Goal: Transaction & Acquisition: Purchase product/service

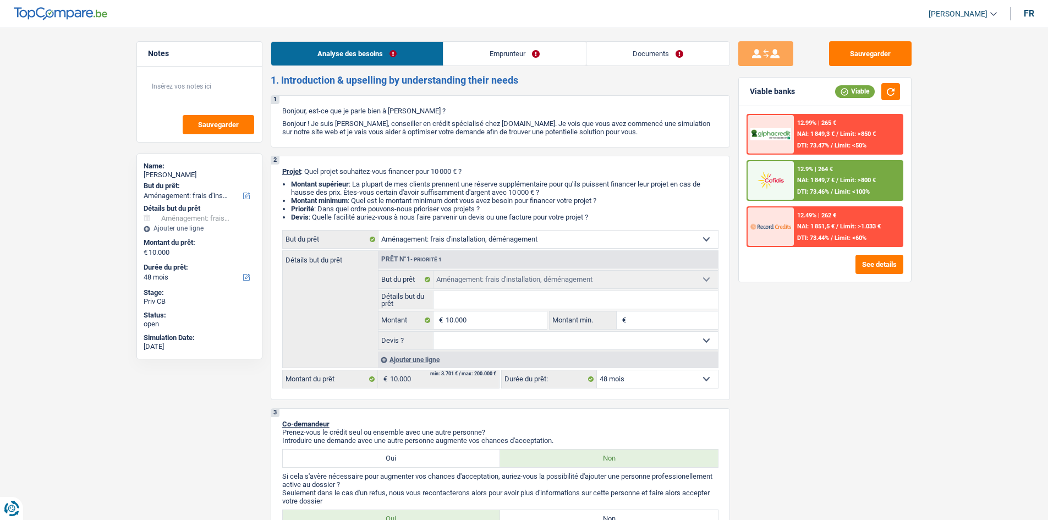
select select "movingOrInstallation"
select select "48"
select select "movingOrInstallation"
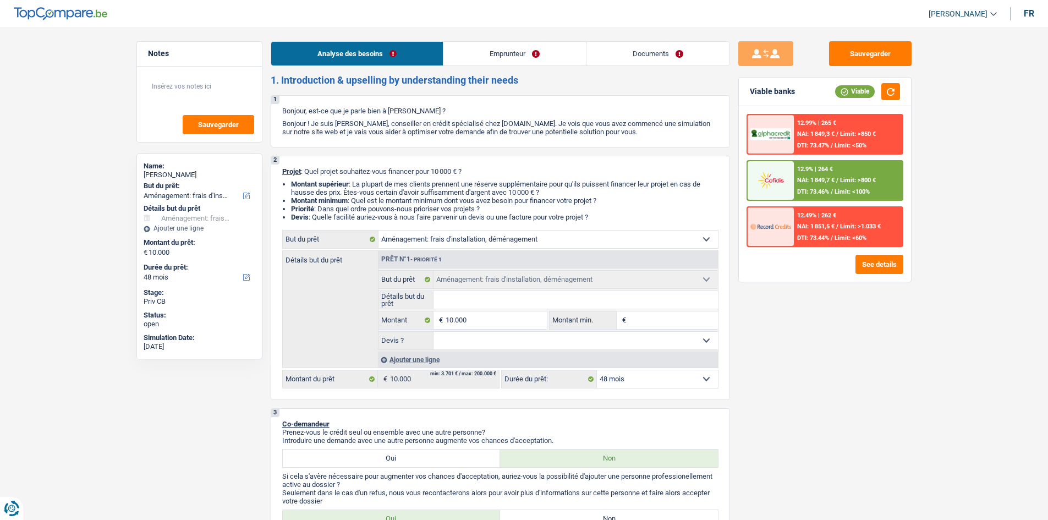
select select "48"
select select "retired"
select select "pension"
select select "rents"
select select "mortgage"
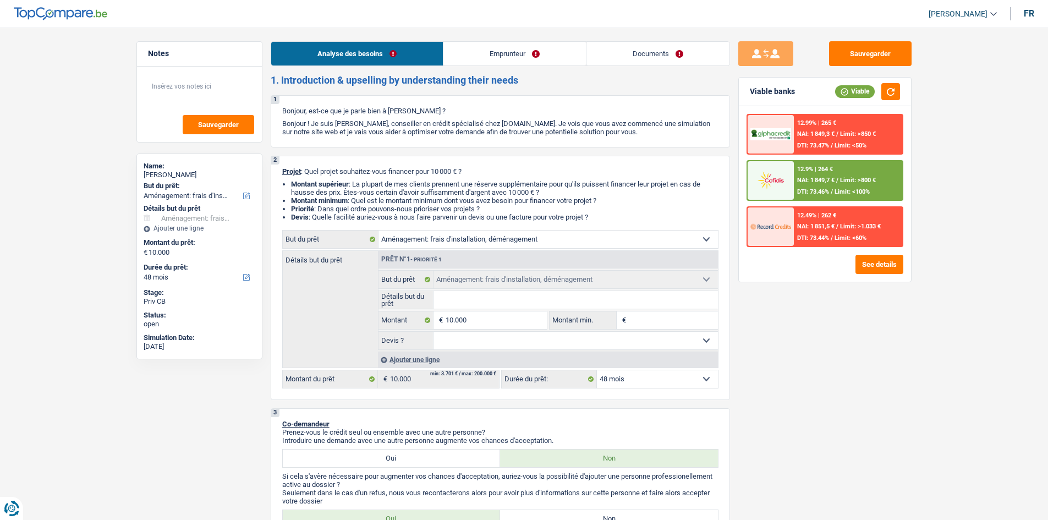
select select "120"
select select "personalLoan"
select select "homeFurnishingOrRelocation"
select select "84"
select select "movingOrInstallation"
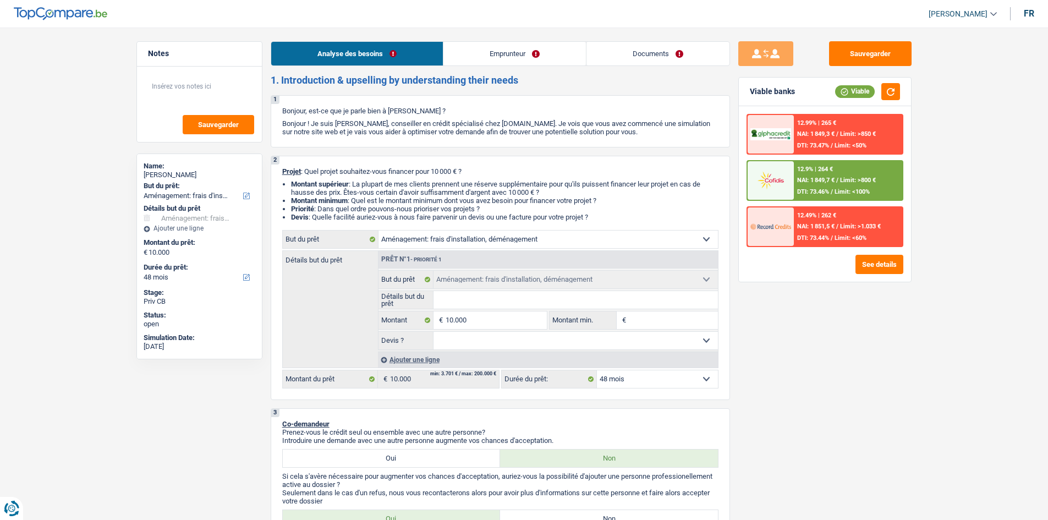
select select "movingOrInstallation"
select select "48"
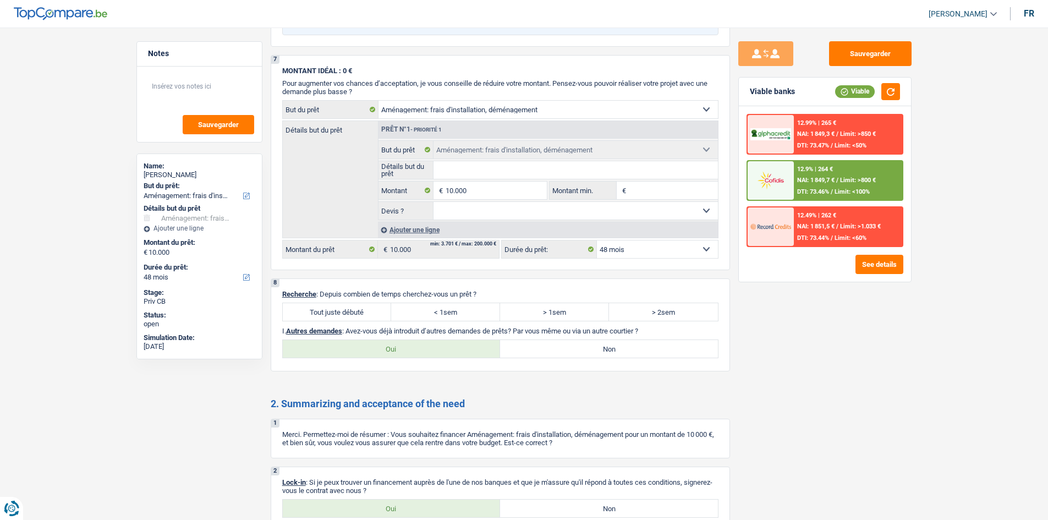
scroll to position [1401, 0]
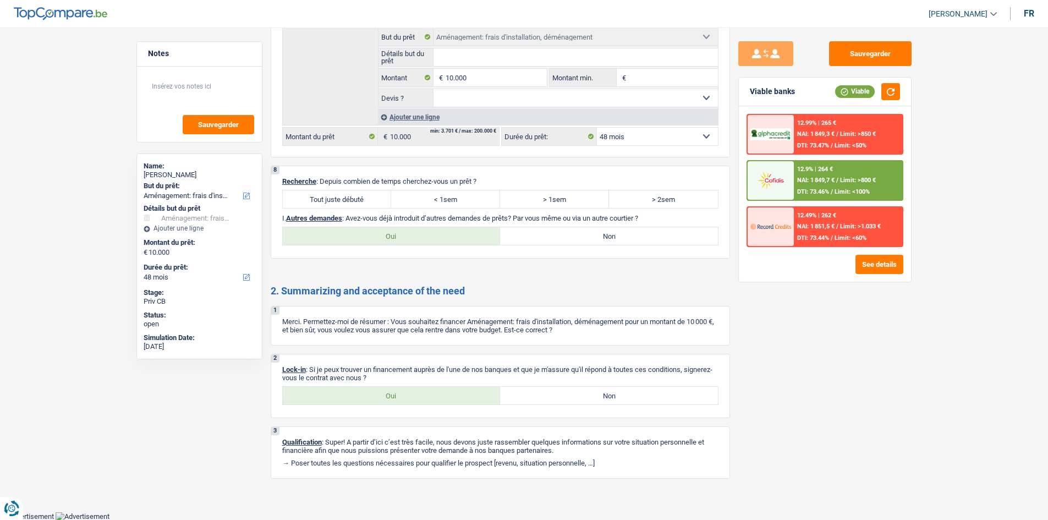
click at [481, 203] on label "< 1sem" at bounding box center [445, 199] width 109 height 18
click at [481, 203] on input "< 1sem" at bounding box center [445, 199] width 109 height 18
radio input "true"
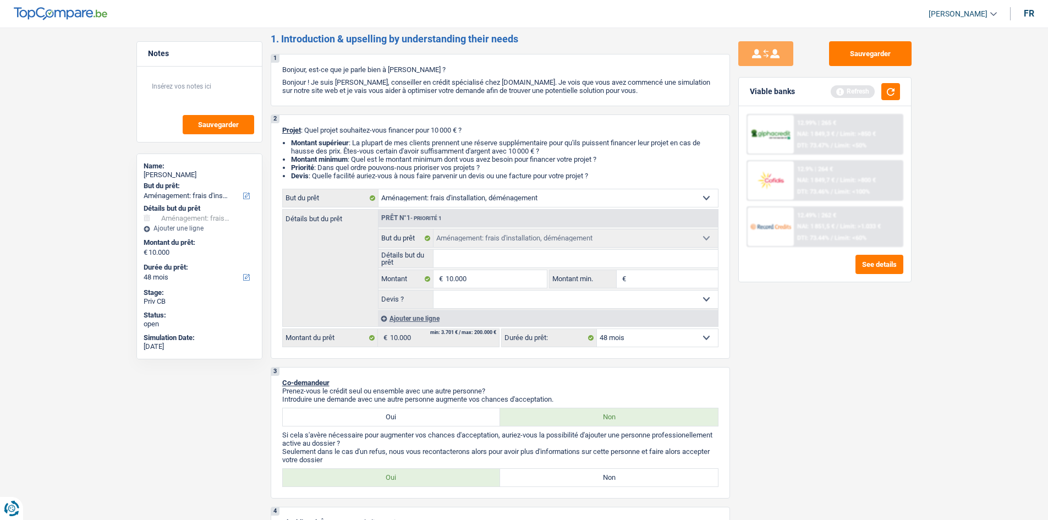
scroll to position [0, 0]
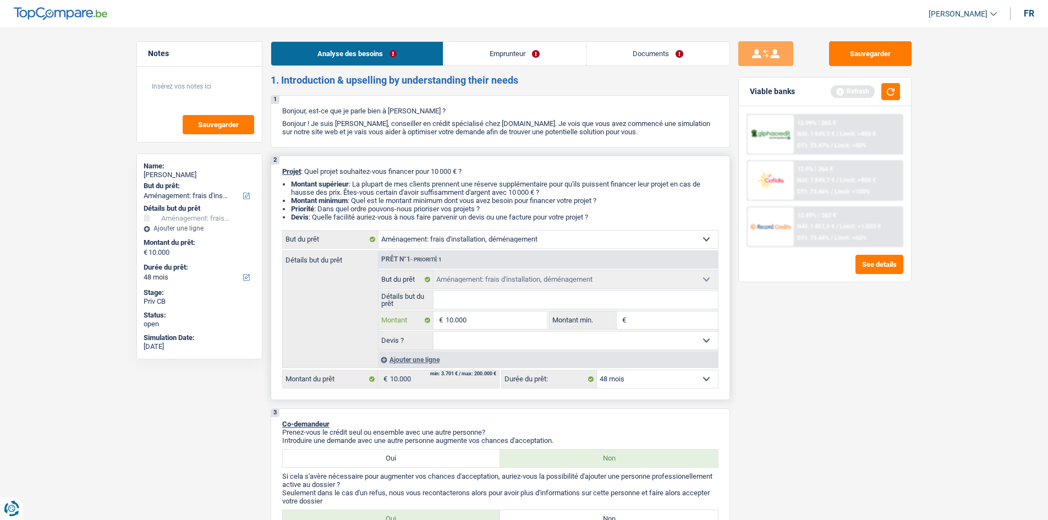
click at [510, 323] on input "10.000" at bounding box center [495, 320] width 101 height 18
click at [500, 301] on input "Détails but du prêt" at bounding box center [575, 300] width 284 height 18
type input "D"
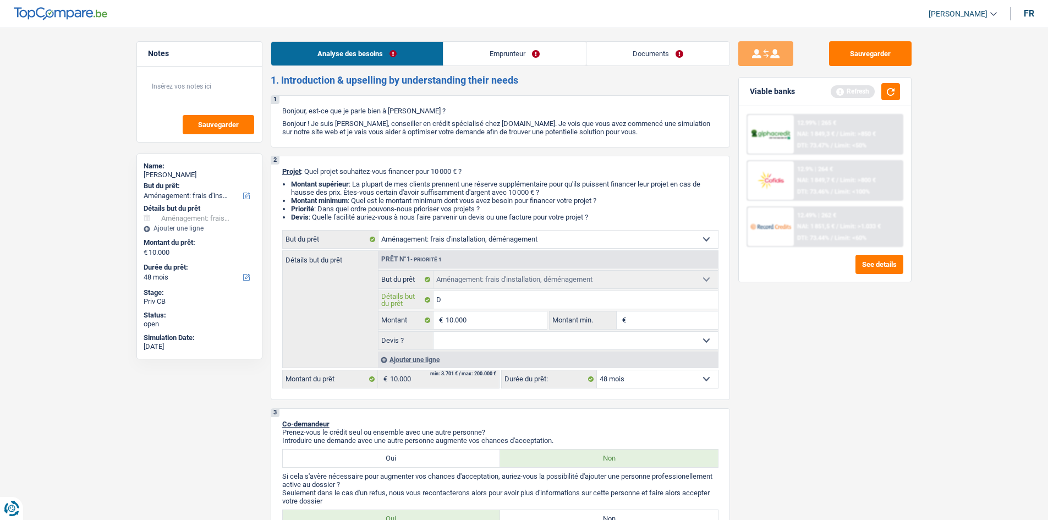
type input "Dé"
type input "Dém"
type input "Dé"
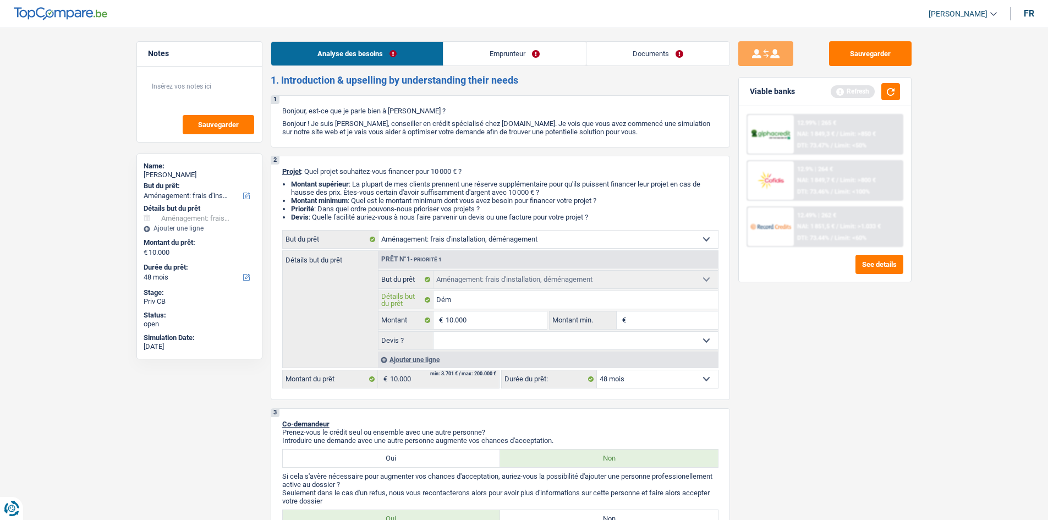
type input "Dé"
type input "D"
click at [520, 318] on input "10.000" at bounding box center [495, 320] width 101 height 18
type input "1.000"
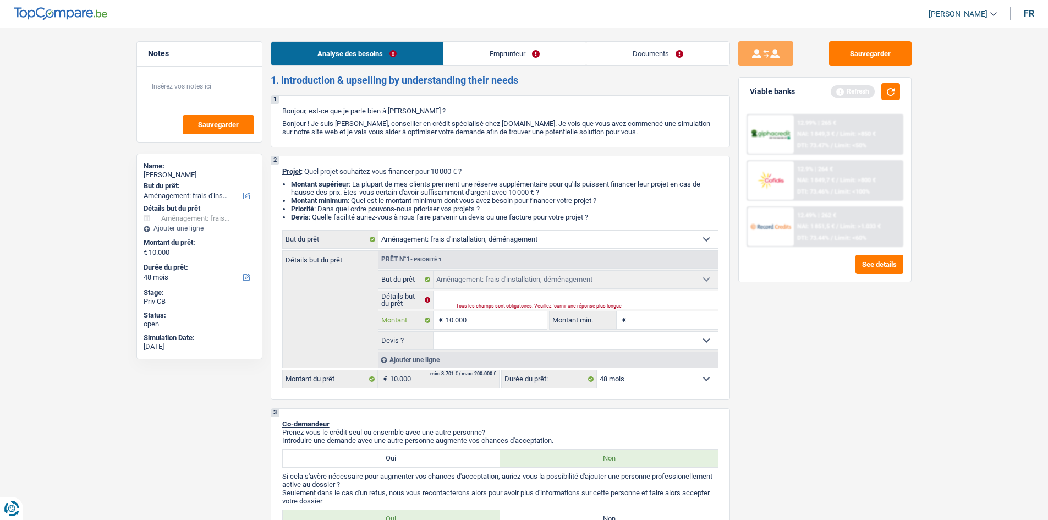
type input "1.000"
type input "100"
type input "10"
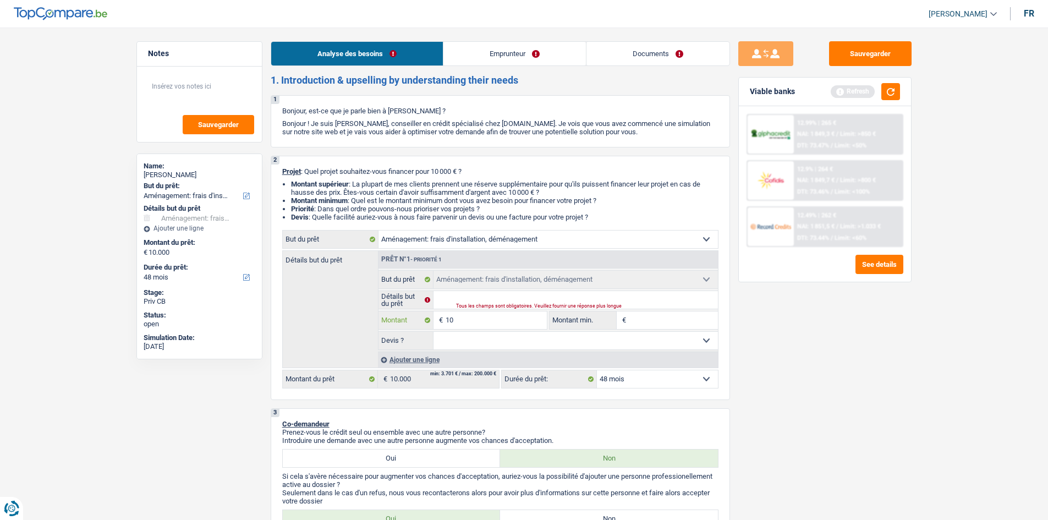
type input "1"
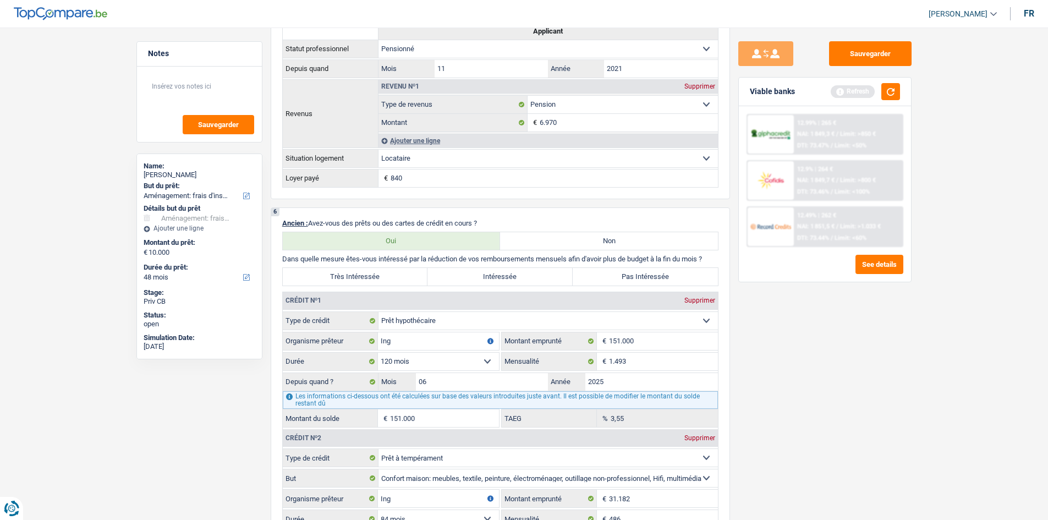
scroll to position [715, 0]
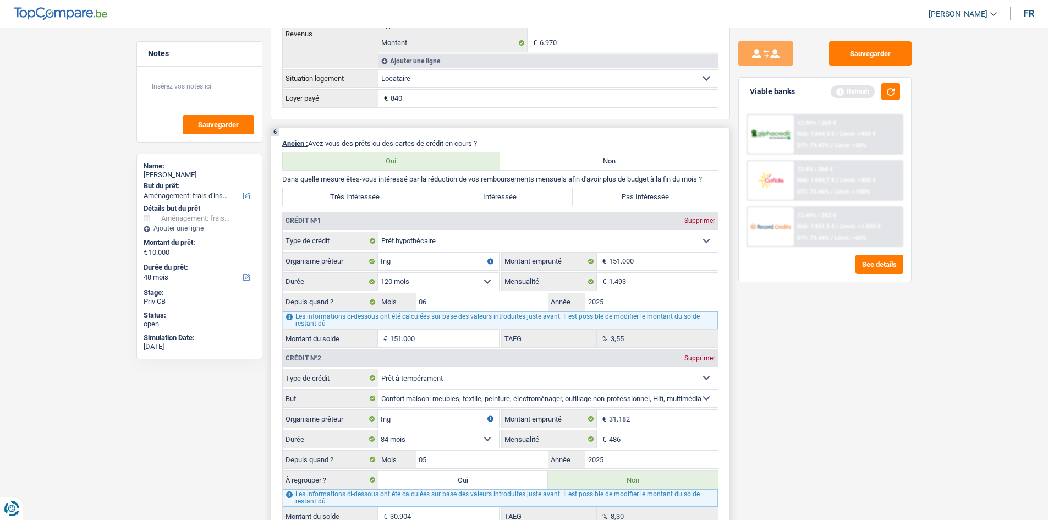
type input "0"
click at [653, 290] on fieldset "1.493 € Mensualité" at bounding box center [610, 281] width 216 height 19
click at [670, 278] on input "1.493" at bounding box center [663, 282] width 109 height 18
type input "148.892"
click at [801, 333] on div "Sauvegarder Viable banks Refresh 12.99% | 265 € NAI: 1 849,3 € / Limit: >850 € …" at bounding box center [825, 270] width 190 height 458
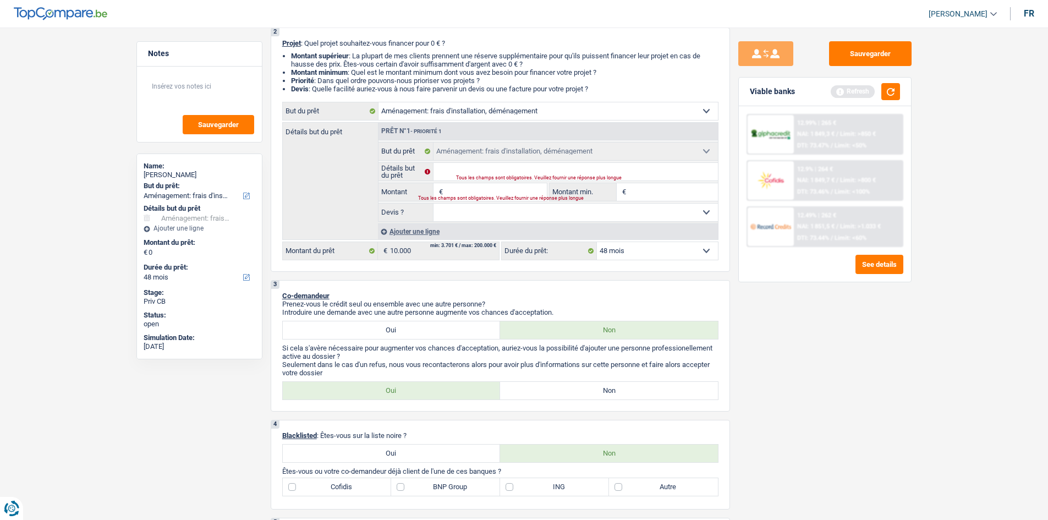
scroll to position [110, 0]
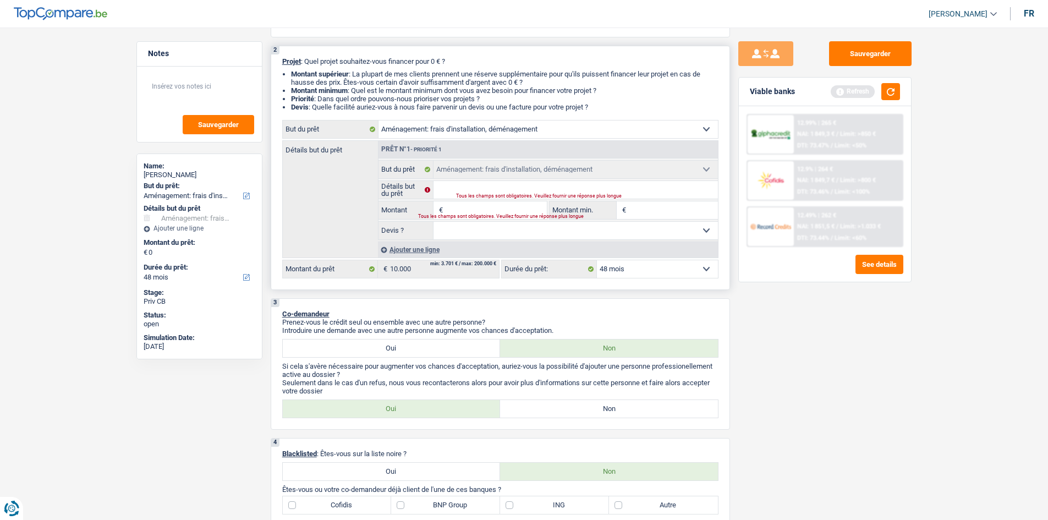
click at [444, 211] on span "€" at bounding box center [439, 210] width 12 height 18
click at [462, 201] on input "Montant" at bounding box center [495, 210] width 101 height 18
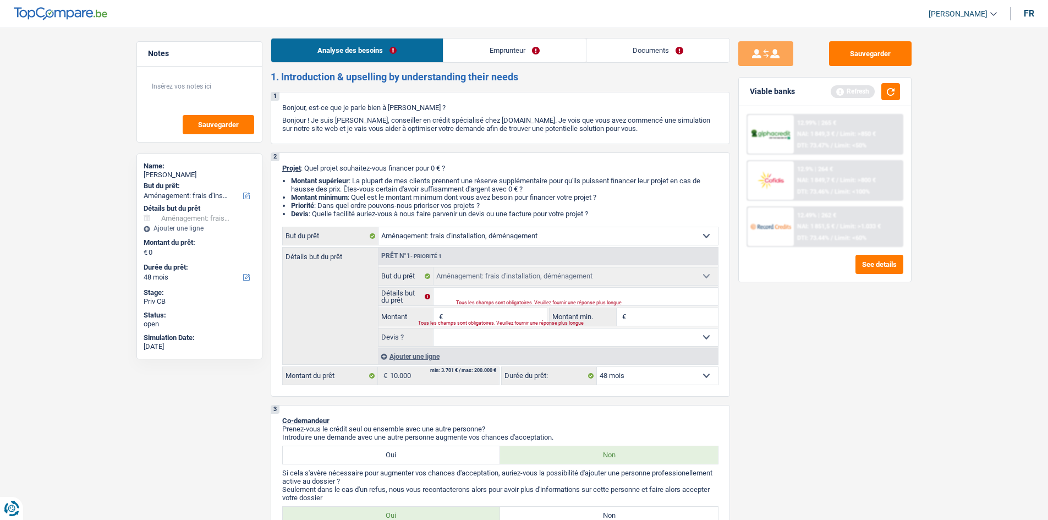
scroll to position [0, 0]
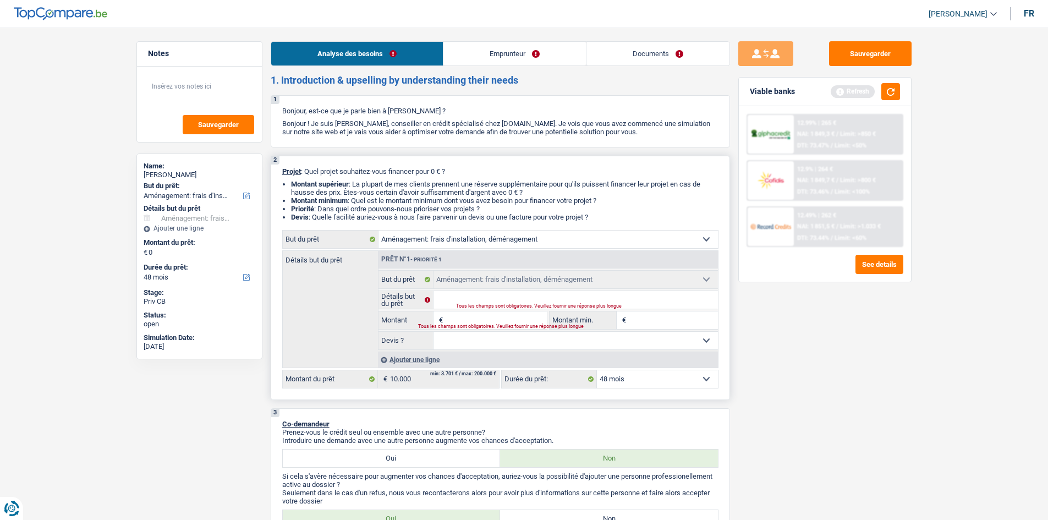
drag, startPoint x: 477, startPoint y: 312, endPoint x: 658, endPoint y: 329, distance: 181.7
click at [476, 312] on input "Montant" at bounding box center [495, 320] width 101 height 18
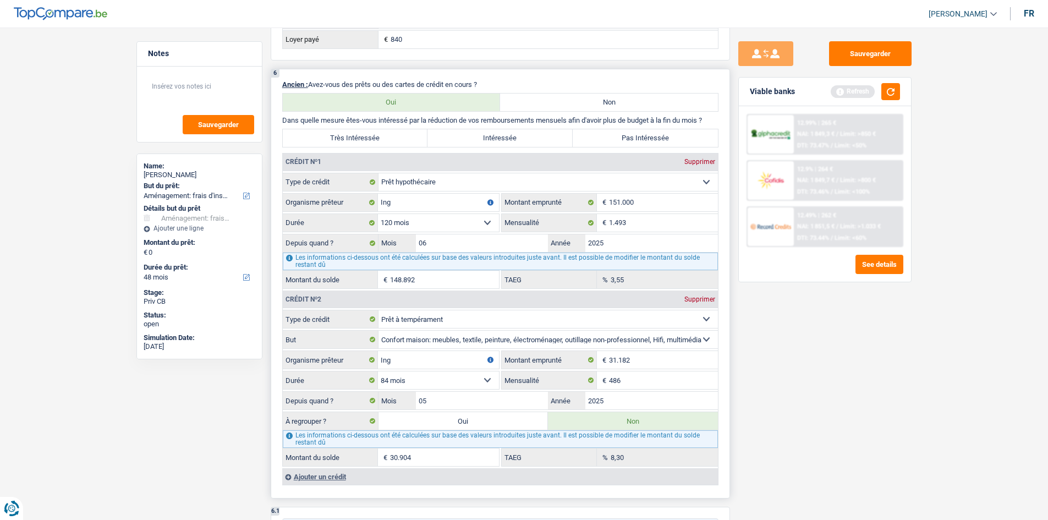
scroll to position [825, 0]
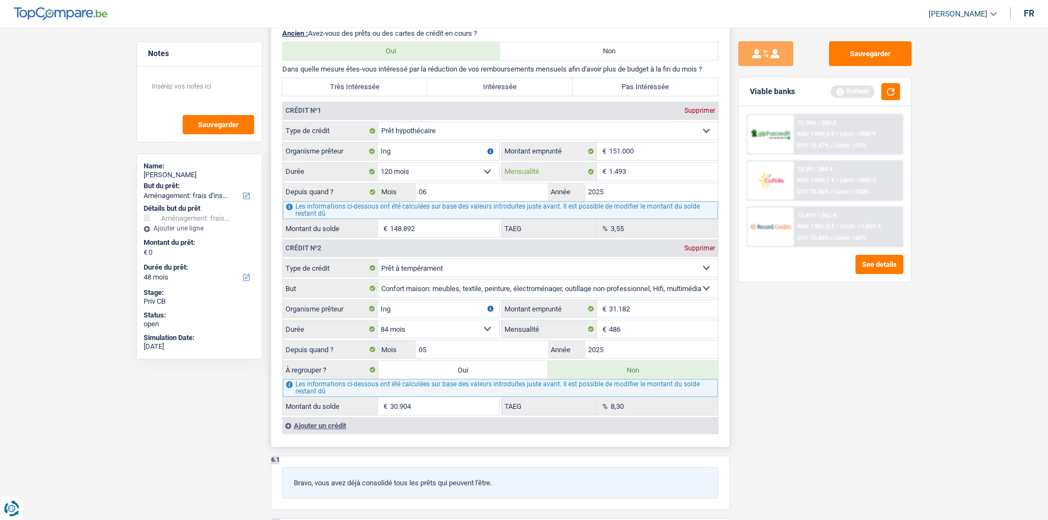
click at [666, 174] on input "1.493" at bounding box center [663, 172] width 109 height 18
drag, startPoint x: 818, startPoint y: 384, endPoint x: 808, endPoint y: 372, distance: 16.0
click at [819, 383] on div "Sauvegarder Viable banks Refresh 12.99% | 265 € NAI: 1 849,3 € / Limit: >850 € …" at bounding box center [825, 270] width 190 height 458
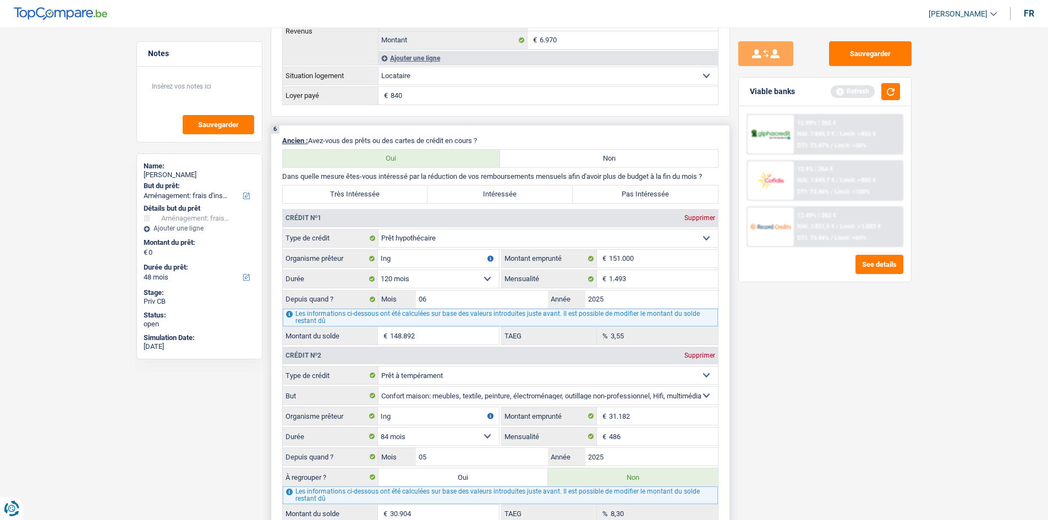
scroll to position [715, 0]
click at [631, 275] on input "1.493" at bounding box center [663, 282] width 109 height 18
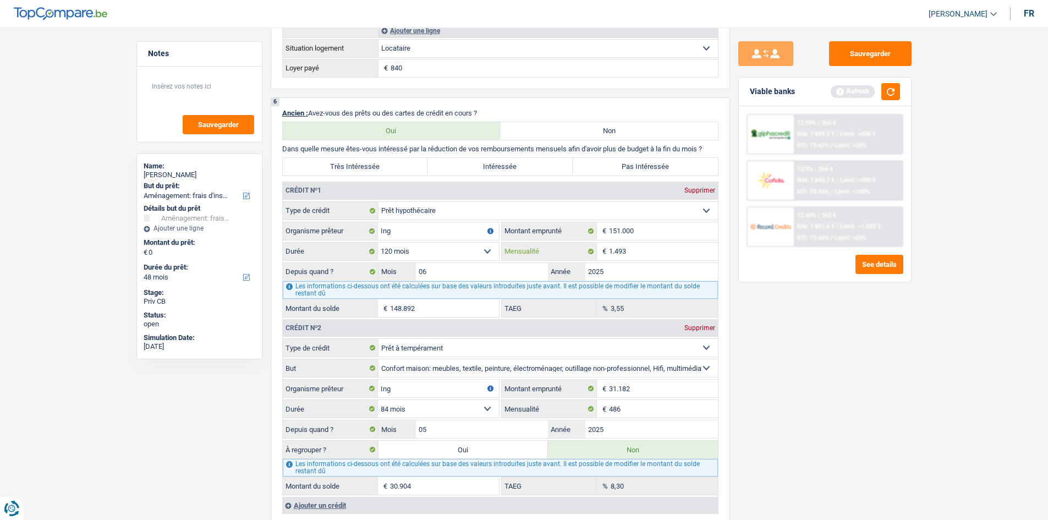
scroll to position [770, 0]
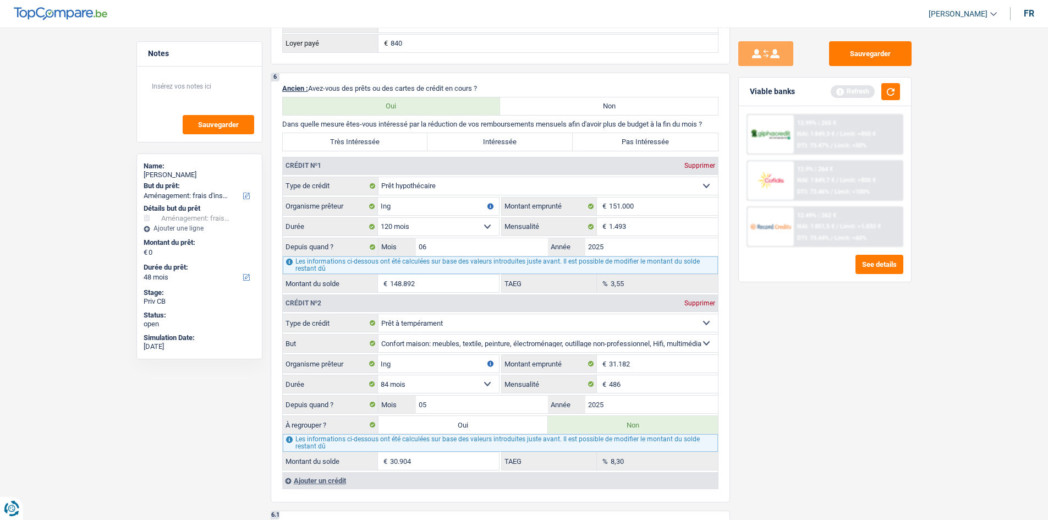
click at [779, 355] on div "Sauvegarder Viable banks Refresh 12.99% | 265 € NAI: 1 849,3 € / Limit: >850 € …" at bounding box center [825, 270] width 190 height 458
click at [480, 405] on input "05" at bounding box center [482, 404] width 133 height 18
type input "30.343"
click at [861, 415] on div "Sauvegarder Viable banks Refresh 12.99% | 265 € NAI: 1 849,3 € / Limit: >850 € …" at bounding box center [825, 270] width 190 height 458
click at [645, 399] on input "2025" at bounding box center [651, 404] width 133 height 18
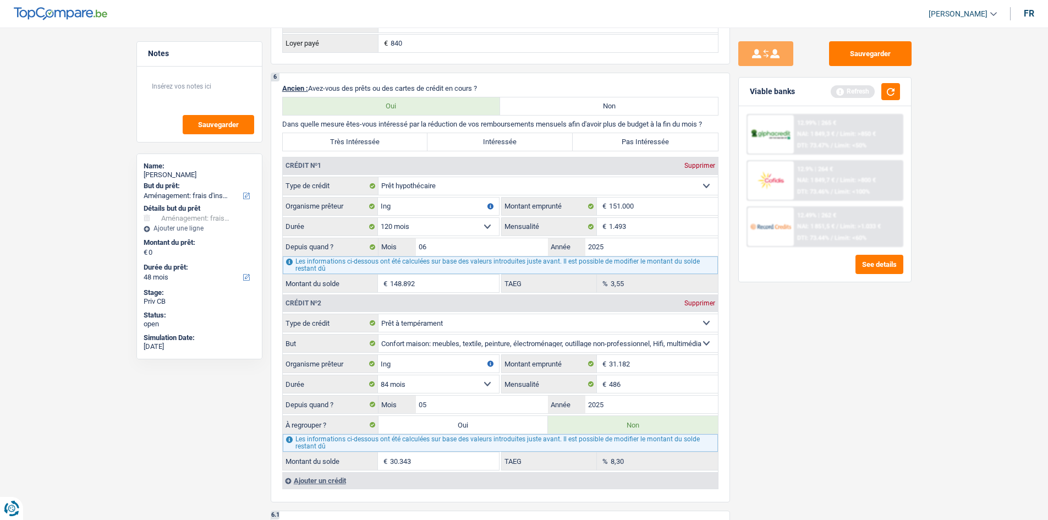
click at [860, 396] on div "Sauvegarder Viable banks Refresh 12.99% | 265 € NAI: 1 849,3 € / Limit: >850 € …" at bounding box center [825, 270] width 190 height 458
click at [459, 404] on input "05" at bounding box center [482, 404] width 133 height 18
click at [758, 362] on div "Sauvegarder Viable banks Refresh 12.99% | 265 € NAI: 1 849,3 € / Limit: >850 € …" at bounding box center [825, 270] width 190 height 458
click at [656, 222] on input "1.493" at bounding box center [663, 227] width 109 height 18
click at [599, 282] on div "3,55 % TAEG" at bounding box center [610, 283] width 216 height 18
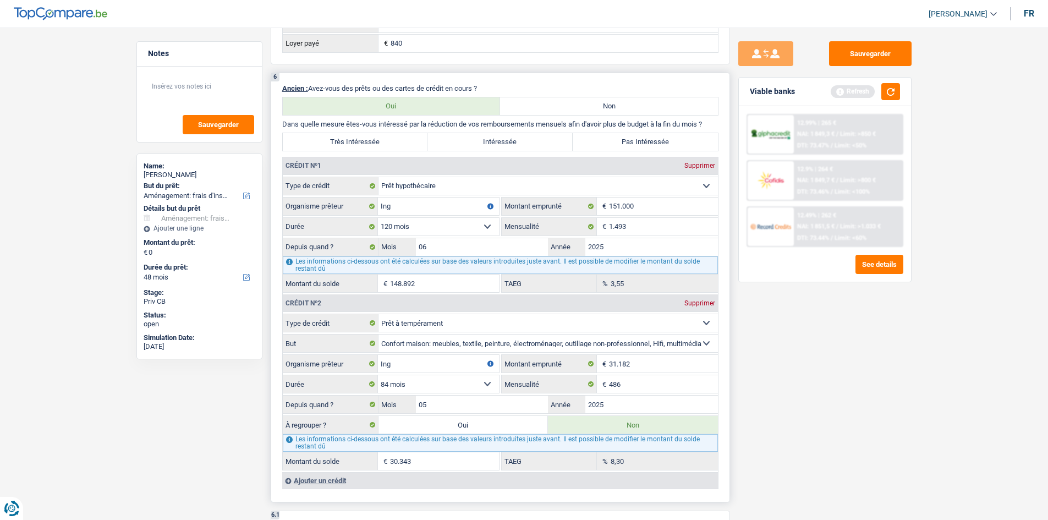
drag, startPoint x: 780, startPoint y: 320, endPoint x: 703, endPoint y: 315, distance: 76.6
click at [779, 321] on div "Sauvegarder Viable banks Refresh 12.99% | 265 € NAI: 1 849,3 € / Limit: >850 € …" at bounding box center [825, 270] width 190 height 458
click at [602, 280] on div "3,55 % TAEG" at bounding box center [610, 283] width 216 height 18
click at [806, 320] on div "Sauvegarder Viable banks Refresh 12.99% | 265 € NAI: 1 849,3 € / Limit: >850 € …" at bounding box center [825, 270] width 190 height 458
click at [604, 282] on div "3,55 % TAEG" at bounding box center [610, 283] width 216 height 18
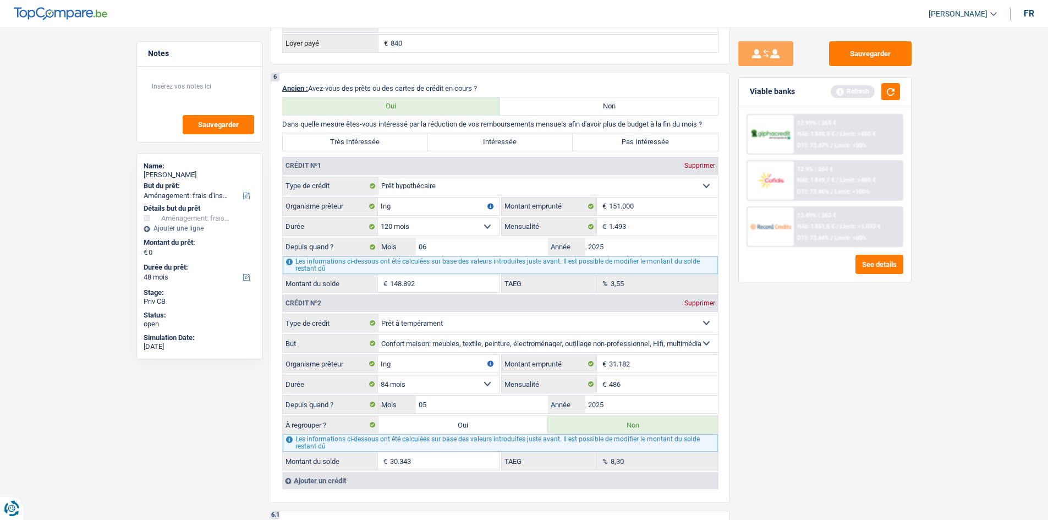
click at [796, 313] on div "Sauvegarder Viable banks Refresh 12.99% | 265 € NAI: 1 849,3 € / Limit: >850 € …" at bounding box center [825, 270] width 190 height 458
click at [605, 283] on div "3,55 % TAEG" at bounding box center [610, 283] width 216 height 18
drag, startPoint x: 799, startPoint y: 315, endPoint x: 684, endPoint y: 322, distance: 115.1
click at [798, 317] on div "Sauvegarder Viable banks Refresh 12.99% | 265 € NAI: 1 849,3 € / Limit: >850 € …" at bounding box center [825, 270] width 190 height 458
click at [605, 280] on div "3,55 % TAEG" at bounding box center [610, 283] width 216 height 18
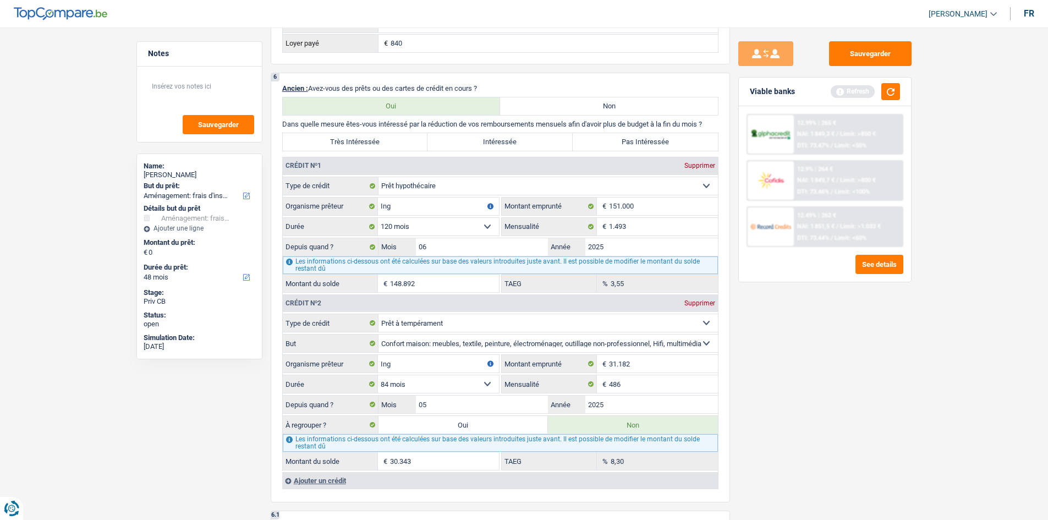
click at [871, 330] on div "Sauvegarder Viable banks Refresh 12.99% | 265 € NAI: 1 849,3 € / Limit: >850 € …" at bounding box center [825, 270] width 190 height 458
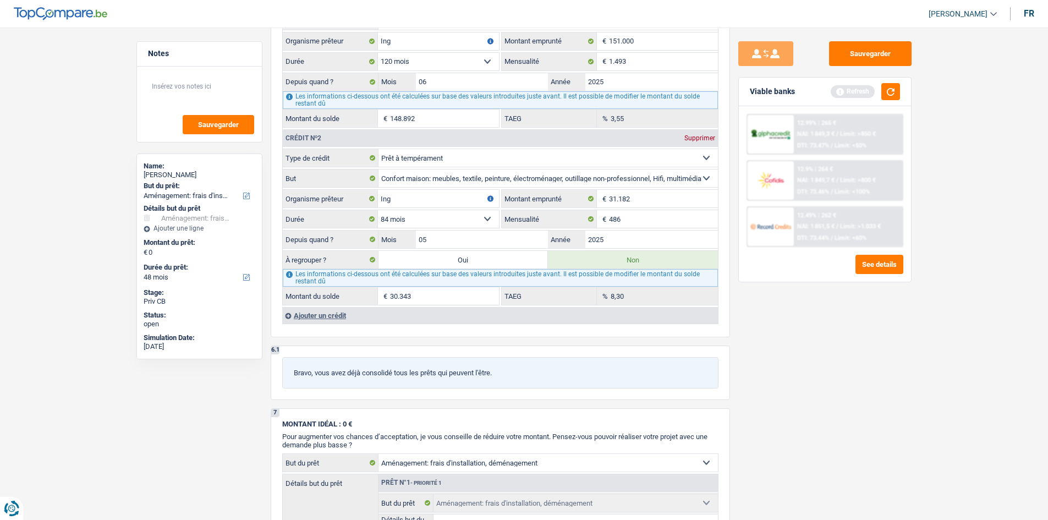
scroll to position [825, 0]
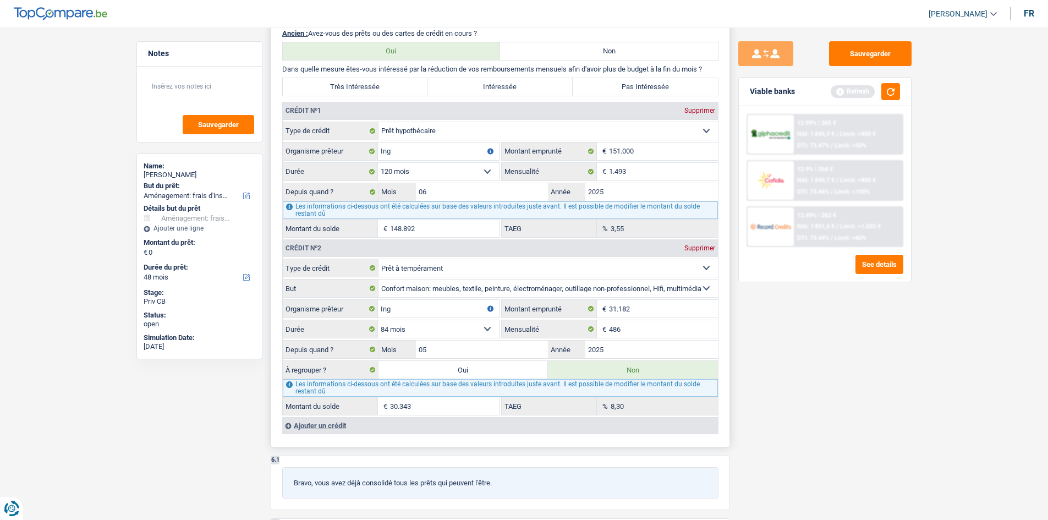
click at [603, 232] on div "3,55 % TAEG" at bounding box center [610, 228] width 216 height 18
click at [792, 312] on div "Sauvegarder Viable banks Refresh 12.99% | 265 € NAI: 1 849,3 € / Limit: >850 € …" at bounding box center [825, 270] width 190 height 458
click at [608, 228] on div "3,55 % TAEG" at bounding box center [610, 228] width 216 height 18
click at [888, 351] on div "Sauvegarder Viable banks Refresh 12.99% | 265 € NAI: 1 849,3 € / Limit: >850 € …" at bounding box center [825, 270] width 190 height 458
click at [440, 174] on select "120 mois 132 mois 144 mois 180 mois 240 mois 300 mois 360 mois 420 mois Sélecti…" at bounding box center [438, 172] width 121 height 18
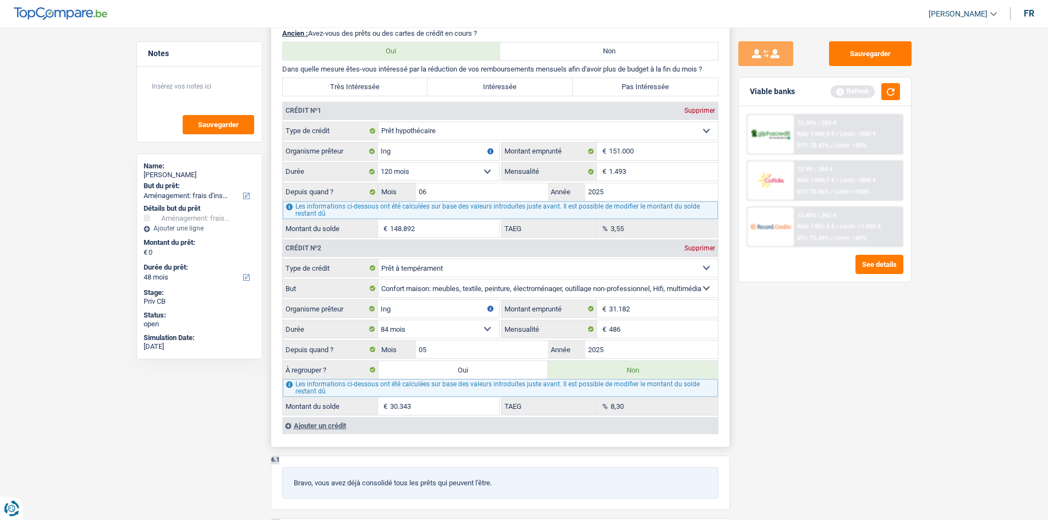
click at [440, 174] on select "120 mois 132 mois 144 mois 180 mois 240 mois 300 mois 360 mois 420 mois Sélecti…" at bounding box center [438, 172] width 121 height 18
click at [608, 227] on div "3,55 % TAEG" at bounding box center [610, 228] width 216 height 18
click at [780, 285] on div "Sauvegarder Viable banks Refresh 12.99% | 265 € NAI: 1 849,3 € / Limit: >850 € …" at bounding box center [825, 270] width 190 height 458
click at [781, 305] on div "Sauvegarder Viable banks Refresh 12.99% | 265 € NAI: 1 849,3 € / Limit: >850 € …" at bounding box center [825, 270] width 190 height 458
click at [770, 298] on div "Sauvegarder Viable banks Refresh 12.99% | 265 € NAI: 1 849,3 € / Limit: >850 € …" at bounding box center [825, 270] width 190 height 458
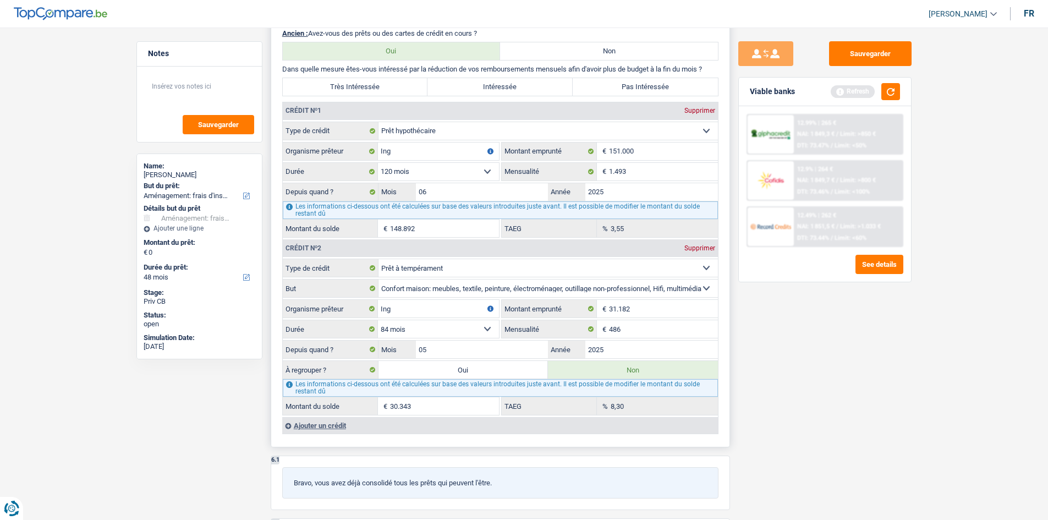
click at [597, 221] on div "3,55 % TAEG" at bounding box center [610, 228] width 216 height 18
click at [808, 324] on div "Sauvegarder Viable banks Refresh 12.99% | 265 € NAI: 1 849,3 € / Limit: >850 € …" at bounding box center [825, 270] width 190 height 458
drag, startPoint x: 805, startPoint y: 412, endPoint x: 797, endPoint y: 415, distance: 7.5
click at [804, 412] on div "Sauvegarder Viable banks Refresh 12.99% | 265 € NAI: 1 849,3 € / Limit: >850 € …" at bounding box center [825, 270] width 190 height 458
click at [593, 225] on div "3,55 % TAEG" at bounding box center [610, 228] width 216 height 18
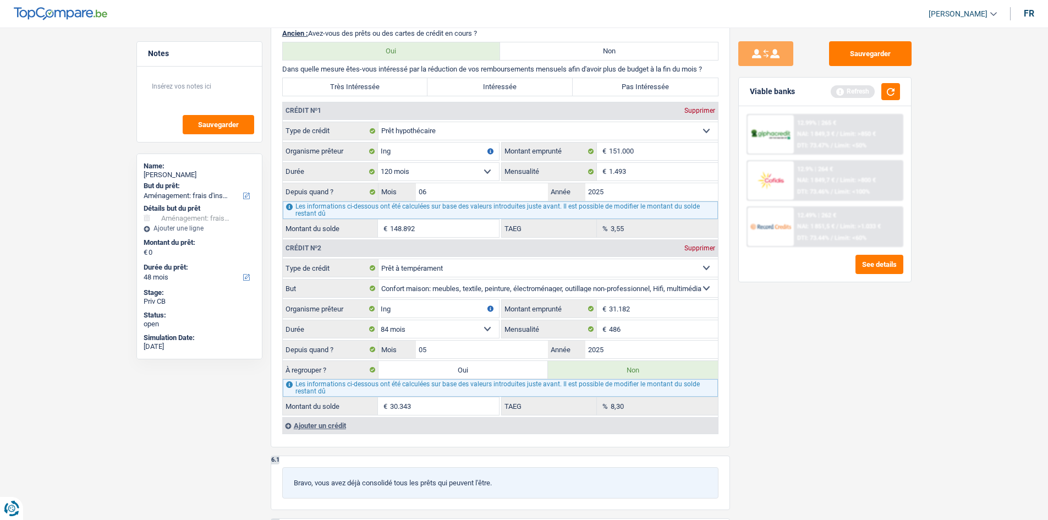
click at [881, 361] on div "Sauvegarder Viable banks Refresh 12.99% | 265 € NAI: 1 849,3 € / Limit: >850 € …" at bounding box center [825, 270] width 190 height 458
click at [652, 174] on input "1.493" at bounding box center [663, 172] width 109 height 18
click at [790, 346] on div "Sauvegarder Viable banks Refresh 12.99% | 265 € NAI: 1 849,3 € / Limit: >850 € …" at bounding box center [825, 270] width 190 height 458
drag, startPoint x: 649, startPoint y: 170, endPoint x: 691, endPoint y: 193, distance: 48.0
click at [649, 169] on input "1.493" at bounding box center [663, 172] width 109 height 18
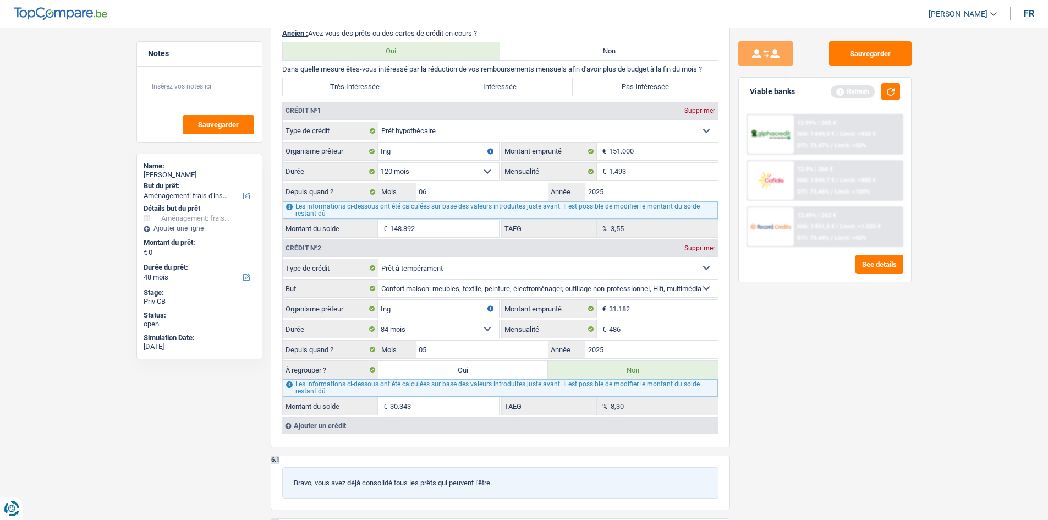
click at [764, 323] on div "Sauvegarder Viable banks Refresh 12.99% | 265 € NAI: 1 849,3 € / Limit: >850 € …" at bounding box center [825, 270] width 190 height 458
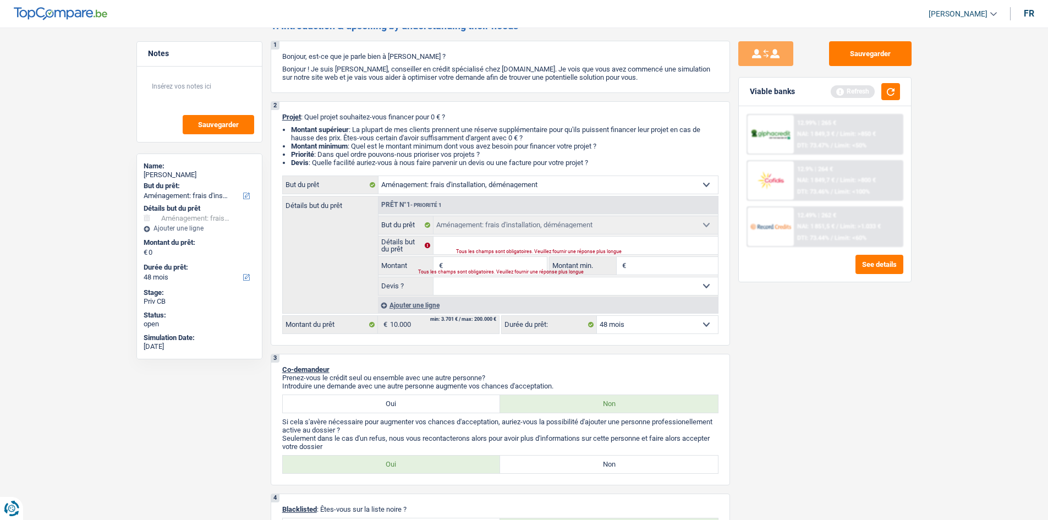
scroll to position [0, 0]
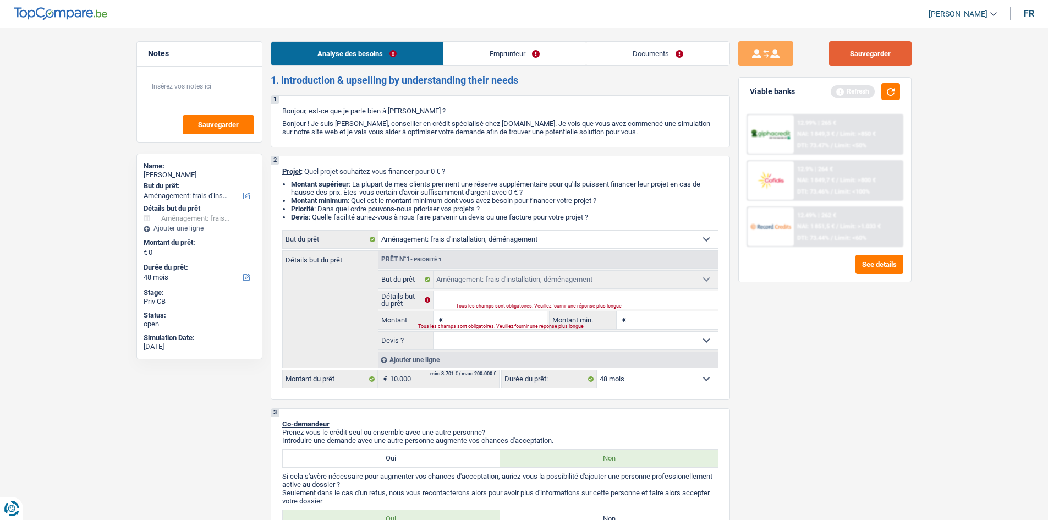
click at [854, 54] on button "Sauvegarder" at bounding box center [870, 53] width 82 height 25
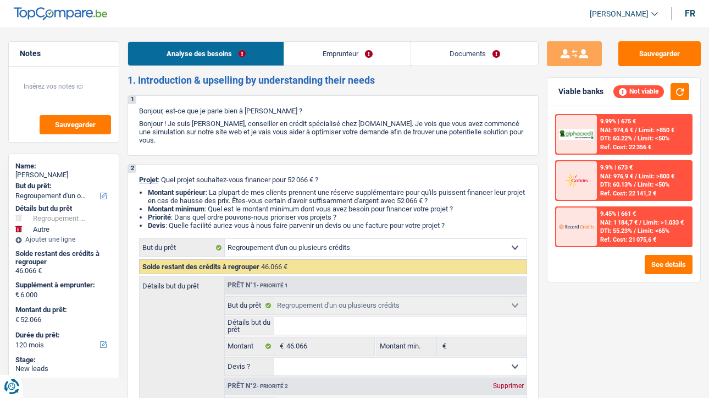
select select "refinancing"
select select "other"
select select "120"
select select "refinancing"
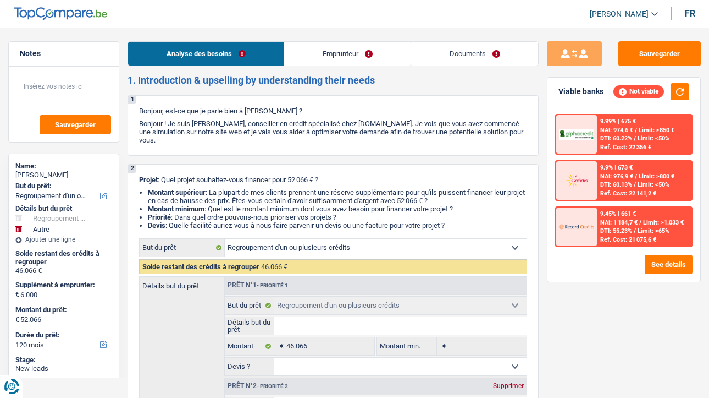
select select "refinancing"
select select "other"
select select "120"
select select "worker"
select select "netSalary"
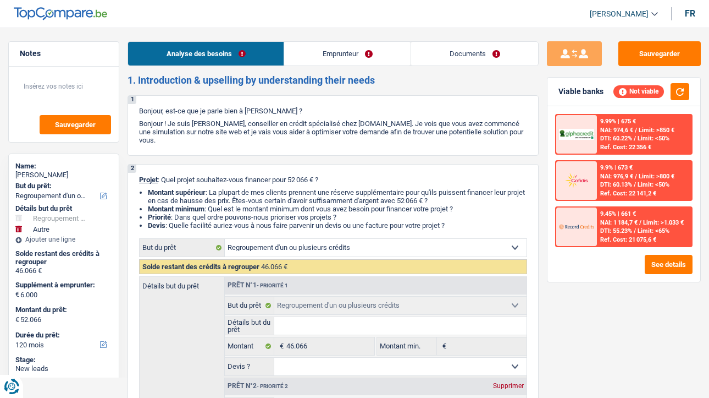
select select "rents"
select select "cardOrCredit"
select select "creditConsolidation"
select select "120"
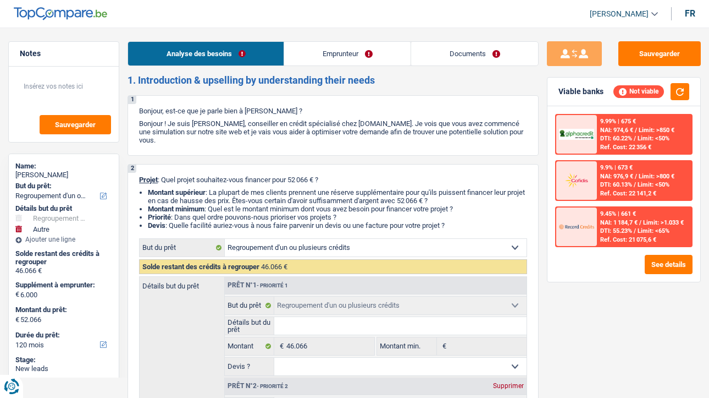
select select "refinancing"
select select "other"
select select "120"
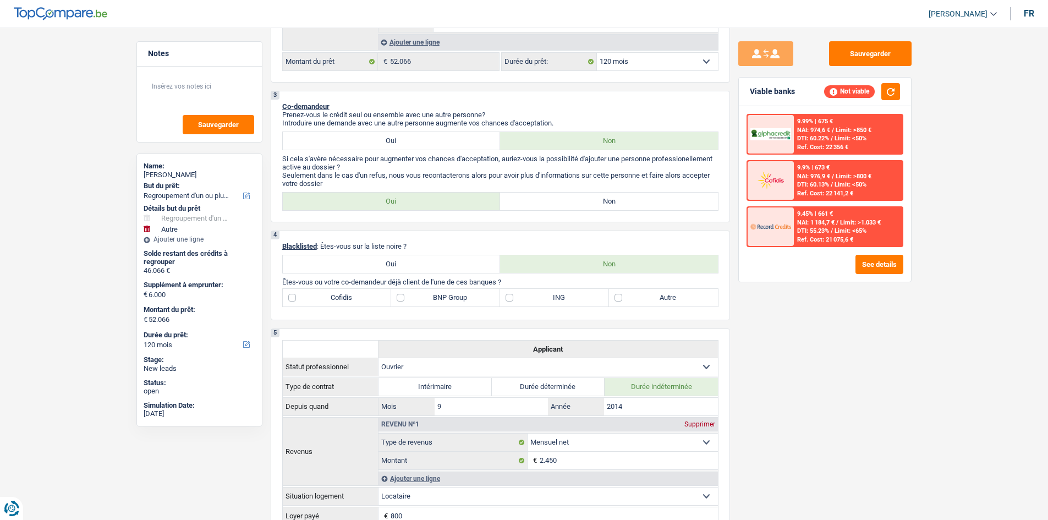
scroll to position [605, 0]
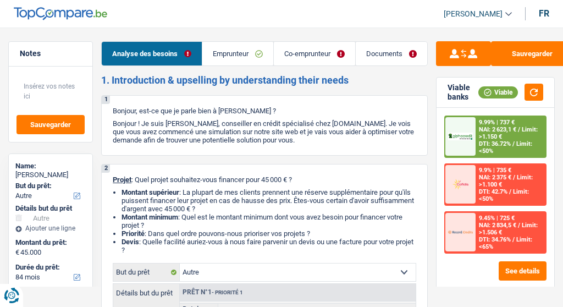
select select "other"
select select "84"
select select "other"
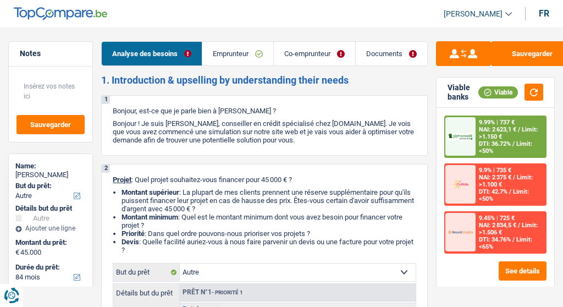
select select "false"
select select "84"
select select "unemployed"
select select "privateEmployee"
select select "unemployment"
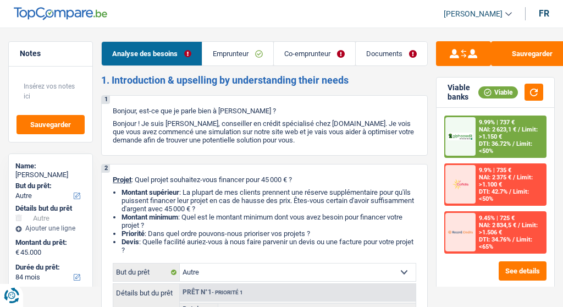
select select "netSalary"
select select "mealVouchers"
select select "liveWithParents"
select select "rents"
select select "other"
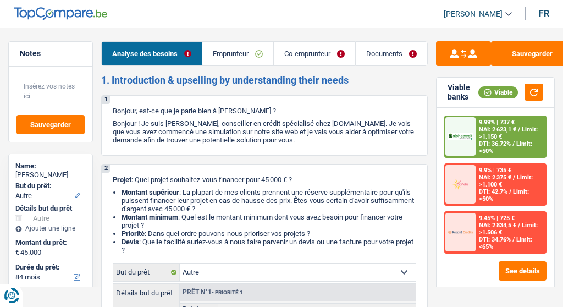
select select "other"
select select "false"
select select "84"
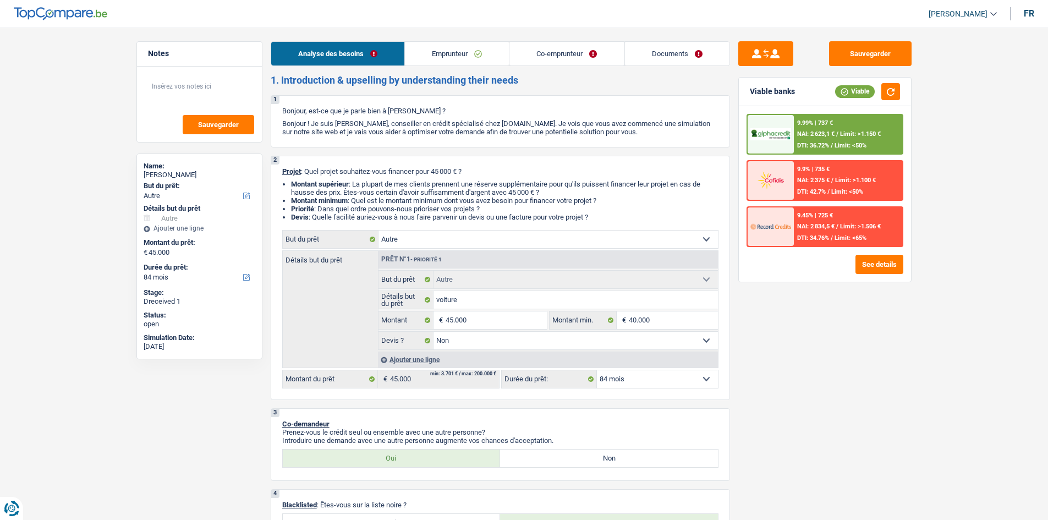
drag, startPoint x: 443, startPoint y: 55, endPoint x: 449, endPoint y: 53, distance: 6.4
click at [443, 56] on link "Emprunteur" at bounding box center [457, 54] width 104 height 24
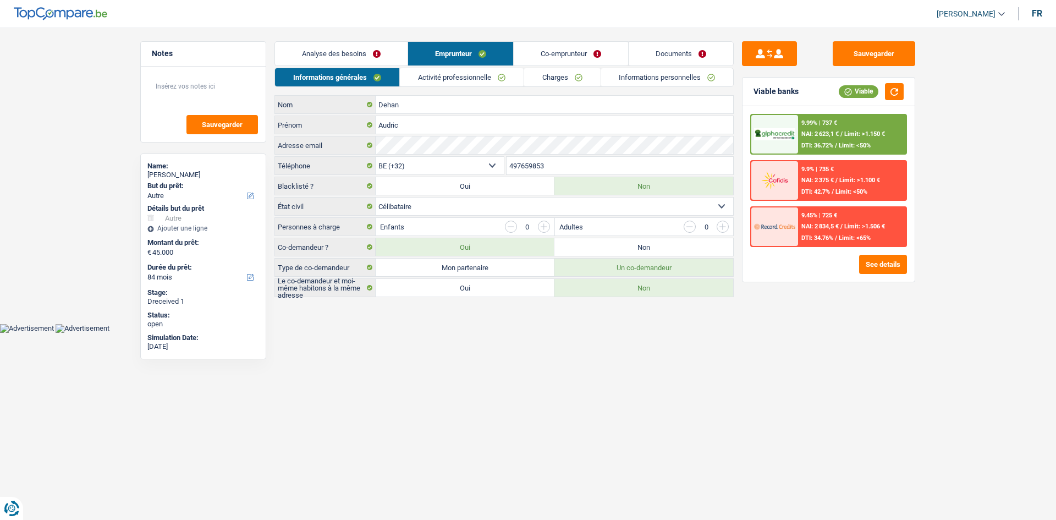
click at [464, 80] on link "Activité professionnelle" at bounding box center [462, 77] width 124 height 18
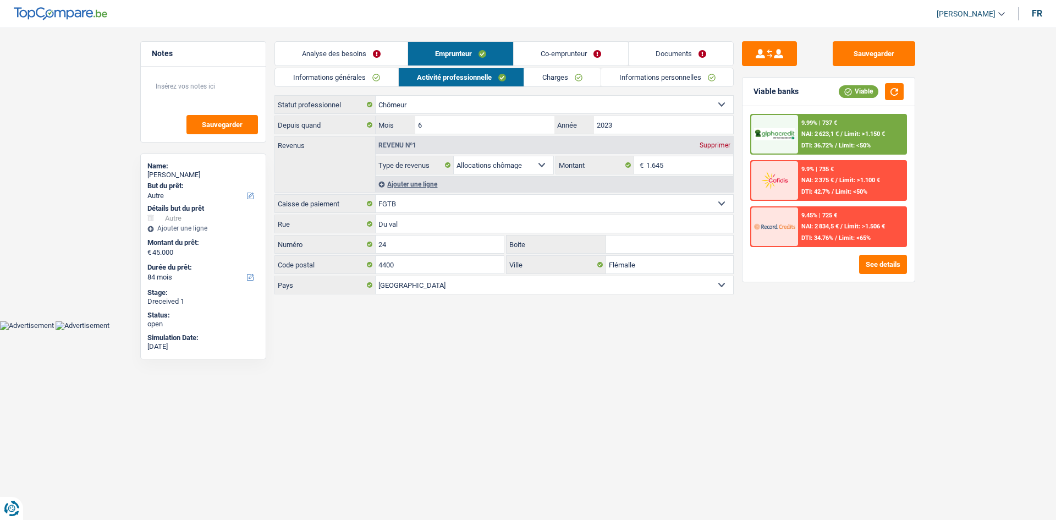
click at [383, 76] on link "Informations générales" at bounding box center [336, 77] width 123 height 18
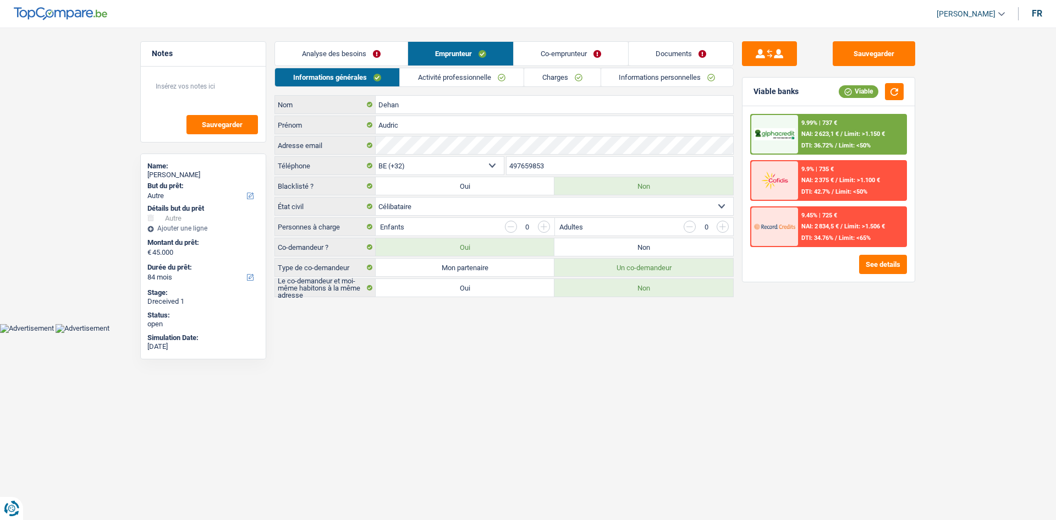
click at [387, 53] on link "Analyse des besoins" at bounding box center [341, 54] width 133 height 24
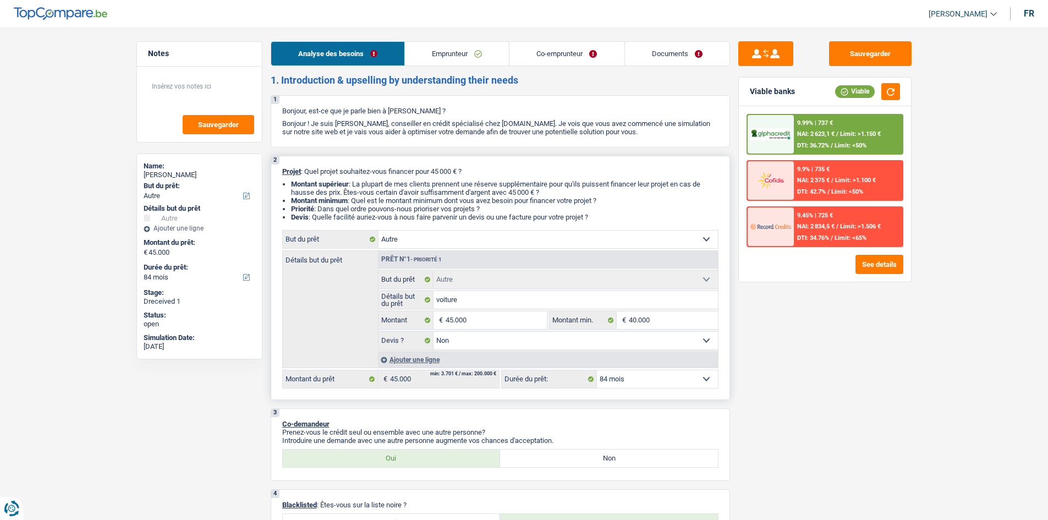
click at [548, 238] on select "Confort maison: meubles, textile, peinture, électroménager, outillage non-profe…" at bounding box center [547, 239] width 339 height 18
drag, startPoint x: 546, startPoint y: 239, endPoint x: 671, endPoint y: 289, distance: 135.2
click at [546, 239] on select "Confort maison: meubles, textile, peinture, électroménager, outillage non-profe…" at bounding box center [547, 239] width 339 height 18
click at [461, 57] on link "Emprunteur" at bounding box center [457, 54] width 104 height 24
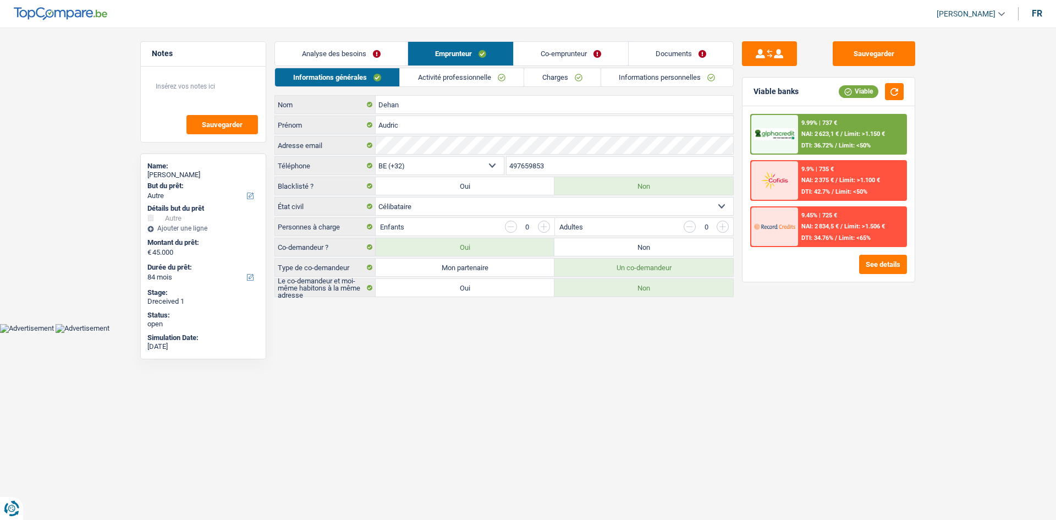
click at [508, 78] on link "Activité professionnelle" at bounding box center [462, 77] width 124 height 18
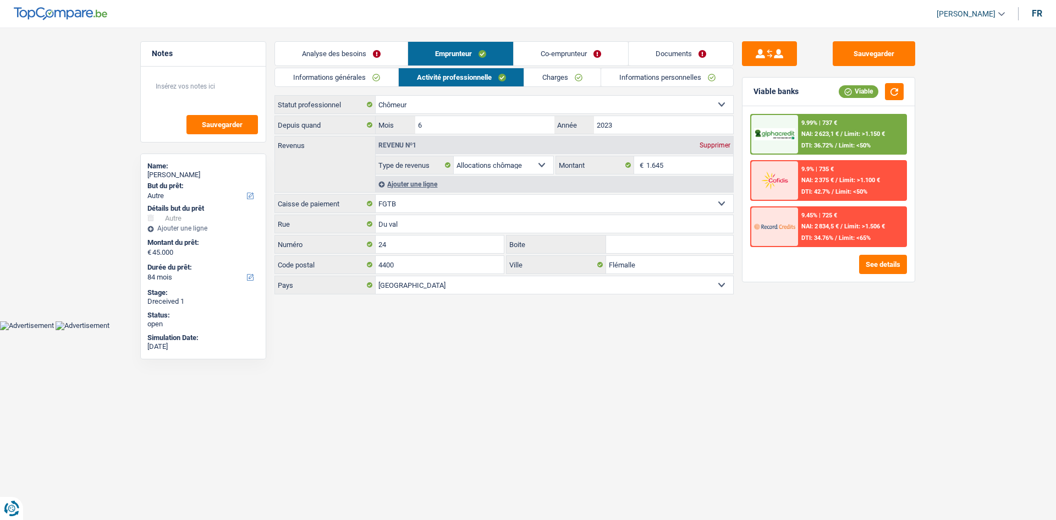
click at [563, 72] on link "Charges" at bounding box center [562, 77] width 76 height 18
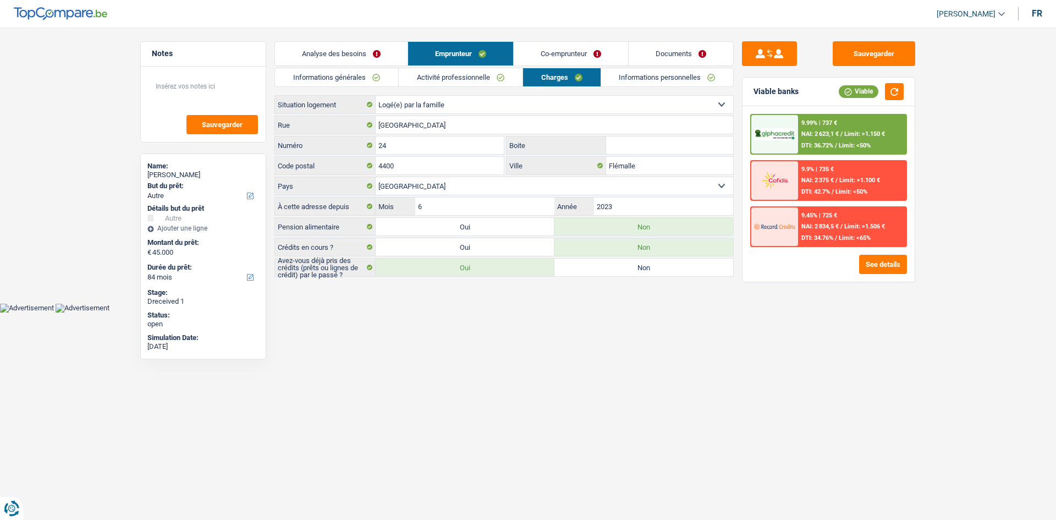
click at [563, 71] on link "Informations personnelles" at bounding box center [667, 77] width 133 height 18
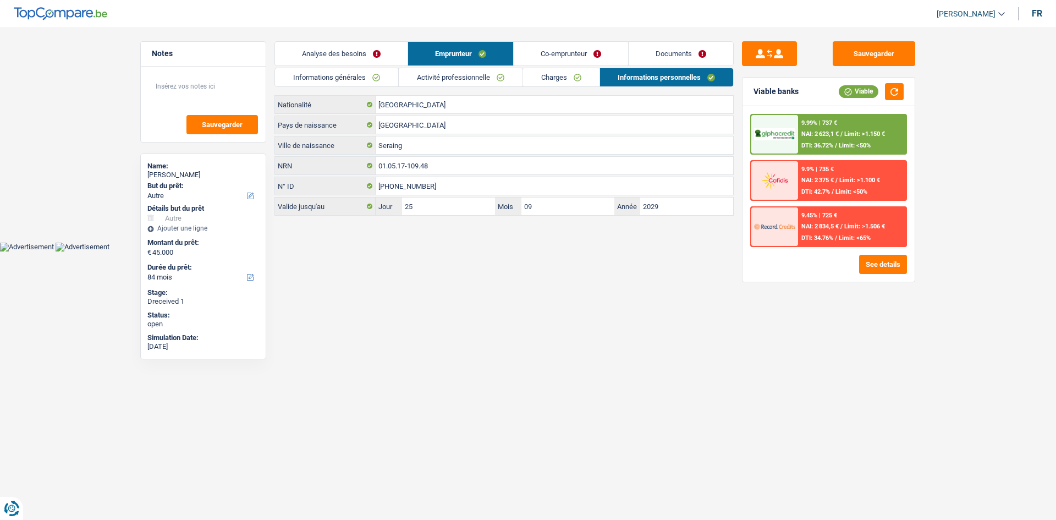
click at [562, 51] on link "Co-emprunteur" at bounding box center [571, 54] width 114 height 24
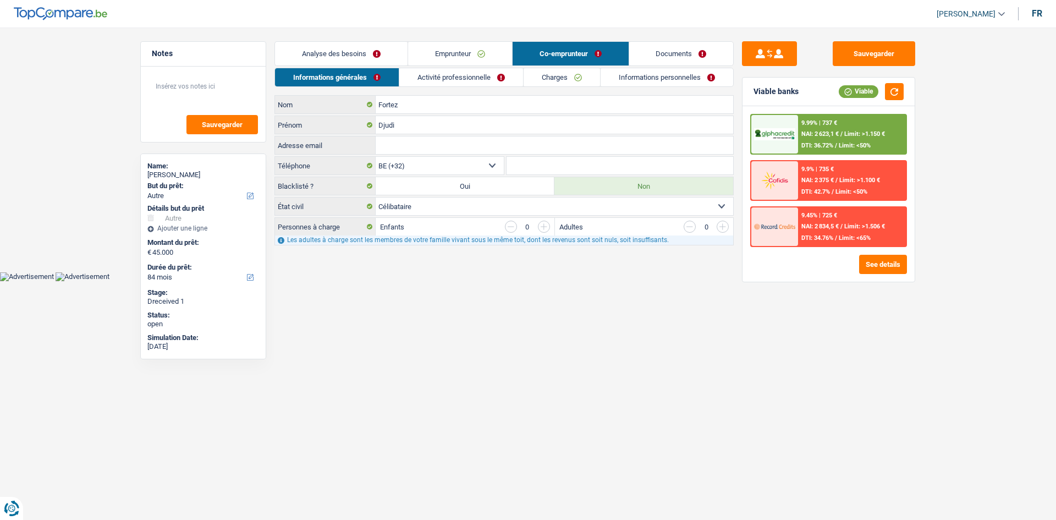
click at [534, 78] on link "Charges" at bounding box center [562, 77] width 76 height 18
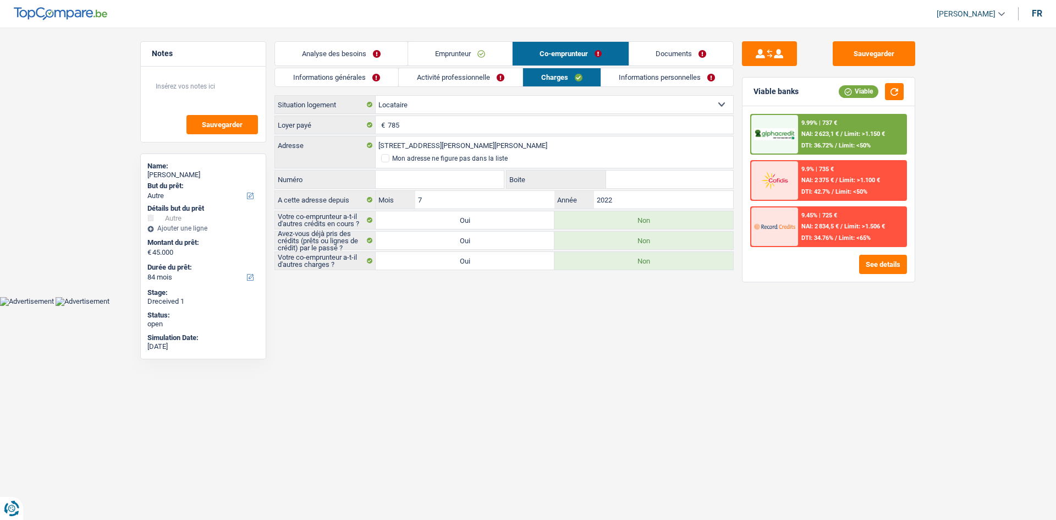
click at [501, 79] on link "Activité professionnelle" at bounding box center [461, 77] width 124 height 18
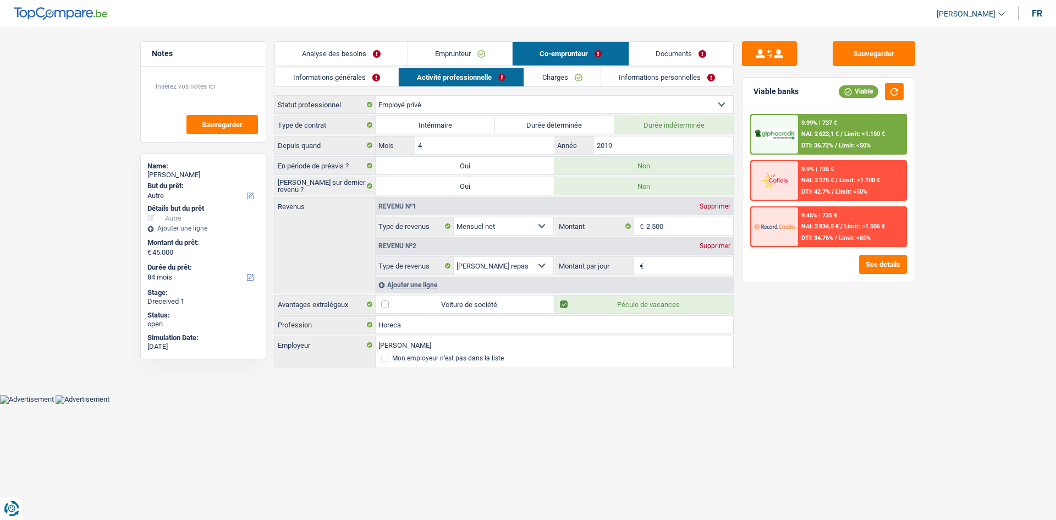
click at [563, 82] on link "Charges" at bounding box center [562, 77] width 76 height 18
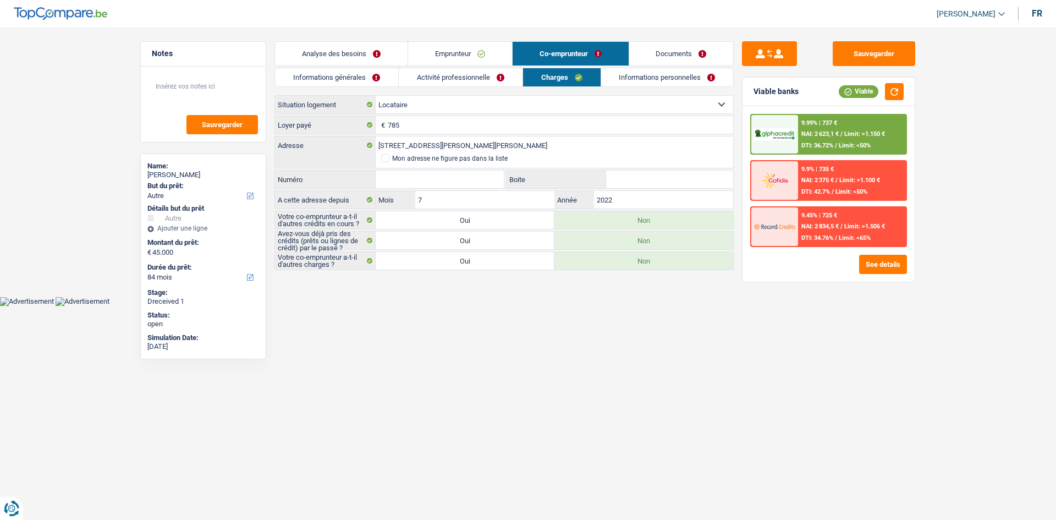
click at [563, 78] on link "Informations personnelles" at bounding box center [667, 77] width 133 height 18
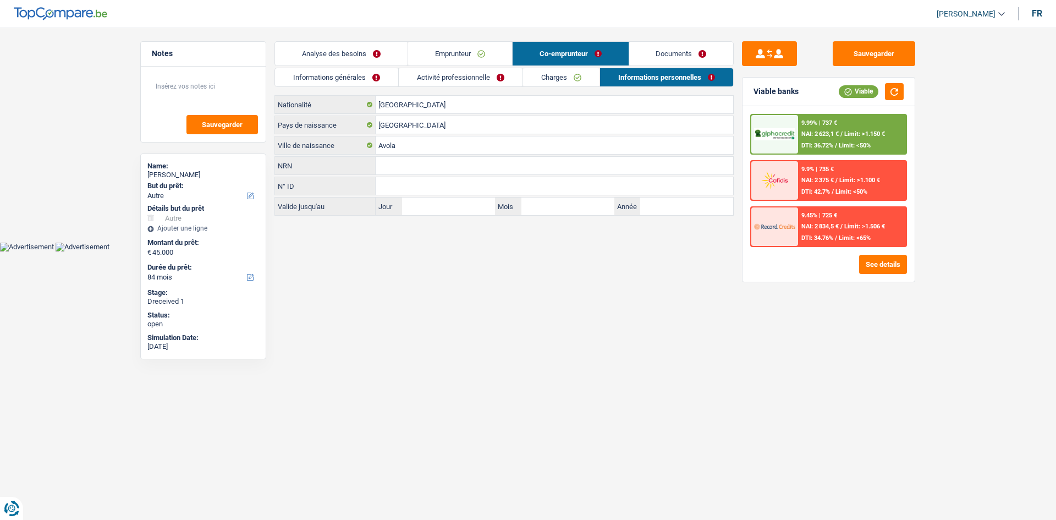
click at [472, 84] on link "Activité professionnelle" at bounding box center [461, 77] width 124 height 18
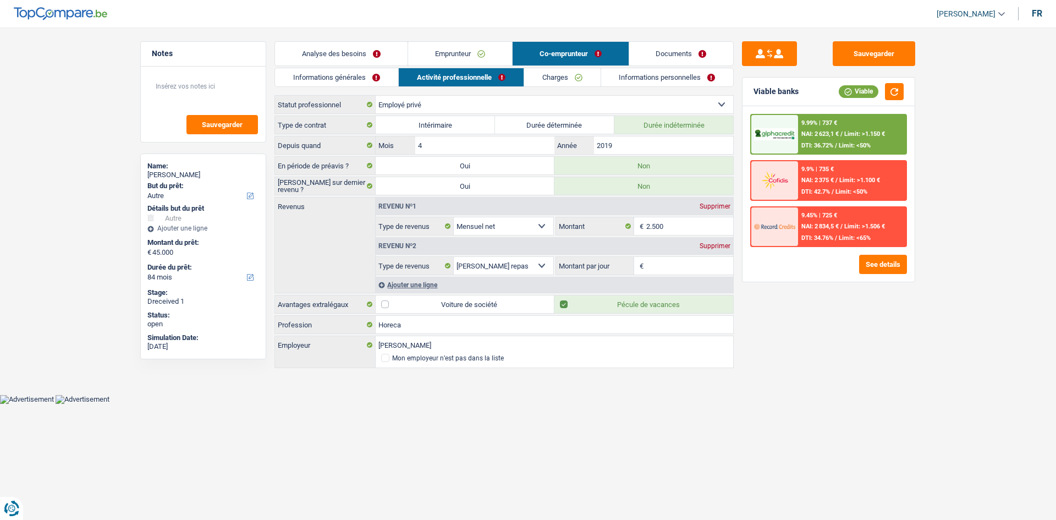
drag, startPoint x: 368, startPoint y: 73, endPoint x: 460, endPoint y: 52, distance: 94.1
click at [368, 72] on link "Informations générales" at bounding box center [336, 77] width 123 height 18
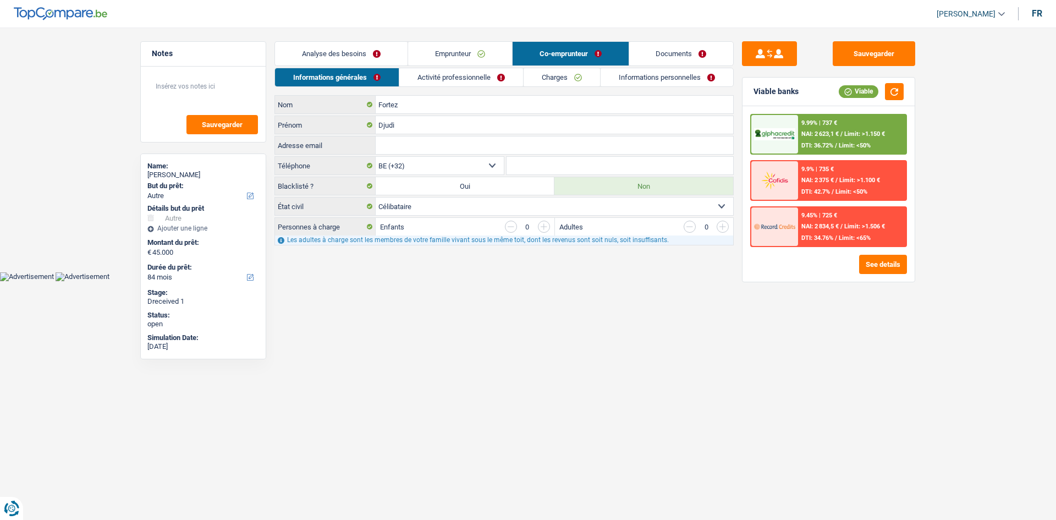
click at [479, 48] on link "Emprunteur" at bounding box center [460, 54] width 104 height 24
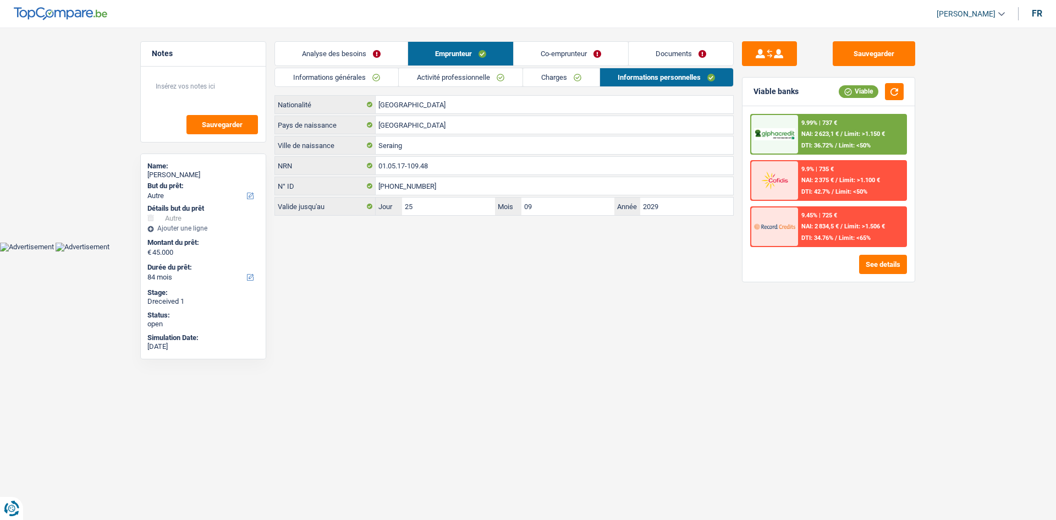
click at [382, 53] on link "Analyse des besoins" at bounding box center [341, 54] width 133 height 24
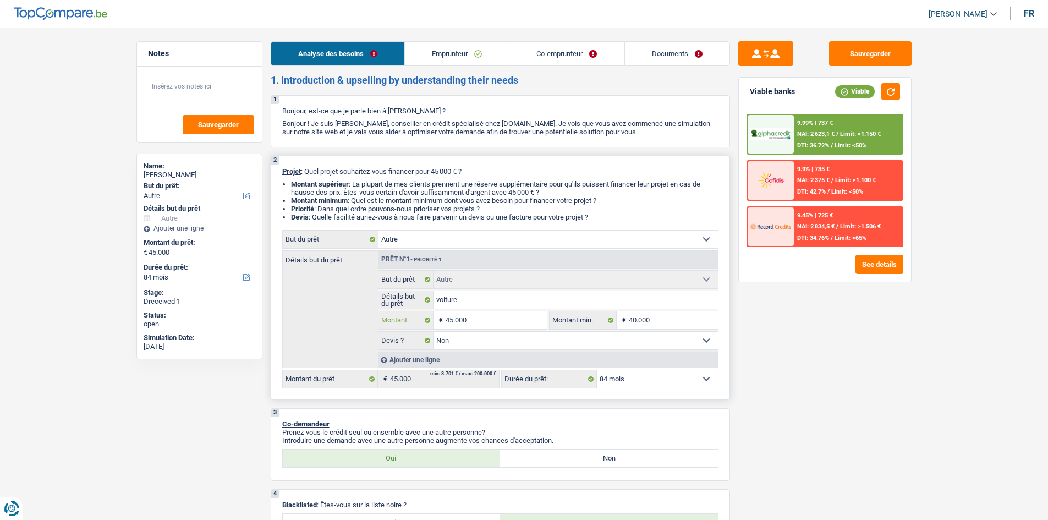
click at [498, 306] on input "45.000" at bounding box center [495, 320] width 101 height 18
click at [563, 306] on div "Sauvegarder Viable banks Viable 9.99% | 737 € NAI: 2 623,1 € / Limit: >1.150 € …" at bounding box center [825, 270] width 190 height 458
click at [563, 42] on link "Documents" at bounding box center [677, 54] width 104 height 24
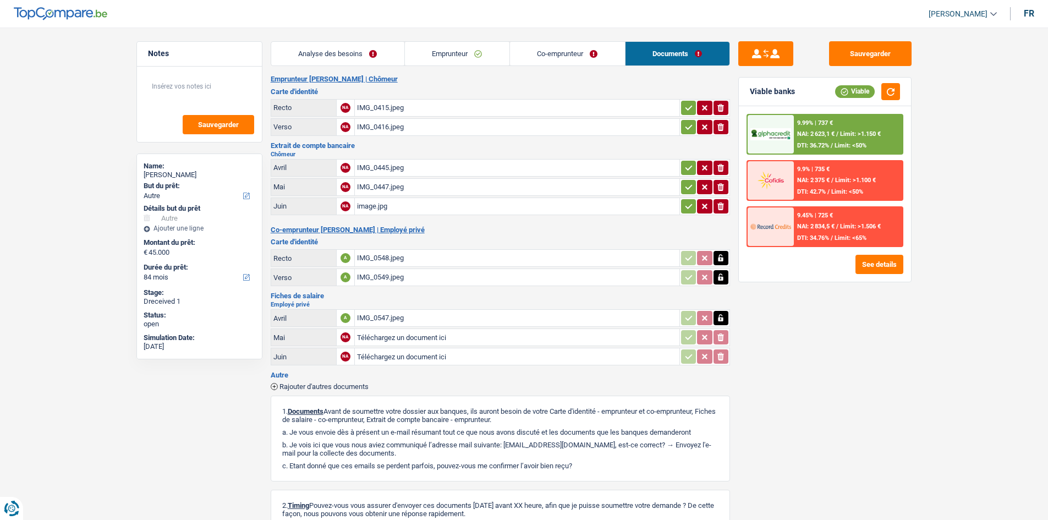
click at [563, 55] on link "Co-emprunteur" at bounding box center [567, 54] width 115 height 24
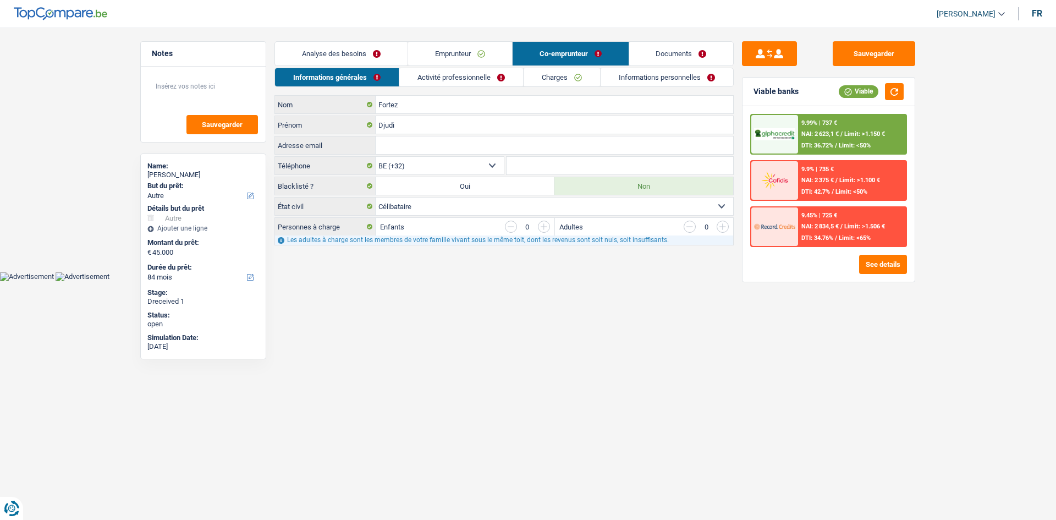
click at [563, 75] on link "Informations personnelles" at bounding box center [667, 77] width 133 height 18
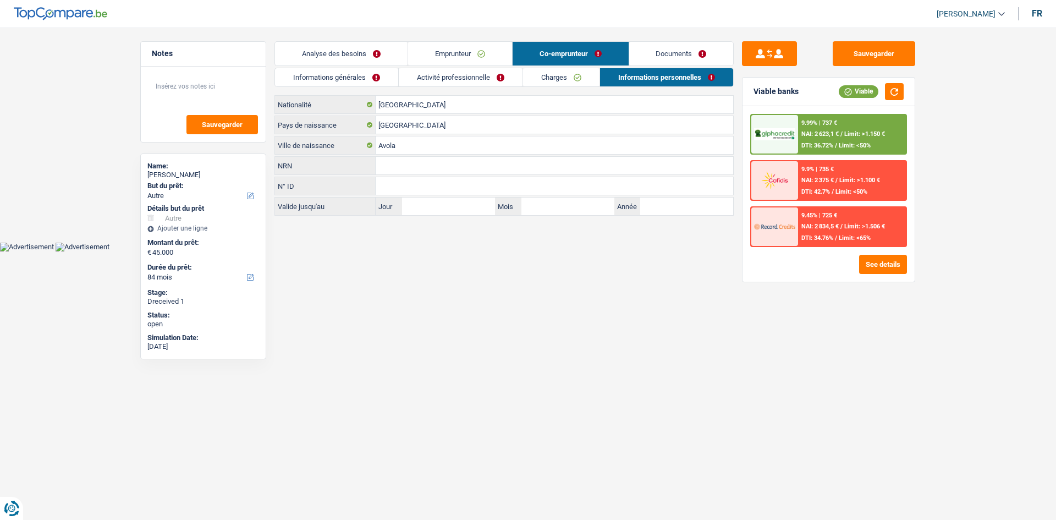
click at [563, 54] on link "Documents" at bounding box center [681, 54] width 104 height 24
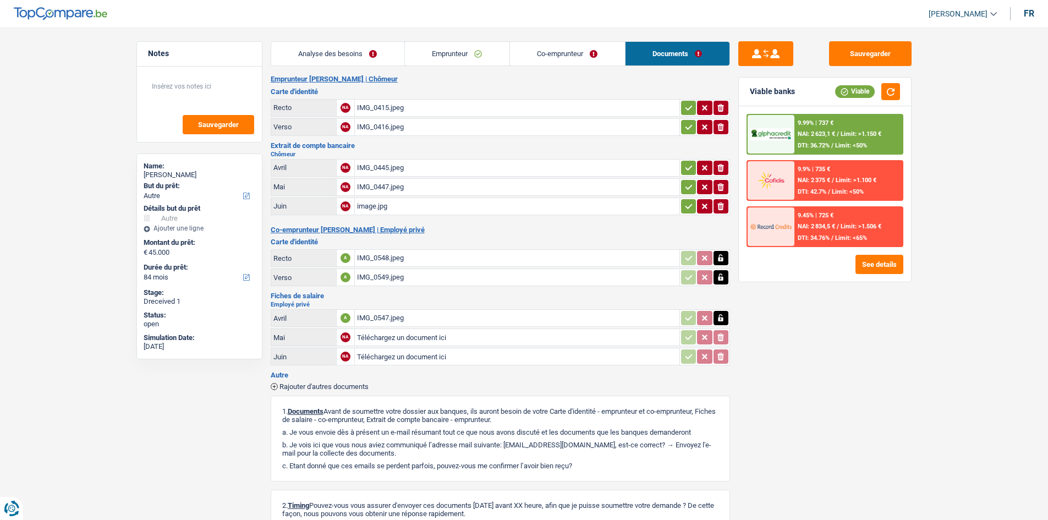
click at [490, 59] on link "Emprunteur" at bounding box center [457, 54] width 104 height 24
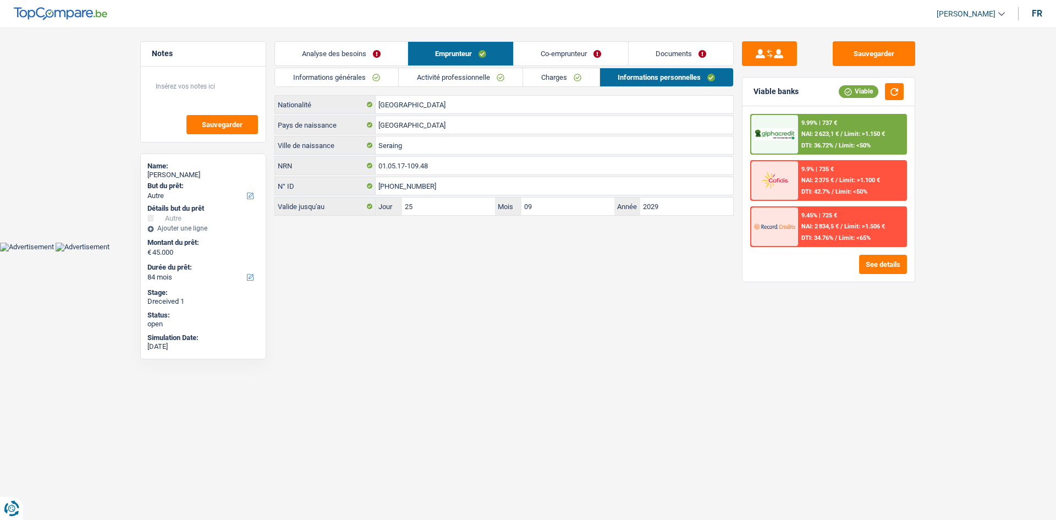
click at [352, 49] on link "Analyse des besoins" at bounding box center [341, 54] width 133 height 24
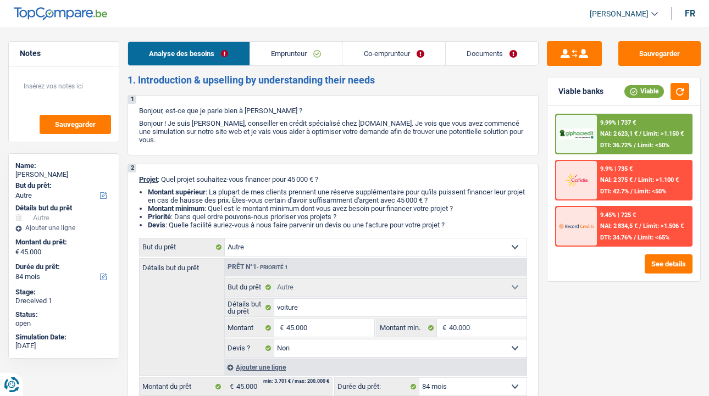
select select "other"
select select "84"
select select "other"
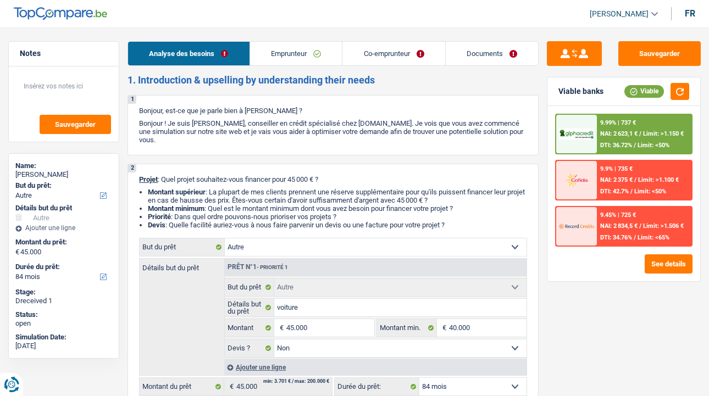
select select "false"
select select "84"
select select "unemployed"
select select "privateEmployee"
select select "unemployment"
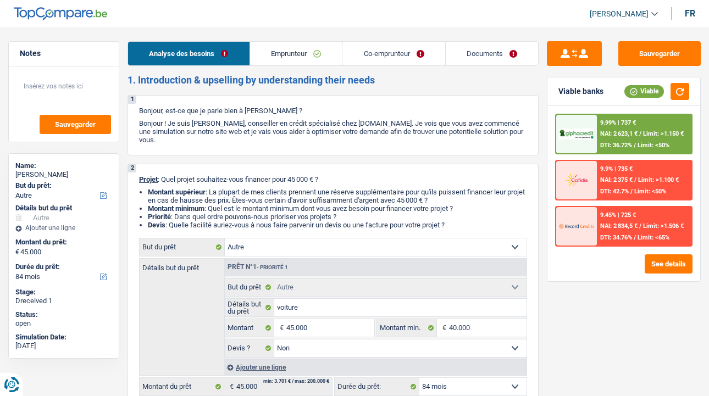
select select "netSalary"
select select "mealVouchers"
select select "liveWithParents"
select select "rents"
select select "other"
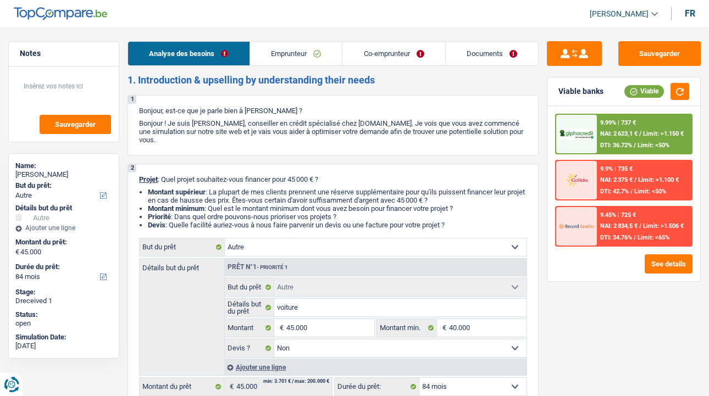
select select "other"
select select "false"
select select "84"
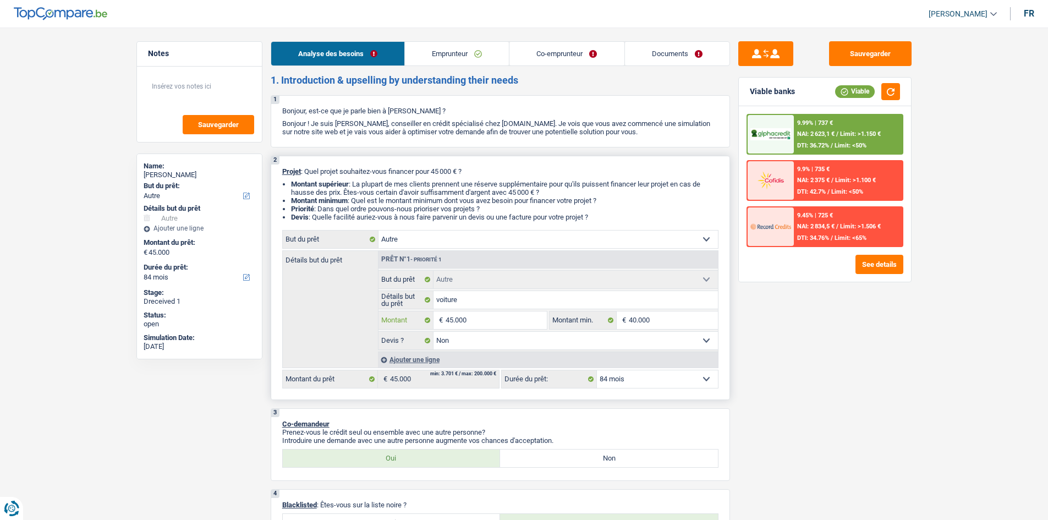
drag, startPoint x: 516, startPoint y: 311, endPoint x: 548, endPoint y: 316, distance: 31.7
click at [517, 311] on input "45.000" at bounding box center [495, 320] width 101 height 18
click at [709, 342] on div "Sauvegarder Viable banks Viable 9.99% | 737 € NAI: 2 623,1 € / Limit: >1.150 € …" at bounding box center [825, 270] width 190 height 458
click at [486, 320] on input "45.000" at bounding box center [495, 320] width 101 height 18
click at [662, 318] on input "40.000" at bounding box center [673, 320] width 89 height 18
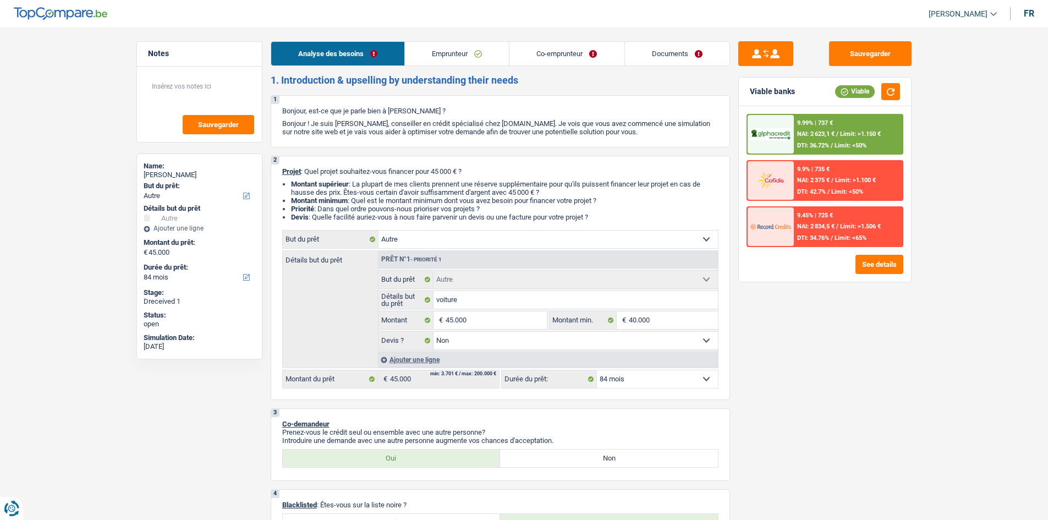
click at [709, 396] on div "Sauvegarder Viable banks Viable 9.99% | 737 € NAI: 2 623,1 € / Limit: >1.150 € …" at bounding box center [825, 270] width 190 height 458
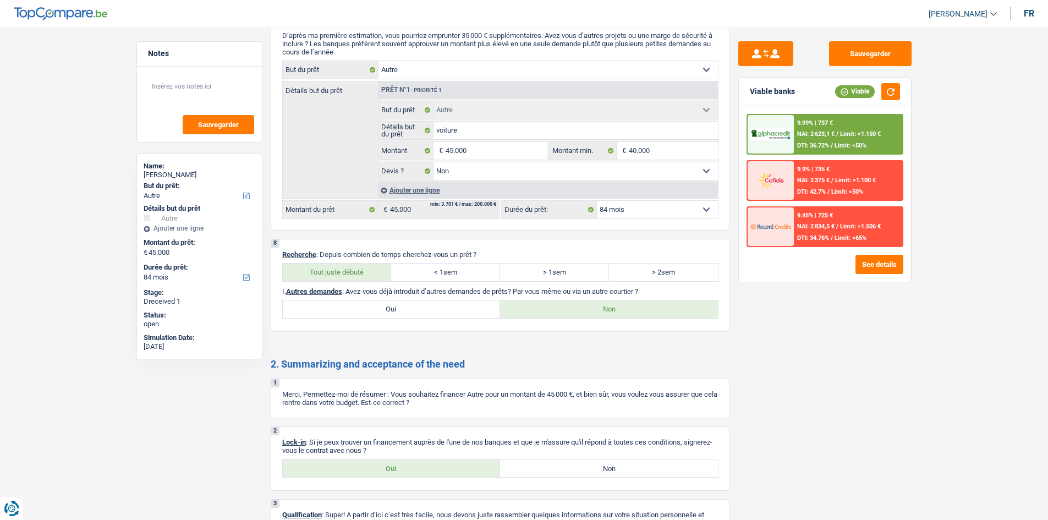
scroll to position [1044, 0]
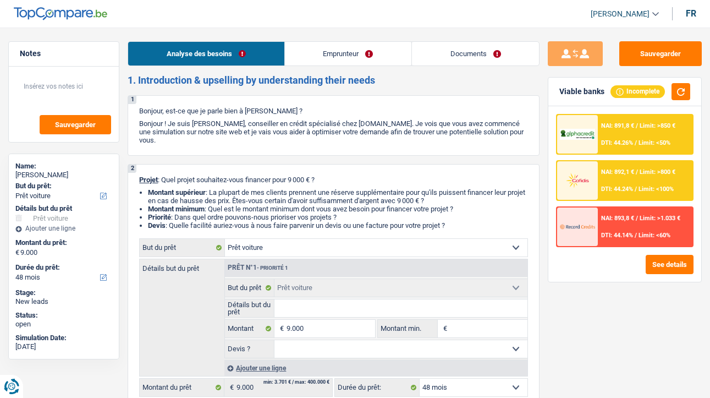
select select "car"
select select "48"
select select "car"
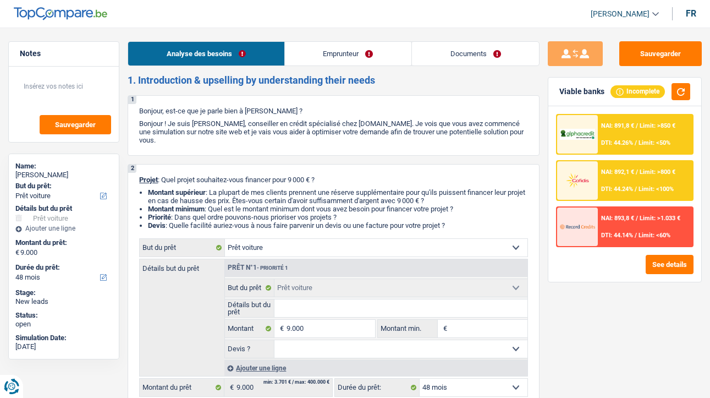
select select "48"
select select "worker"
select select "netSalary"
select select "rents"
select select "car"
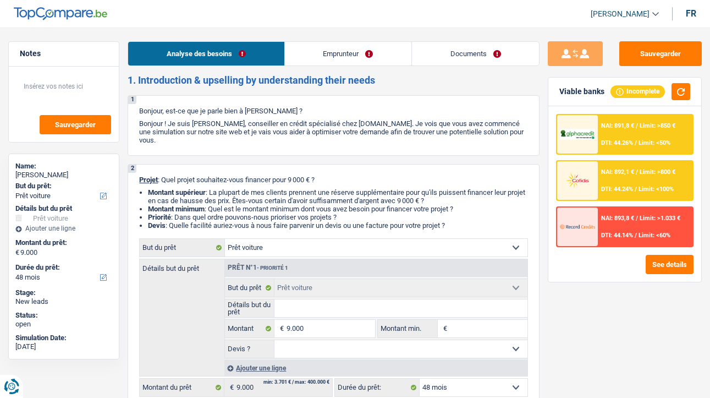
select select "car"
select select "48"
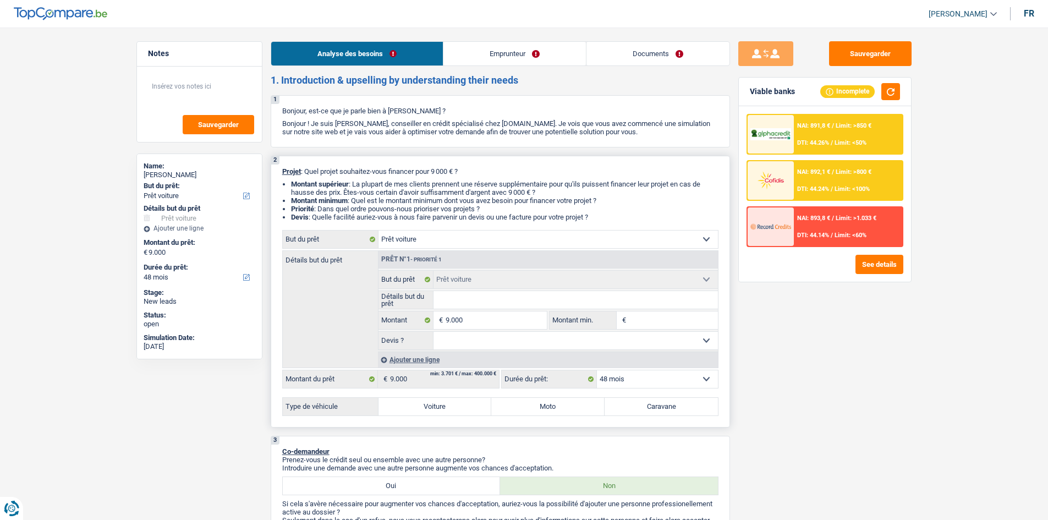
click at [480, 332] on select "Oui Non Non répondu Sélectionner une option" at bounding box center [575, 341] width 284 height 18
click at [509, 315] on input "9.000" at bounding box center [495, 320] width 101 height 18
drag, startPoint x: 512, startPoint y: 307, endPoint x: 524, endPoint y: 310, distance: 12.4
click at [512, 307] on input "Détails but du prêt" at bounding box center [575, 300] width 284 height 18
type input "T"
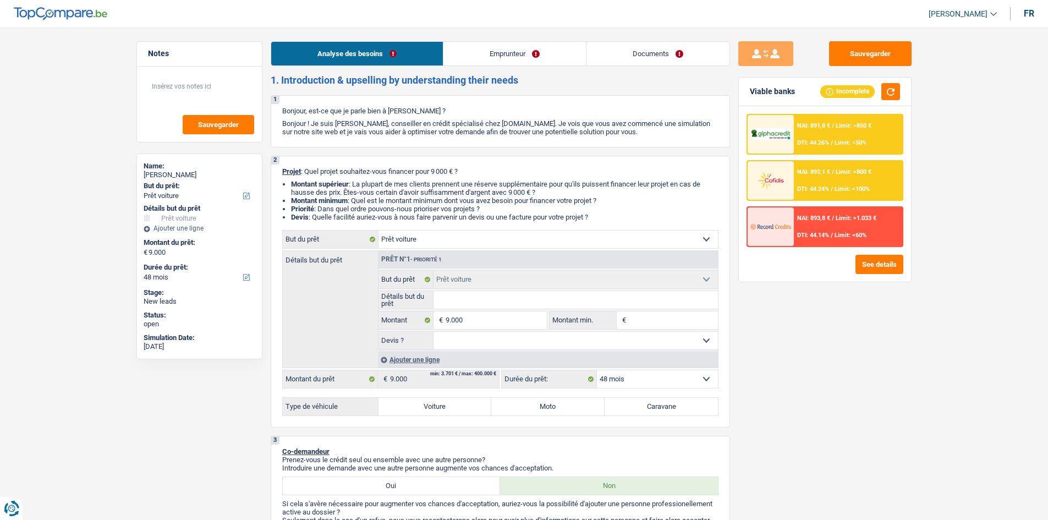
type input "T"
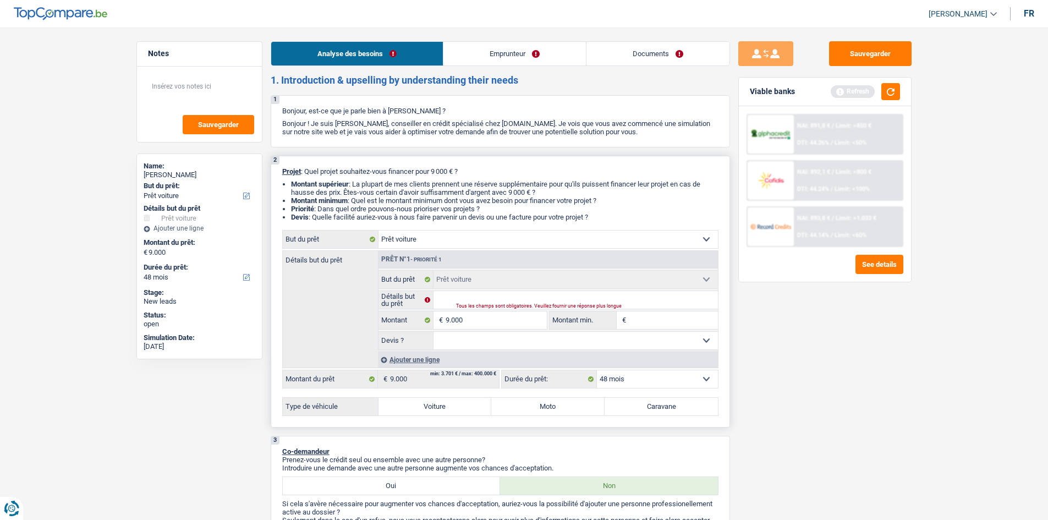
click at [435, 397] on div "Type de véhicule Voiture Moto Caravane Tous les champs sont obligatoires. Veuil…" at bounding box center [500, 406] width 436 height 19
click at [448, 397] on label "Voiture" at bounding box center [434, 407] width 113 height 18
click at [448, 397] on input "Voiture" at bounding box center [434, 407] width 113 height 18
radio input "true"
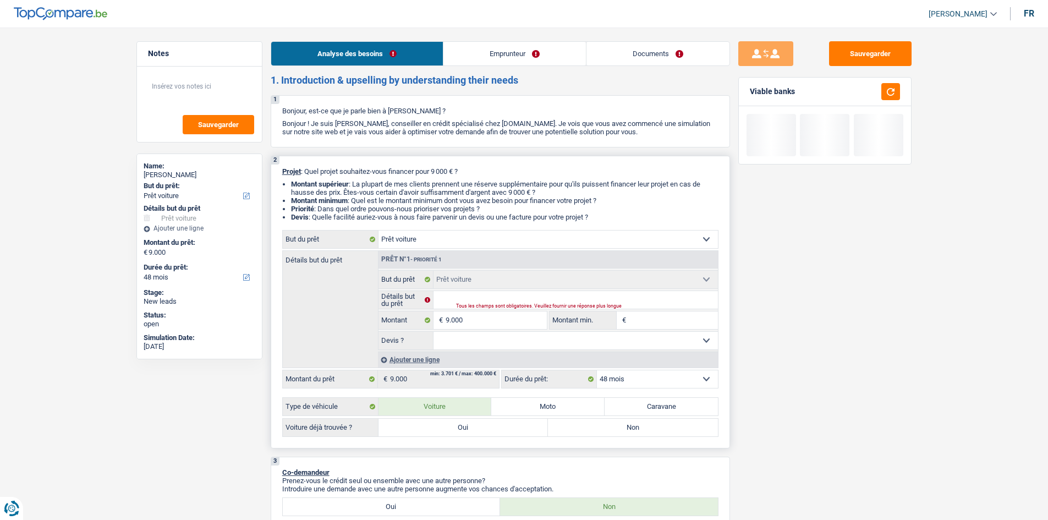
click at [673, 397] on div "Voiture déjà trouvée ? Oui Non Tous les champs sont obligatoires. Veuillez séle…" at bounding box center [500, 427] width 436 height 19
click at [649, 397] on label "Caravane" at bounding box center [660, 407] width 113 height 18
click at [649, 397] on input "Caravane" at bounding box center [660, 407] width 113 height 18
radio input "true"
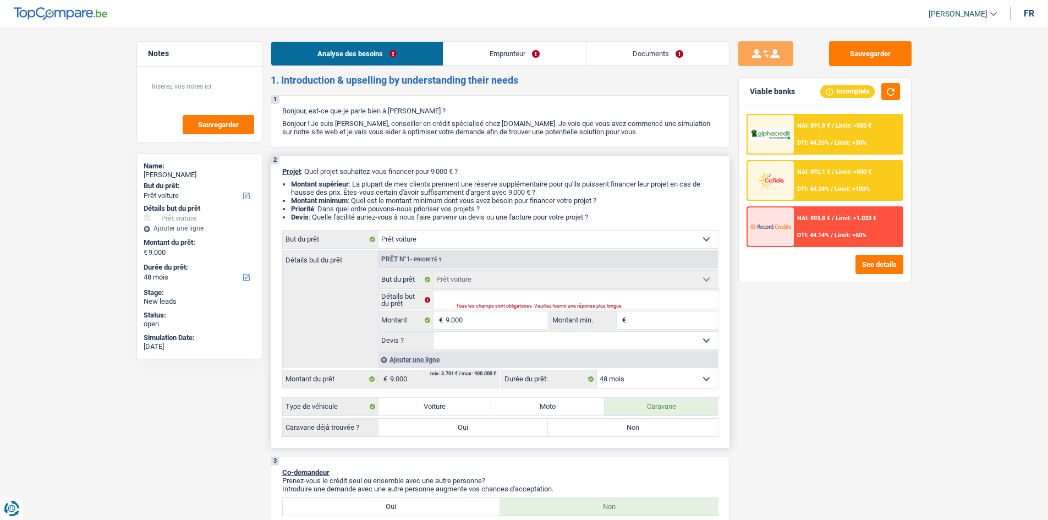
click at [432, 394] on div "Confort maison: meubles, textile, peinture, électroménager, outillage non-profe…" at bounding box center [500, 333] width 436 height 207
click at [433, 397] on label "Voiture" at bounding box center [434, 407] width 113 height 18
click at [433, 397] on input "Voiture" at bounding box center [434, 407] width 113 height 18
radio input "true"
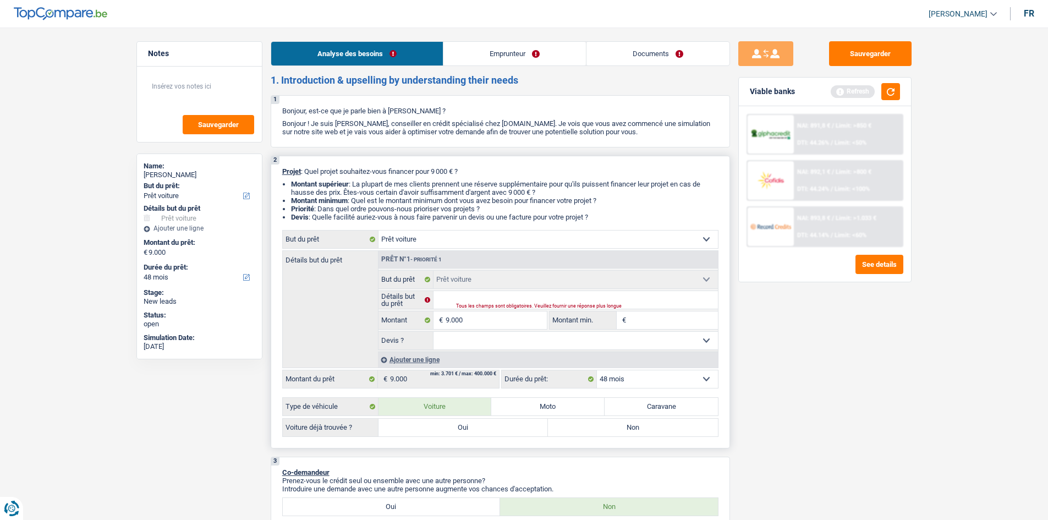
click at [636, 397] on label "Non" at bounding box center [633, 427] width 170 height 18
click at [636, 397] on input "Non" at bounding box center [633, 427] width 170 height 18
radio input "true"
click at [482, 300] on input "Détails but du prêt" at bounding box center [575, 300] width 284 height 18
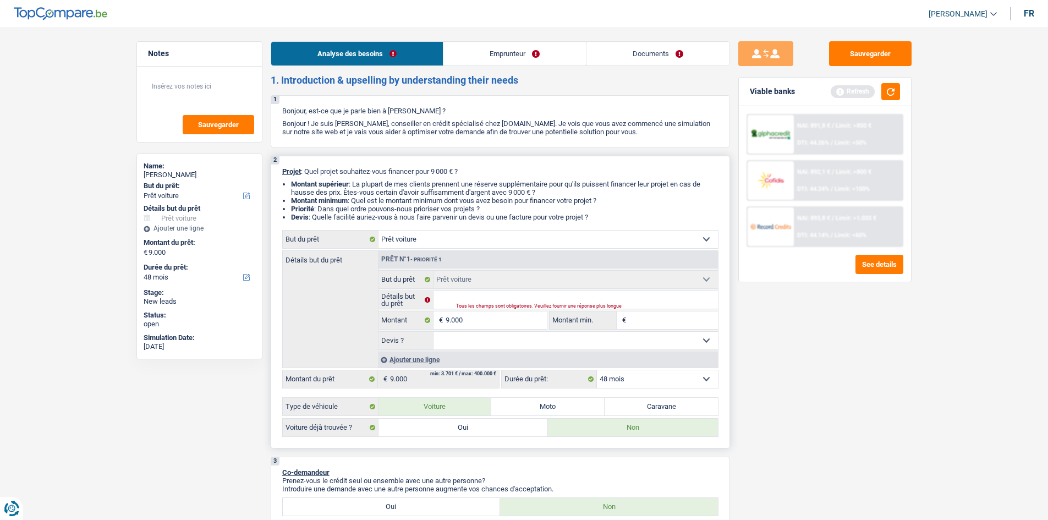
drag, startPoint x: 616, startPoint y: 337, endPoint x: 605, endPoint y: 343, distance: 12.6
click at [616, 337] on select "Oui Non Non répondu Sélectionner une option" at bounding box center [575, 341] width 284 height 18
select select "yes"
click at [433, 332] on select "Oui Non Non répondu Sélectionner une option" at bounding box center [575, 341] width 284 height 18
select select "yes"
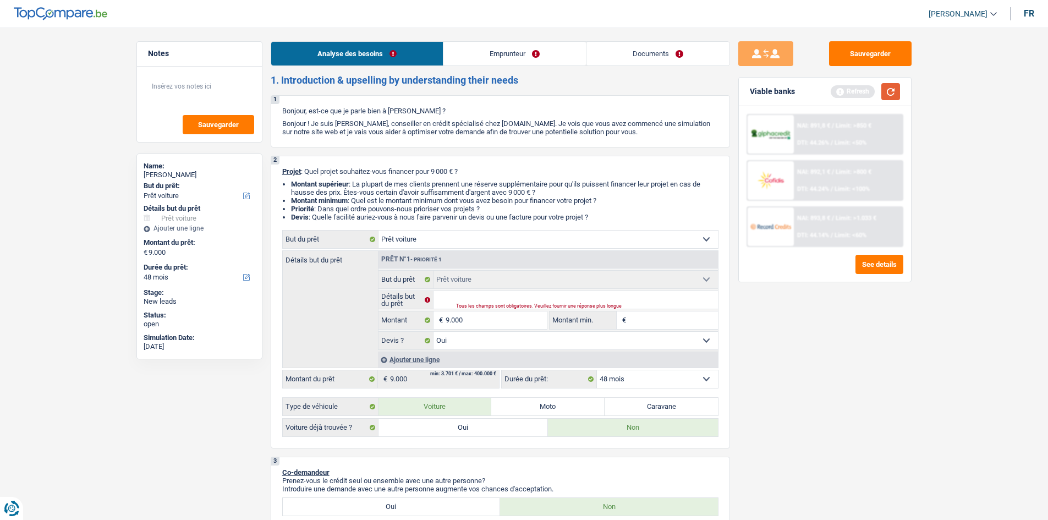
click at [709, 93] on button "button" at bounding box center [890, 91] width 19 height 17
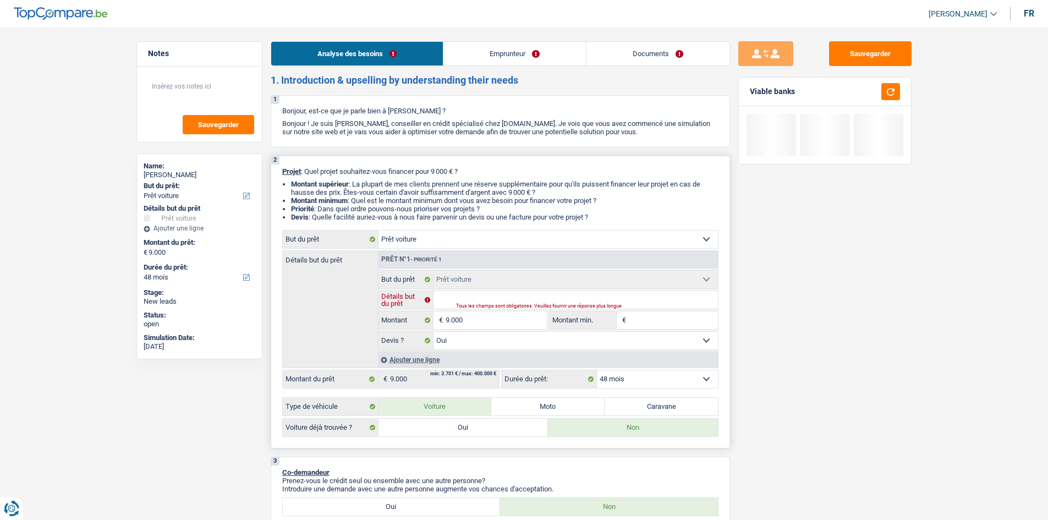
click at [451, 296] on input "Détails but du prêt" at bounding box center [575, 300] width 284 height 18
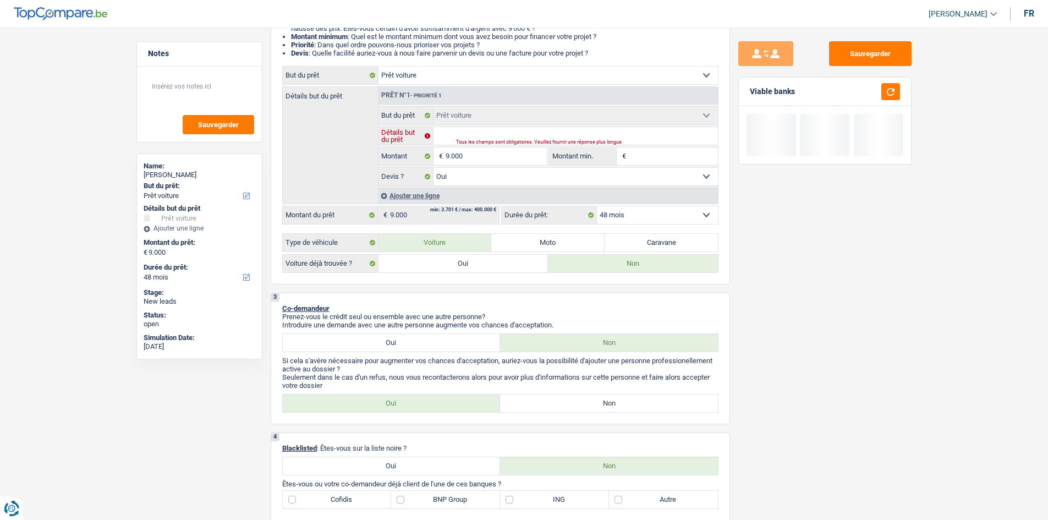
scroll to position [165, 0]
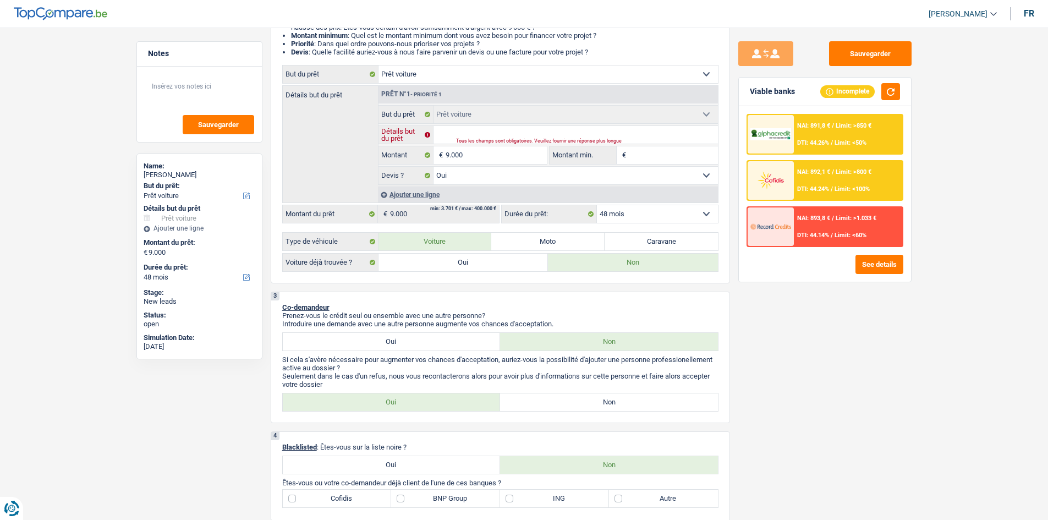
type input "V"
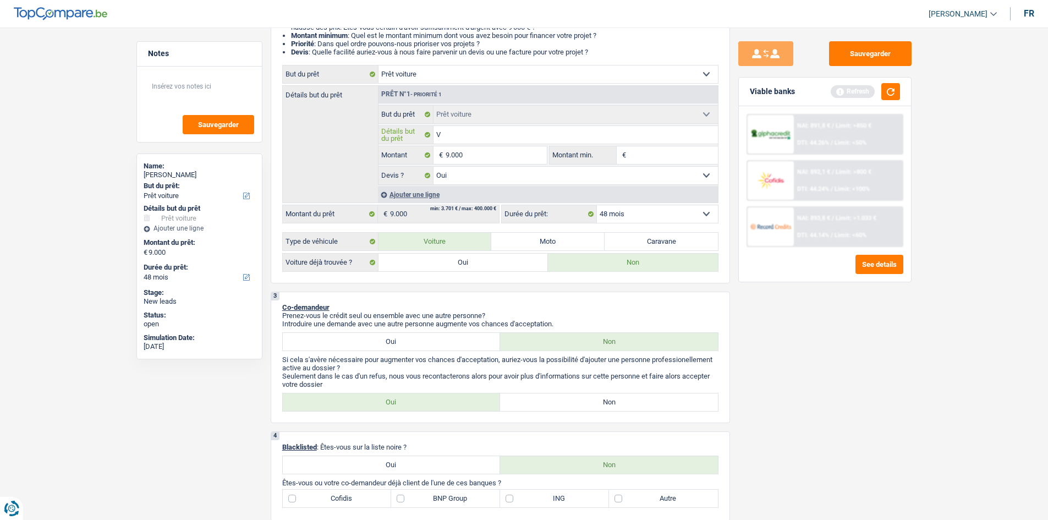
type input "Vo"
type input "Voi"
type input "Voit"
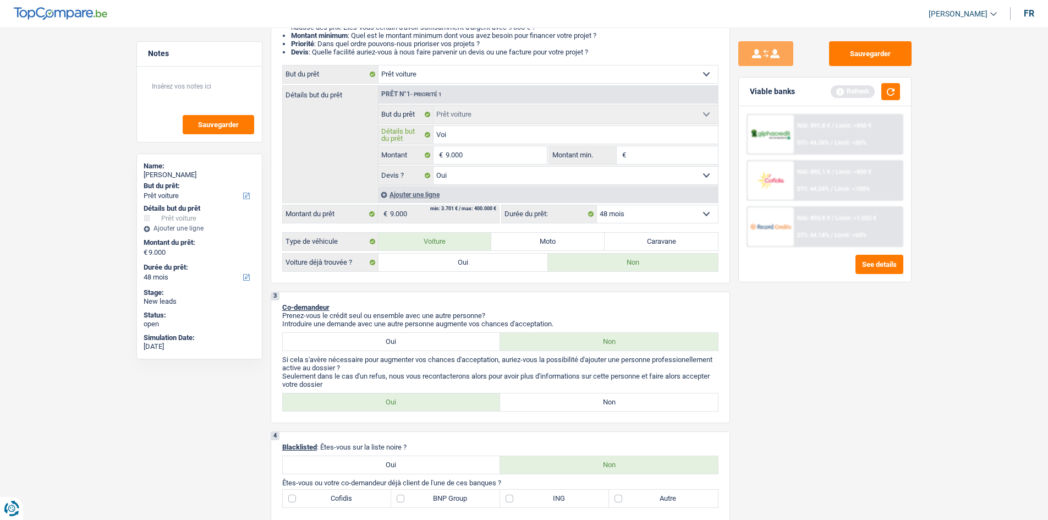
type input "Voit"
type input "Voitu"
type input "Voitur"
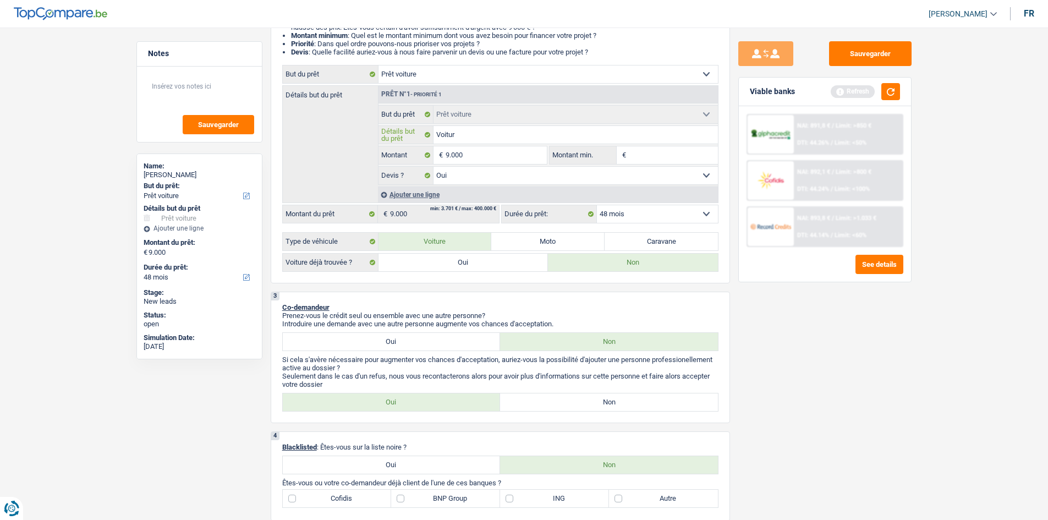
type input "Voiture"
type input "Voiture d"
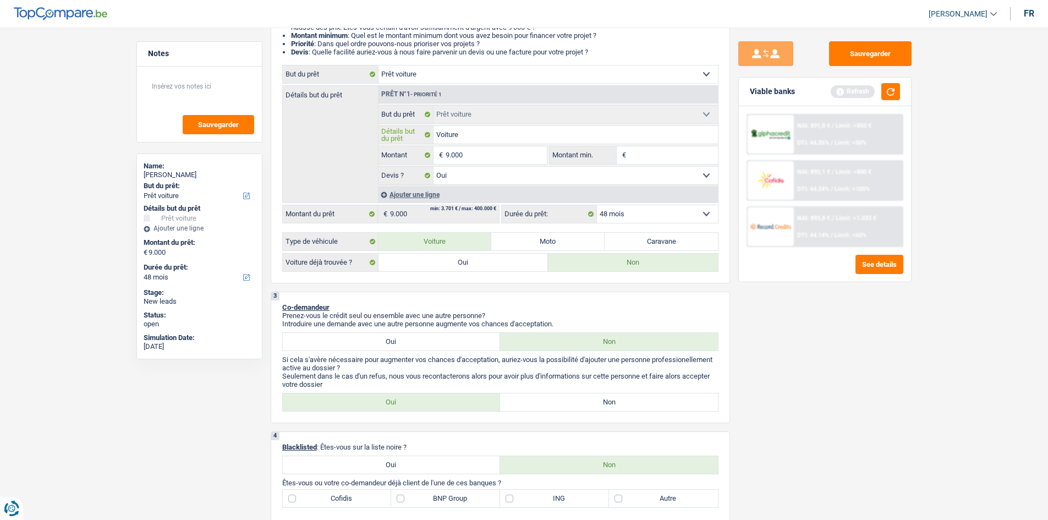
type input "Voiture d"
type input "Voiture d'"
type input "Voiture d'o"
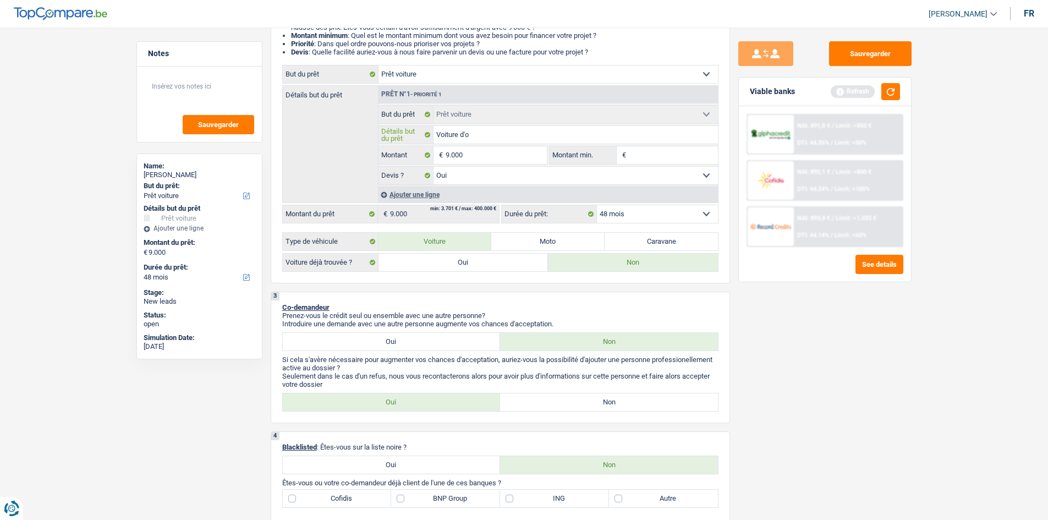
type input "Voiture d'oc"
type input "Voiture d'oca"
type input "Voiture d'ocas"
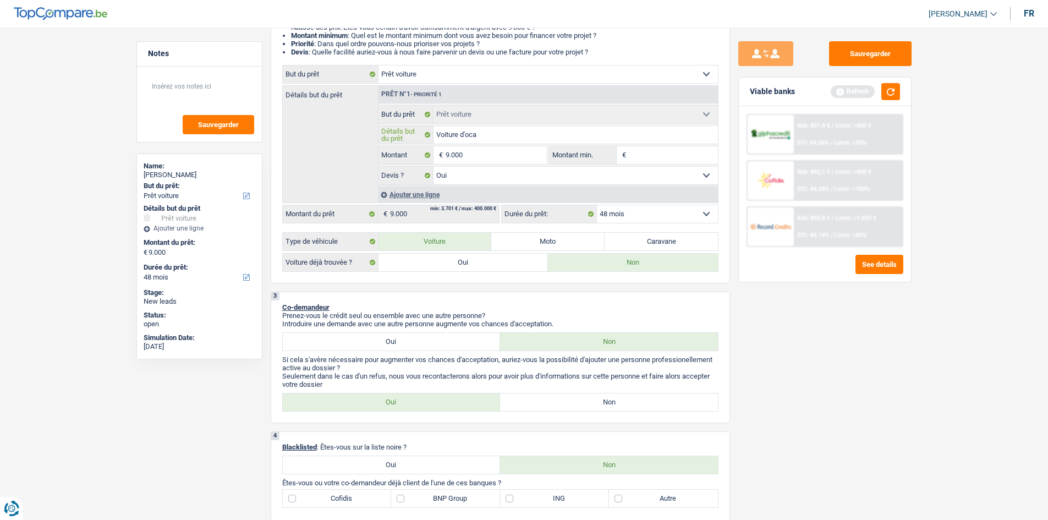
type input "Voiture d'ocas"
type input "Voiture d'ocasi"
type input "Voiture d'ocasio"
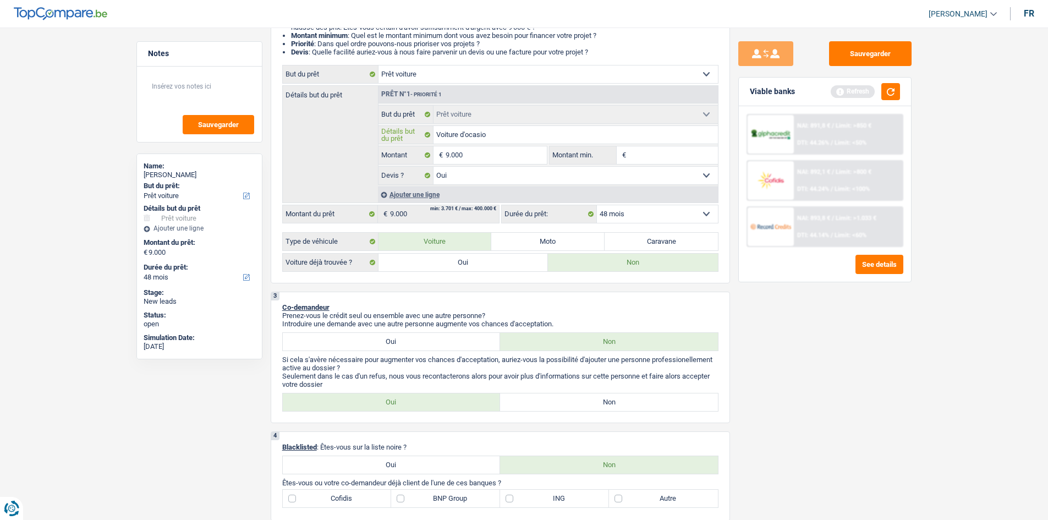
type input "Voiture d'ocasion"
drag, startPoint x: 811, startPoint y: 359, endPoint x: 822, endPoint y: 355, distance: 12.2
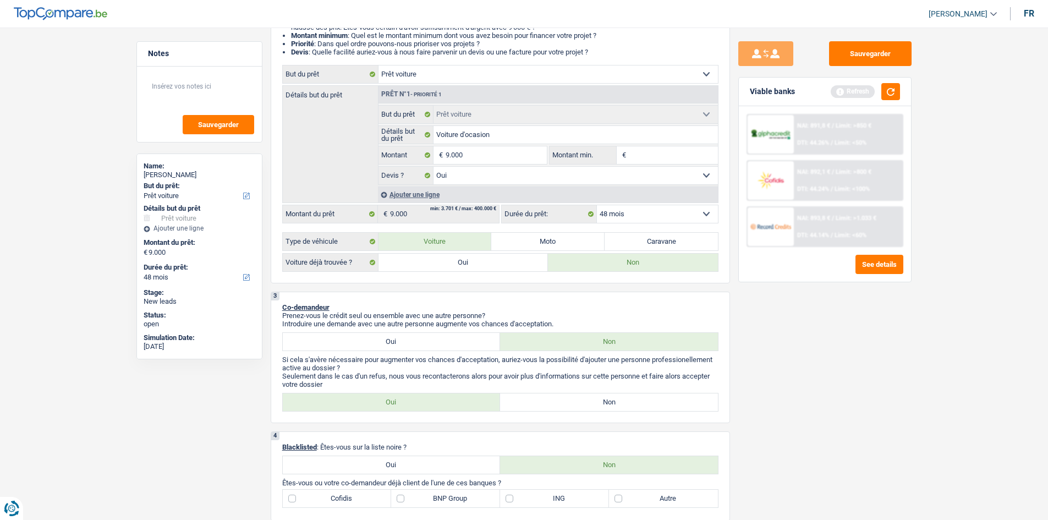
click at [709, 357] on div "Sauvegarder Viable banks Refresh NAI: 891,8 € / Limit: >850 € DTI: 44.26% / Lim…" at bounding box center [825, 270] width 190 height 458
click at [476, 131] on input "Voiture d'ocasion" at bounding box center [575, 135] width 284 height 18
type input "Voiture d'occasion"
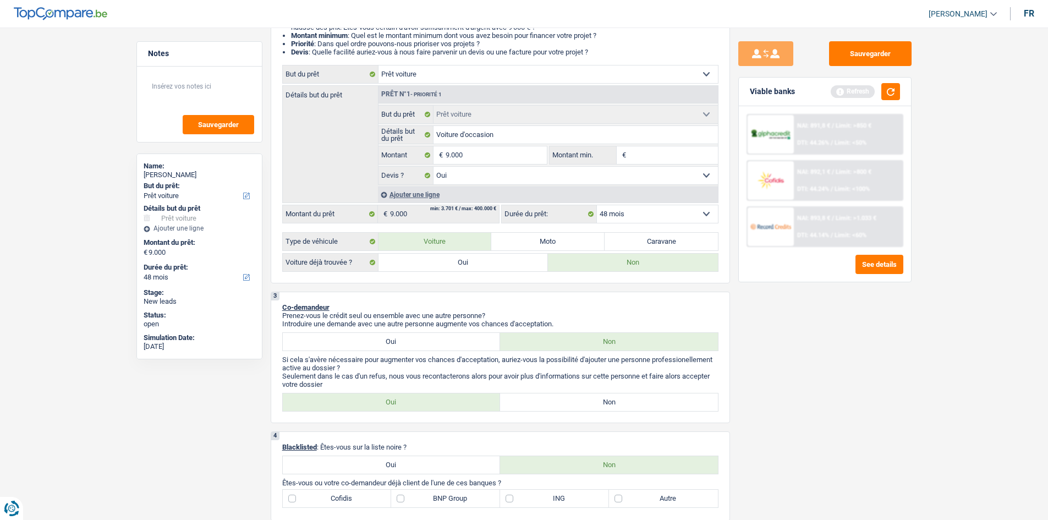
drag, startPoint x: 889, startPoint y: 443, endPoint x: 878, endPoint y: 441, distance: 11.2
click at [709, 397] on div "Sauvegarder Viable banks Refresh NAI: 891,8 € / Limit: >850 € DTI: 44.26% / Lim…" at bounding box center [825, 270] width 190 height 458
click at [709, 93] on button "button" at bounding box center [890, 91] width 19 height 17
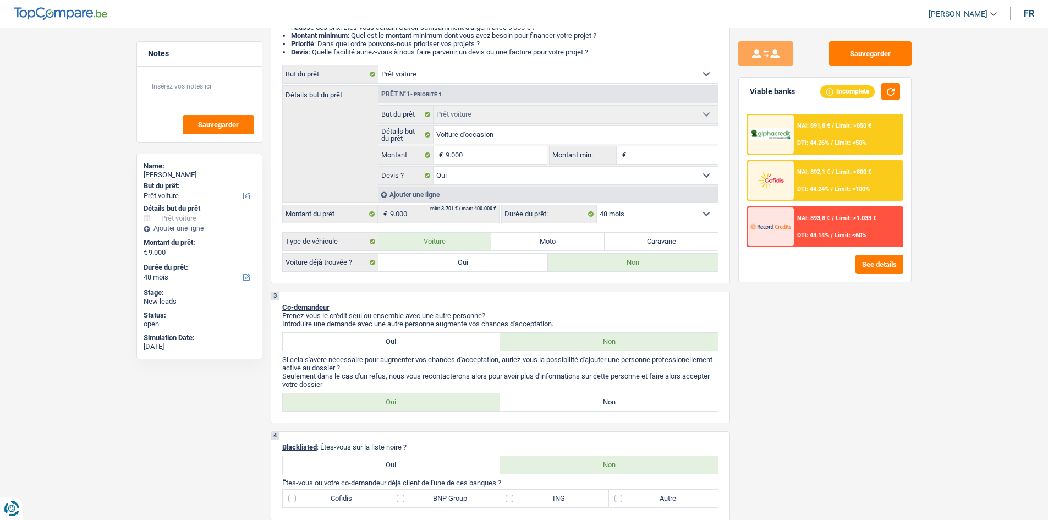
click at [709, 132] on div "NAI: 891,8 € / Limit: >850 € DTI: 44.26% / Limit: <50%" at bounding box center [848, 134] width 108 height 38
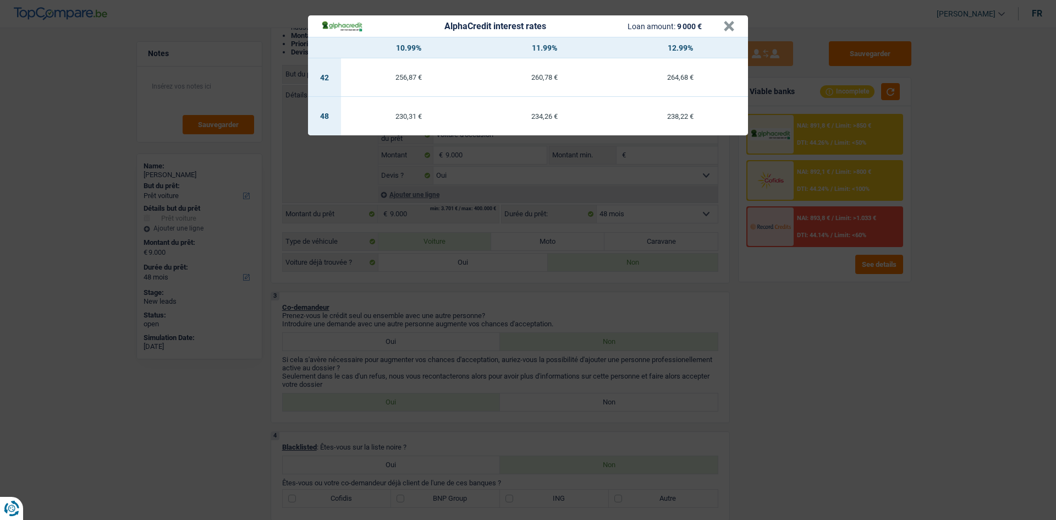
click at [709, 363] on div "AlphaCredit interest rates Loan amount: 9 000 € × 10.99% 11.99% 12.99% 42 256,8…" at bounding box center [528, 260] width 1056 height 520
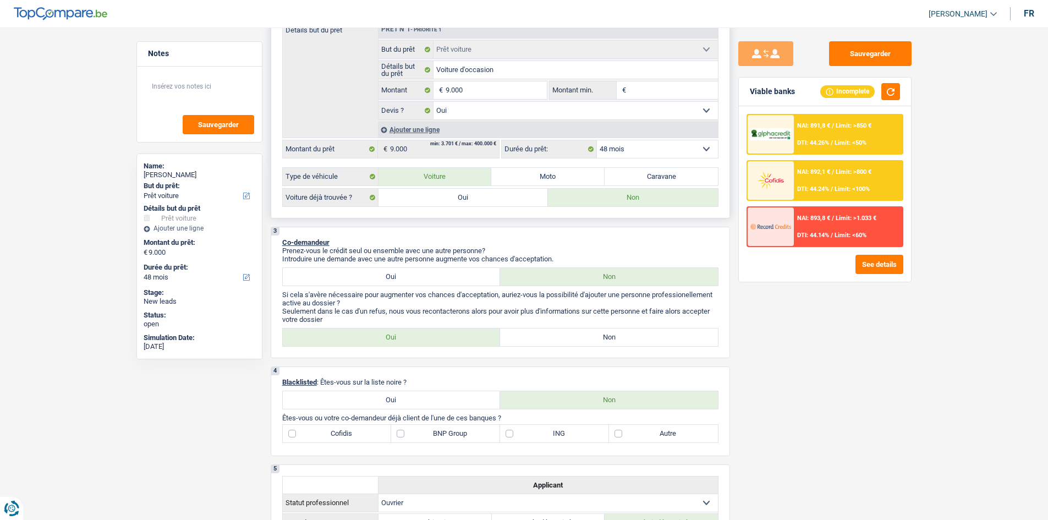
scroll to position [0, 0]
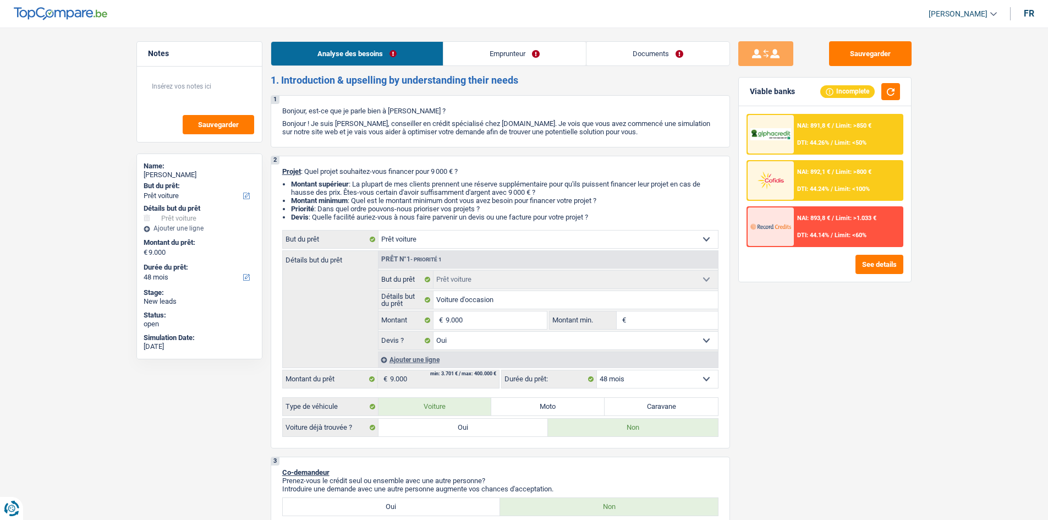
click at [531, 52] on link "Emprunteur" at bounding box center [514, 54] width 142 height 24
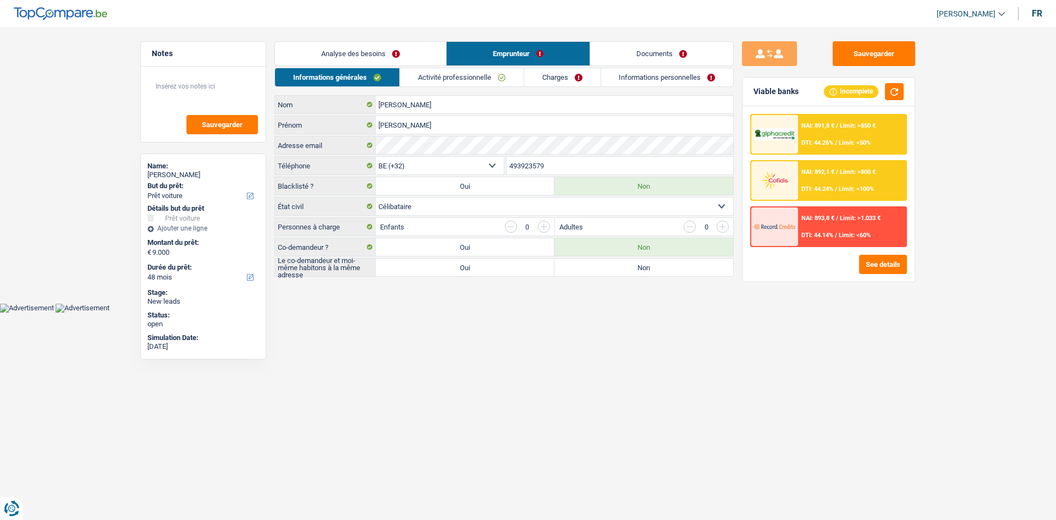
click at [666, 272] on label "Non" at bounding box center [643, 267] width 179 height 18
click at [666, 272] on input "Non" at bounding box center [643, 267] width 179 height 18
radio input "true"
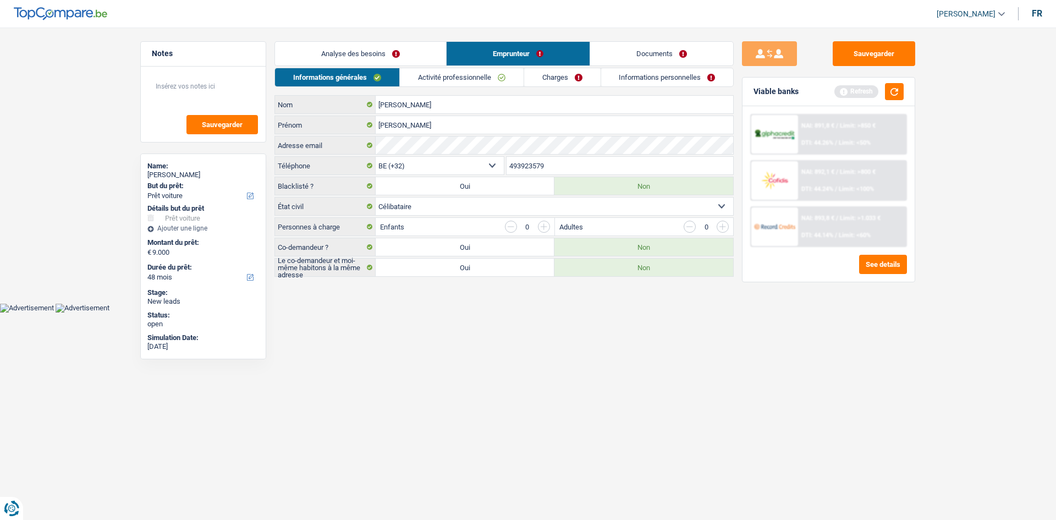
click at [376, 59] on link "Analyse des besoins" at bounding box center [360, 54] width 171 height 24
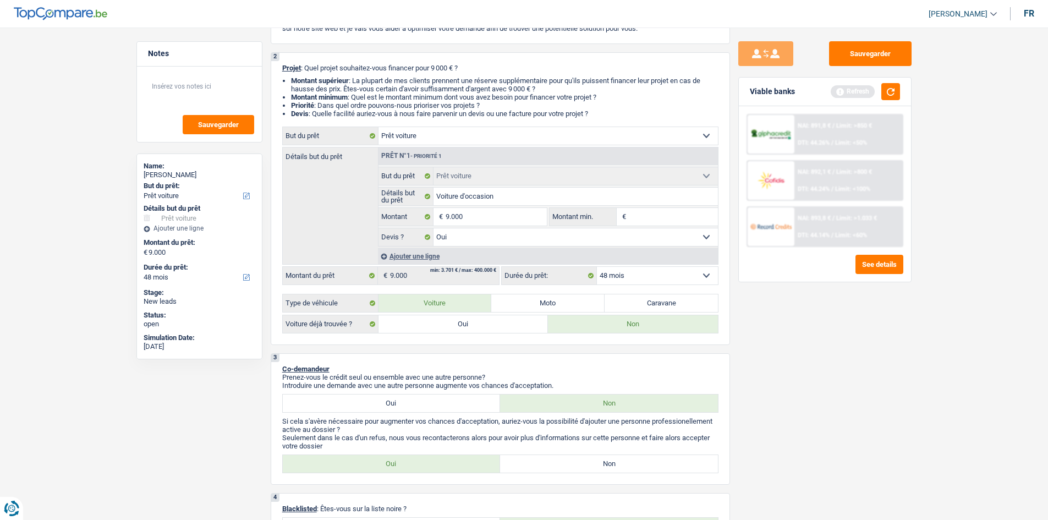
scroll to position [220, 0]
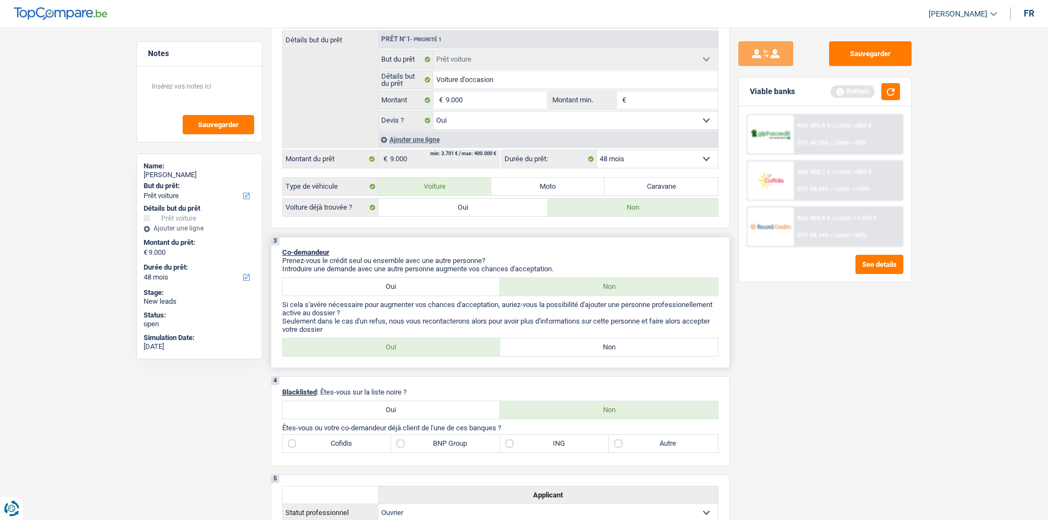
click at [646, 351] on label "Non" at bounding box center [609, 347] width 218 height 18
click at [646, 351] on input "Non" at bounding box center [609, 347] width 218 height 18
radio input "true"
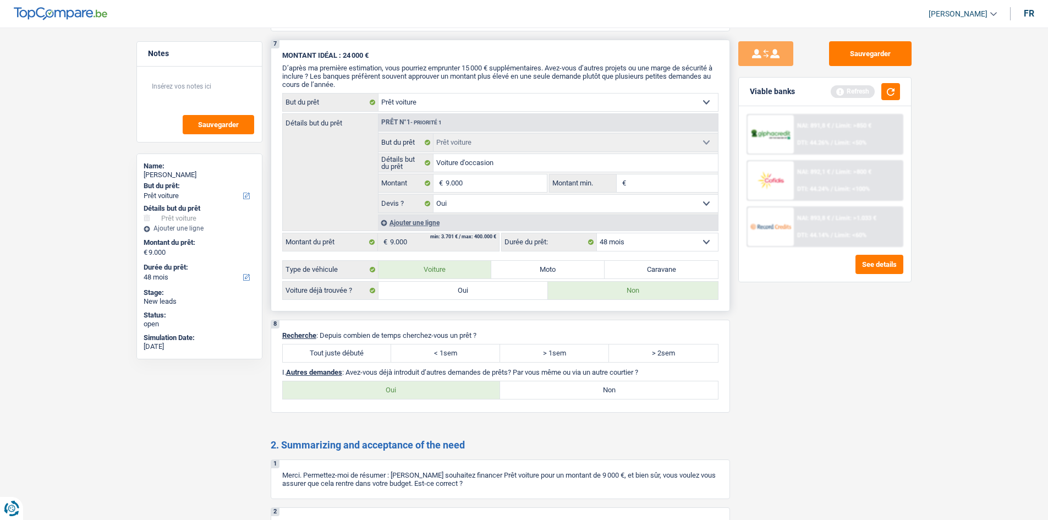
scroll to position [990, 0]
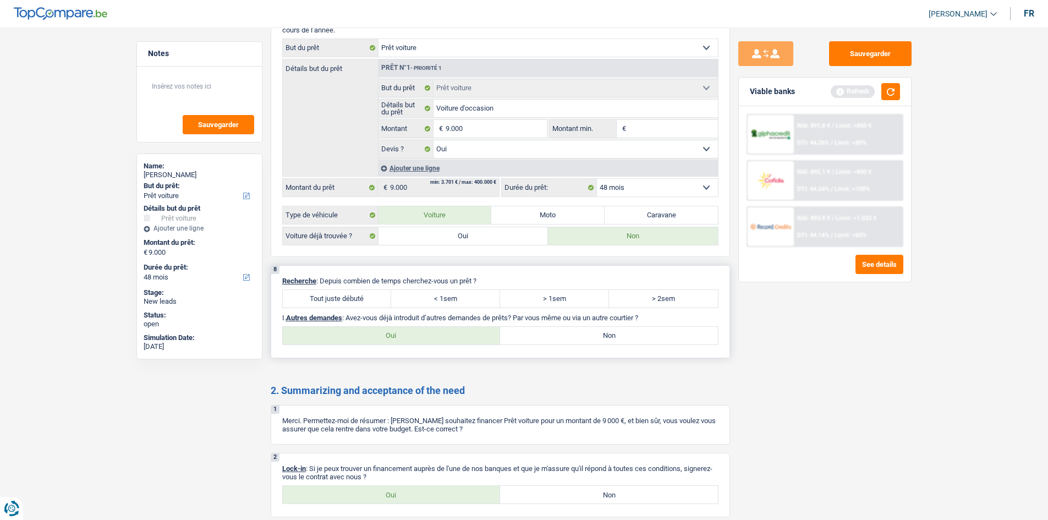
click at [318, 309] on div "8 Recherche : Depuis combien de temps cherchez-vous un prêt ? Tout juste débuté…" at bounding box center [500, 311] width 459 height 93
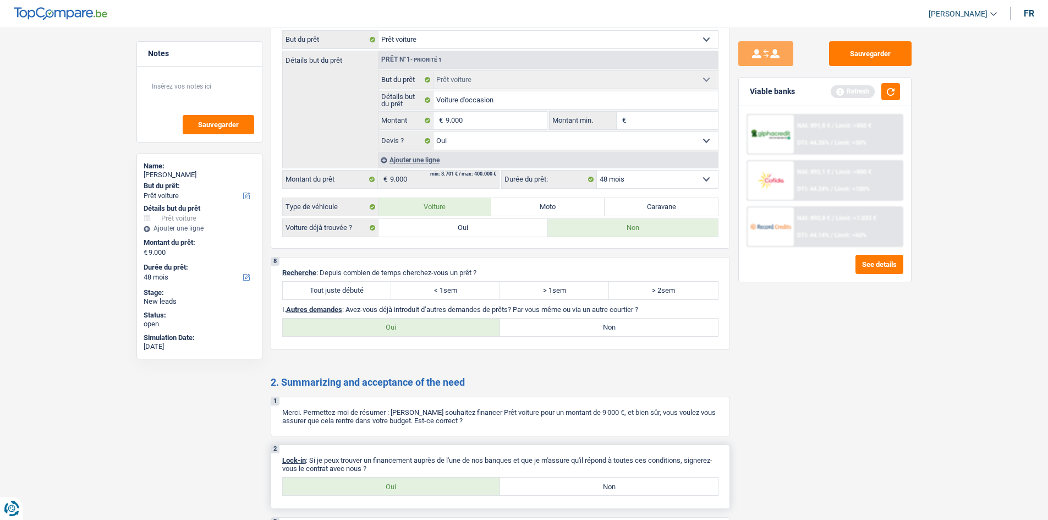
scroll to position [1089, 0]
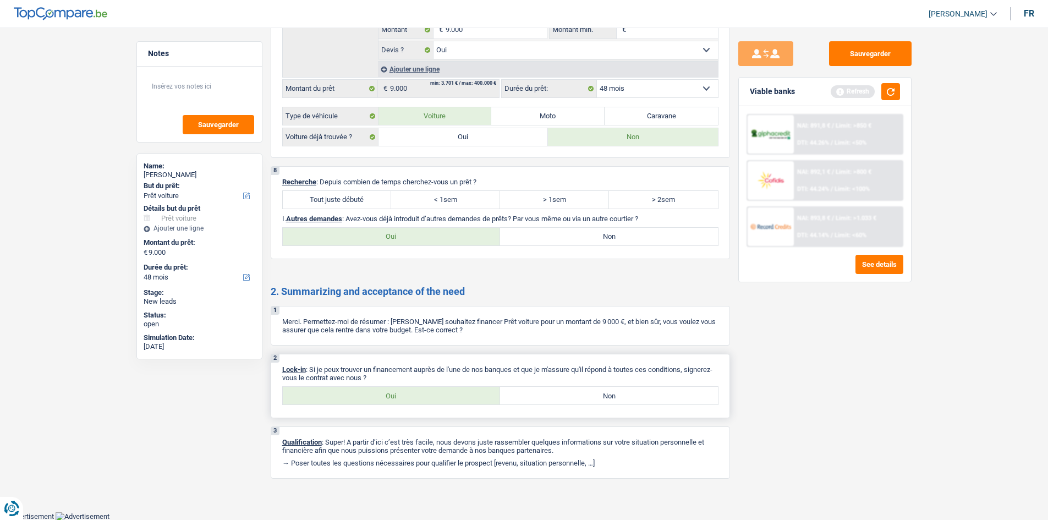
click at [403, 396] on label "Oui" at bounding box center [392, 396] width 218 height 18
click at [403, 396] on input "Oui" at bounding box center [392, 396] width 218 height 18
radio input "true"
click at [316, 194] on label "Tout juste débuté" at bounding box center [337, 200] width 109 height 18
click at [316, 194] on input "Tout juste débuté" at bounding box center [337, 200] width 109 height 18
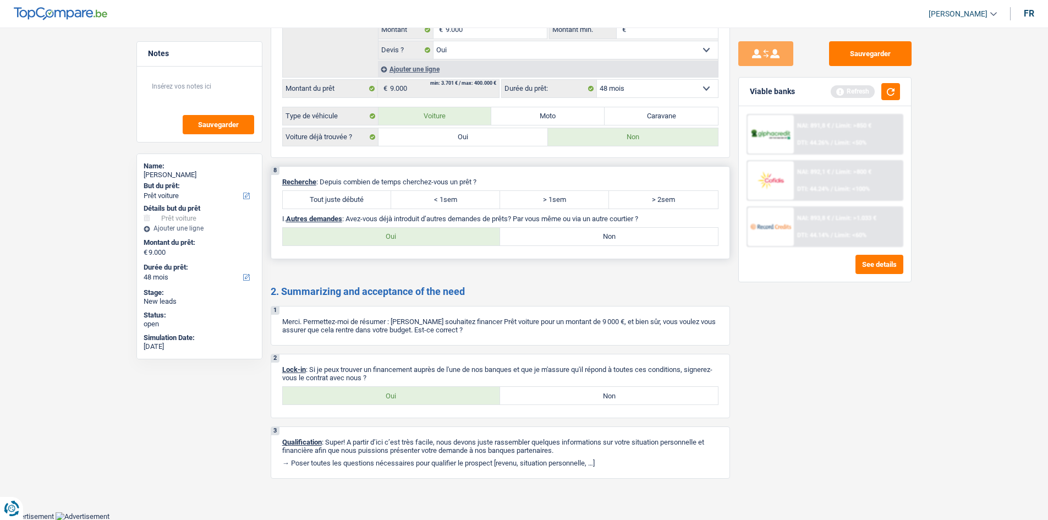
radio input "true"
click at [591, 241] on label "Non" at bounding box center [609, 237] width 218 height 18
click at [591, 241] on input "Non" at bounding box center [609, 237] width 218 height 18
radio input "true"
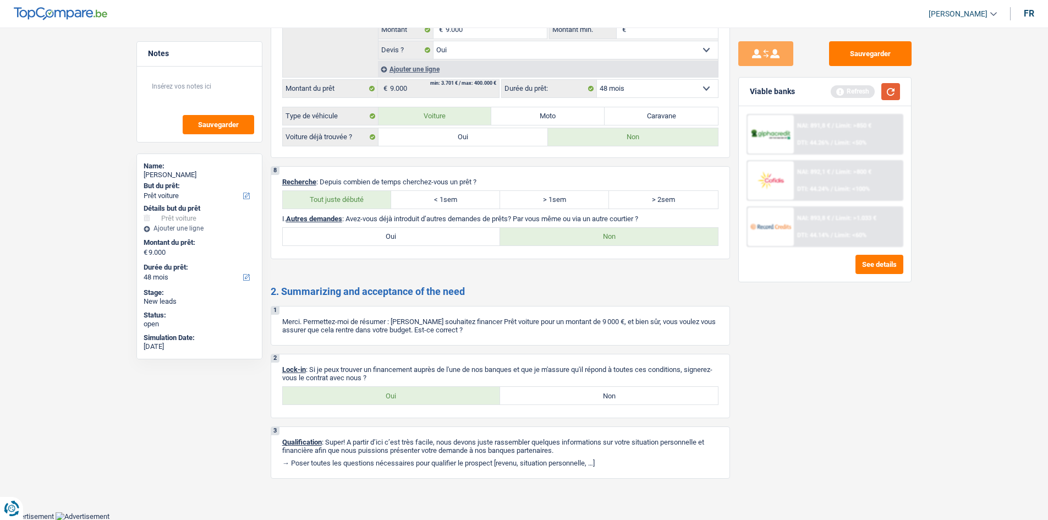
click at [709, 96] on button "button" at bounding box center [890, 91] width 19 height 17
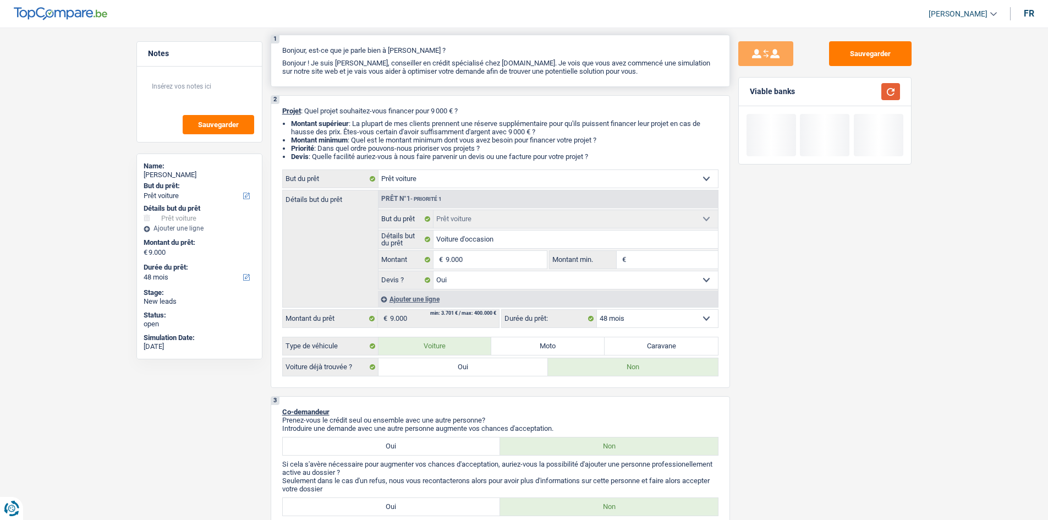
scroll to position [0, 0]
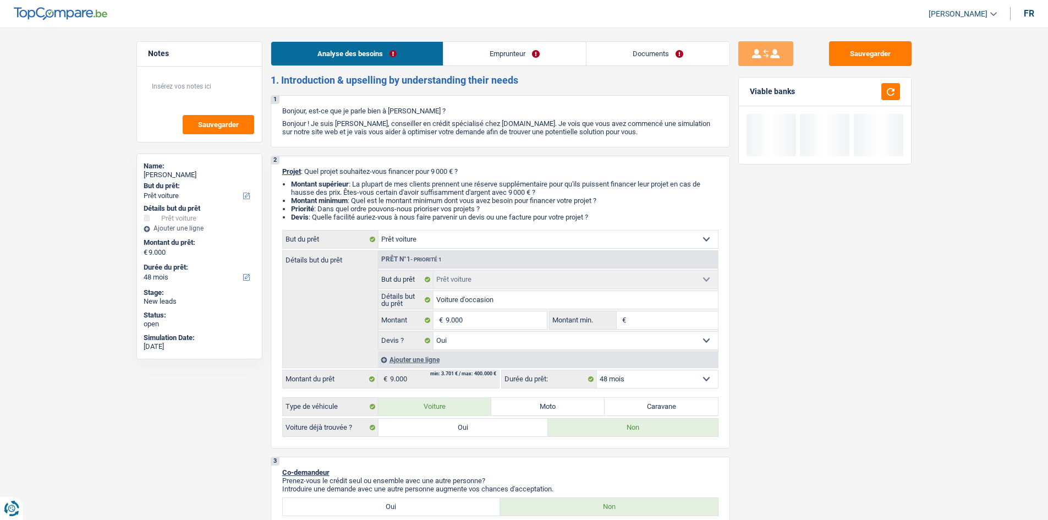
click at [478, 46] on link "Emprunteur" at bounding box center [514, 54] width 142 height 24
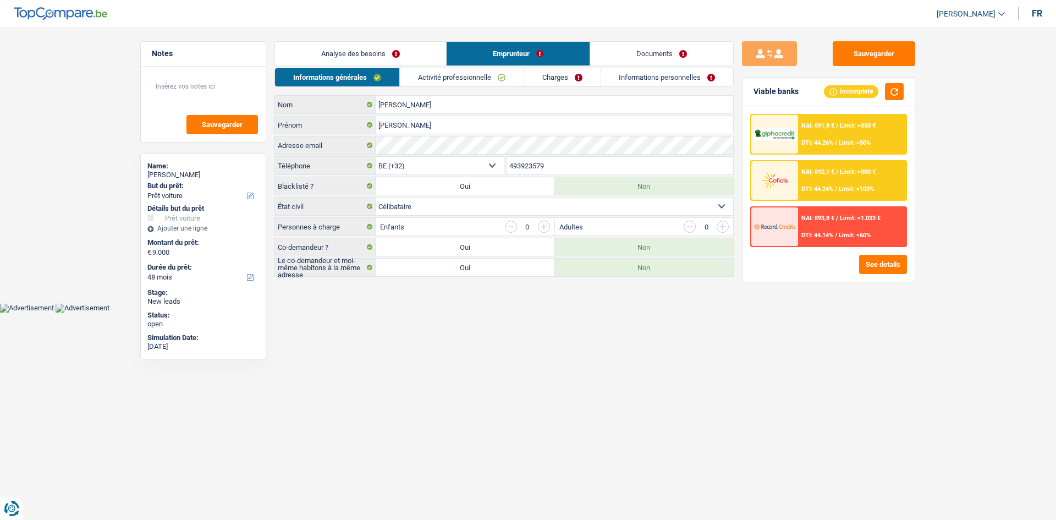
click at [445, 81] on link "Activité professionnelle" at bounding box center [462, 77] width 124 height 18
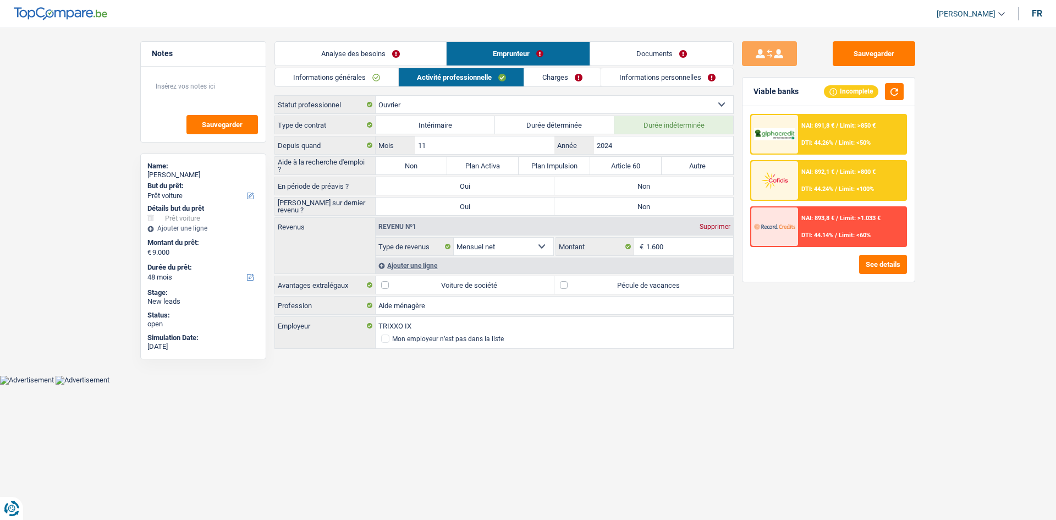
click at [400, 170] on label "Non" at bounding box center [411, 166] width 71 height 18
click at [400, 170] on input "Non" at bounding box center [411, 166] width 71 height 18
radio input "true"
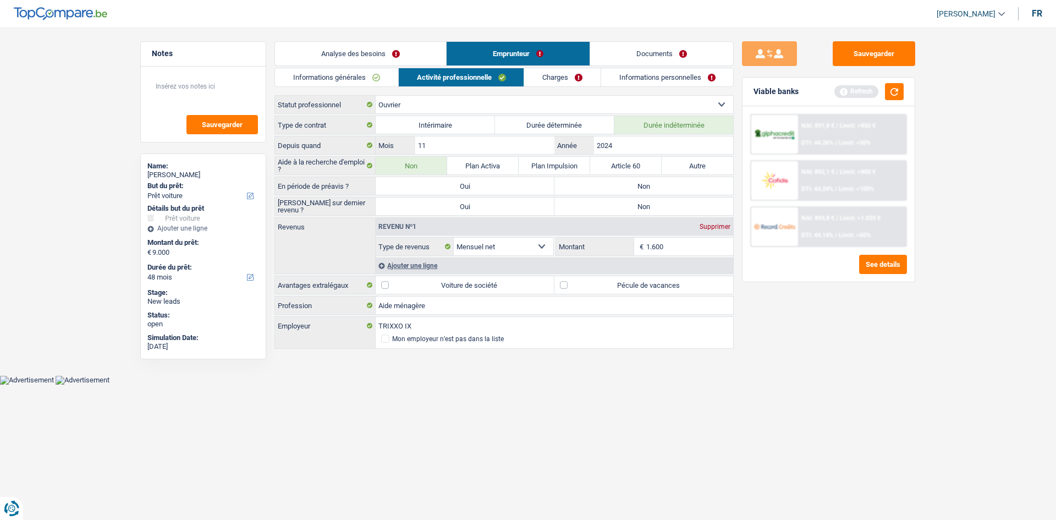
click at [676, 187] on label "Non" at bounding box center [643, 186] width 179 height 18
click at [676, 187] on input "Non" at bounding box center [643, 186] width 179 height 18
radio input "true"
click at [660, 203] on label "Non" at bounding box center [643, 206] width 179 height 18
click at [660, 203] on input "Non" at bounding box center [643, 206] width 179 height 18
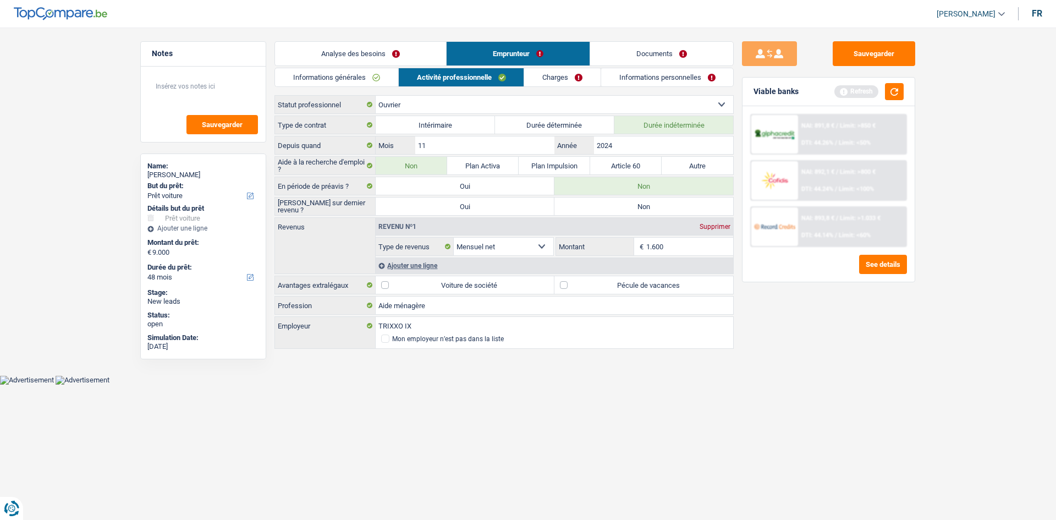
radio input "true"
click at [709, 311] on div "Sauvegarder Viable banks Refresh NAI: 891,8 € / Limit: >850 € DTI: 44.26% / Lim…" at bounding box center [829, 270] width 190 height 458
click at [638, 282] on label "Pécule de vacances" at bounding box center [643, 285] width 179 height 18
click at [638, 282] on input "Pécule de vacances" at bounding box center [643, 285] width 179 height 18
checkbox input "true"
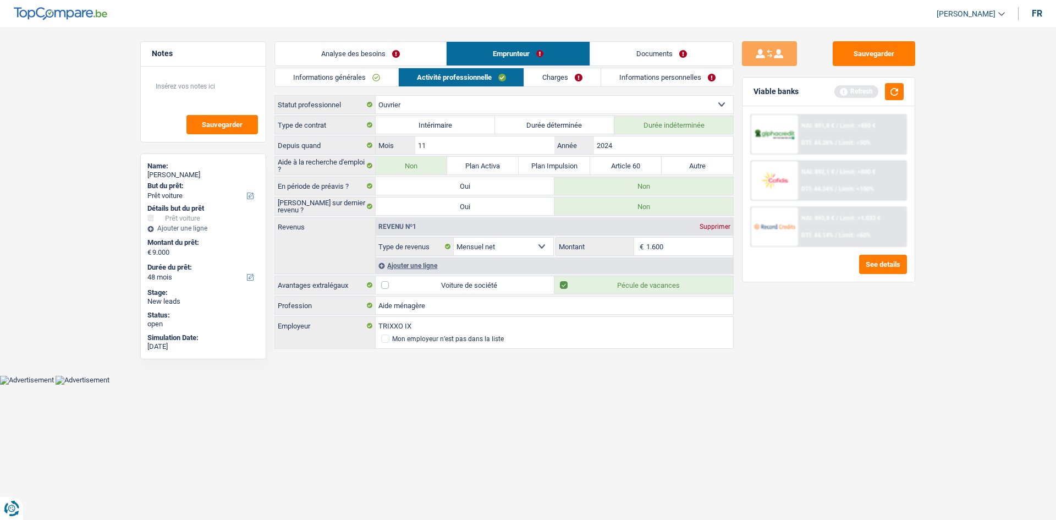
drag, startPoint x: 791, startPoint y: 344, endPoint x: 725, endPoint y: 316, distance: 71.7
click at [709, 340] on div "Sauvegarder Viable banks Refresh NAI: 891,8 € / Limit: >850 € DTI: 44.26% / Lim…" at bounding box center [829, 270] width 190 height 458
click at [404, 264] on div "Ajouter une ligne" at bounding box center [554, 265] width 357 height 16
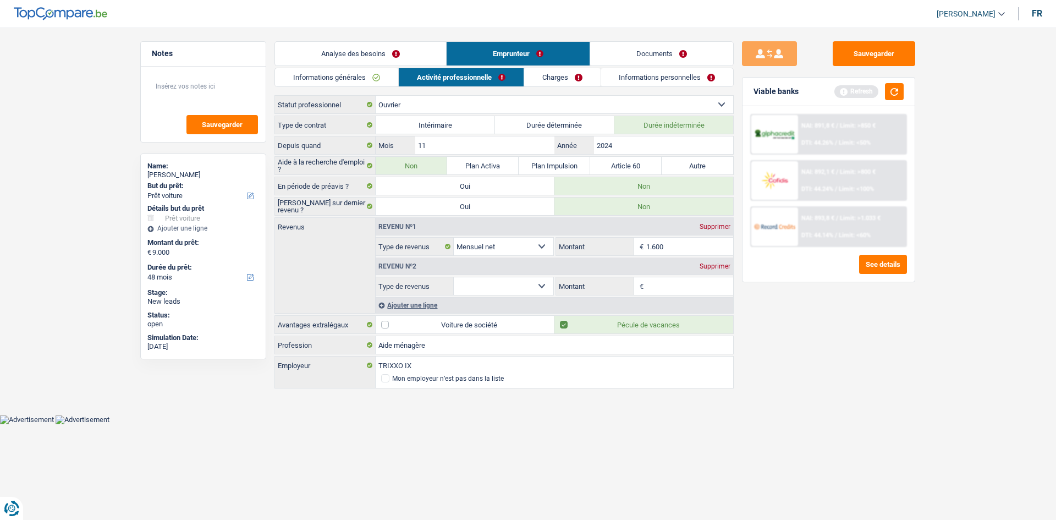
drag, startPoint x: 482, startPoint y: 283, endPoint x: 520, endPoint y: 293, distance: 39.7
click at [482, 283] on select "Allocation d'handicap Allocations chômage Allocations familiales Chèques repas …" at bounding box center [504, 286] width 100 height 18
click at [709, 356] on div "Sauvegarder Viable banks Refresh NAI: 891,8 € / Limit: >850 € DTI: 44.26% / Lim…" at bounding box center [829, 270] width 190 height 458
click at [392, 81] on link "Informations générales" at bounding box center [336, 77] width 123 height 18
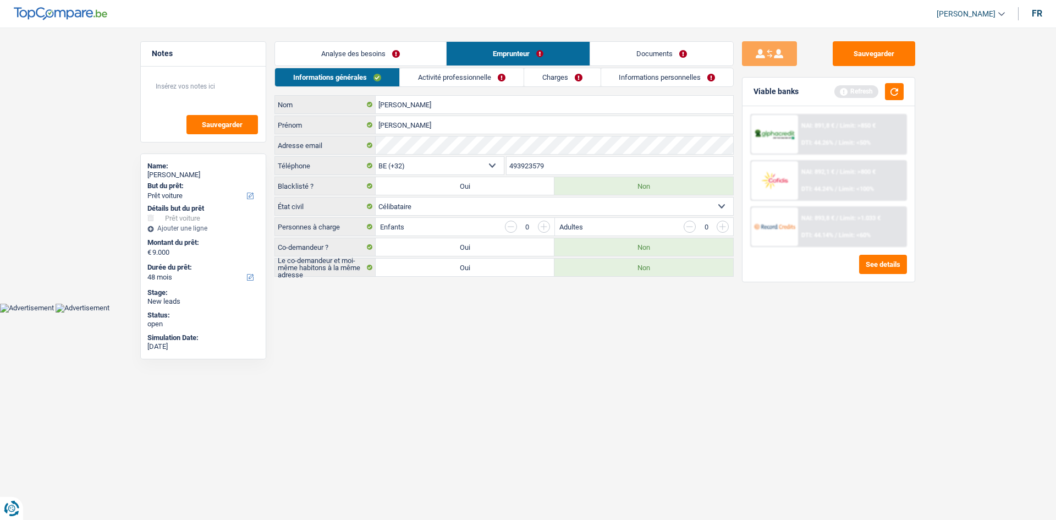
click at [395, 51] on link "Analyse des besoins" at bounding box center [360, 54] width 171 height 24
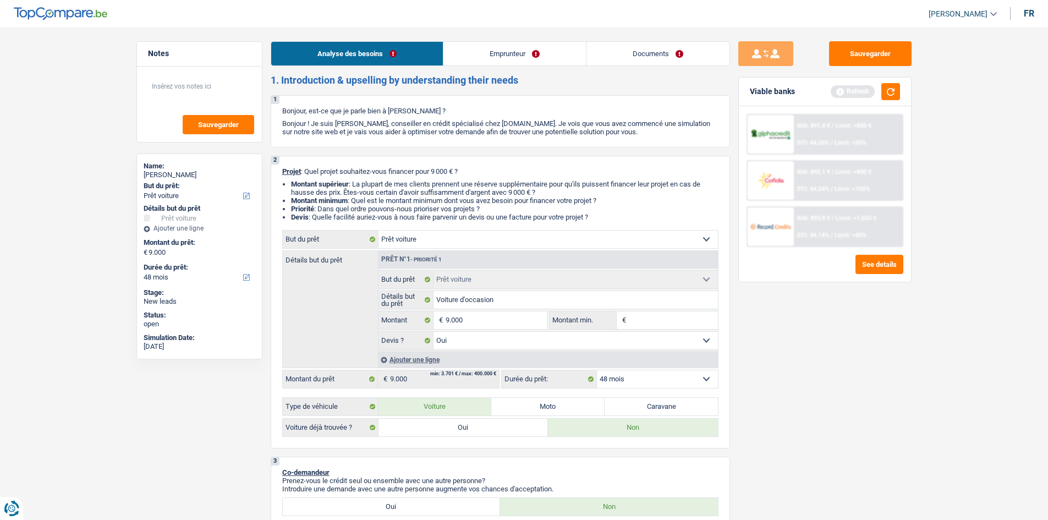
click at [475, 63] on link "Emprunteur" at bounding box center [514, 54] width 142 height 24
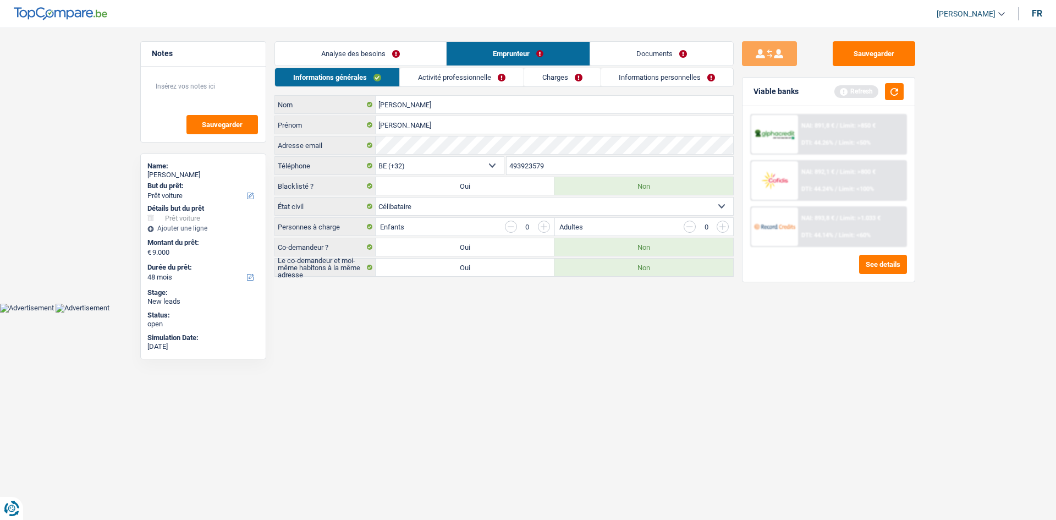
click at [467, 68] on link "Activité professionnelle" at bounding box center [462, 77] width 124 height 18
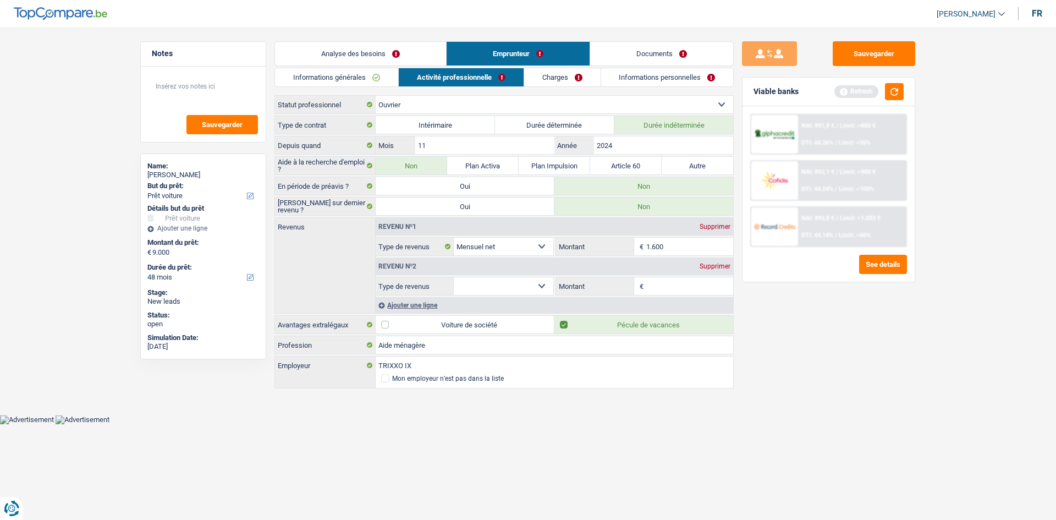
click at [537, 74] on link "Charges" at bounding box center [562, 77] width 76 height 18
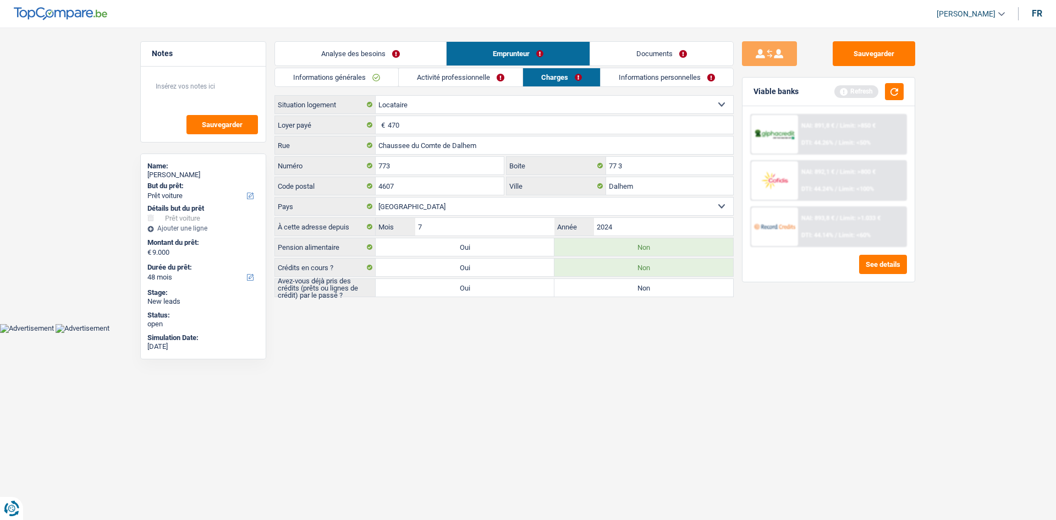
click at [658, 75] on link "Informations personnelles" at bounding box center [667, 77] width 133 height 18
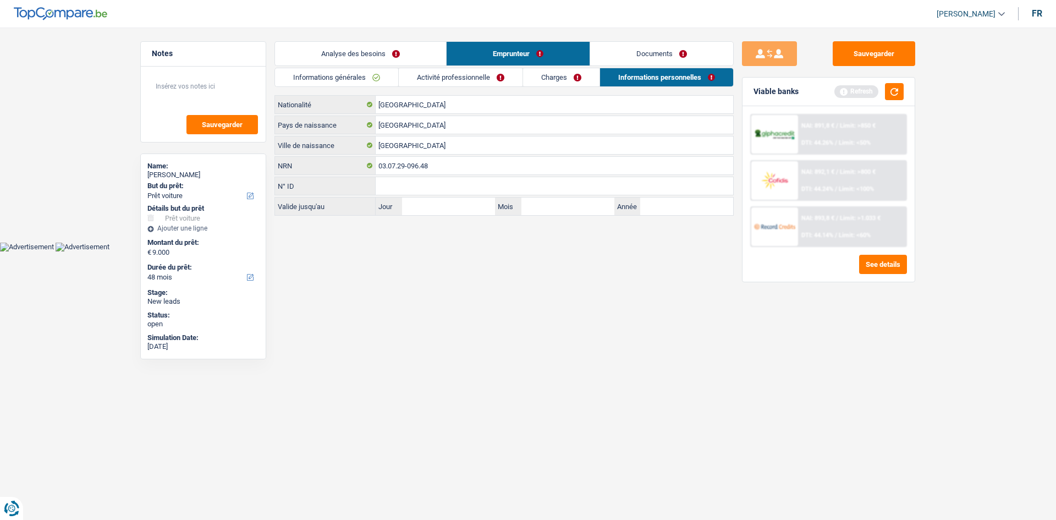
click at [364, 68] on link "Informations générales" at bounding box center [336, 77] width 123 height 18
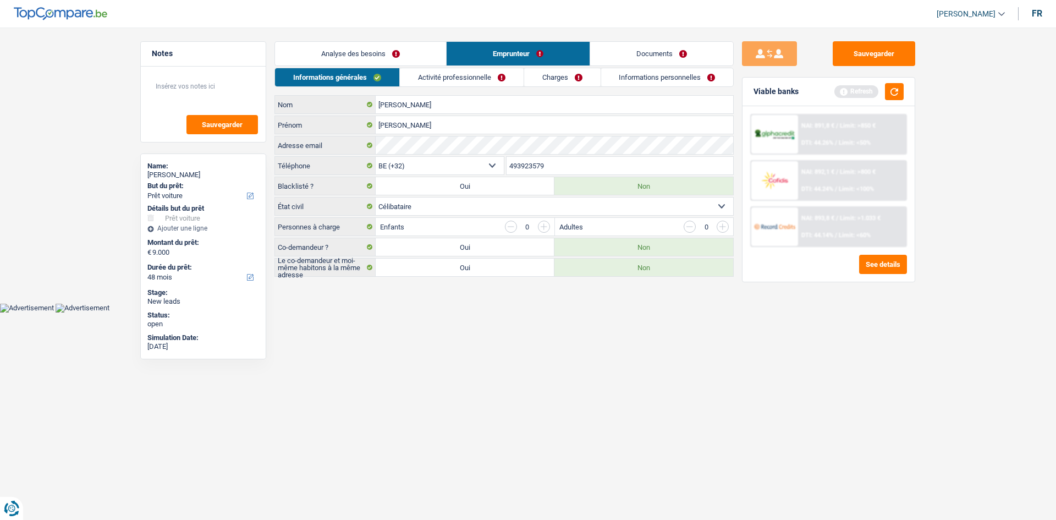
click at [401, 53] on link "Analyse des besoins" at bounding box center [360, 54] width 171 height 24
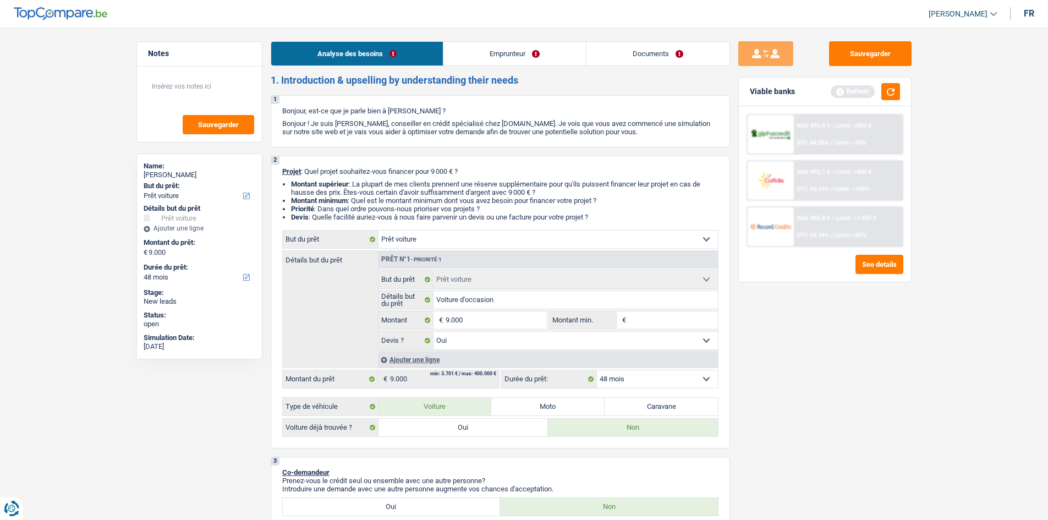
click at [524, 53] on link "Emprunteur" at bounding box center [514, 54] width 142 height 24
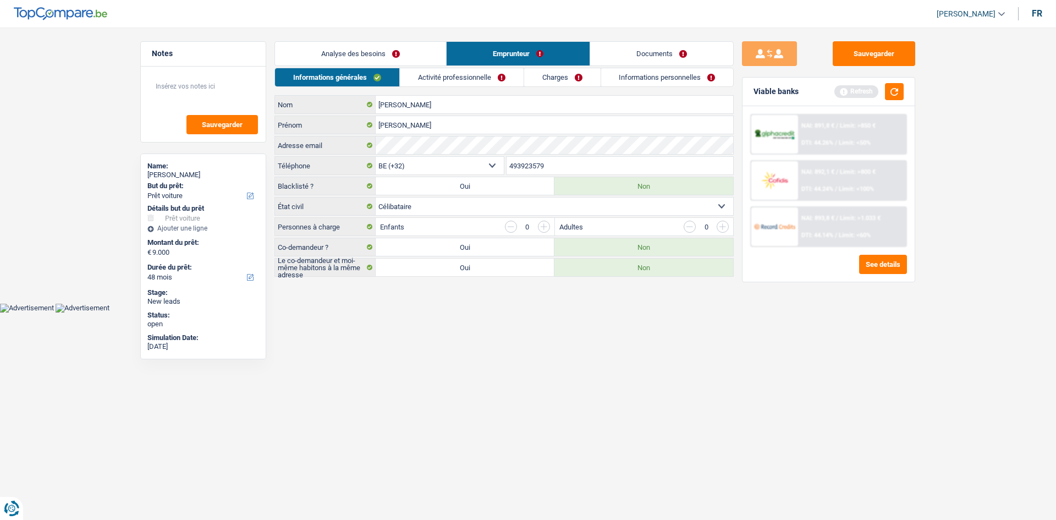
click at [454, 75] on link "Activité professionnelle" at bounding box center [462, 77] width 124 height 18
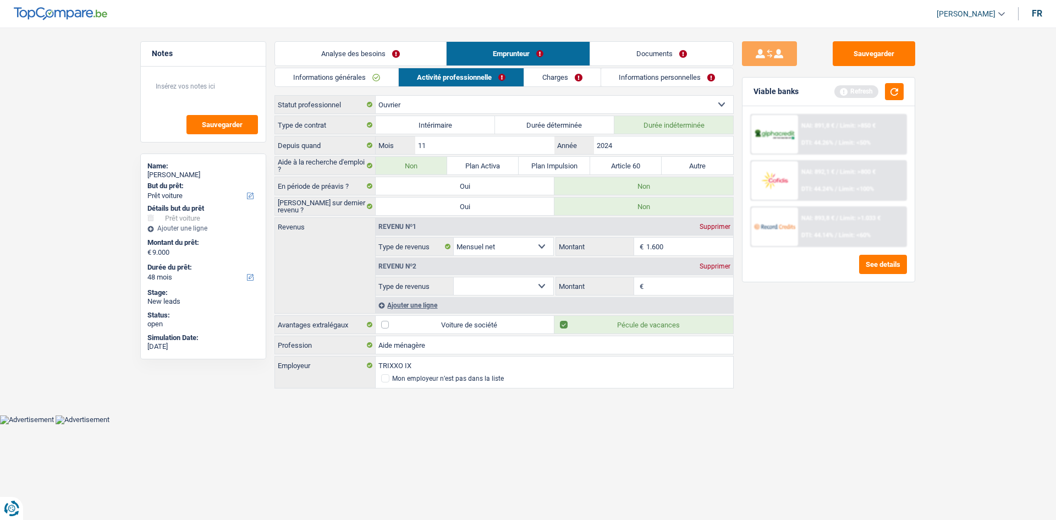
click at [709, 265] on div "Supprimer" at bounding box center [715, 266] width 36 height 7
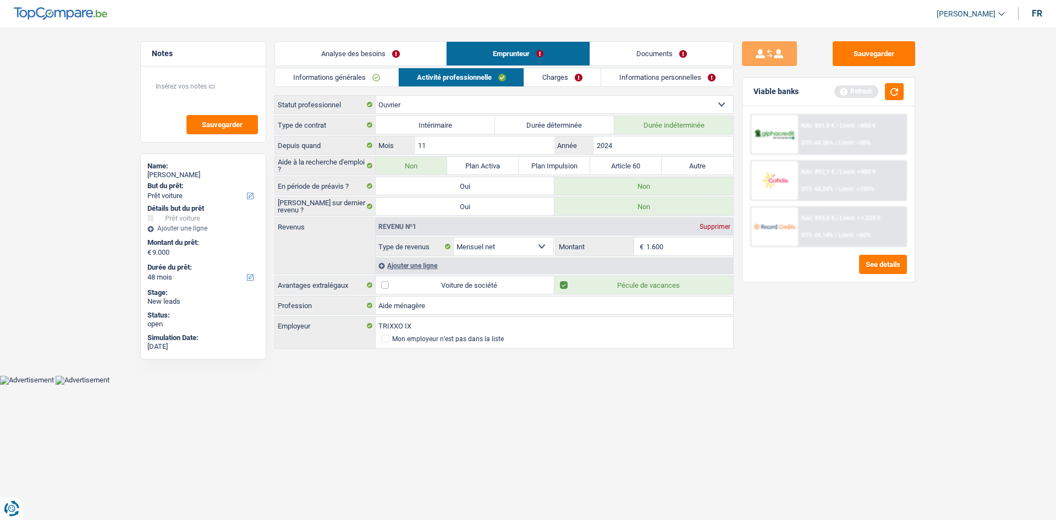
click at [379, 75] on link "Informations générales" at bounding box center [336, 77] width 123 height 18
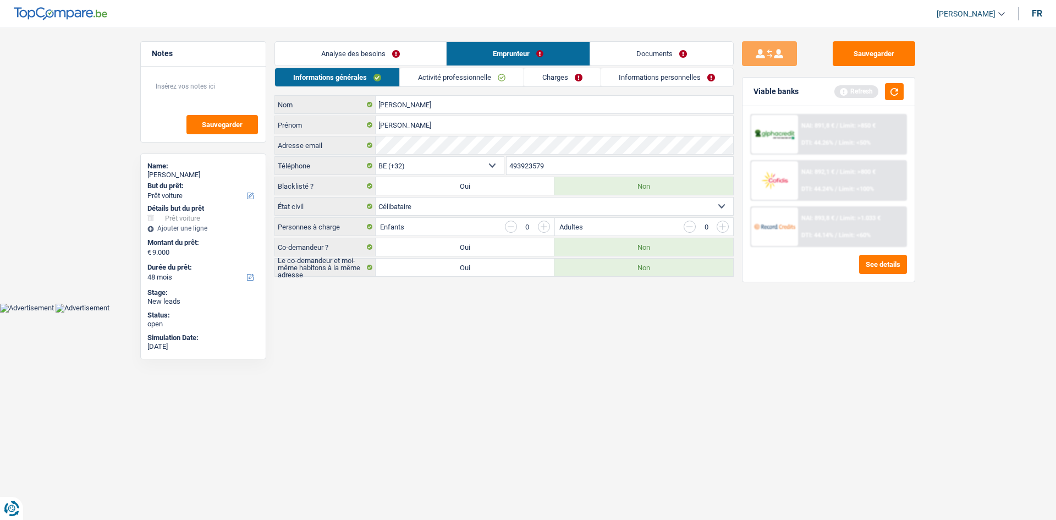
click at [401, 53] on link "Analyse des besoins" at bounding box center [360, 54] width 171 height 24
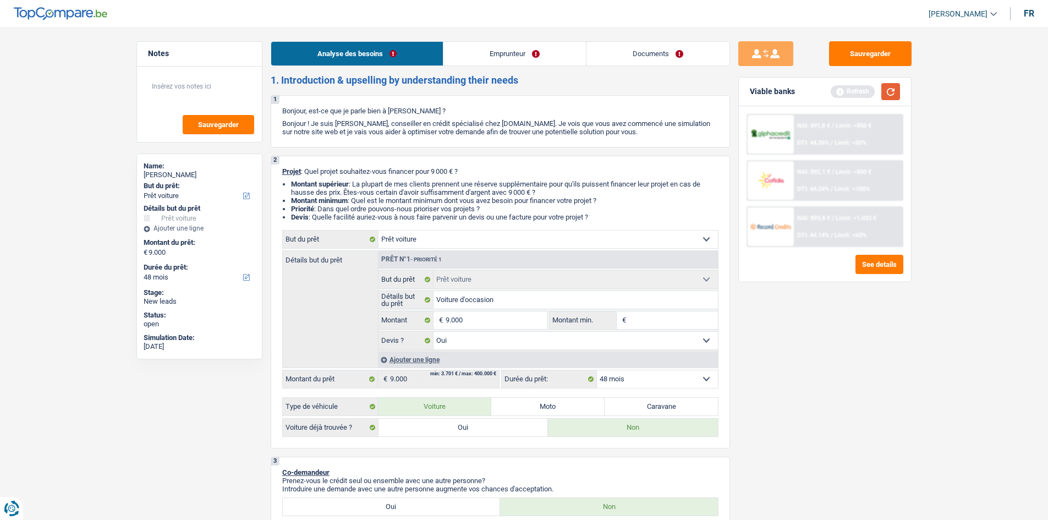
click at [709, 90] on button "button" at bounding box center [890, 91] width 19 height 17
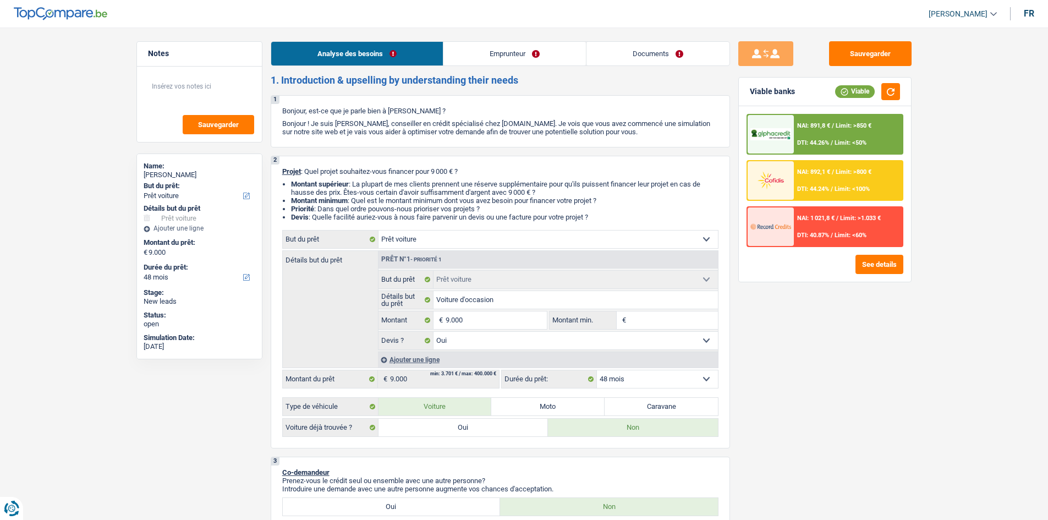
click at [709, 138] on div "NAI: 891,8 € / Limit: >850 € DTI: 44.26% / Limit: <50%" at bounding box center [848, 134] width 108 height 38
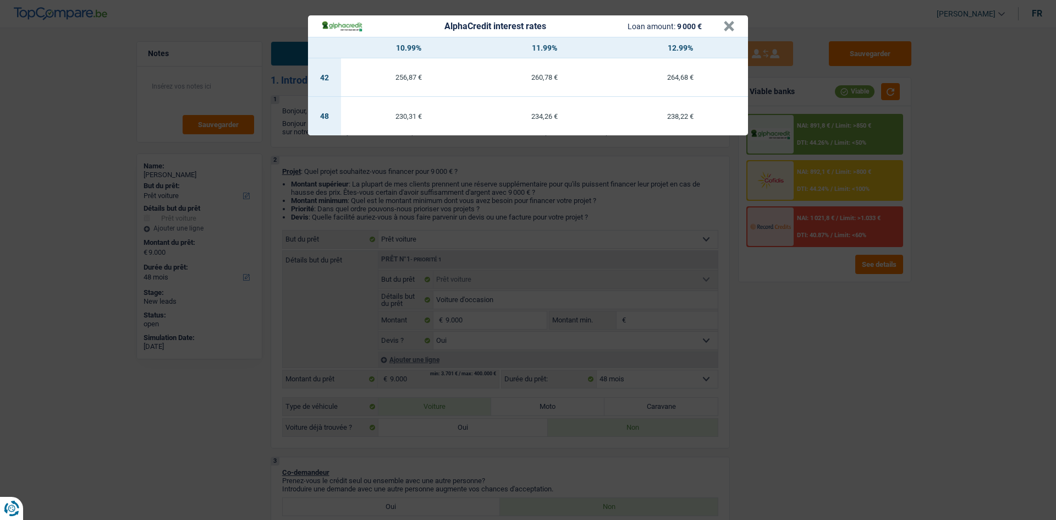
click at [709, 397] on div "AlphaCredit interest rates Loan amount: 9 000 € × 10.99% 11.99% 12.99% 42 256,8…" at bounding box center [528, 260] width 1056 height 520
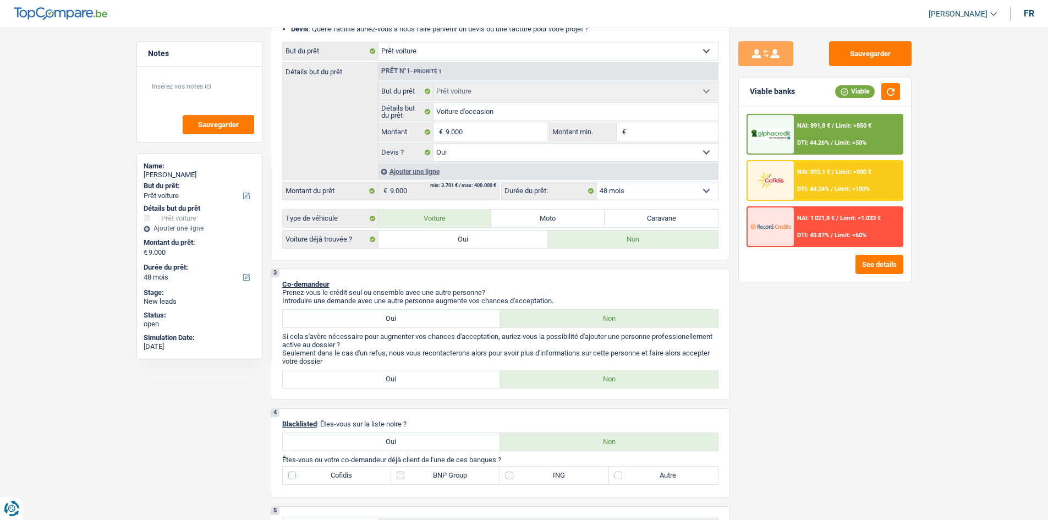
scroll to position [275, 0]
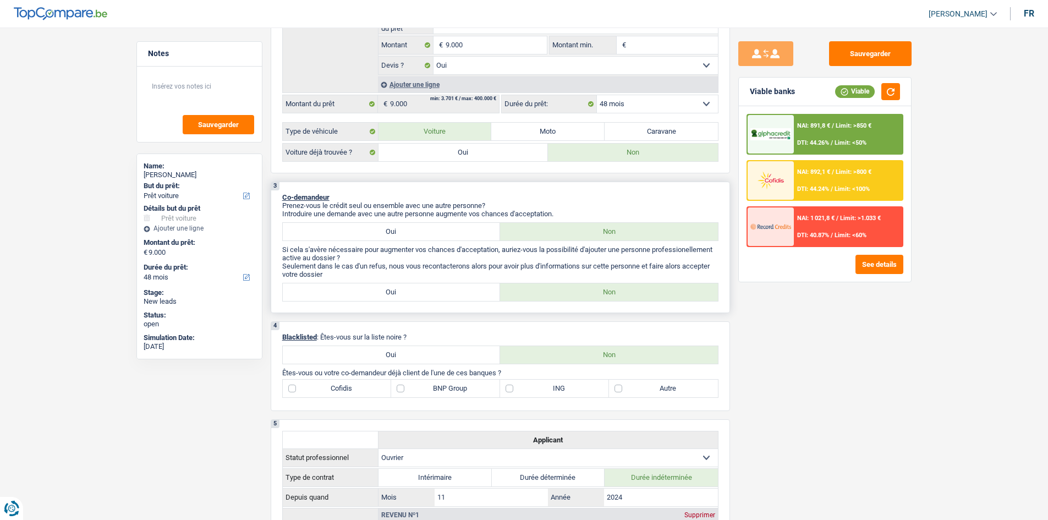
click at [409, 287] on label "Oui" at bounding box center [392, 292] width 218 height 18
click at [409, 287] on input "Oui" at bounding box center [392, 292] width 218 height 18
radio input "true"
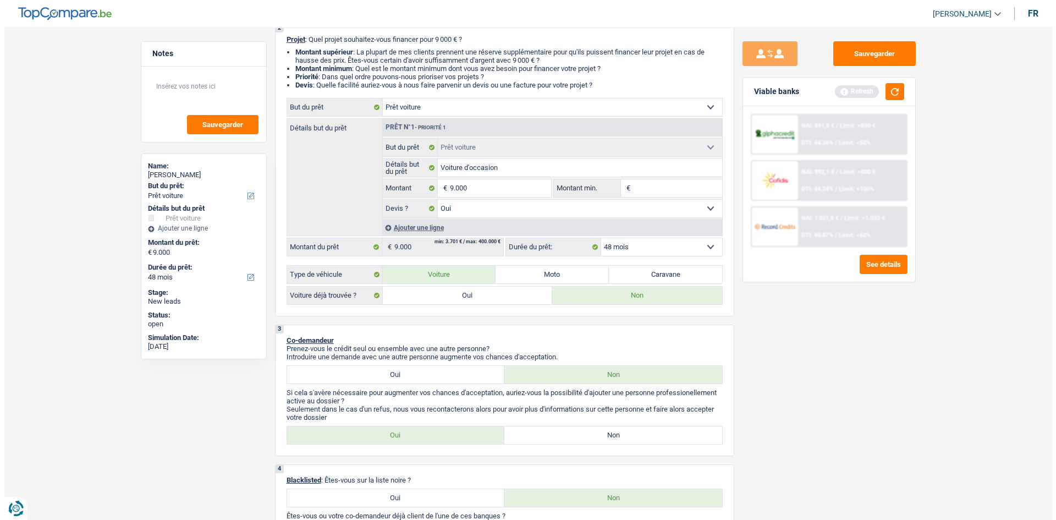
scroll to position [0, 0]
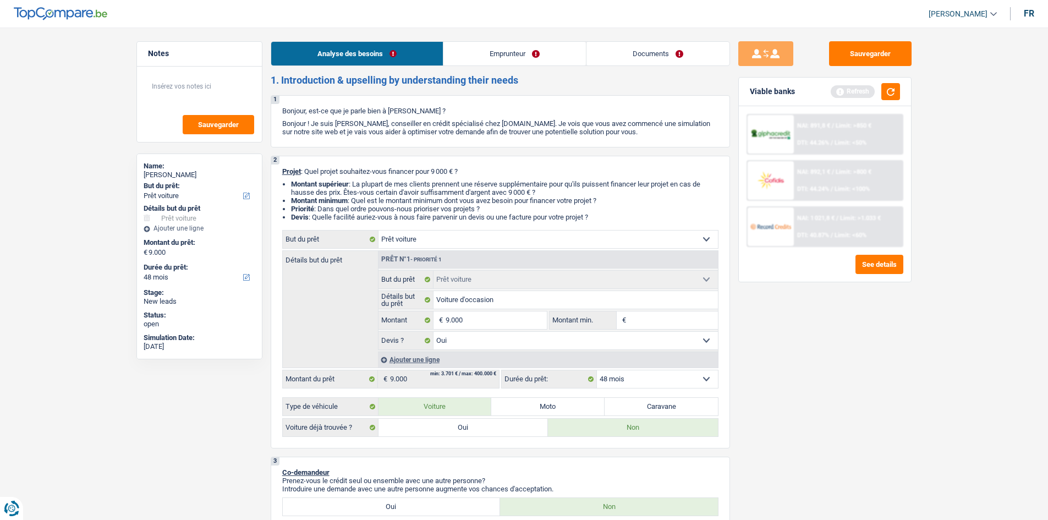
click at [500, 53] on link "Emprunteur" at bounding box center [514, 54] width 142 height 24
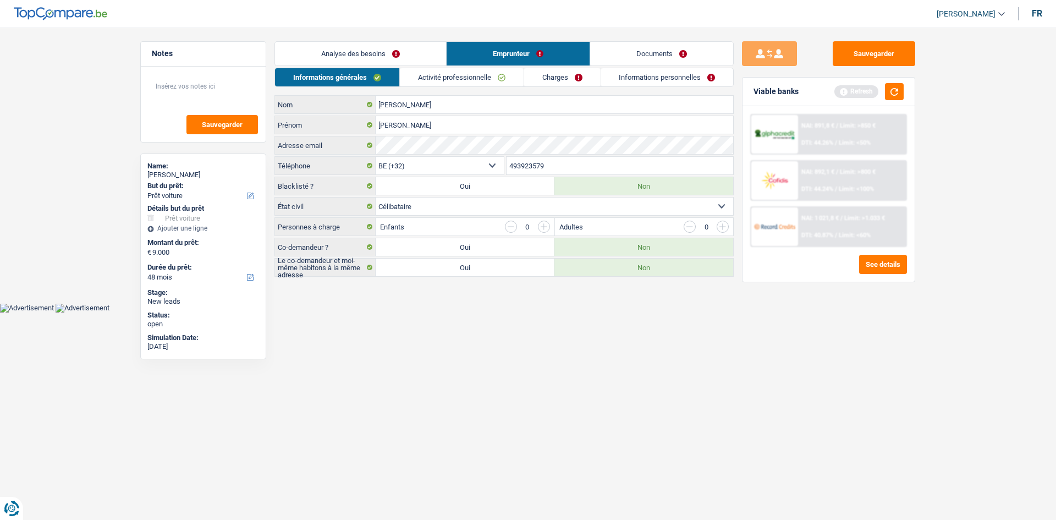
click at [460, 68] on link "Activité professionnelle" at bounding box center [462, 77] width 124 height 18
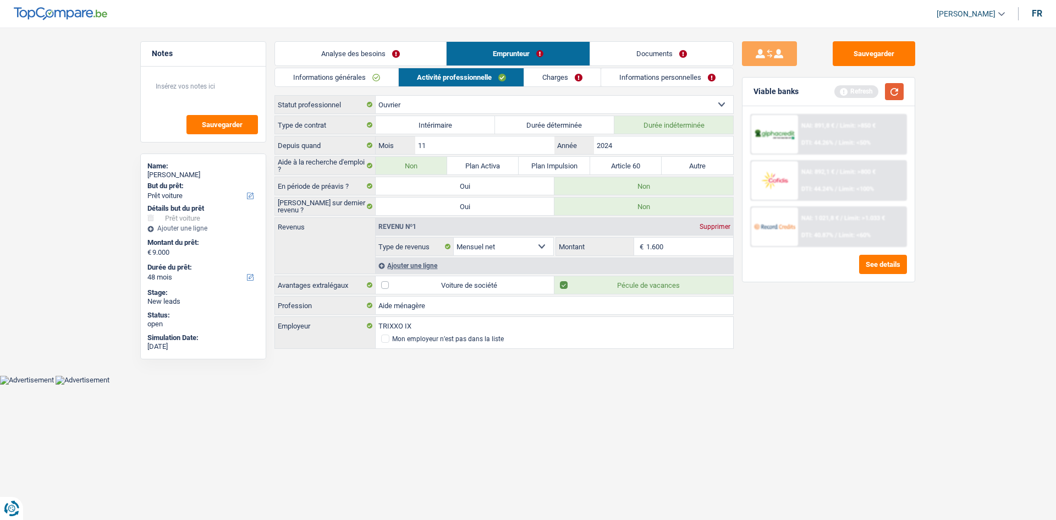
click at [709, 86] on button "button" at bounding box center [894, 91] width 19 height 17
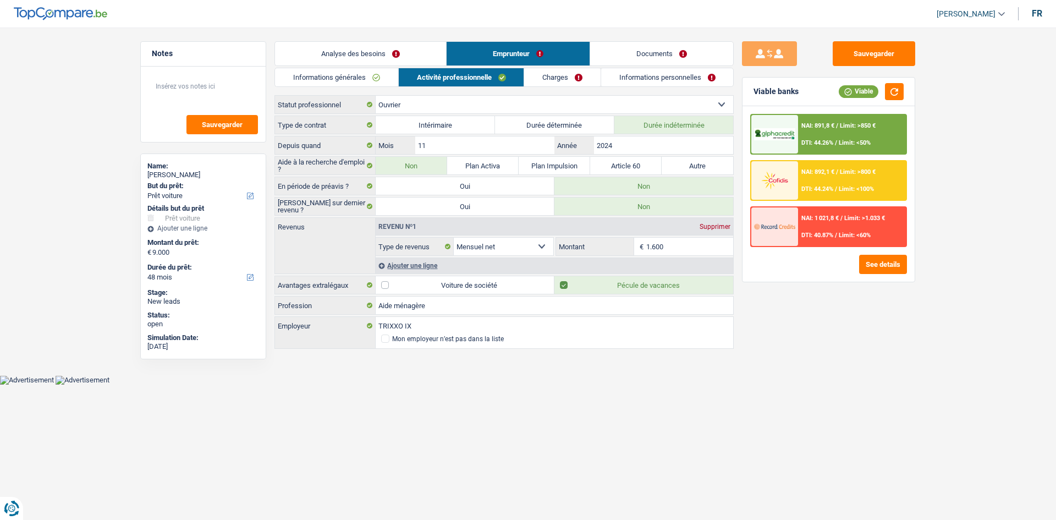
click at [553, 75] on link "Charges" at bounding box center [562, 77] width 76 height 18
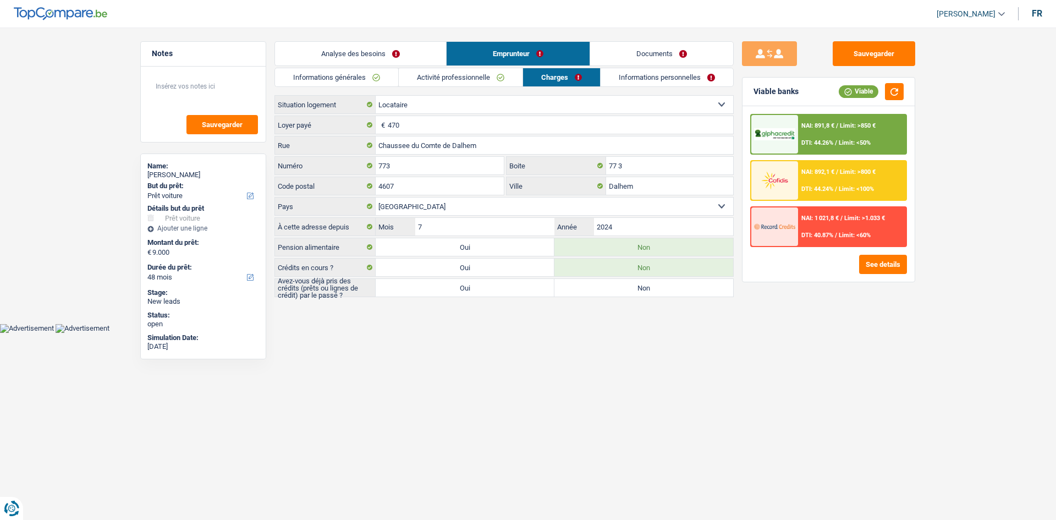
click at [654, 78] on link "Informations personnelles" at bounding box center [667, 77] width 133 height 18
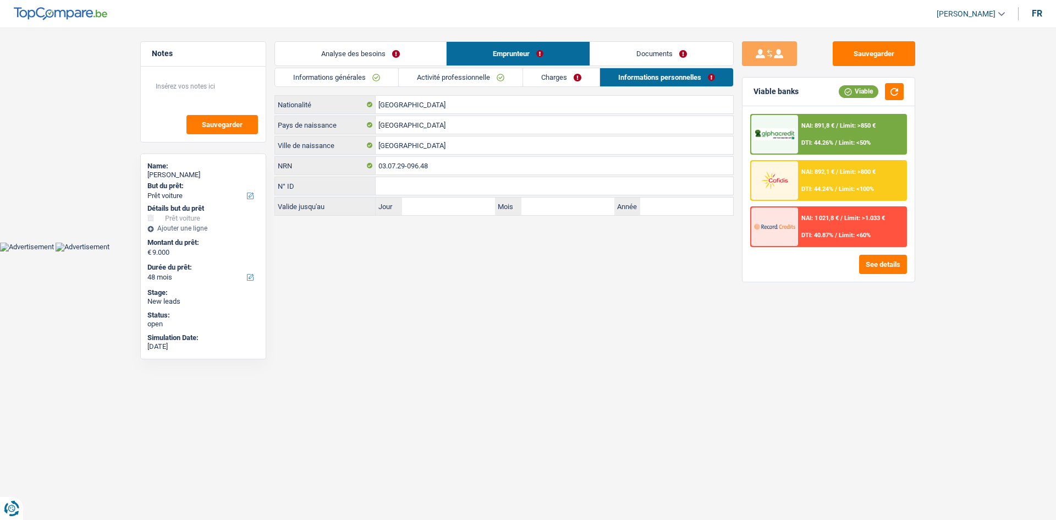
click at [569, 81] on link "Charges" at bounding box center [561, 77] width 76 height 18
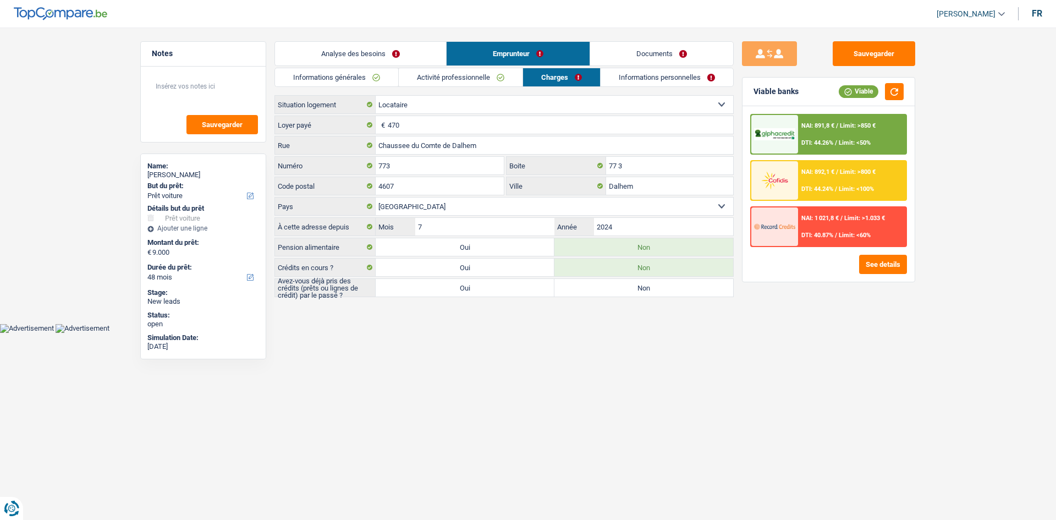
click at [479, 79] on link "Activité professionnelle" at bounding box center [461, 77] width 124 height 18
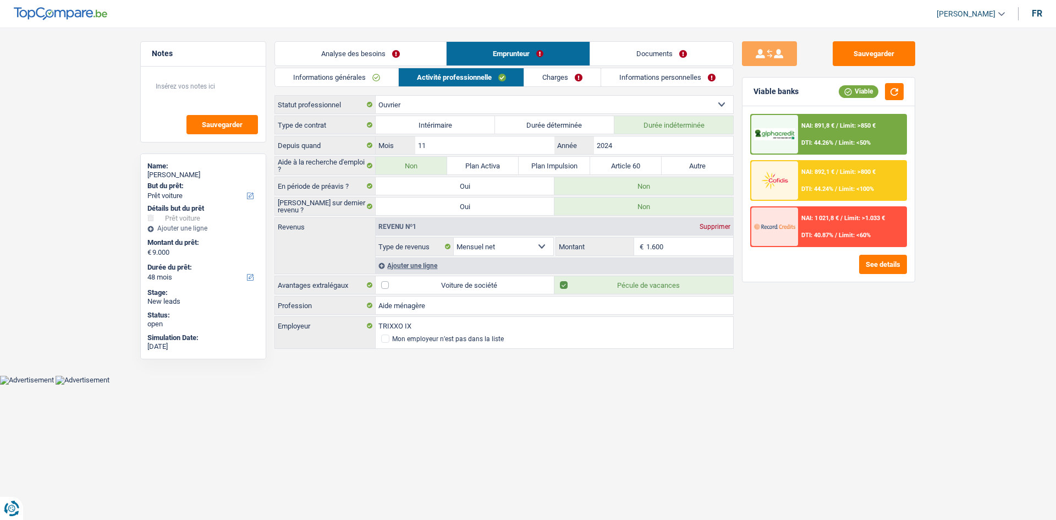
click at [574, 81] on link "Charges" at bounding box center [562, 77] width 76 height 18
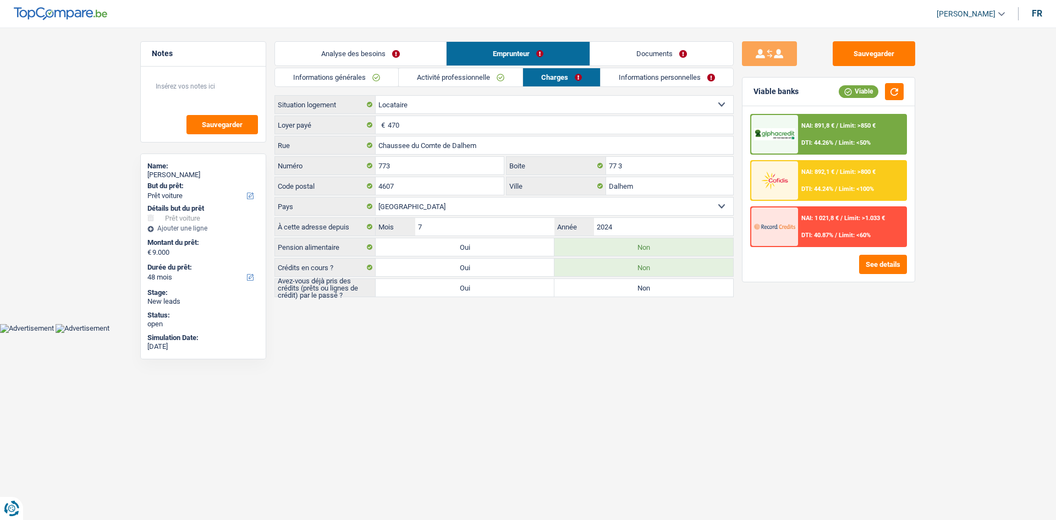
click at [635, 81] on link "Informations personnelles" at bounding box center [667, 77] width 133 height 18
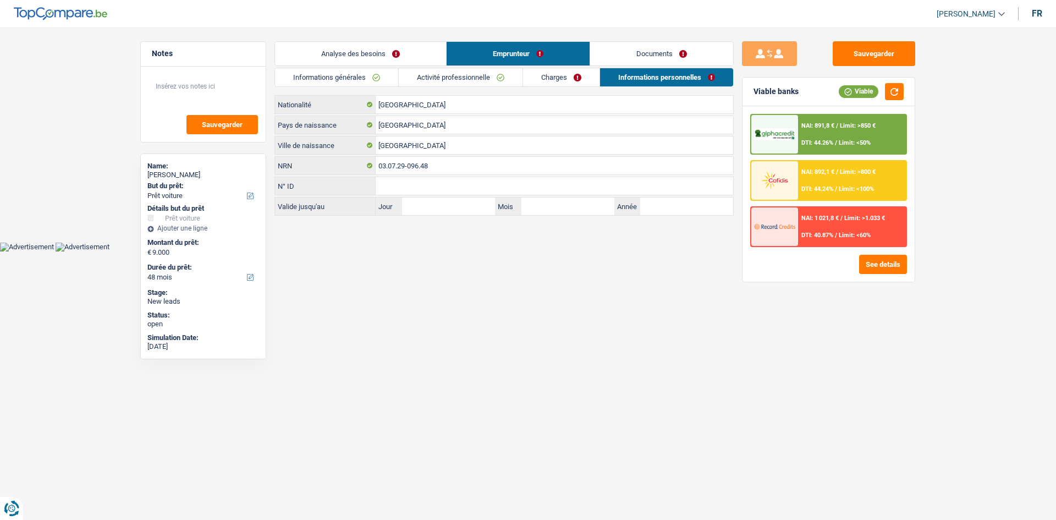
click at [551, 74] on link "Charges" at bounding box center [561, 77] width 76 height 18
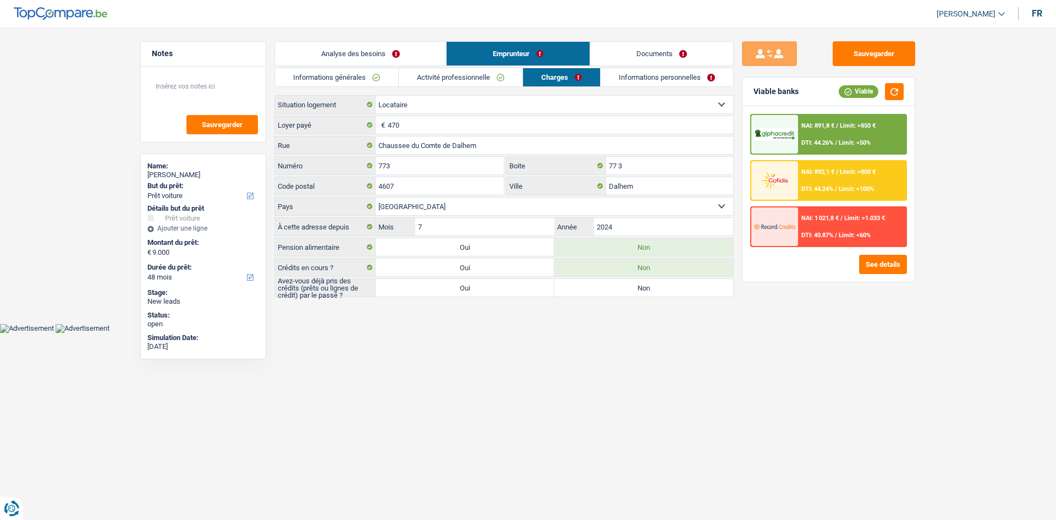
click at [483, 80] on link "Activité professionnelle" at bounding box center [461, 77] width 124 height 18
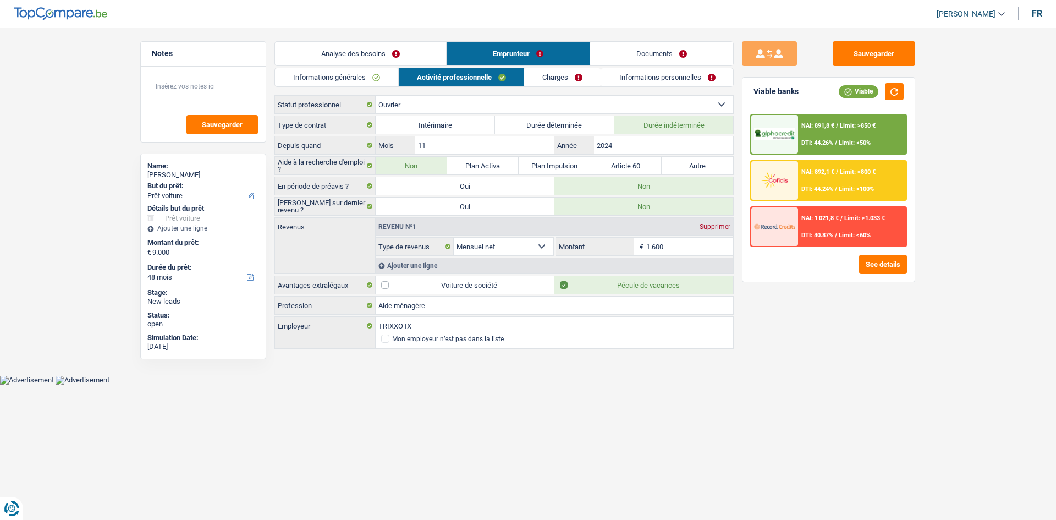
click at [586, 85] on link "Charges" at bounding box center [562, 77] width 76 height 18
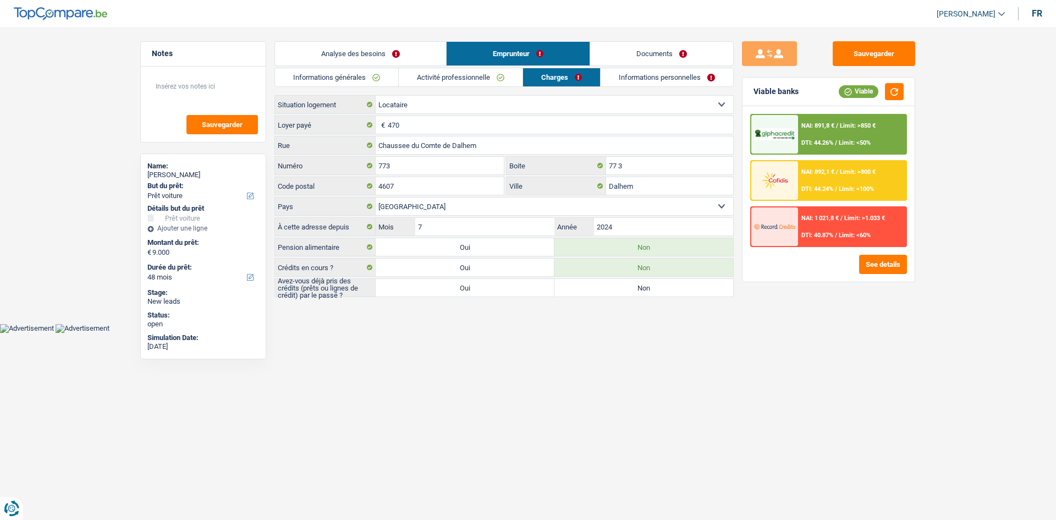
click at [656, 74] on link "Informations personnelles" at bounding box center [667, 77] width 133 height 18
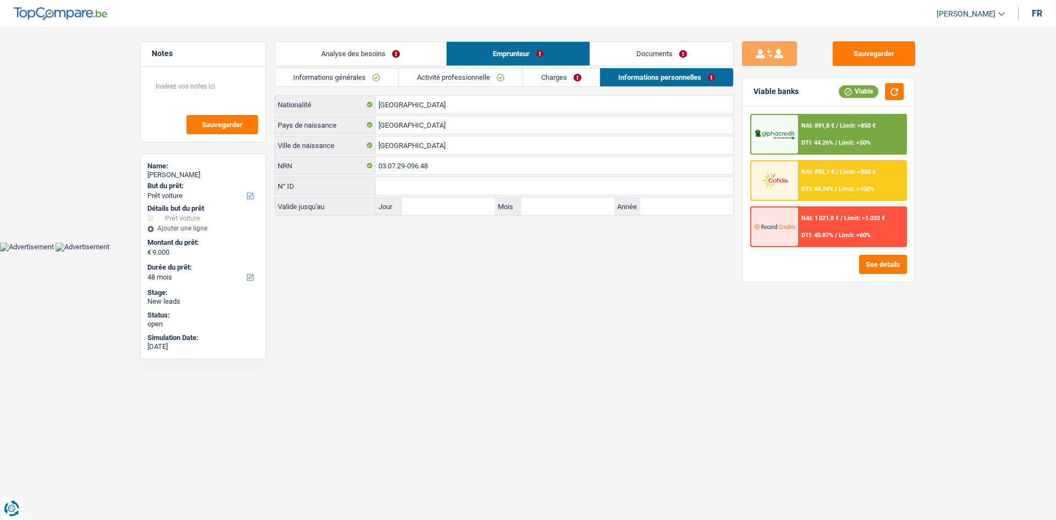
click at [568, 77] on link "Charges" at bounding box center [561, 77] width 76 height 18
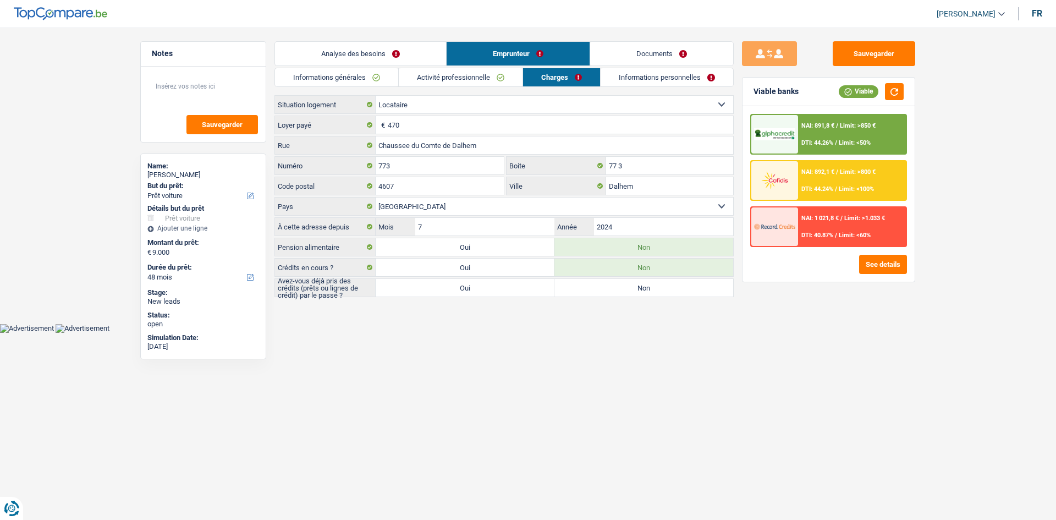
click at [486, 76] on link "Activité professionnelle" at bounding box center [461, 77] width 124 height 18
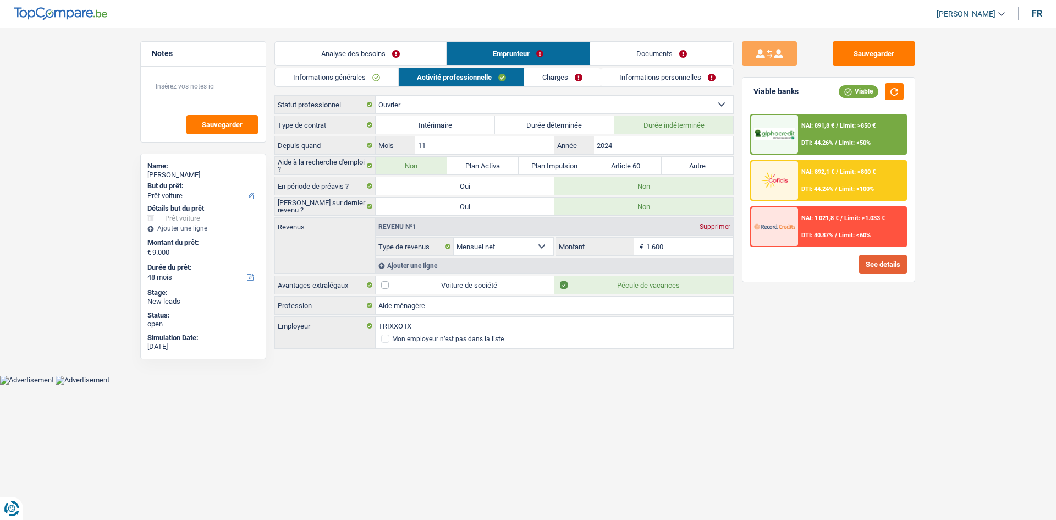
click at [709, 261] on button "See details" at bounding box center [883, 264] width 48 height 19
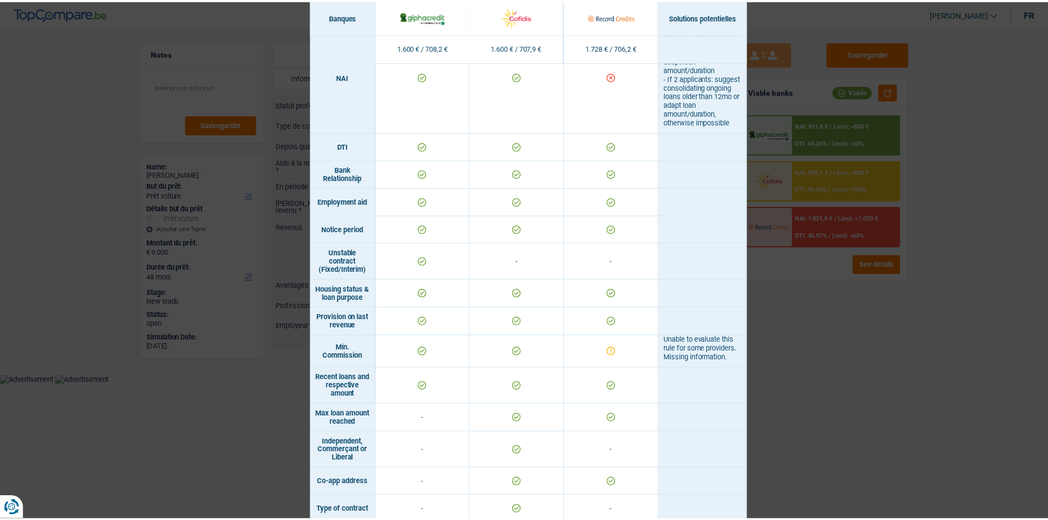
scroll to position [605, 0]
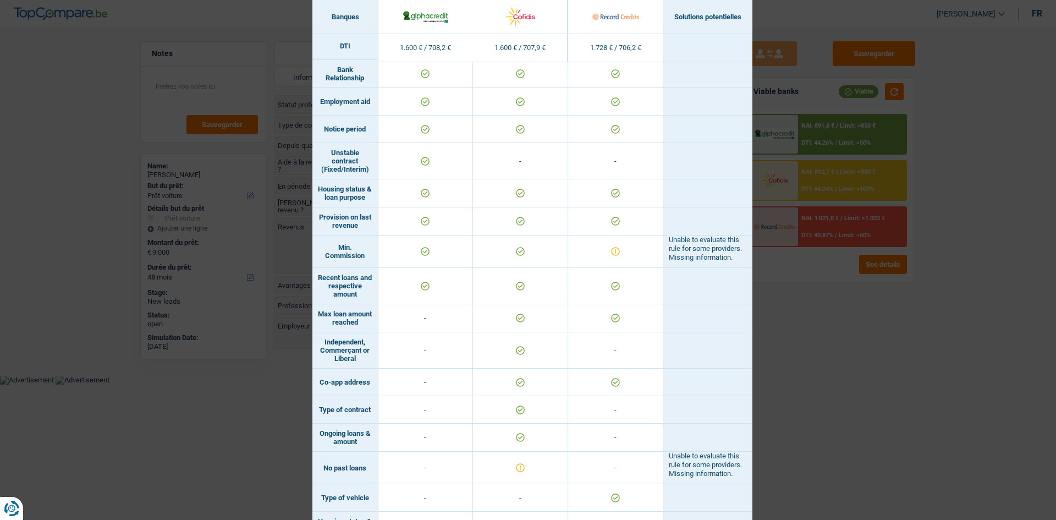
click at [709, 355] on div "Banks conditions × Banques Solutions potentielles Revenus / Charges 1.600 € / 7…" at bounding box center [528, 260] width 1056 height 520
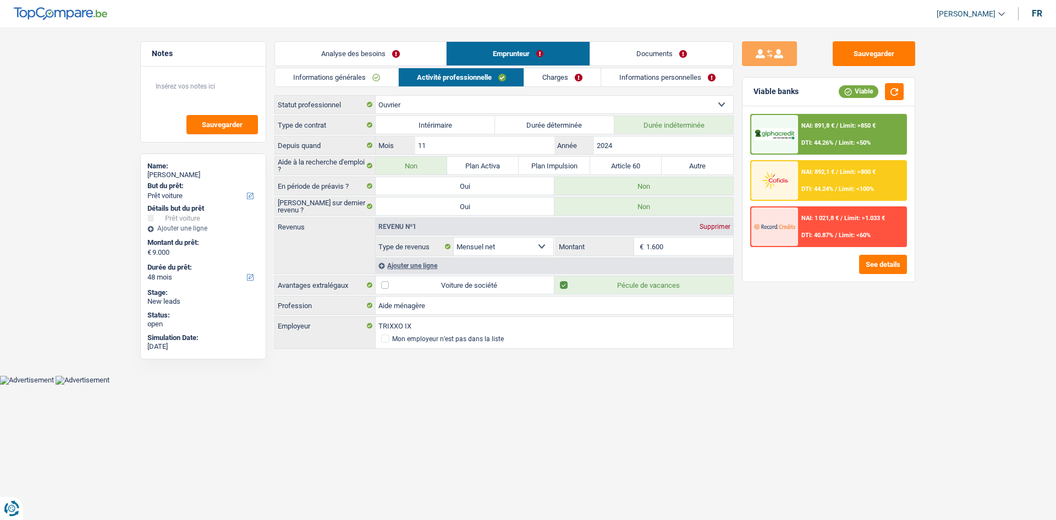
click at [674, 257] on div "Revenu nº1 Supprimer Allocation d'handicap Allocations chômage Allocations fami…" at bounding box center [554, 246] width 358 height 56
click at [682, 251] on input "1.600" at bounding box center [689, 247] width 87 height 18
click at [697, 248] on input "1.600" at bounding box center [689, 247] width 87 height 18
click at [709, 363] on div "Sauvegarder Viable banks Viable NAI: 891,8 € / Limit: >850 € DTI: 44.26% / Limi…" at bounding box center [829, 270] width 190 height 458
click at [407, 260] on div "Ajouter une ligne" at bounding box center [554, 265] width 357 height 16
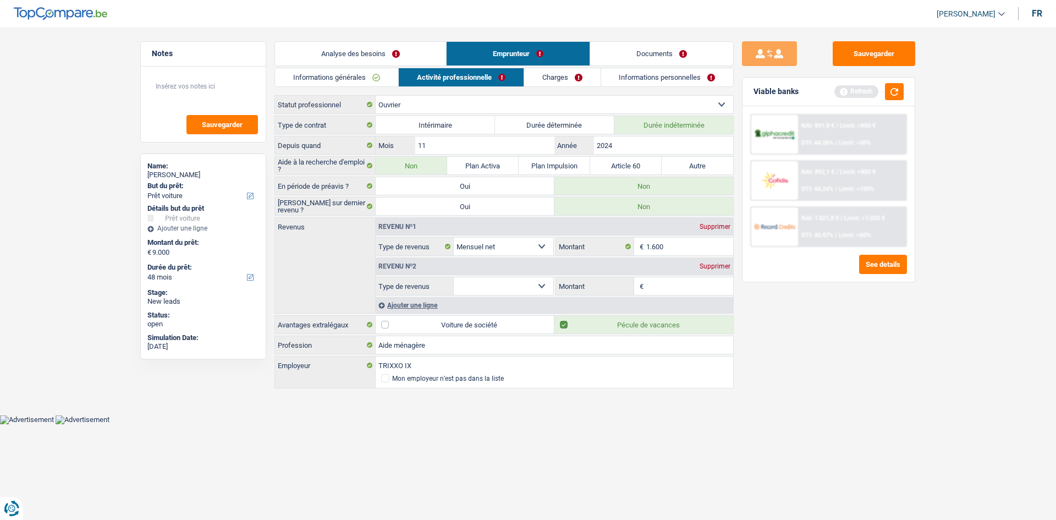
click at [488, 288] on select "Allocation d'handicap Allocations chômage Allocations familiales Chèques repas …" at bounding box center [504, 286] width 100 height 18
select select "mealVouchers"
click at [454, 277] on select "Allocation d'handicap Allocations chômage Allocations familiales Chèques repas …" at bounding box center [504, 286] width 100 height 18
drag, startPoint x: 666, startPoint y: 282, endPoint x: 864, endPoint y: 362, distance: 213.6
click at [666, 283] on input "Montant par jour" at bounding box center [689, 286] width 87 height 18
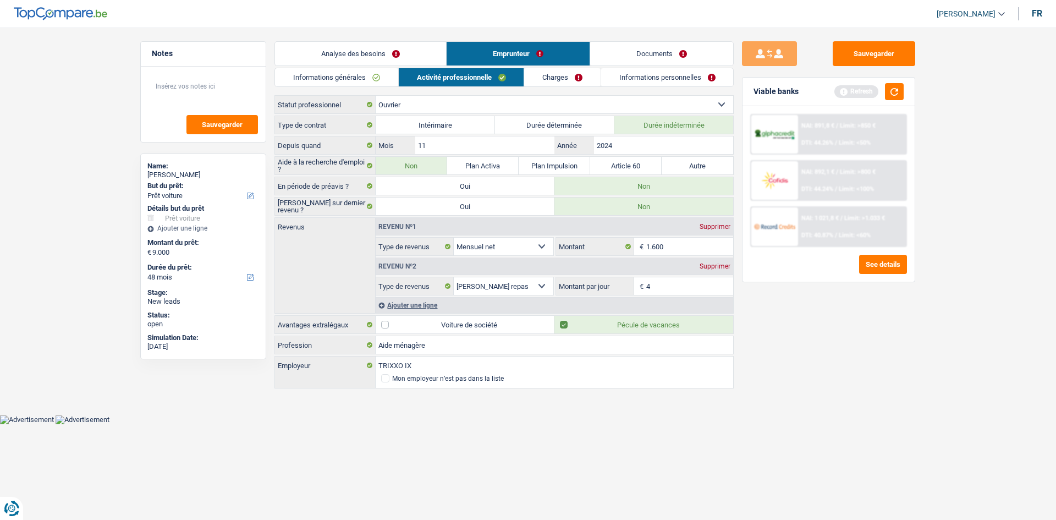
type input "4,0"
drag, startPoint x: 817, startPoint y: 442, endPoint x: 770, endPoint y: 289, distance: 159.9
click at [709, 397] on div "Sauvegarder Viable banks Refresh NAI: 891,8 € / Limit: >850 € DTI: 44.26% / Lim…" at bounding box center [829, 270] width 190 height 458
drag, startPoint x: 556, startPoint y: 70, endPoint x: 563, endPoint y: 66, distance: 8.4
click at [556, 71] on link "Charges" at bounding box center [562, 77] width 76 height 18
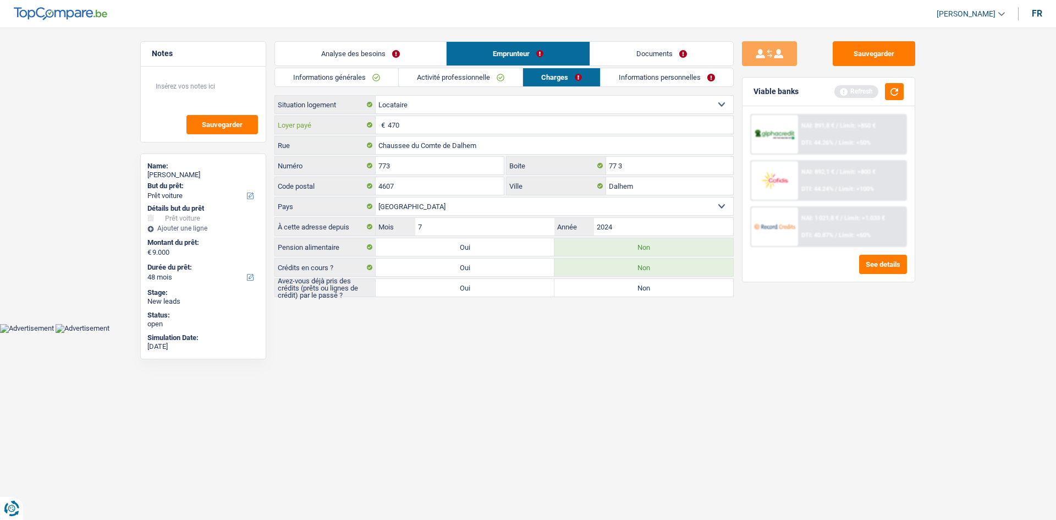
click at [500, 116] on input "470" at bounding box center [560, 125] width 345 height 18
click at [627, 298] on div "Analyse des besoins Emprunteur Documents 1. Introduction & upselling by underst…" at bounding box center [503, 169] width 459 height 257
click at [641, 294] on label "Non" at bounding box center [643, 288] width 179 height 18
click at [641, 294] on input "Non" at bounding box center [643, 288] width 179 height 18
radio input "true"
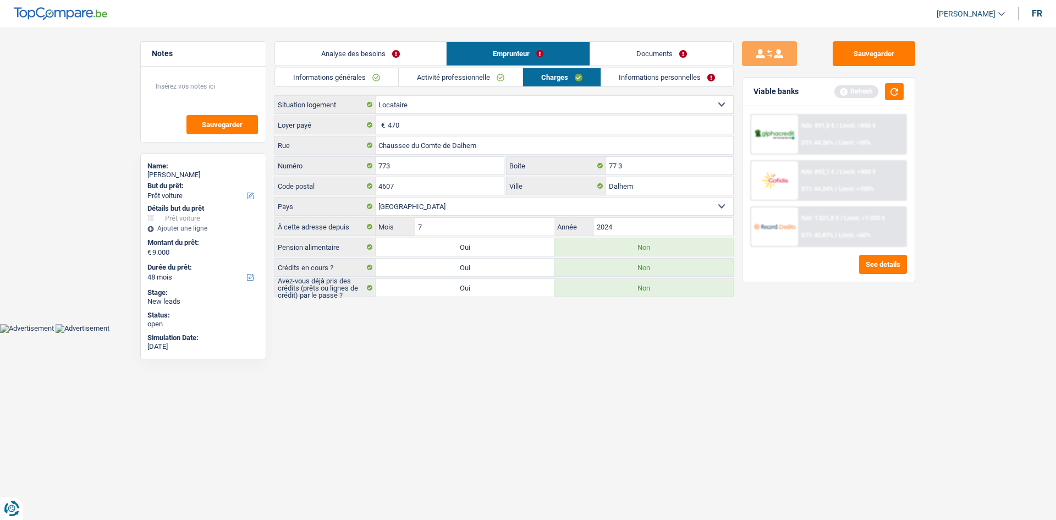
click at [624, 333] on html "Vous avez le contrôle de vos données Nous utilisons des cookies, tout comme nos…" at bounding box center [528, 166] width 1056 height 333
click at [681, 86] on li "Informations personnelles" at bounding box center [668, 77] width 134 height 19
click at [690, 79] on link "Informations personnelles" at bounding box center [667, 77] width 133 height 18
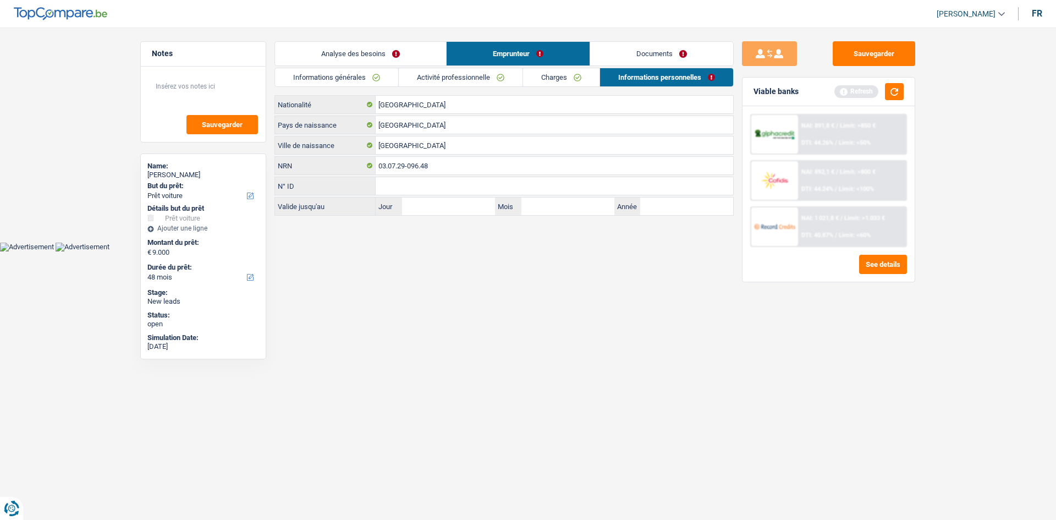
click at [552, 73] on link "Charges" at bounding box center [561, 77] width 76 height 18
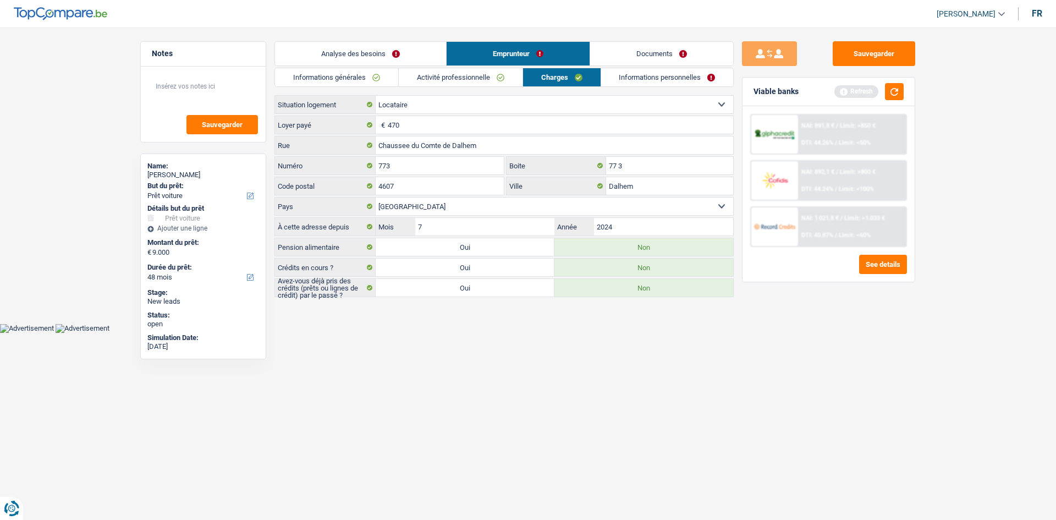
click at [677, 82] on link "Informations personnelles" at bounding box center [667, 77] width 133 height 18
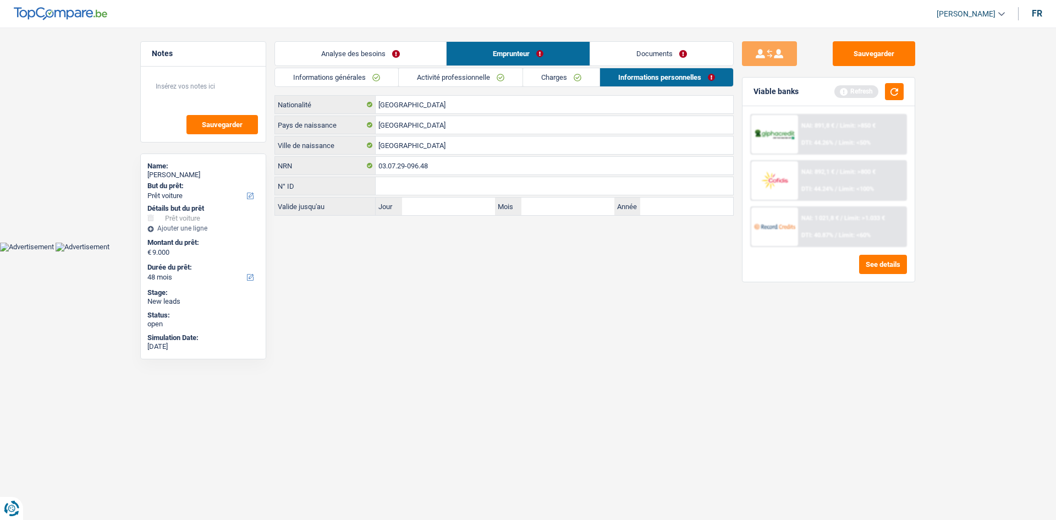
drag, startPoint x: 682, startPoint y: 66, endPoint x: 695, endPoint y: 68, distance: 12.8
click at [680, 67] on div "Analyse des besoins Emprunteur Documents 1. Introduction & upselling by underst…" at bounding box center [503, 128] width 459 height 174
click at [709, 91] on button "button" at bounding box center [894, 91] width 19 height 17
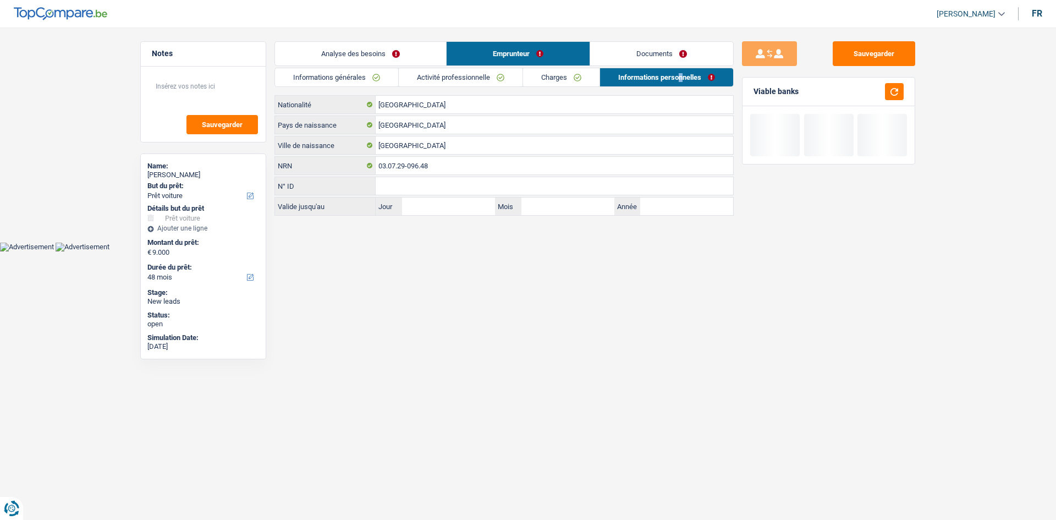
click at [688, 58] on link "Documents" at bounding box center [661, 54] width 143 height 24
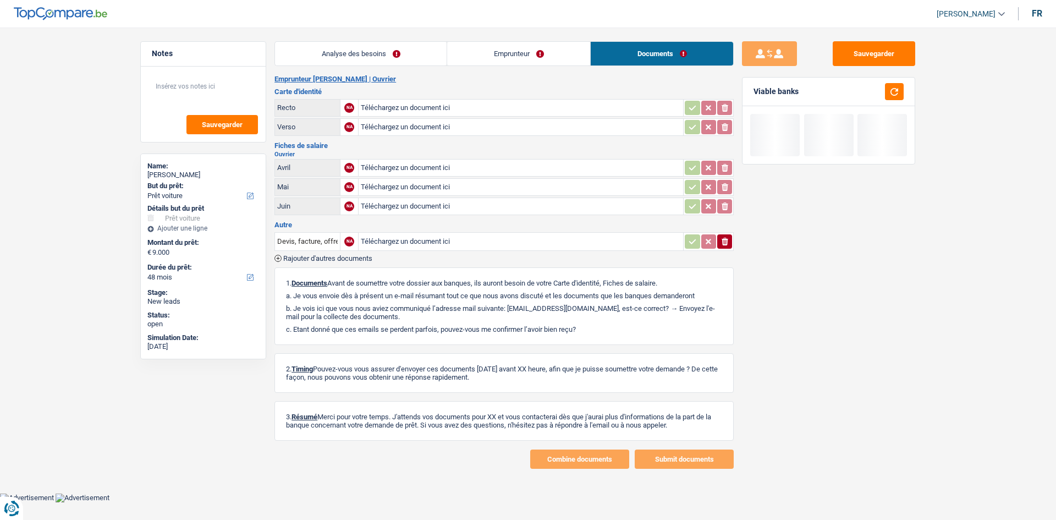
click at [394, 57] on link "Analyse des besoins" at bounding box center [361, 54] width 172 height 24
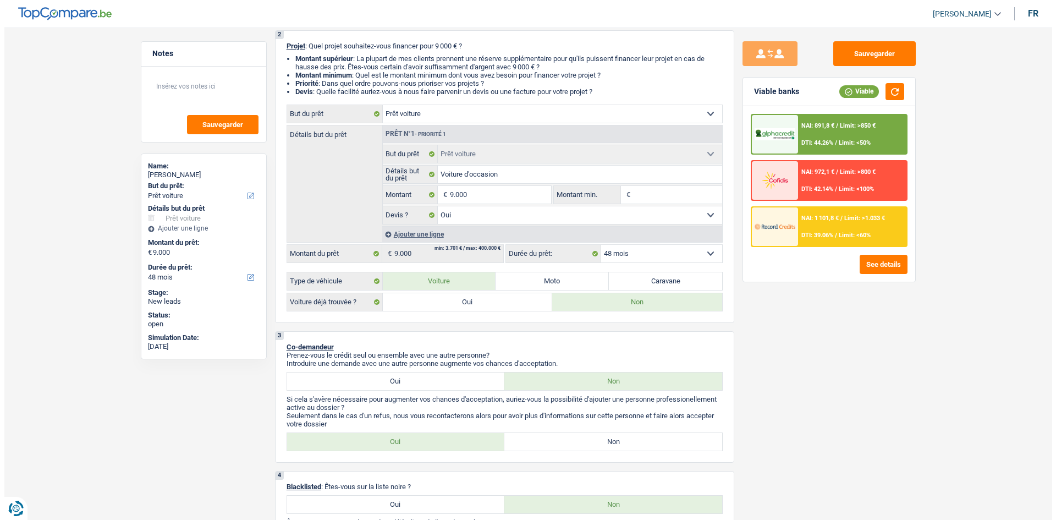
scroll to position [0, 0]
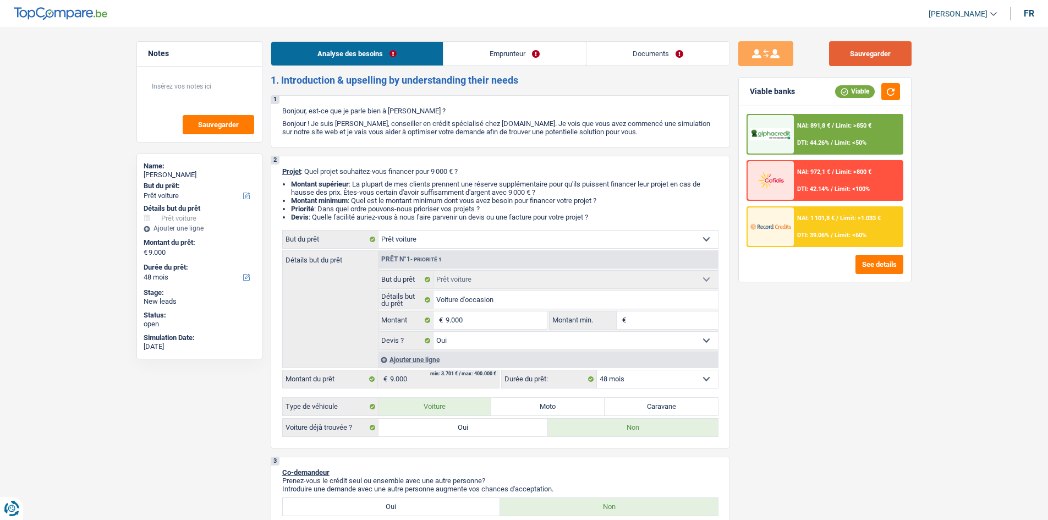
click at [709, 54] on button "Sauvegarder" at bounding box center [870, 53] width 82 height 25
click at [667, 56] on link "Documents" at bounding box center [657, 54] width 143 height 24
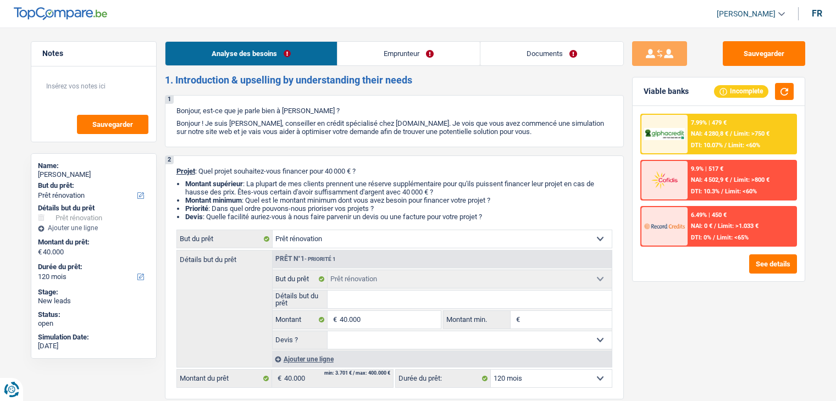
select select "renovation"
select select "120"
select select "renovation"
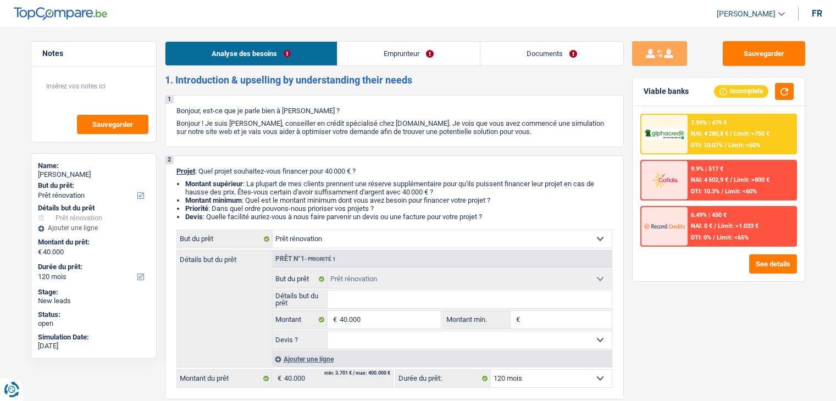
select select "120"
select select "independent"
select select "familyAllowances"
select select "netSalary"
select select "ownerWithoutMortgage"
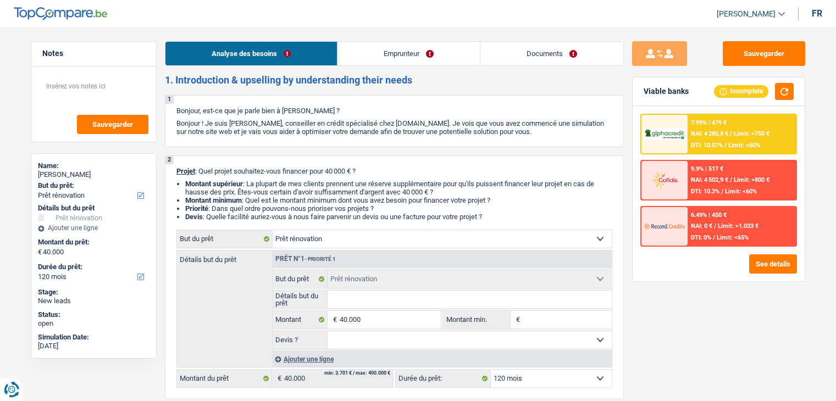
select select "renovation"
select select "120"
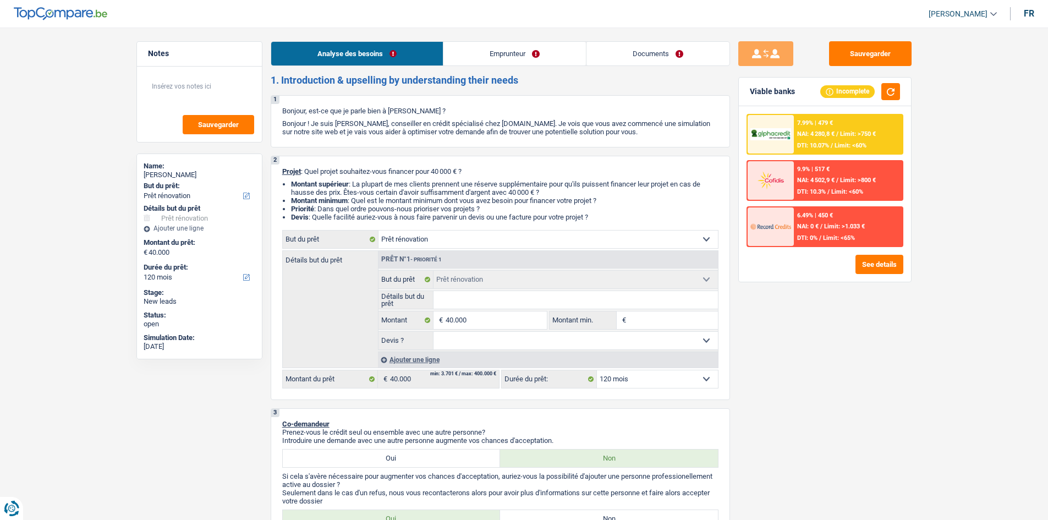
click at [549, 53] on link "Emprunteur" at bounding box center [514, 54] width 142 height 24
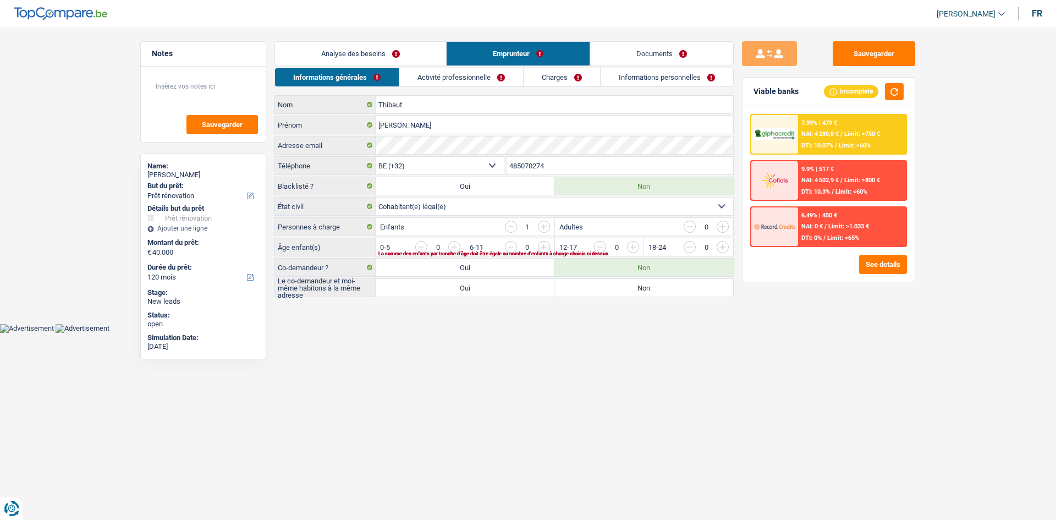
click at [450, 81] on link "Activité professionnelle" at bounding box center [461, 77] width 124 height 18
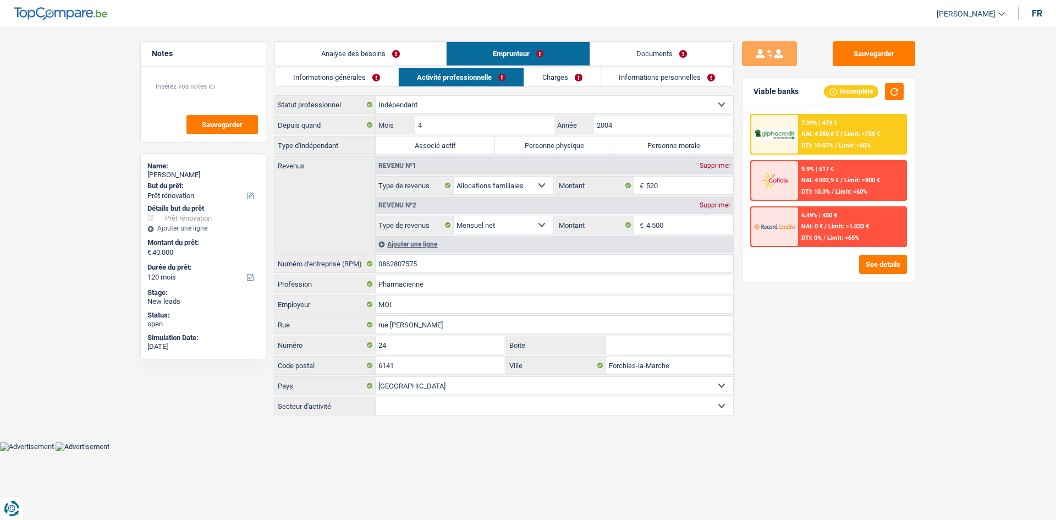
click at [372, 78] on link "Informations générales" at bounding box center [336, 77] width 123 height 18
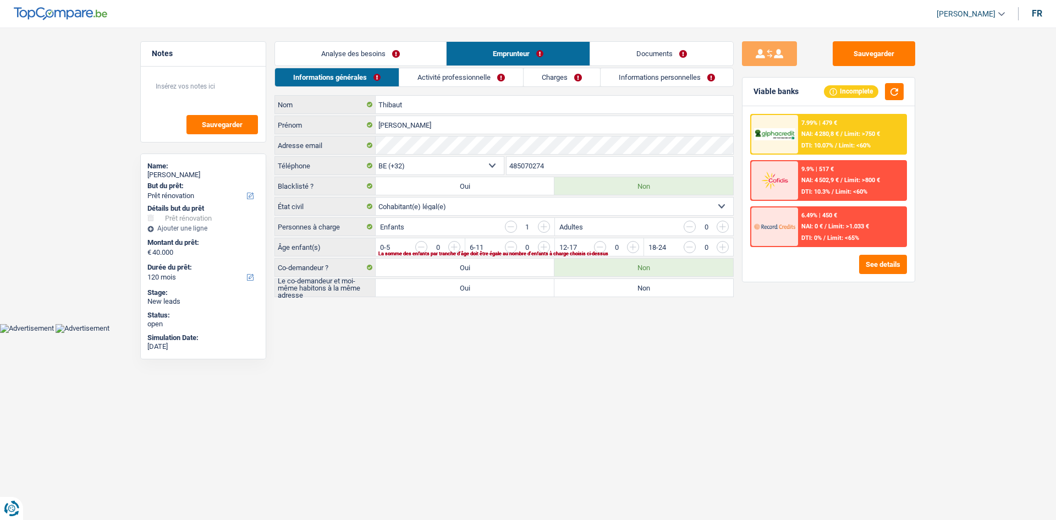
click at [395, 52] on link "Analyse des besoins" at bounding box center [360, 54] width 171 height 24
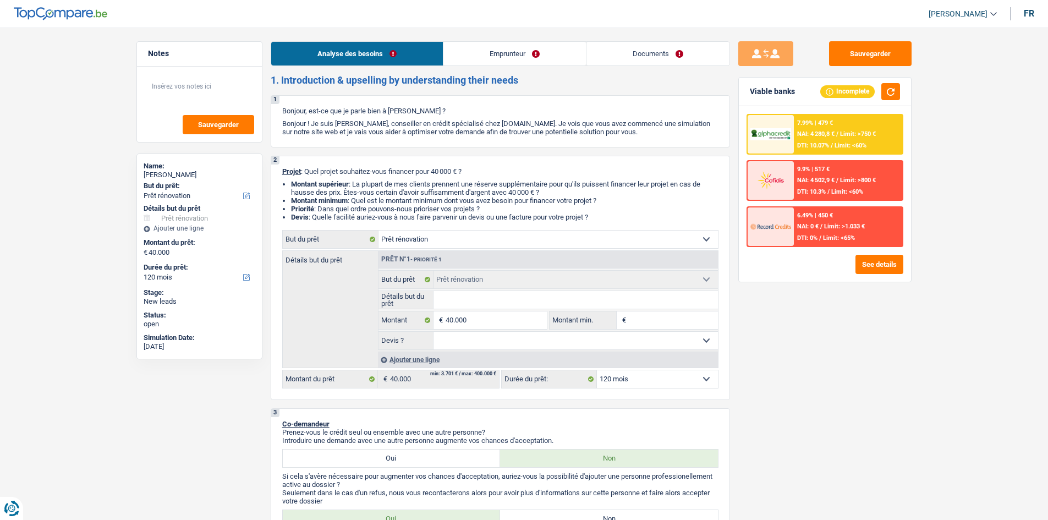
click at [521, 57] on link "Emprunteur" at bounding box center [514, 54] width 142 height 24
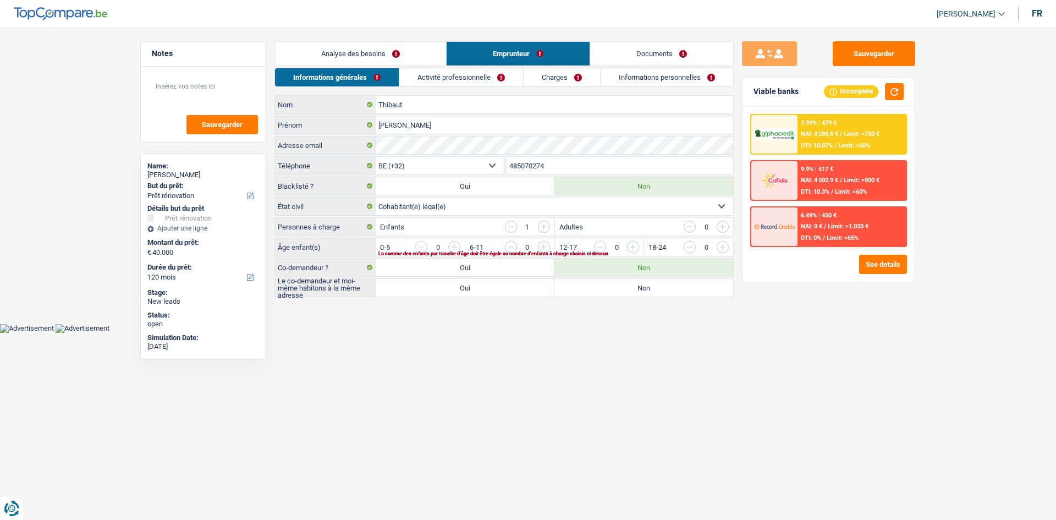
click at [540, 74] on link "Charges" at bounding box center [562, 77] width 76 height 18
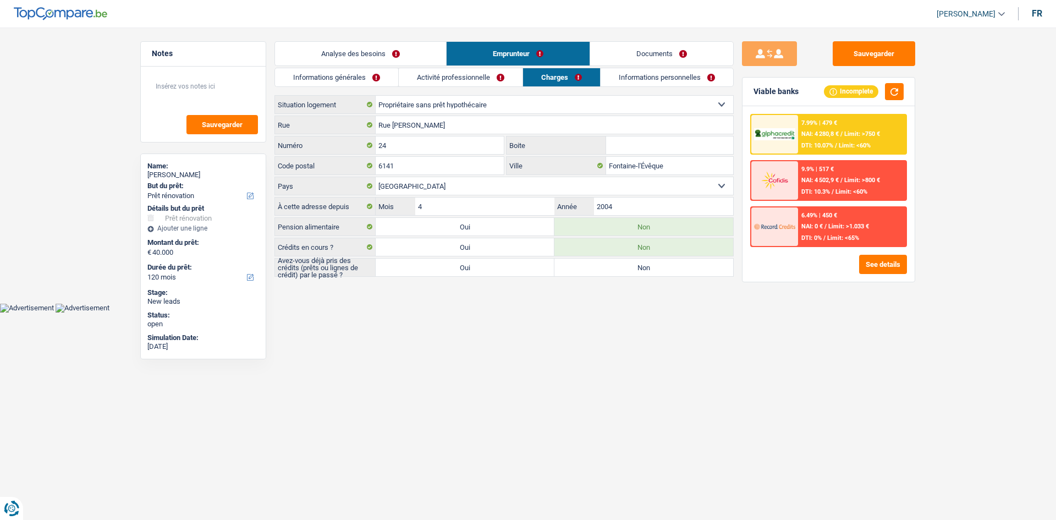
click at [388, 56] on link "Analyse des besoins" at bounding box center [360, 54] width 171 height 24
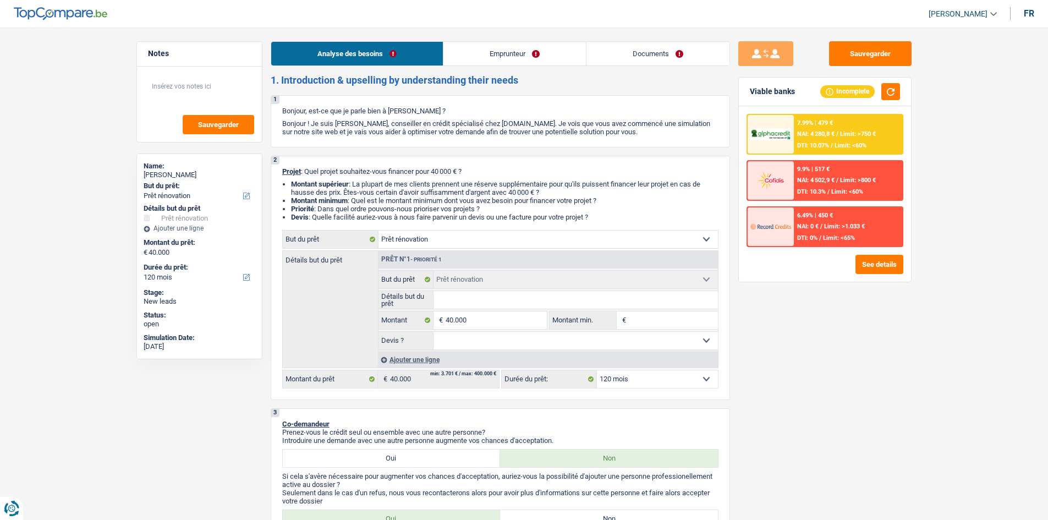
click at [480, 48] on link "Emprunteur" at bounding box center [514, 54] width 142 height 24
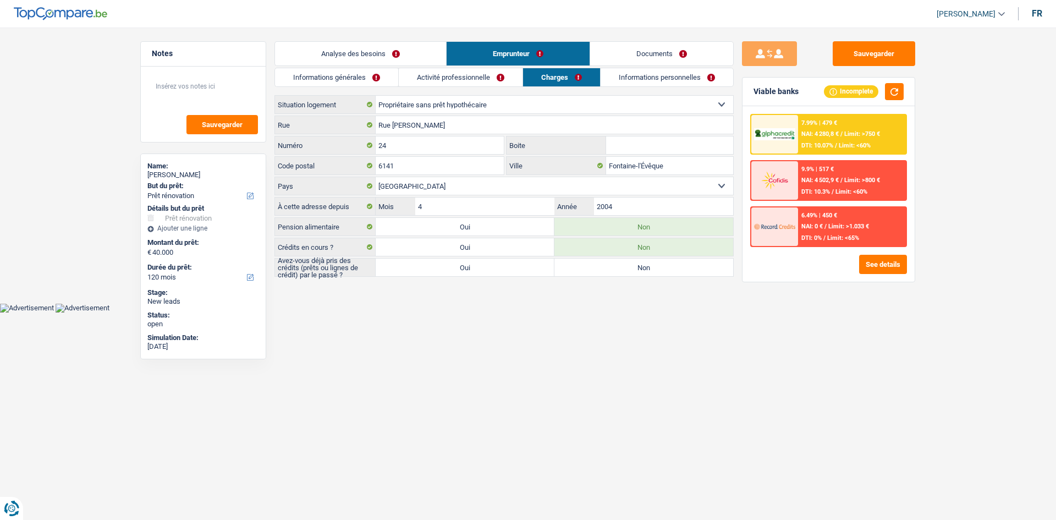
click at [373, 82] on link "Informations générales" at bounding box center [336, 77] width 123 height 18
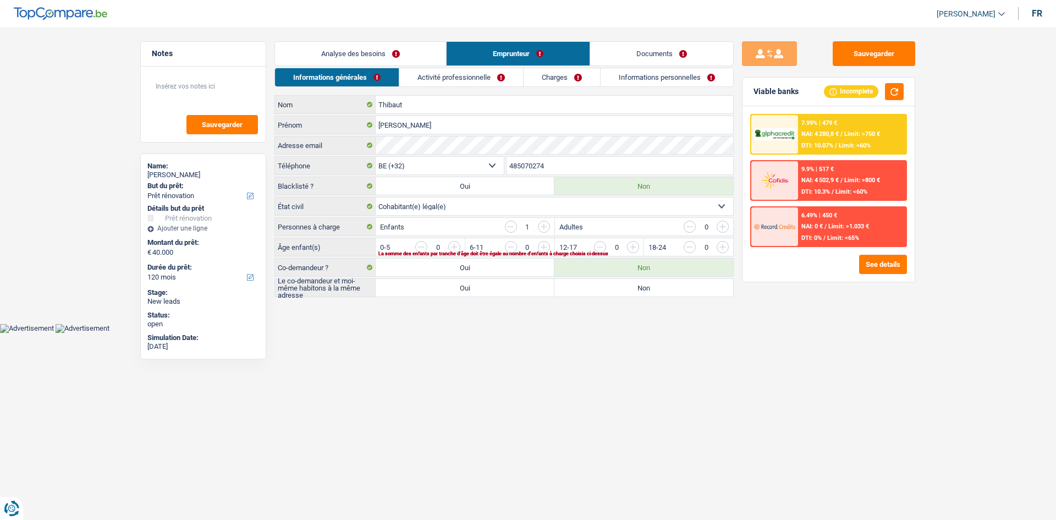
click at [478, 79] on link "Activité professionnelle" at bounding box center [461, 77] width 124 height 18
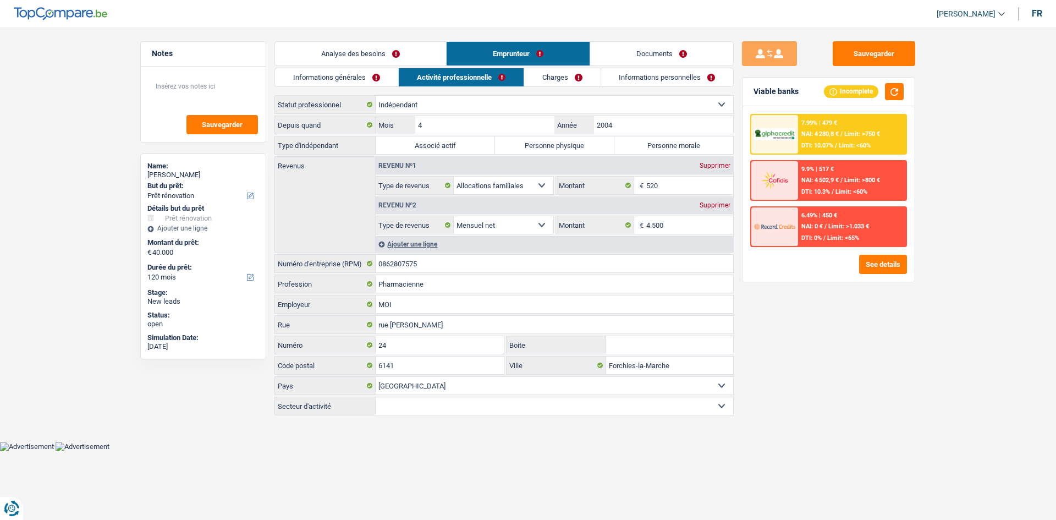
click at [383, 56] on link "Analyse des besoins" at bounding box center [360, 54] width 171 height 24
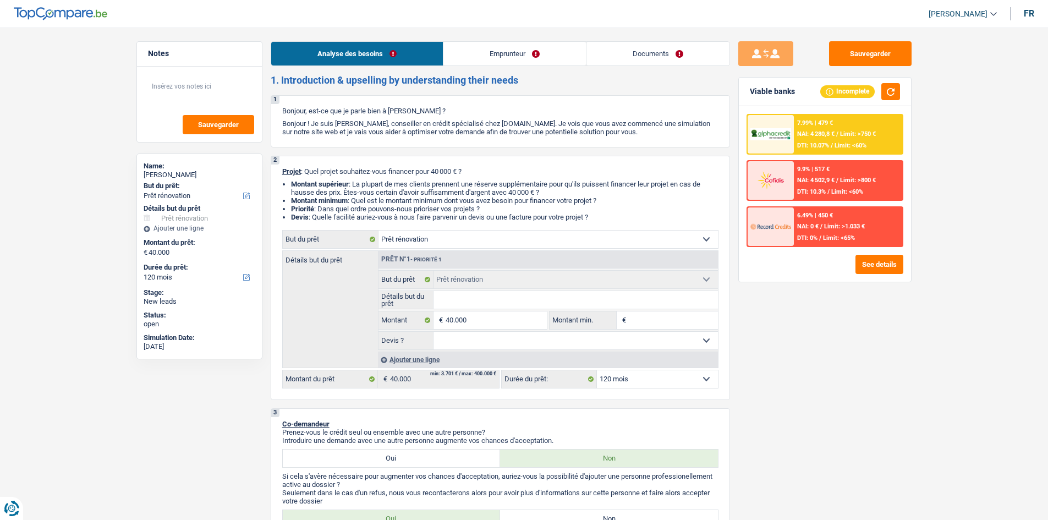
click at [532, 46] on link "Emprunteur" at bounding box center [514, 54] width 142 height 24
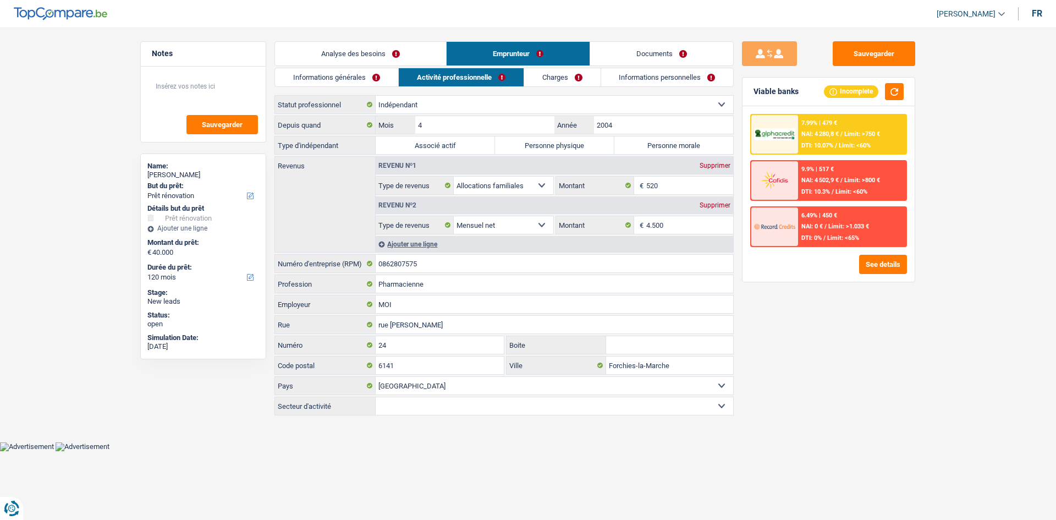
click at [568, 78] on link "Charges" at bounding box center [562, 77] width 76 height 18
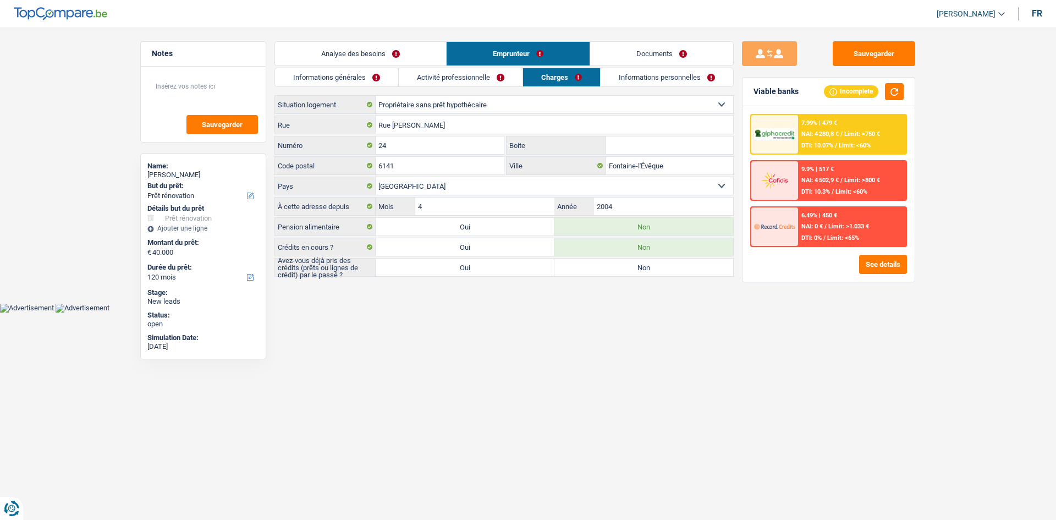
click at [484, 83] on link "Activité professionnelle" at bounding box center [461, 77] width 124 height 18
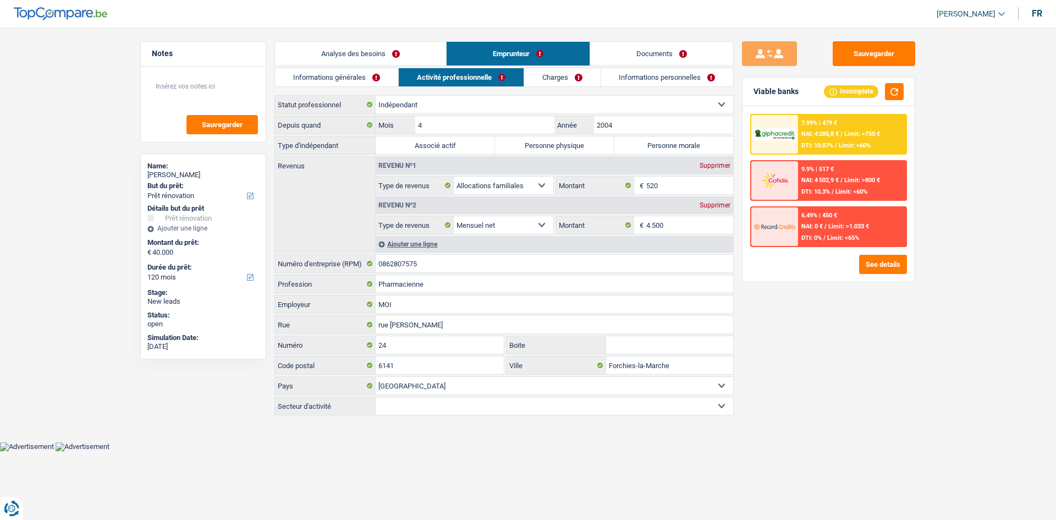
click at [370, 81] on link "Informations générales" at bounding box center [336, 77] width 123 height 18
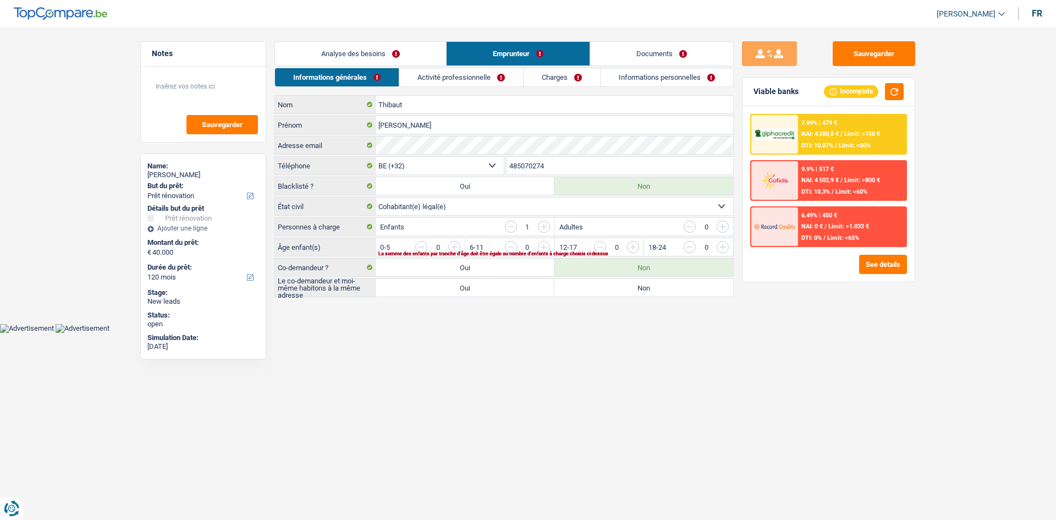
click at [404, 59] on link "Analyse des besoins" at bounding box center [360, 54] width 171 height 24
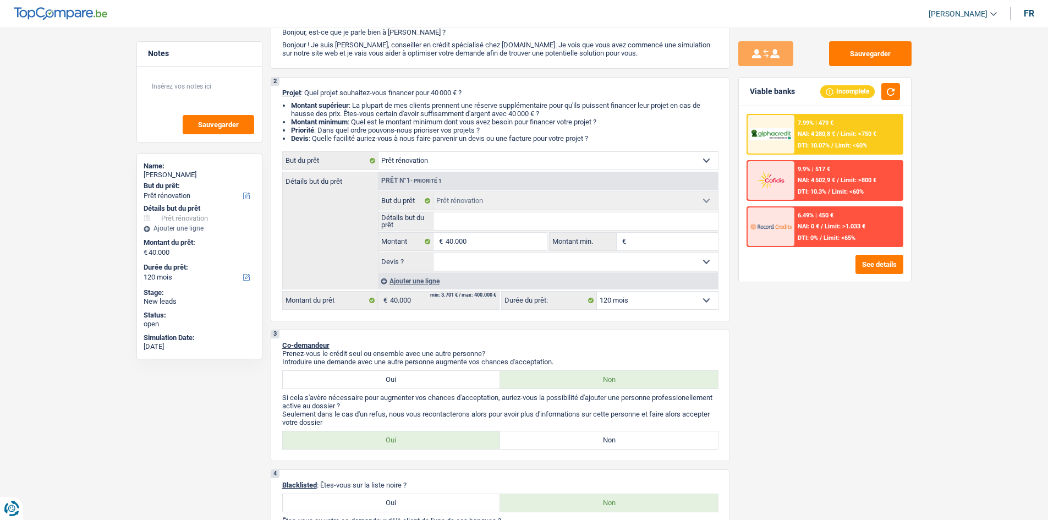
scroll to position [165, 0]
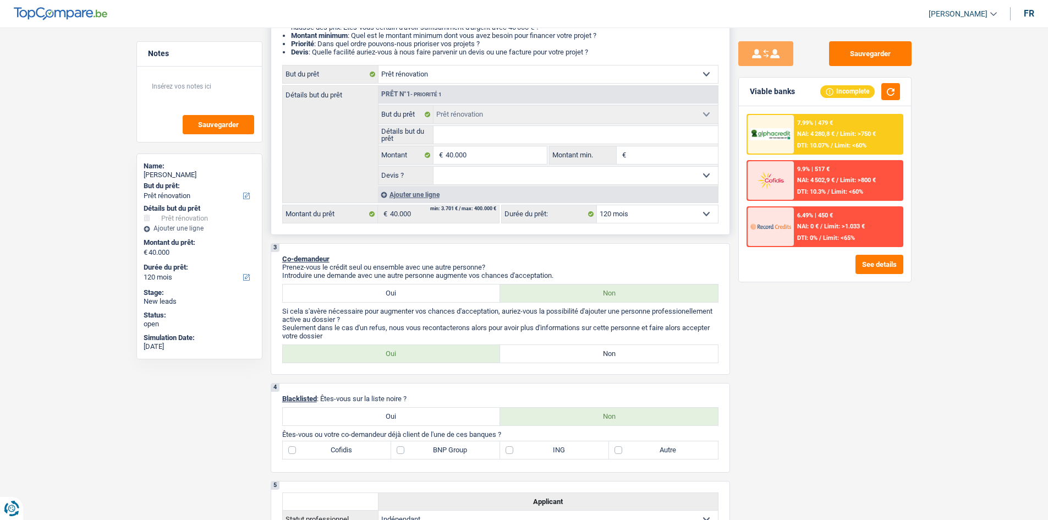
click at [506, 139] on input "Détails but du prêt" at bounding box center [575, 135] width 284 height 18
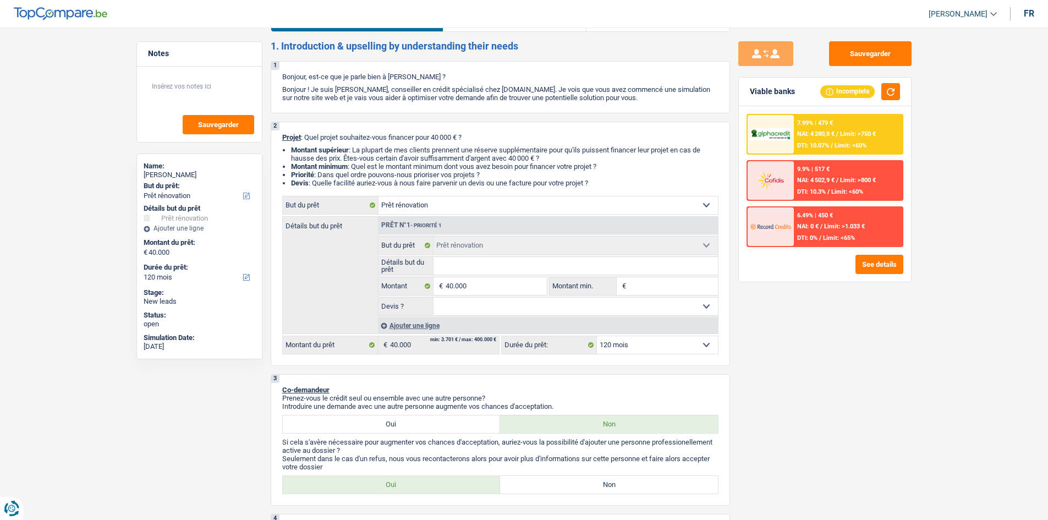
scroll to position [0, 0]
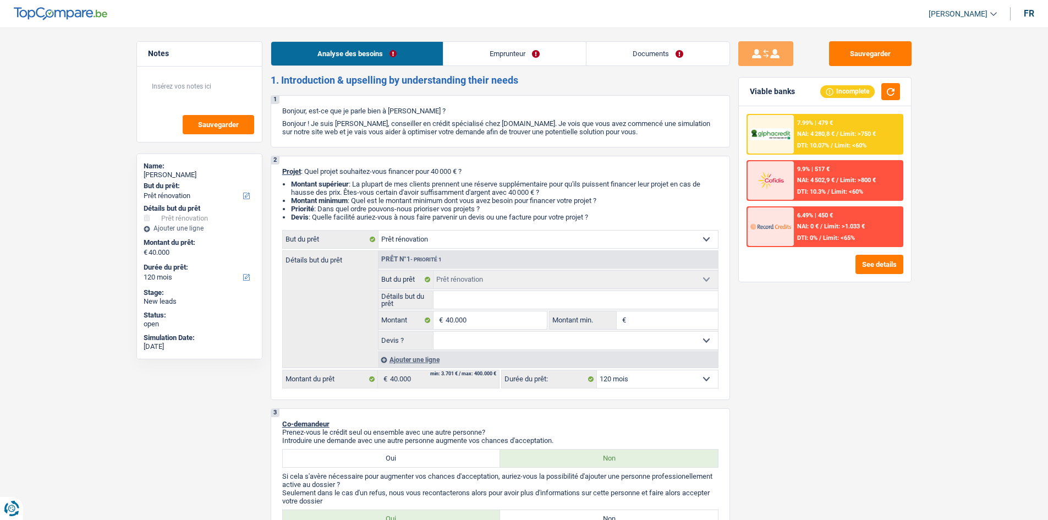
type input "t"
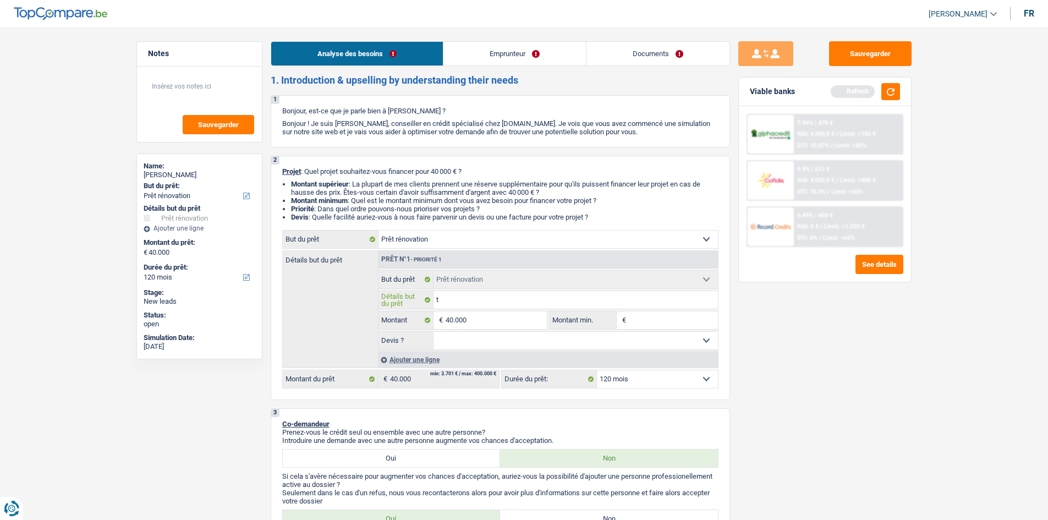
type input "te"
type input "ter"
type input "tere"
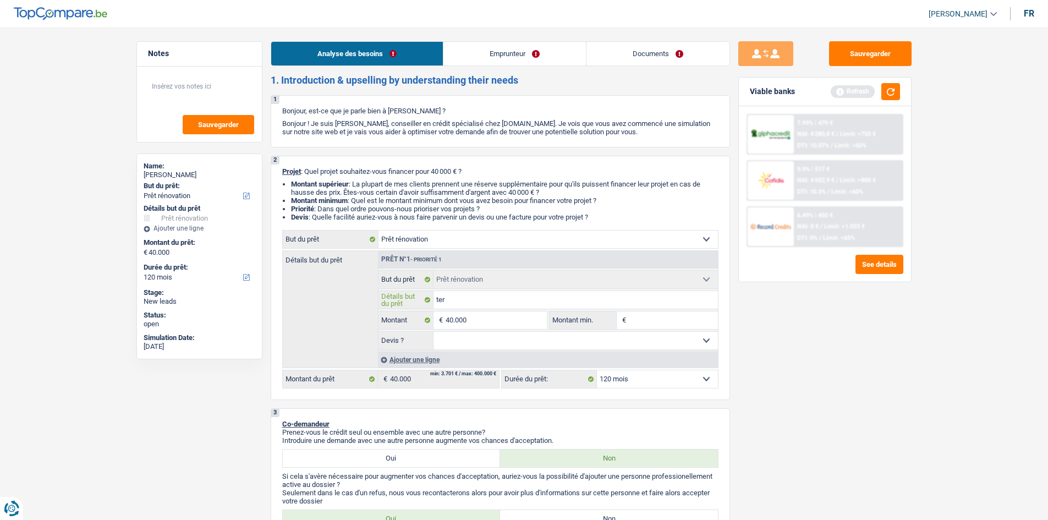
type input "tere"
type input "teres"
type input "tere"
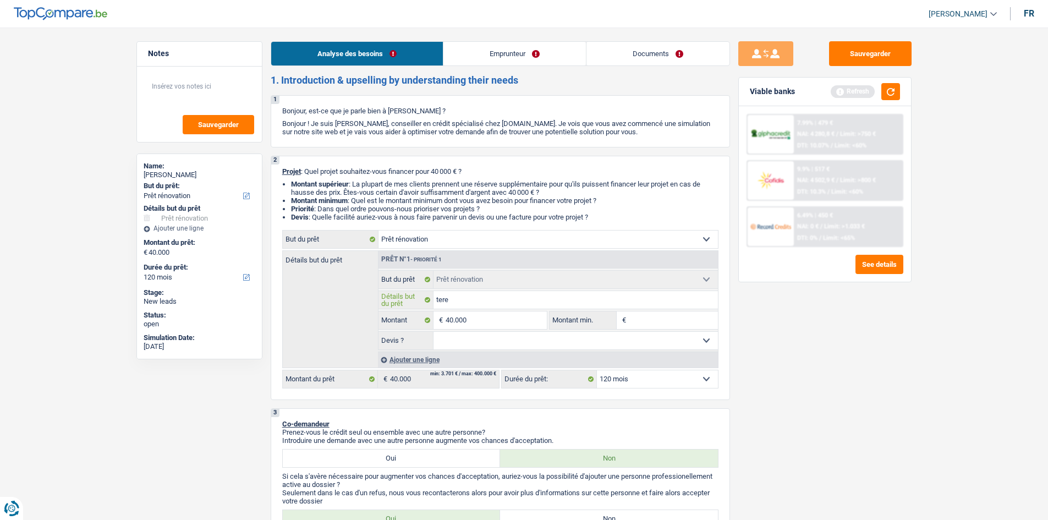
type input "ter"
type input "tera"
type input "teras"
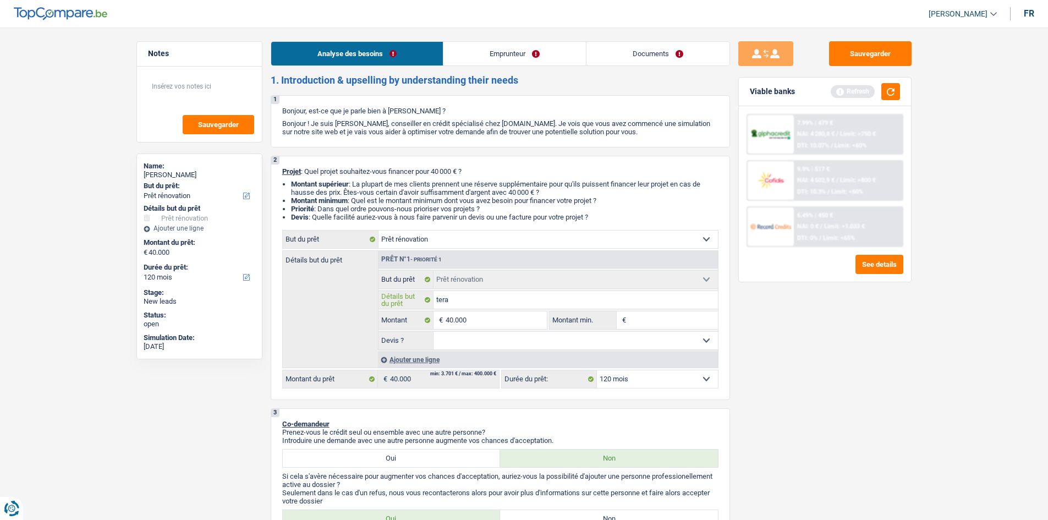
type input "teras"
type input "terass"
type input "terasse"
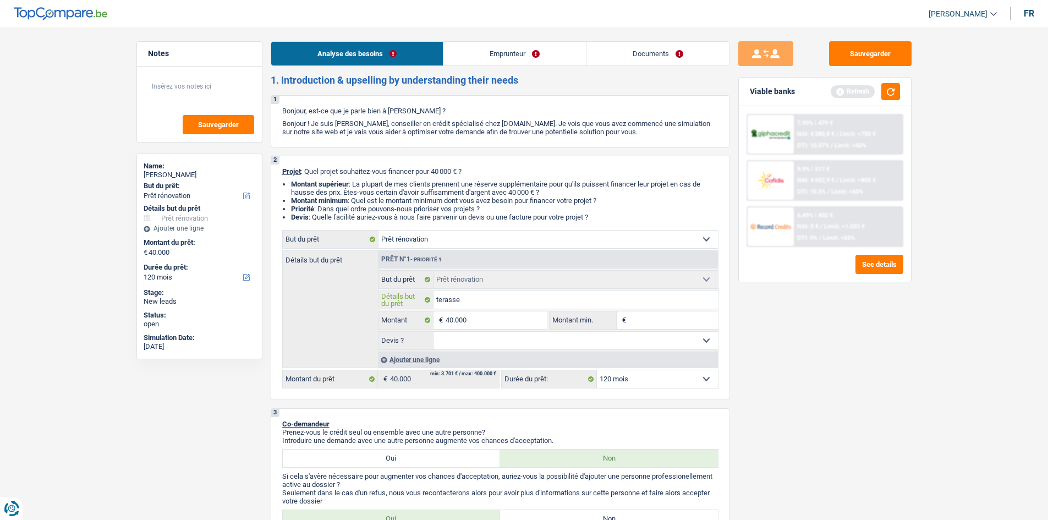
type input "terasse"
click at [427, 236] on select "Confort maison: meubles, textile, peinture, électroménager, outillage non-profe…" at bounding box center [547, 239] width 339 height 18
select select "houseOrGarden"
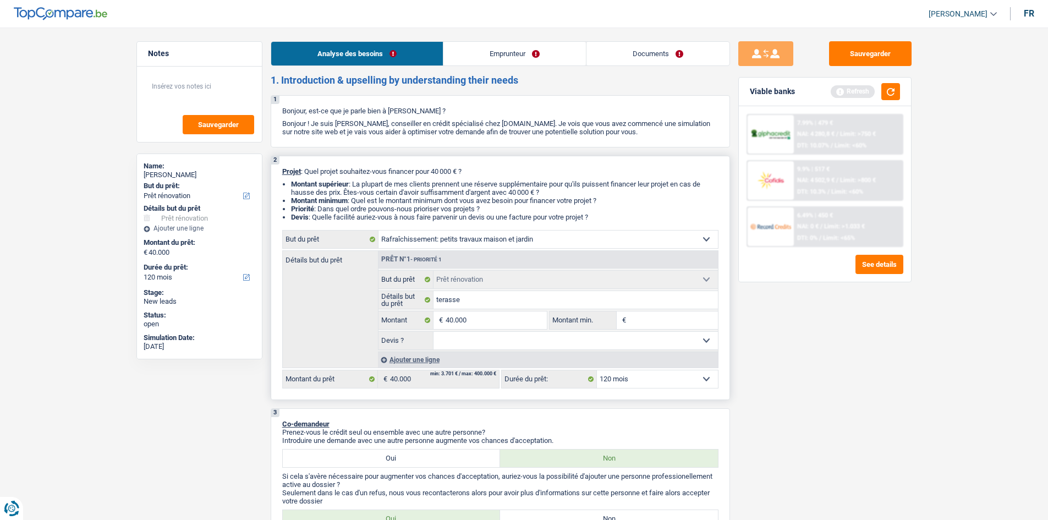
click at [378, 230] on select "Confort maison: meubles, textile, peinture, électroménager, outillage non-profe…" at bounding box center [547, 239] width 339 height 18
select select "houseOrGarden"
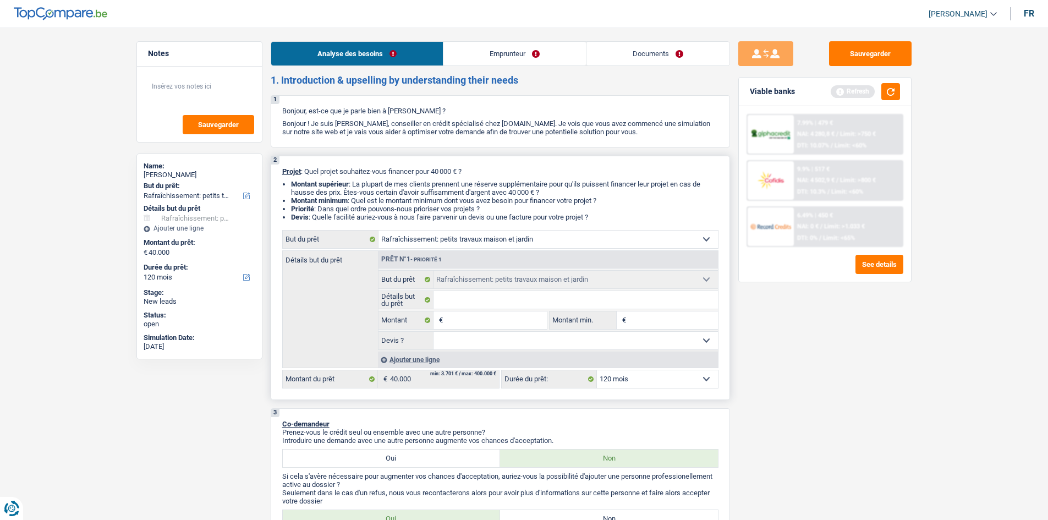
select select "houseOrGarden"
select select "renovation"
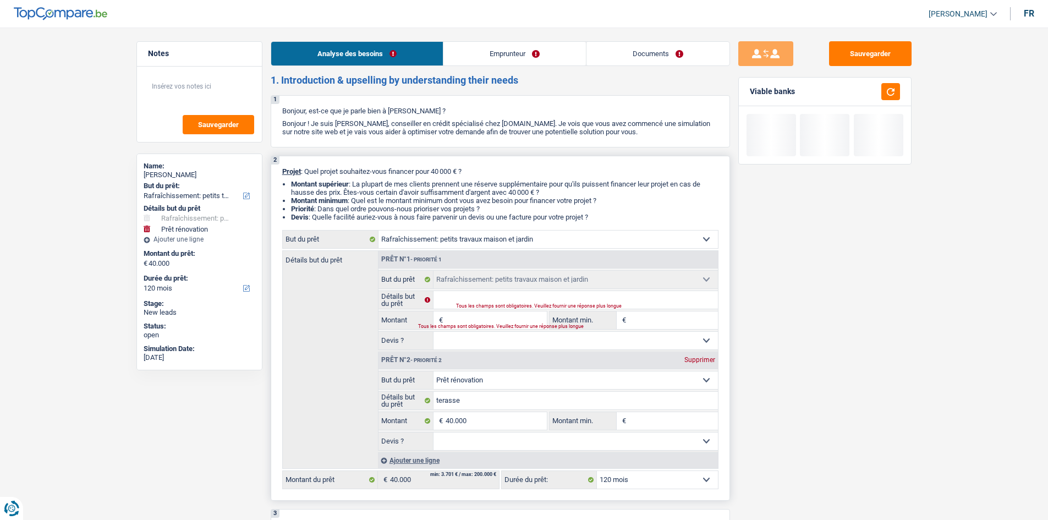
click at [696, 357] on div "Supprimer" at bounding box center [699, 359] width 36 height 7
type input "0"
select select
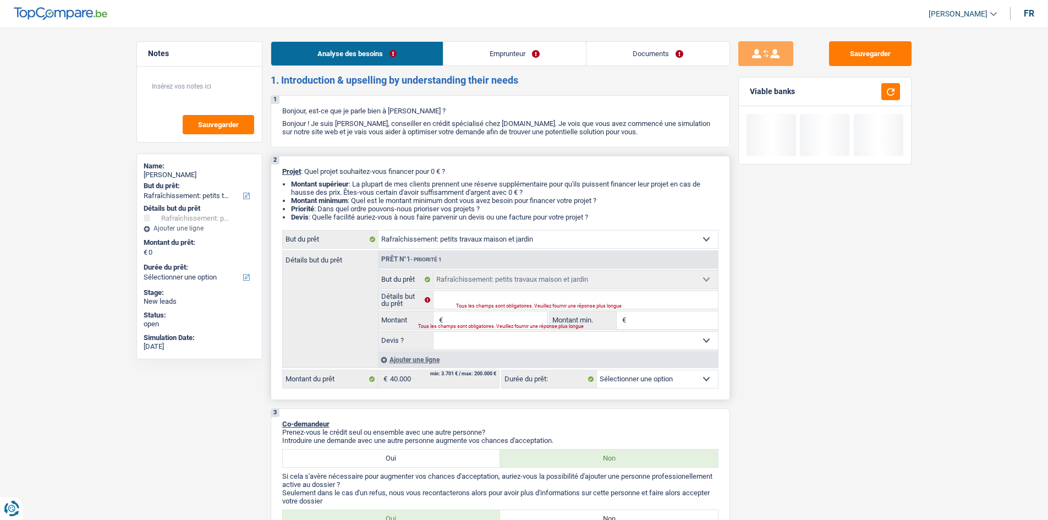
click at [499, 317] on input "Montant" at bounding box center [495, 320] width 101 height 18
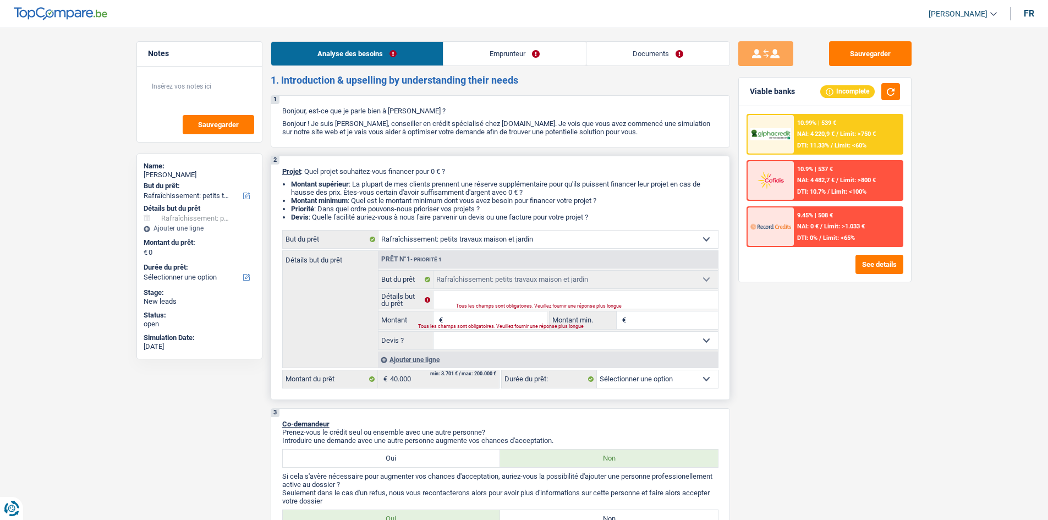
type input "4"
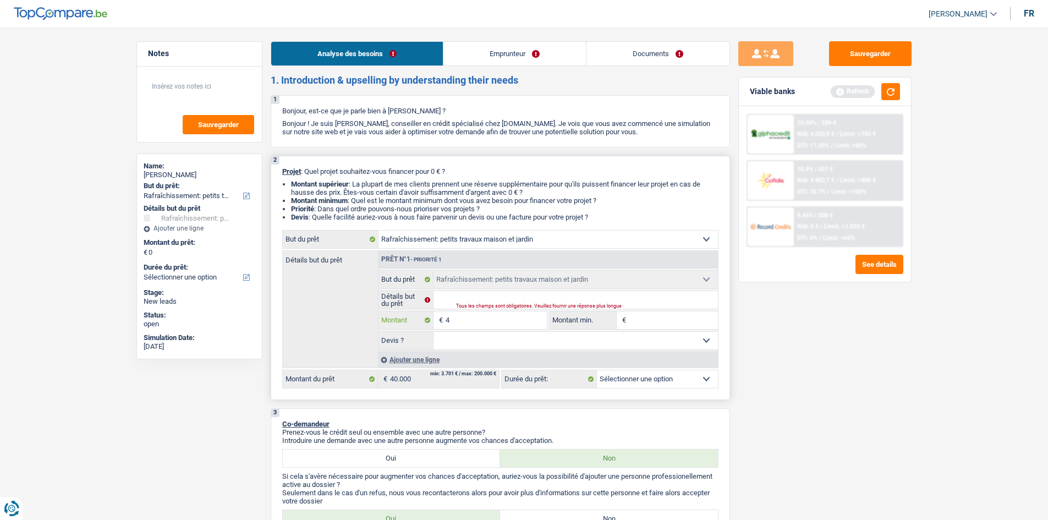
type input "40"
type input "400"
type input "4.000"
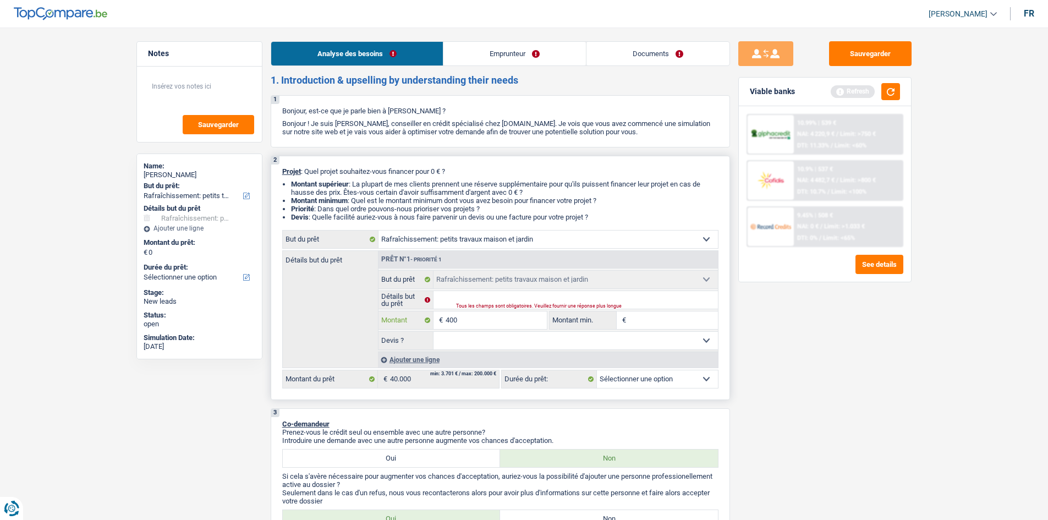
type input "4.000"
type input "40.000"
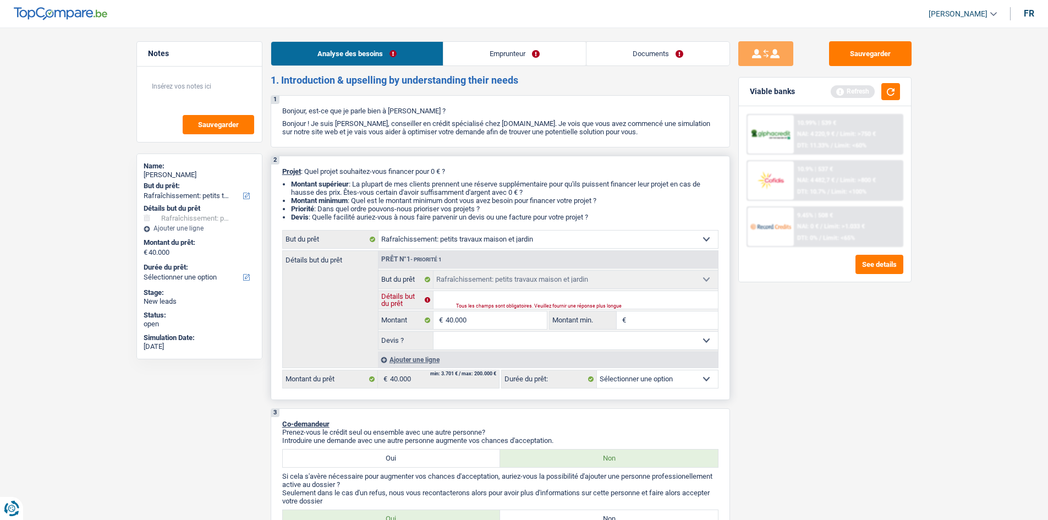
click at [471, 296] on input "Détails but du prêt" at bounding box center [575, 300] width 284 height 18
select select "144"
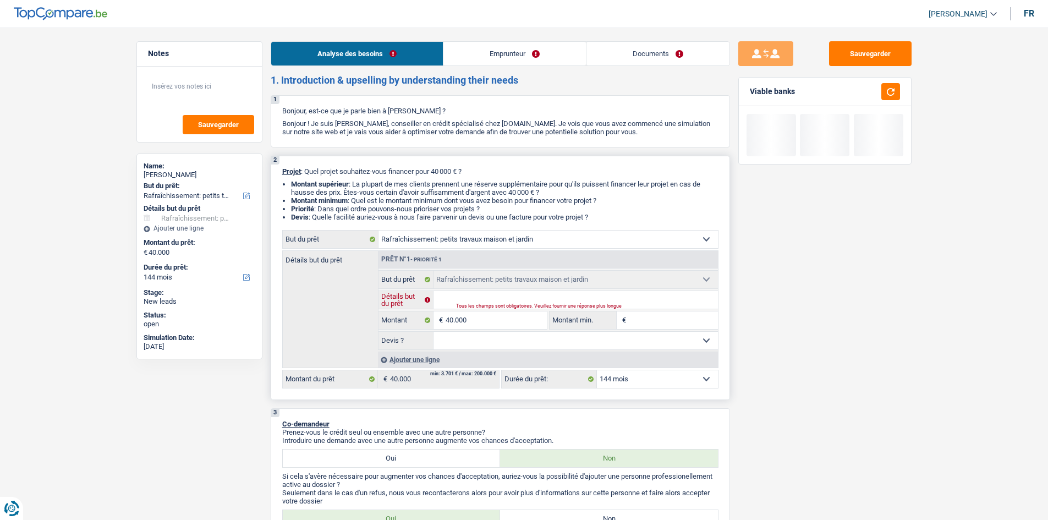
type input "T"
type input "Te"
type input "Ter"
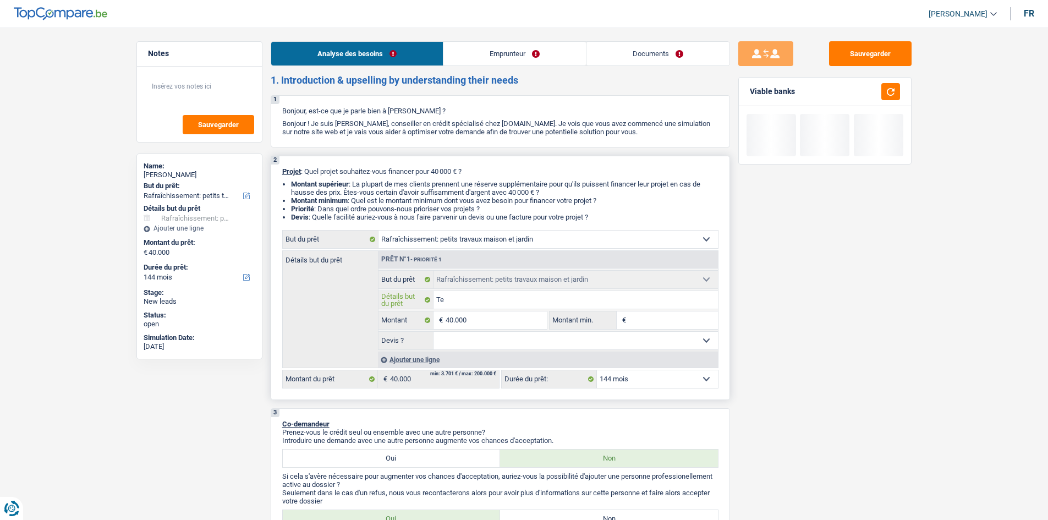
type input "Ter"
type input "Tera"
type input "Teras"
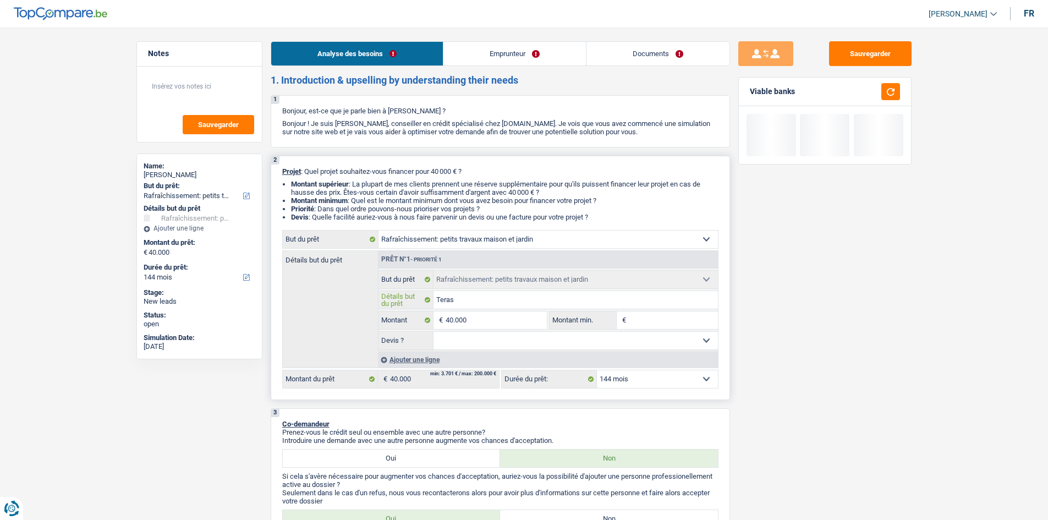
type input "Terass"
type input "Terasse"
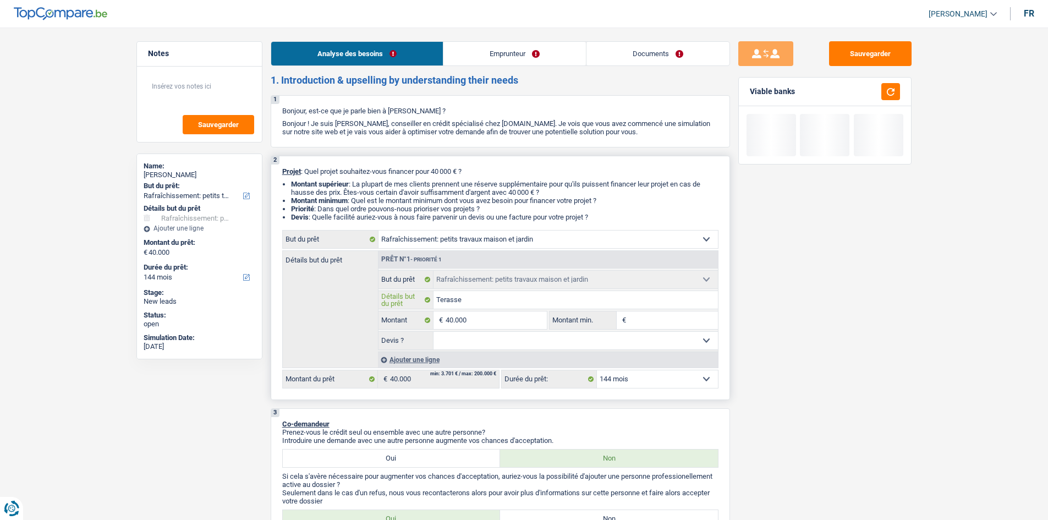
type input "Terasse"
click at [753, 371] on div "Sauvegarder Viable banks Not viable See details" at bounding box center [825, 270] width 190 height 458
click at [652, 371] on select "12 mois 18 mois 24 mois 30 mois 36 mois 42 mois 48 mois 60 mois 72 mois 84 mois…" at bounding box center [657, 379] width 121 height 18
select select "120"
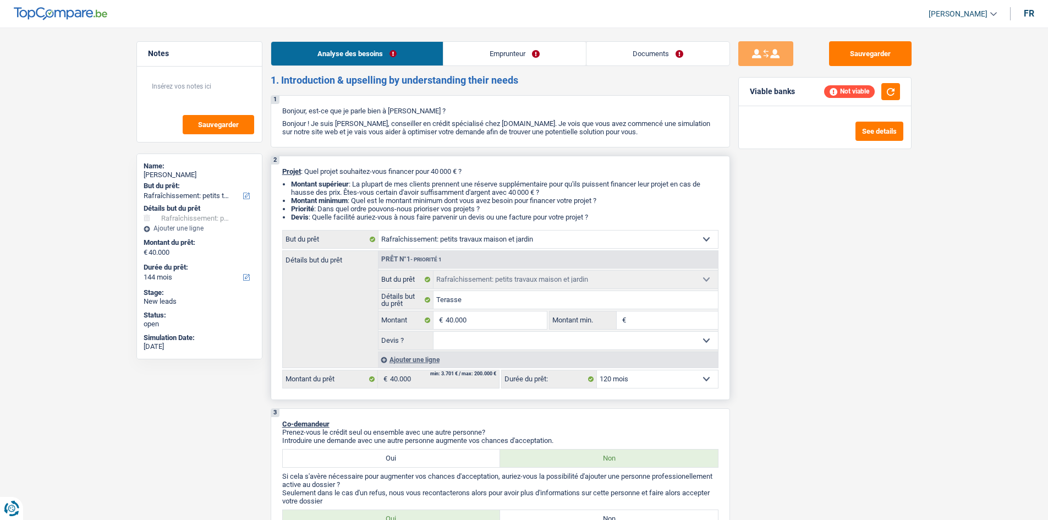
click at [597, 370] on select "12 mois 18 mois 24 mois 30 mois 36 mois 42 mois 48 mois 60 mois 72 mois 84 mois…" at bounding box center [657, 379] width 121 height 18
select select "120"
click at [515, 332] on select "Oui Non Non répondu Sélectionner une option" at bounding box center [575, 341] width 284 height 18
select select "yes"
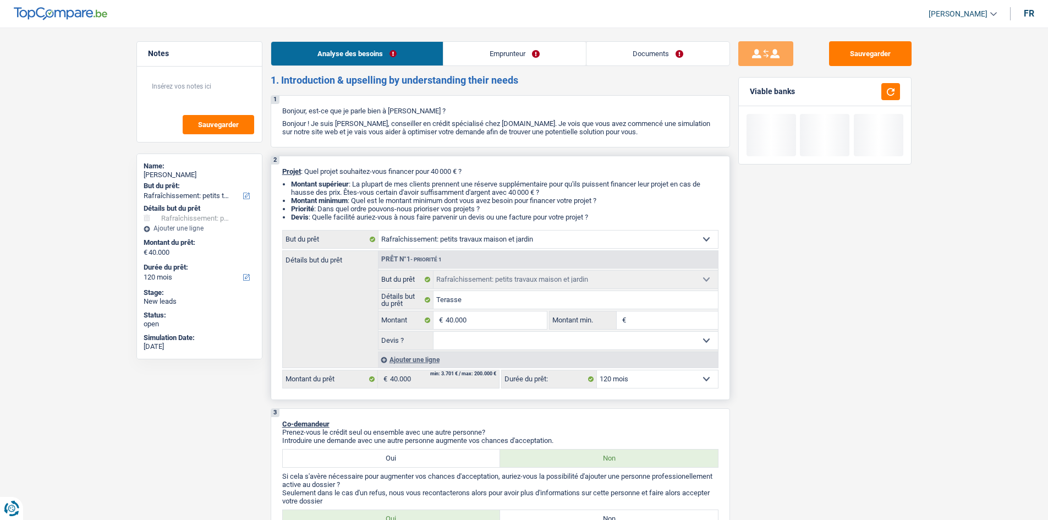
click at [433, 332] on select "Oui Non Non répondu Sélectionner une option" at bounding box center [575, 341] width 284 height 18
select select "yes"
click at [836, 377] on div "Sauvegarder Viable banks" at bounding box center [825, 270] width 190 height 458
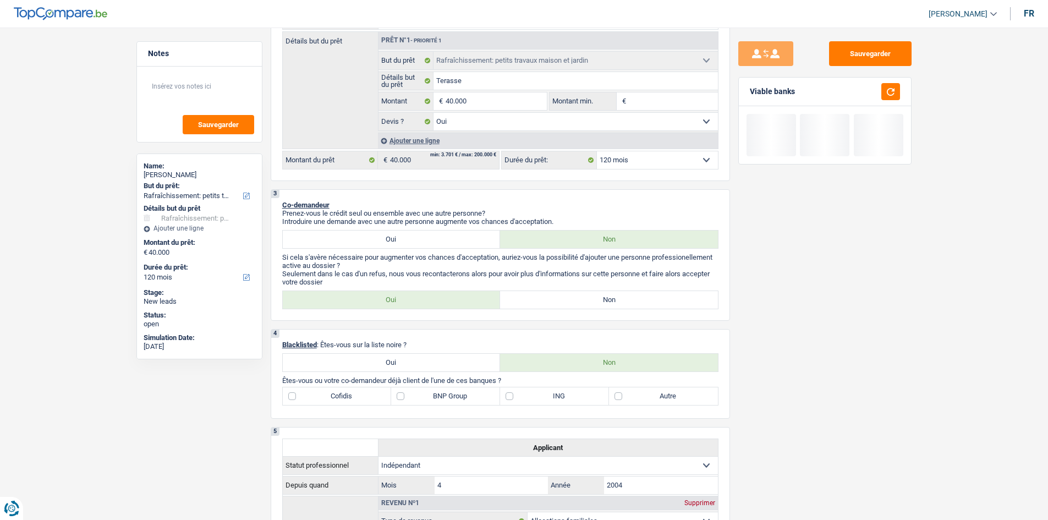
scroll to position [220, 0]
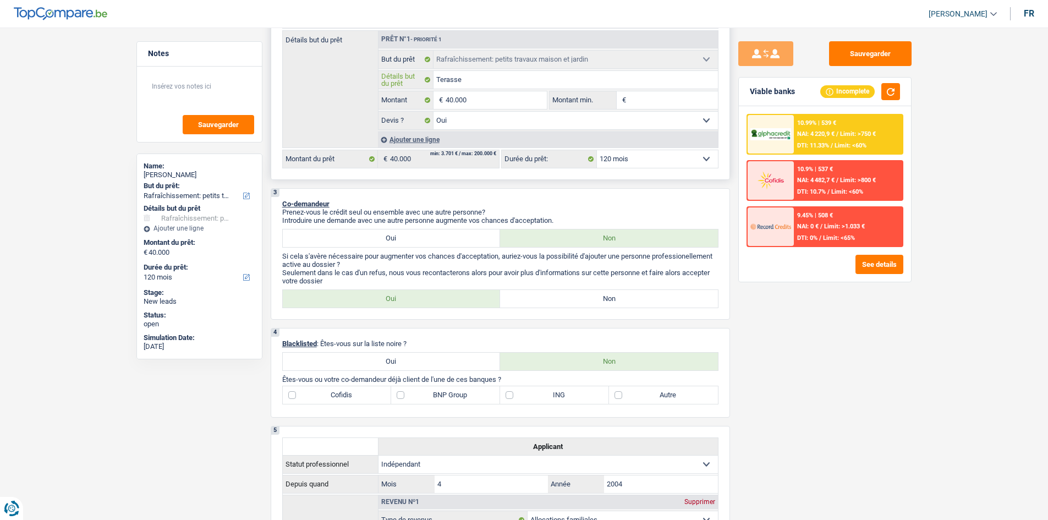
click at [506, 77] on input "Terasse" at bounding box center [575, 80] width 284 height 18
click at [818, 348] on div "Sauvegarder Viable banks Incomplete 10.99% | 539 € NAI: 4 220,9 € / Limit: >750…" at bounding box center [825, 270] width 190 height 458
click at [640, 300] on label "Non" at bounding box center [609, 299] width 218 height 18
click at [640, 300] on input "Non" at bounding box center [609, 299] width 218 height 18
radio input "true"
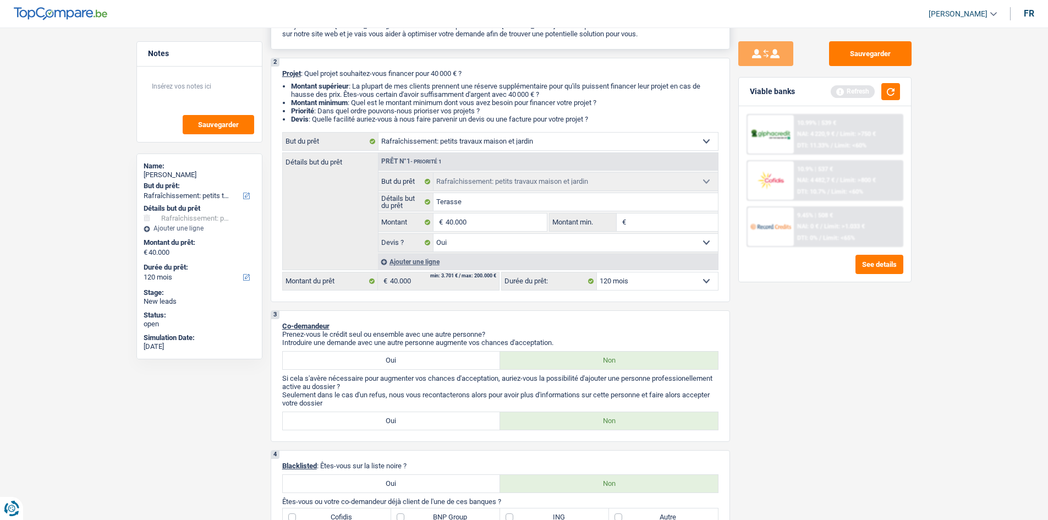
scroll to position [0, 0]
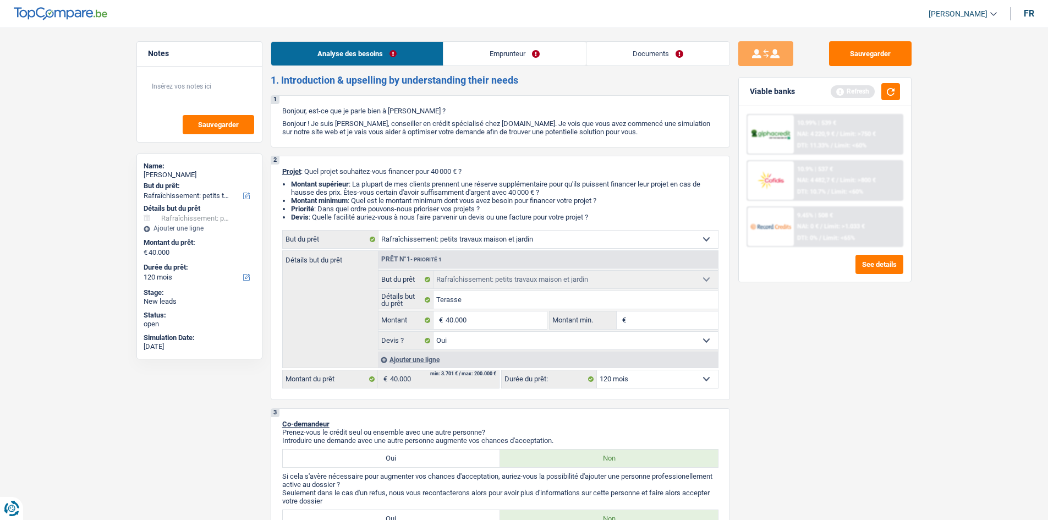
click at [476, 58] on link "Emprunteur" at bounding box center [514, 54] width 142 height 24
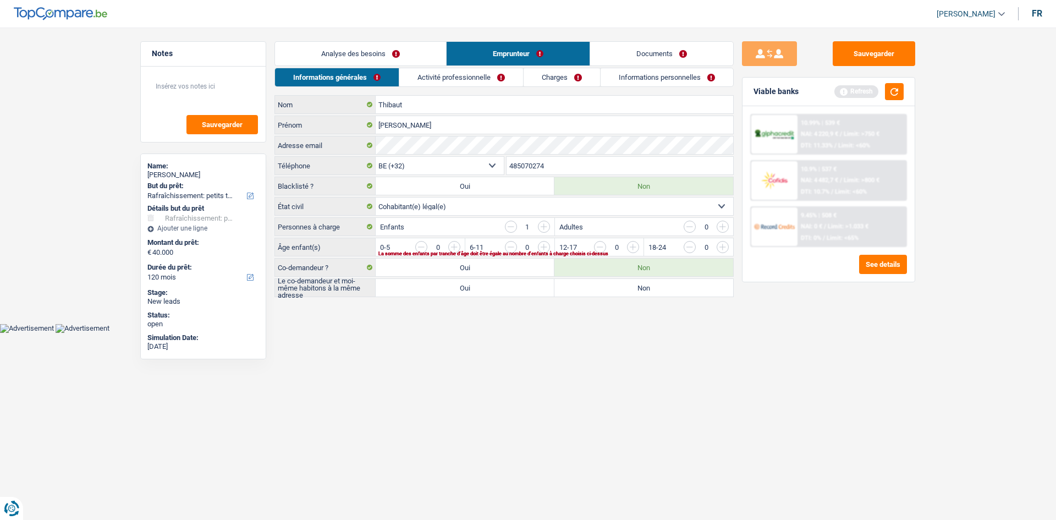
click at [495, 81] on link "Activité professionnelle" at bounding box center [461, 77] width 124 height 18
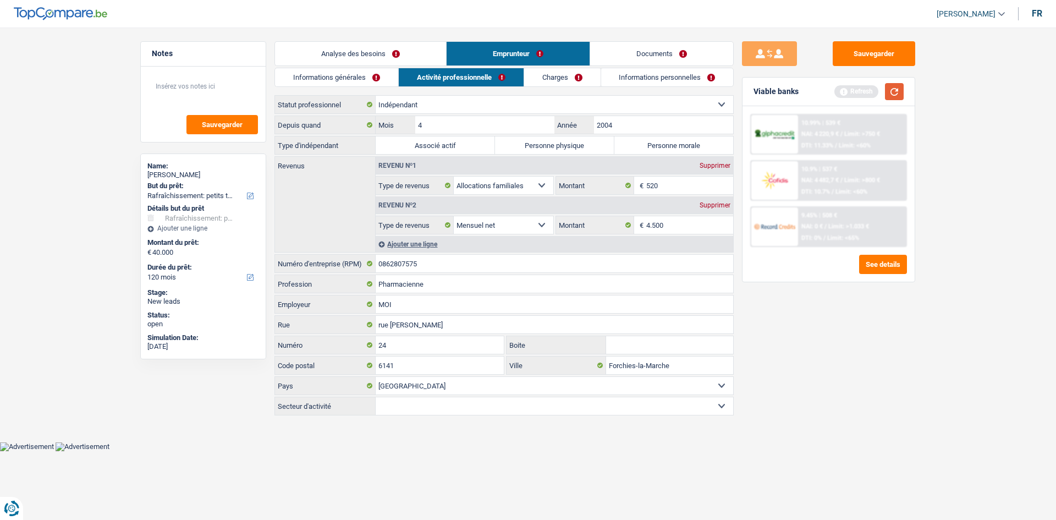
click at [836, 97] on div "Viable banks Refresh" at bounding box center [828, 92] width 172 height 29
click at [836, 92] on button "button" at bounding box center [894, 91] width 19 height 17
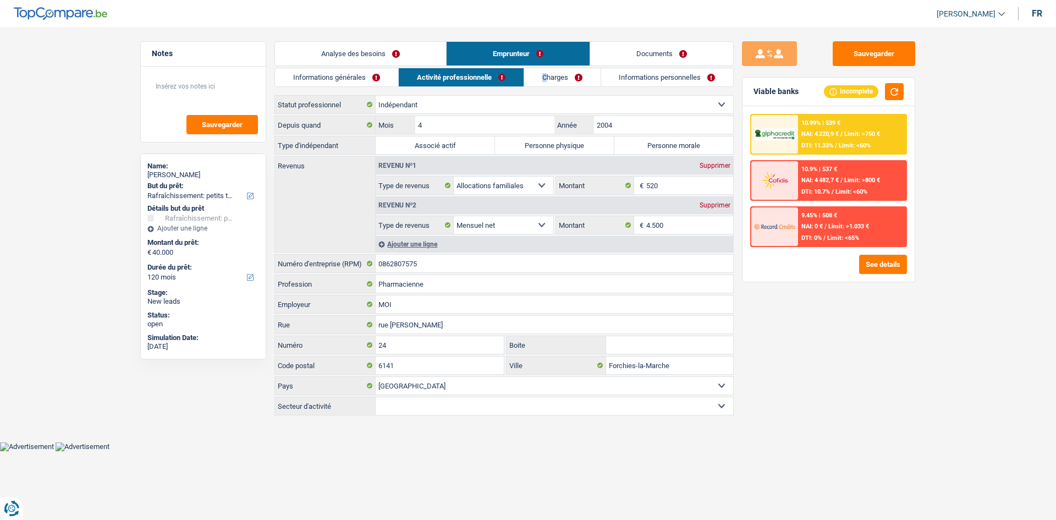
click at [543, 67] on div "Analyse des besoins Emprunteur Documents 1. Introduction & upselling by underst…" at bounding box center [503, 229] width 459 height 376
click at [551, 74] on link "Charges" at bounding box center [562, 77] width 76 height 18
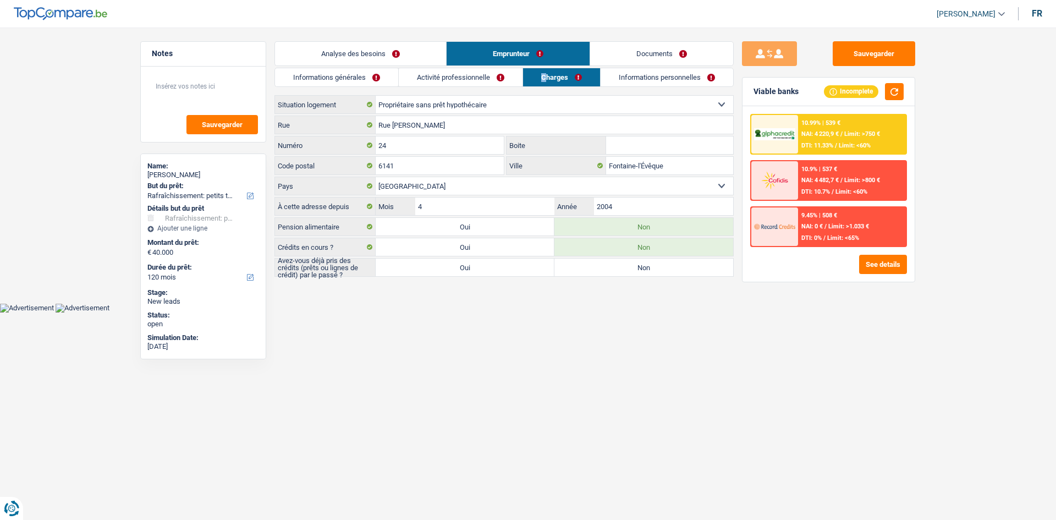
click at [642, 79] on link "Informations personnelles" at bounding box center [667, 77] width 133 height 18
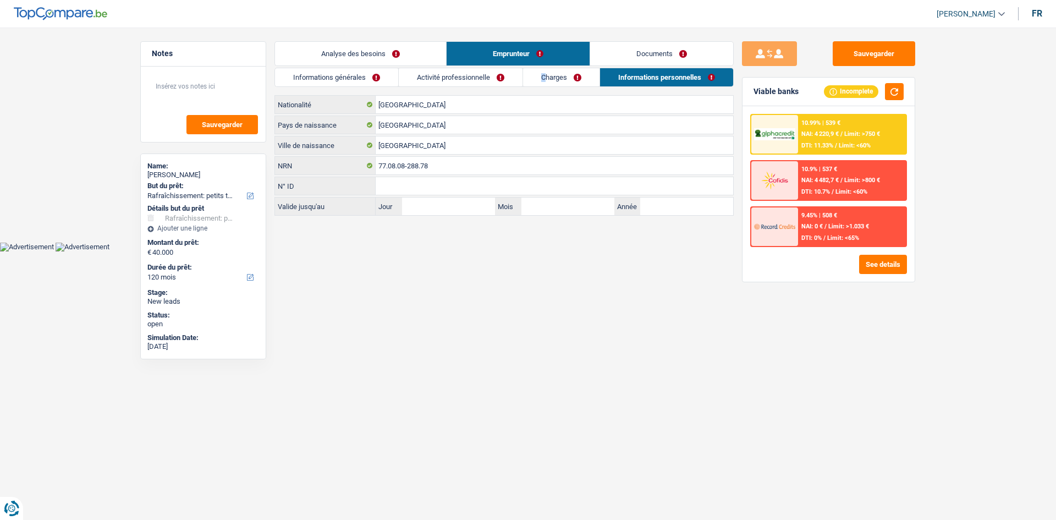
click at [484, 81] on link "Activité professionnelle" at bounding box center [461, 77] width 124 height 18
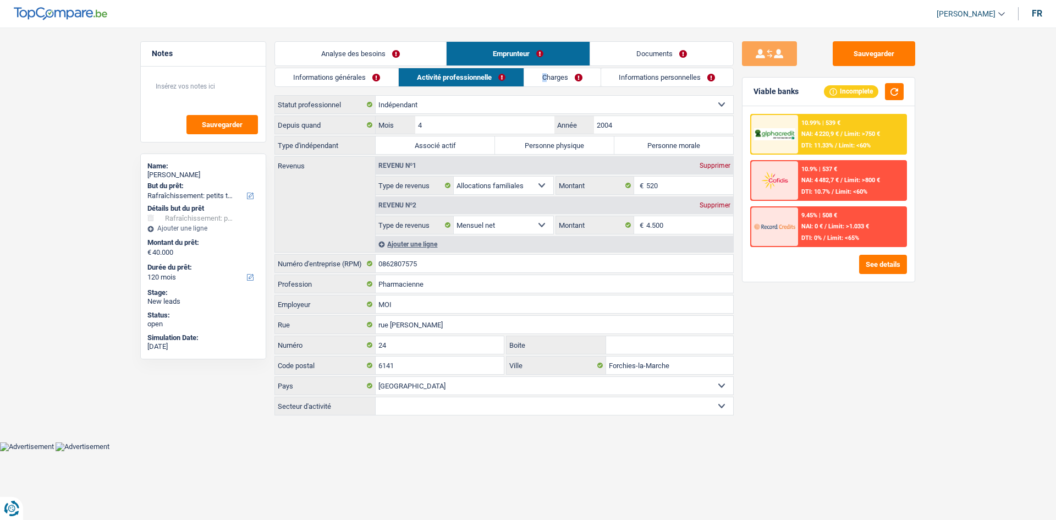
click at [371, 81] on link "Informations générales" at bounding box center [336, 77] width 123 height 18
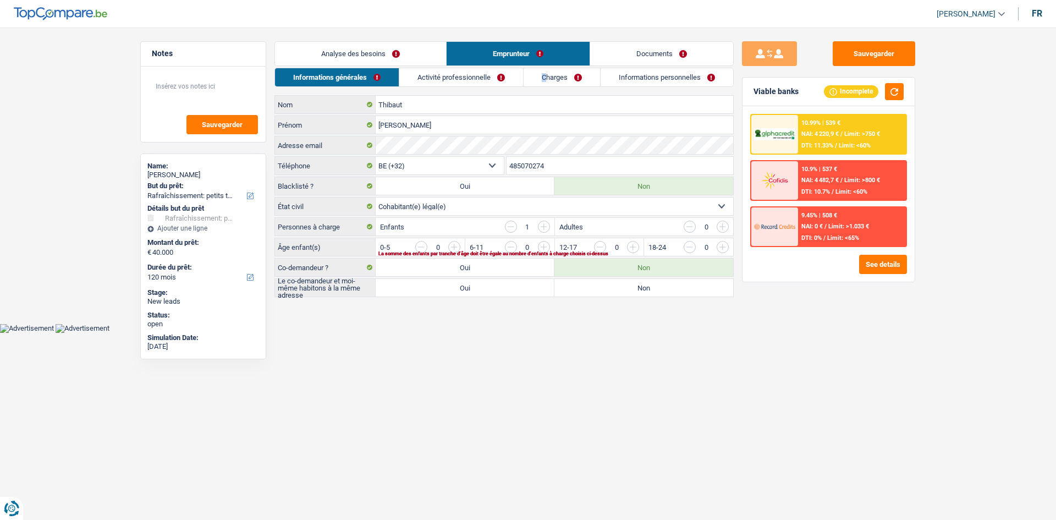
click at [394, 53] on link "Analyse des besoins" at bounding box center [360, 54] width 171 height 24
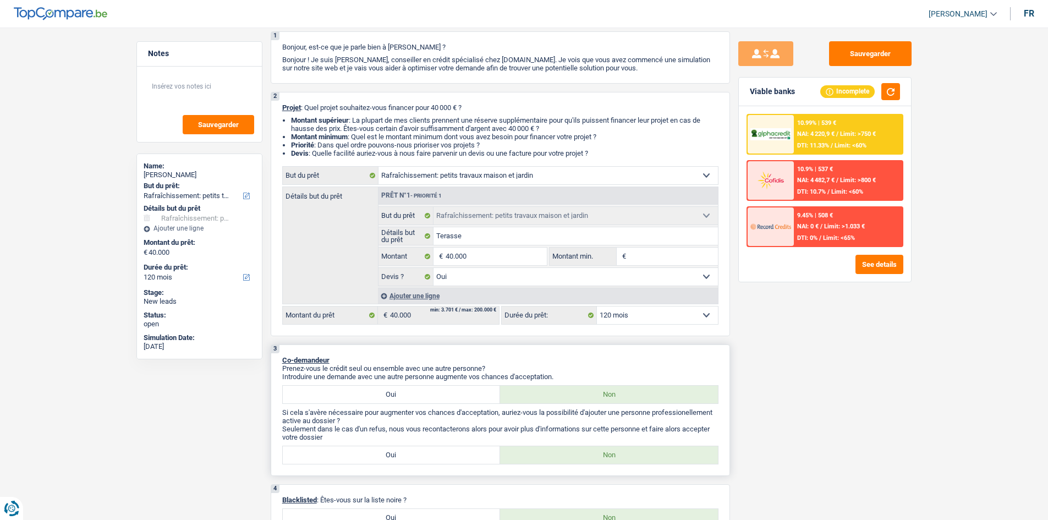
scroll to position [165, 0]
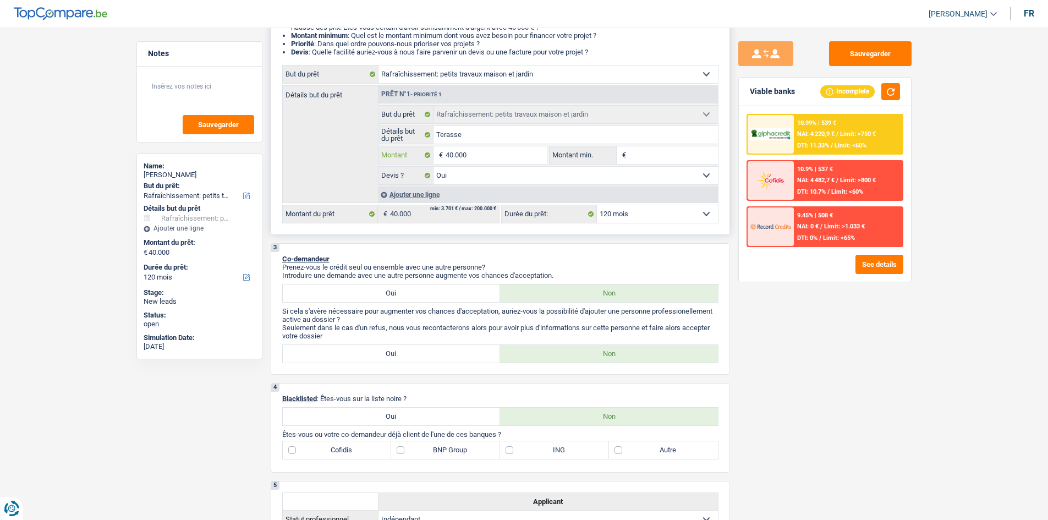
click at [488, 154] on input "40.000" at bounding box center [495, 155] width 101 height 18
click at [833, 347] on div "Sauvegarder Viable banks Incomplete 10.99% | 539 € NAI: 4 220,9 € / Limit: >750…" at bounding box center [825, 270] width 190 height 458
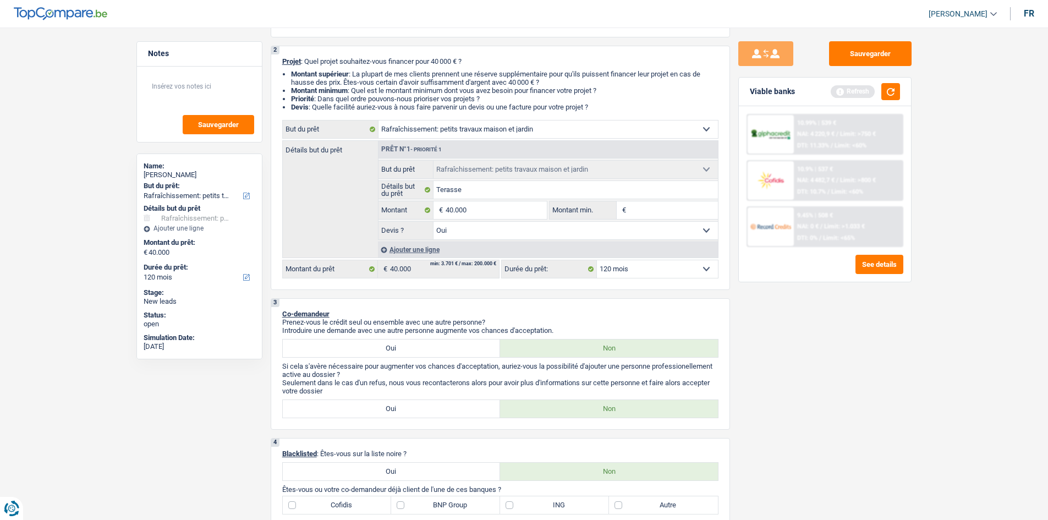
click at [836, 361] on div "Sauvegarder Viable banks Refresh 10.99% | 539 € NAI: 4 220,9 € / Limit: >750 € …" at bounding box center [825, 270] width 190 height 458
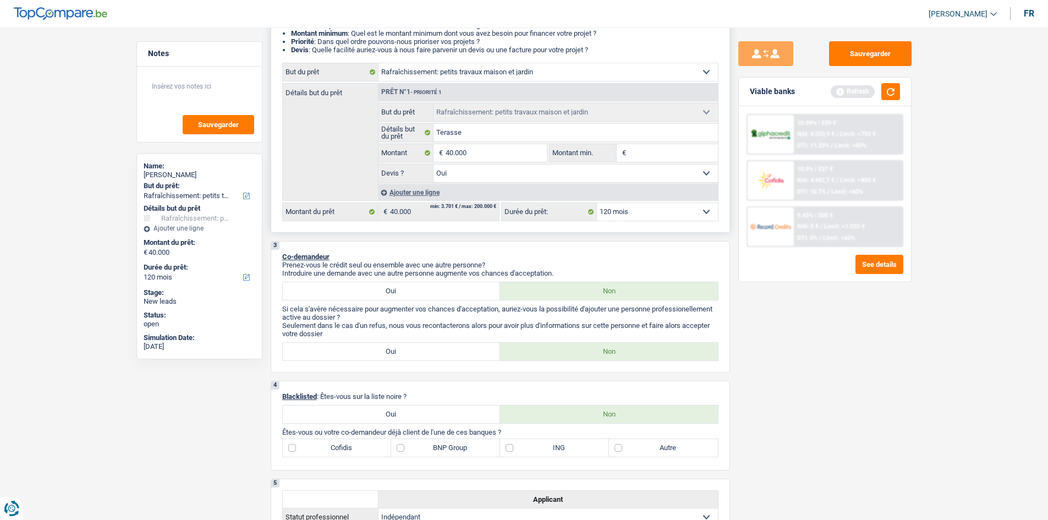
scroll to position [0, 0]
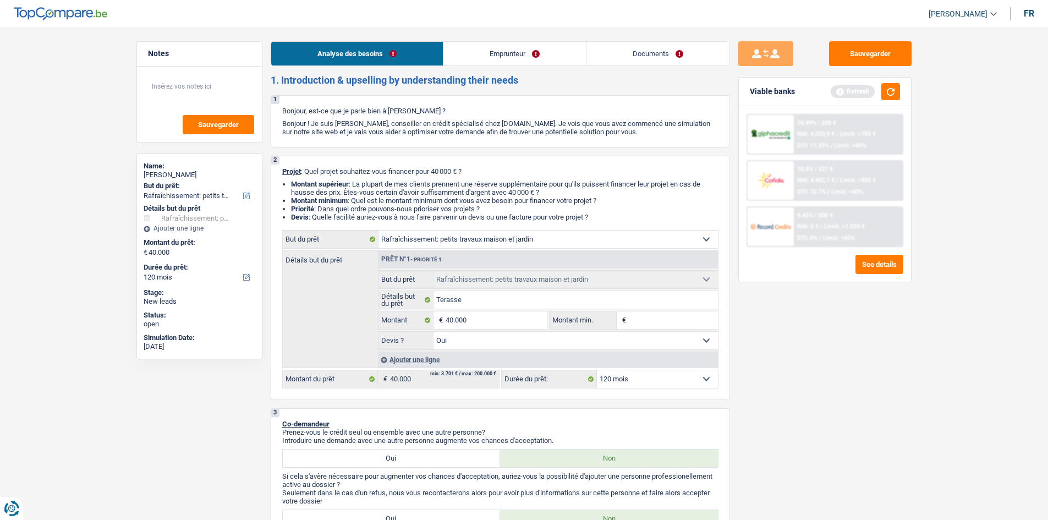
click at [517, 64] on link "Emprunteur" at bounding box center [514, 54] width 142 height 24
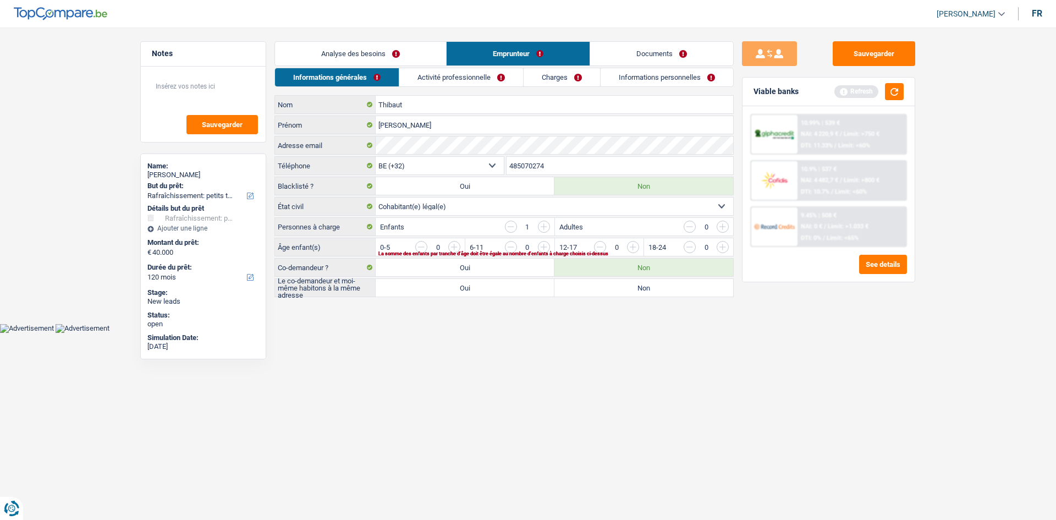
click at [570, 80] on link "Charges" at bounding box center [562, 77] width 76 height 18
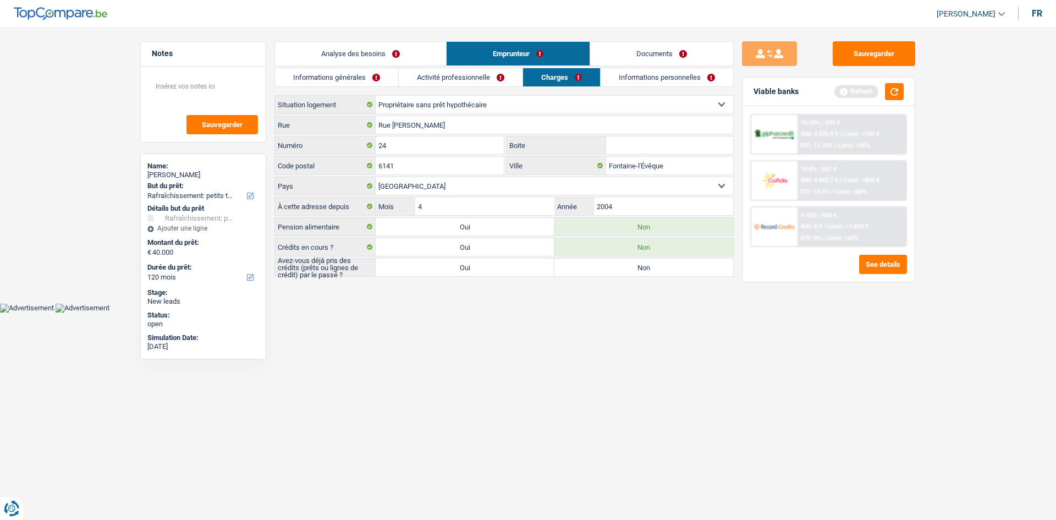
click at [654, 82] on link "Informations personnelles" at bounding box center [667, 77] width 133 height 18
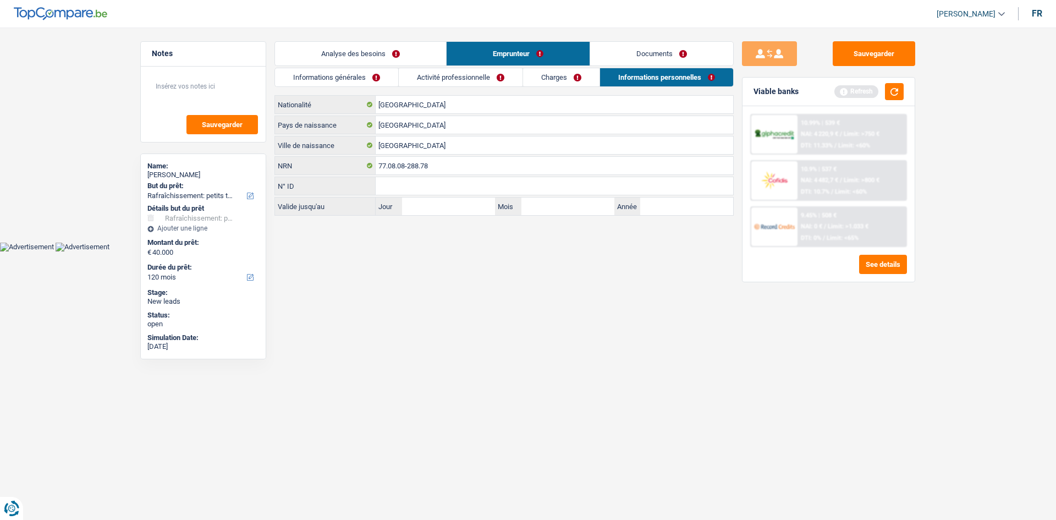
click at [659, 51] on link "Documents" at bounding box center [661, 54] width 143 height 24
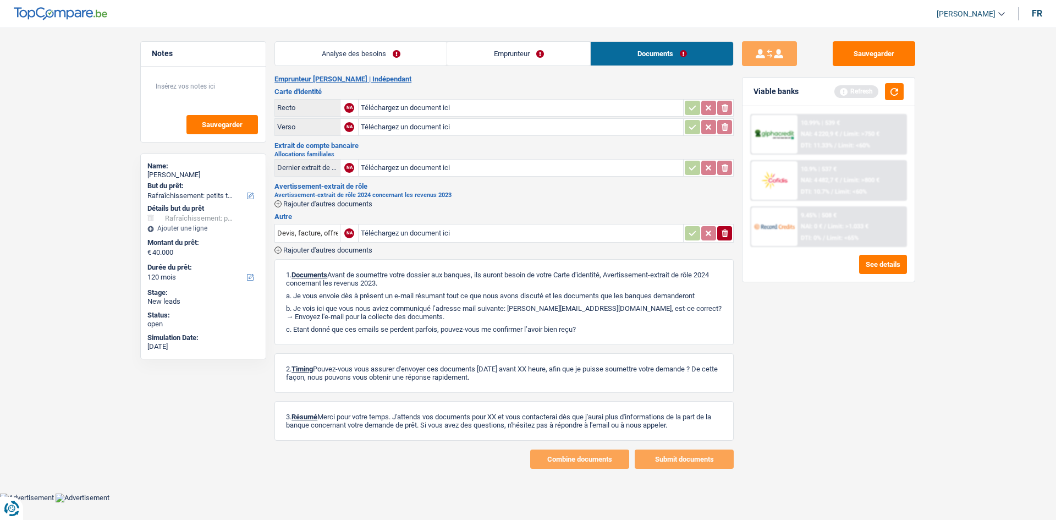
click at [548, 50] on link "Emprunteur" at bounding box center [518, 54] width 143 height 24
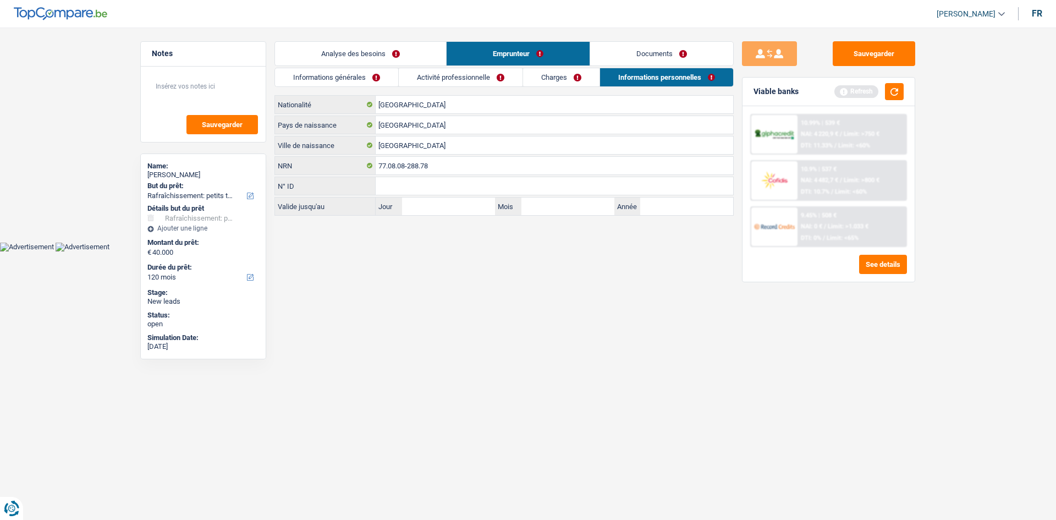
click at [359, 71] on link "Informations générales" at bounding box center [336, 77] width 123 height 18
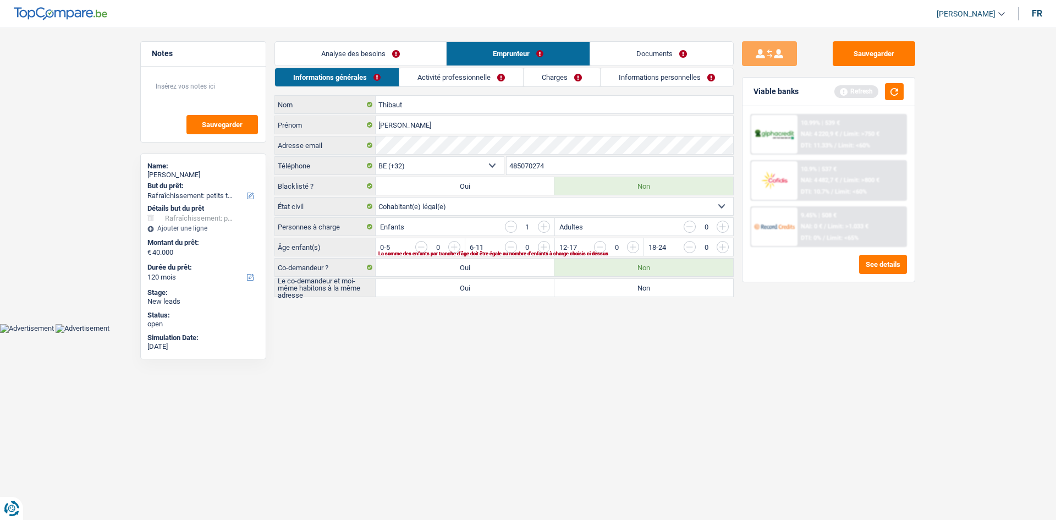
click at [369, 53] on link "Analyse des besoins" at bounding box center [360, 54] width 171 height 24
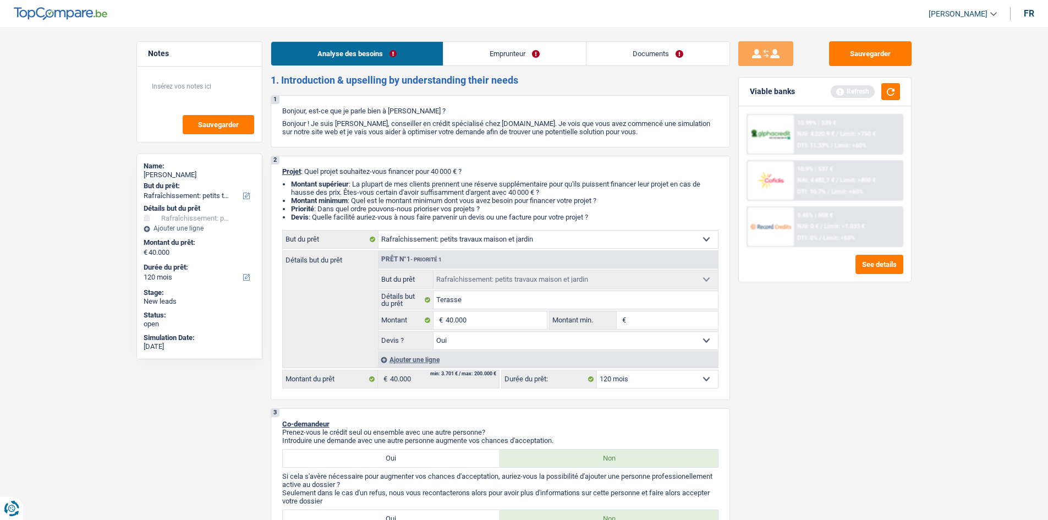
click at [827, 236] on span "Limit: <65%" at bounding box center [839, 237] width 32 height 7
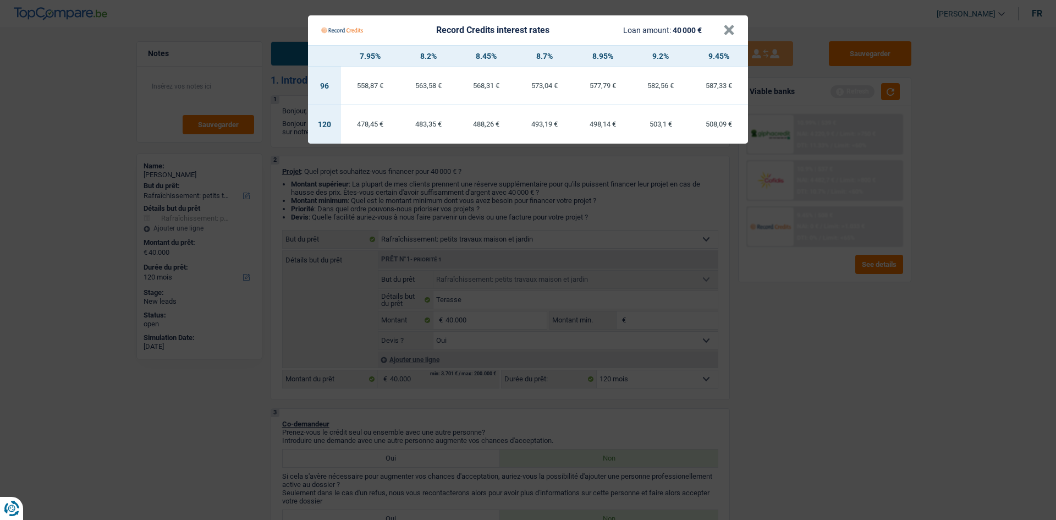
click at [829, 298] on Credits "Record Credits interest rates Loan amount: 40 000 € × 7.95% 8.2% 8.45% 8.7% 8.9…" at bounding box center [528, 260] width 1056 height 520
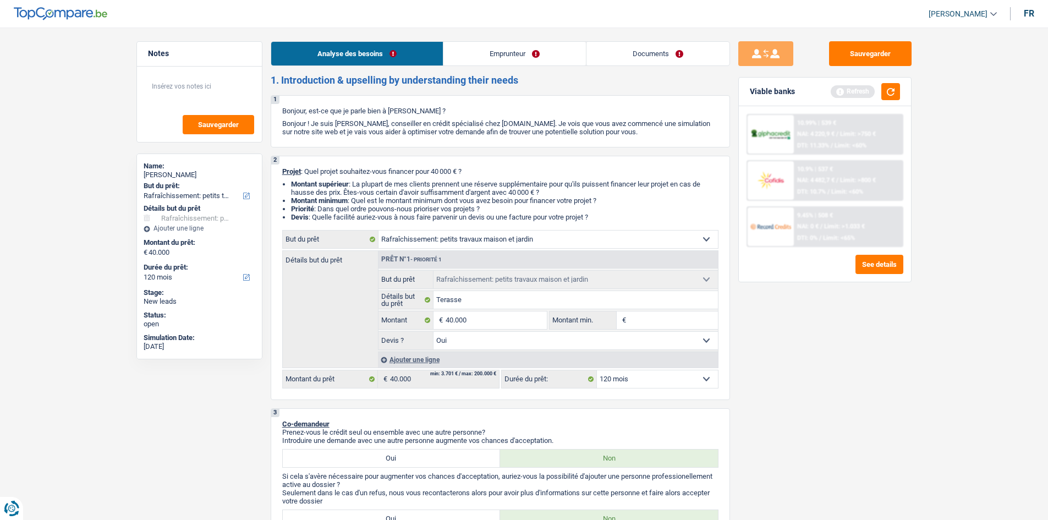
click at [818, 134] on span "NAI: 4 220,9 €" at bounding box center [815, 133] width 37 height 7
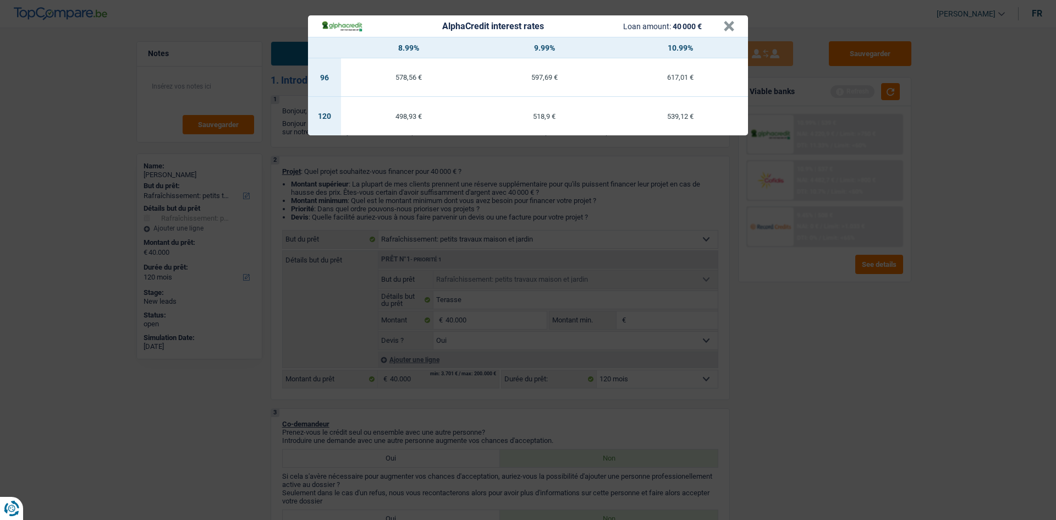
click at [836, 333] on div "AlphaCredit interest rates Loan amount: 40 000 € × 8.99% 9.99% 10.99% 96 578,56…" at bounding box center [528, 260] width 1056 height 520
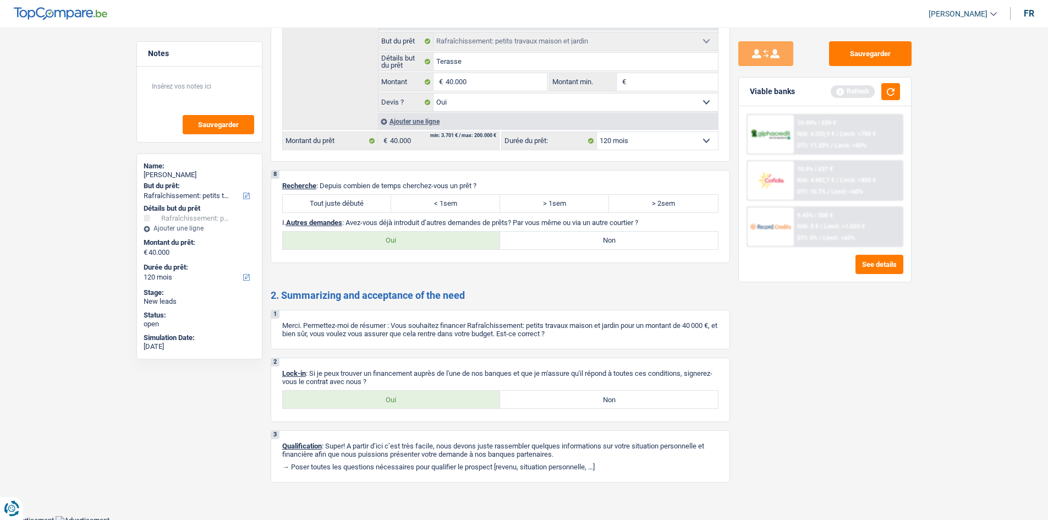
scroll to position [1006, 0]
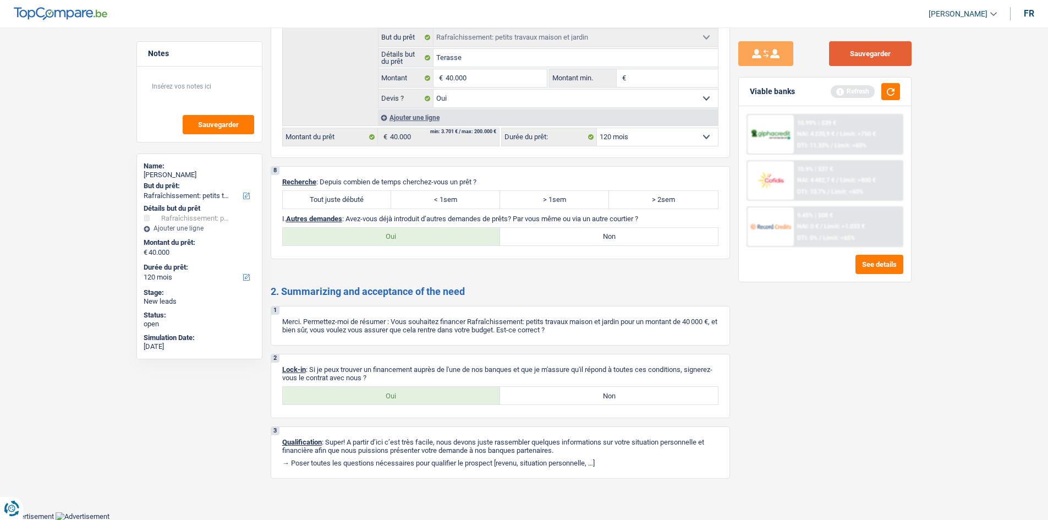
click at [836, 49] on button "Sauvegarder" at bounding box center [870, 53] width 82 height 25
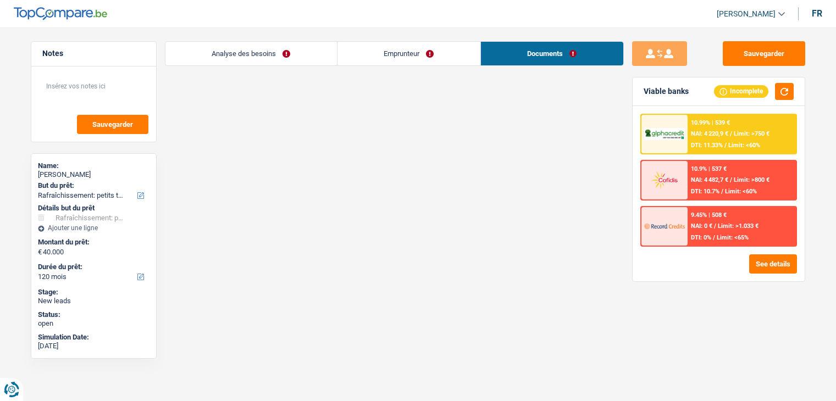
select select "houseOrGarden"
select select "120"
select select "houseOrGarden"
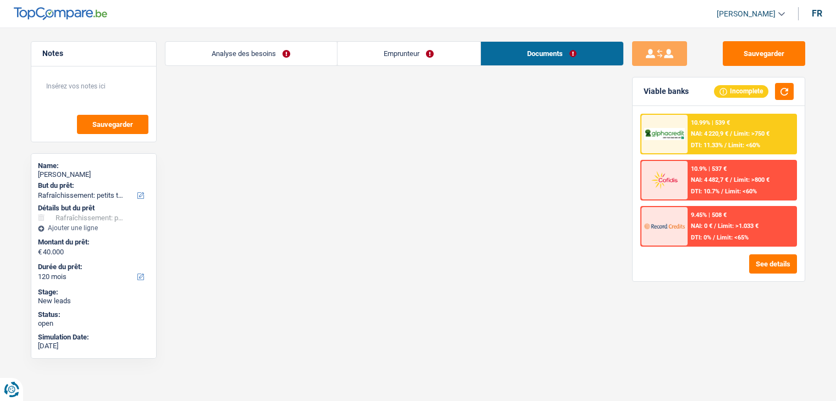
select select "yes"
select select "120"
select select "independent"
select select "familyAllowances"
select select "netSalary"
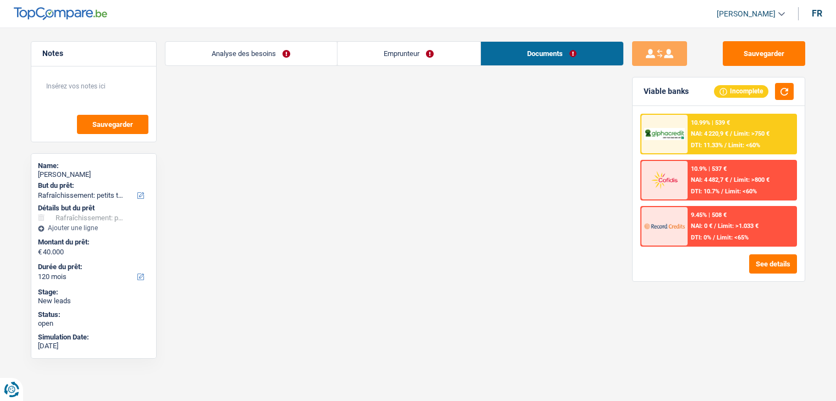
select select "ownerWithoutMortgage"
select select "houseOrGarden"
select select "yes"
select select "120"
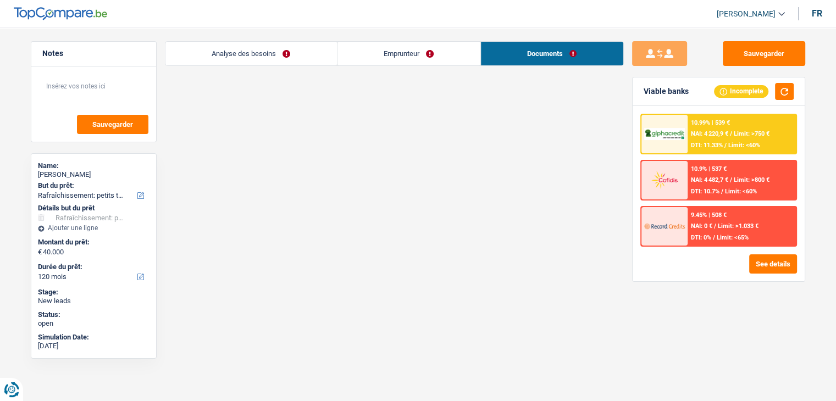
click at [528, 53] on link "Documents" at bounding box center [552, 54] width 142 height 24
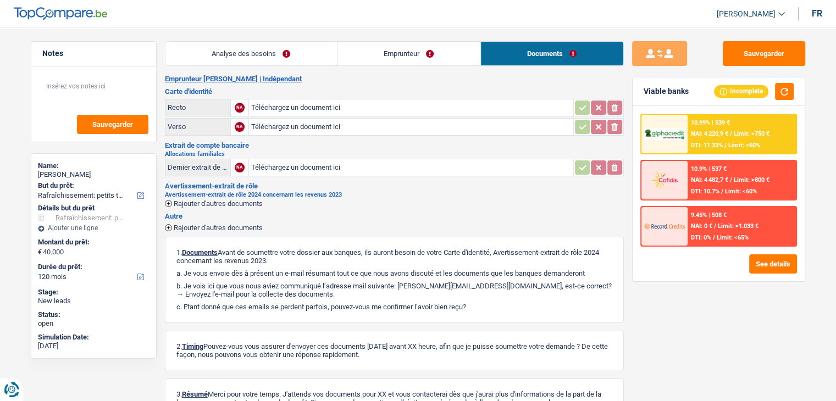
click at [423, 60] on link "Emprunteur" at bounding box center [409, 54] width 143 height 24
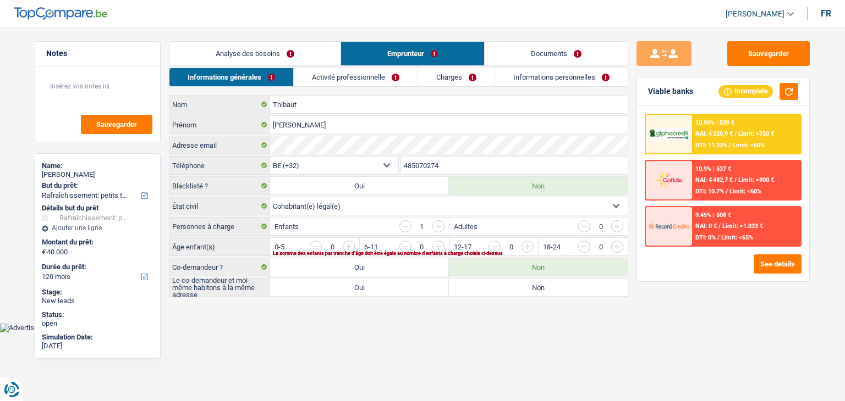
click at [519, 75] on link "Informations personnelles" at bounding box center [561, 77] width 133 height 18
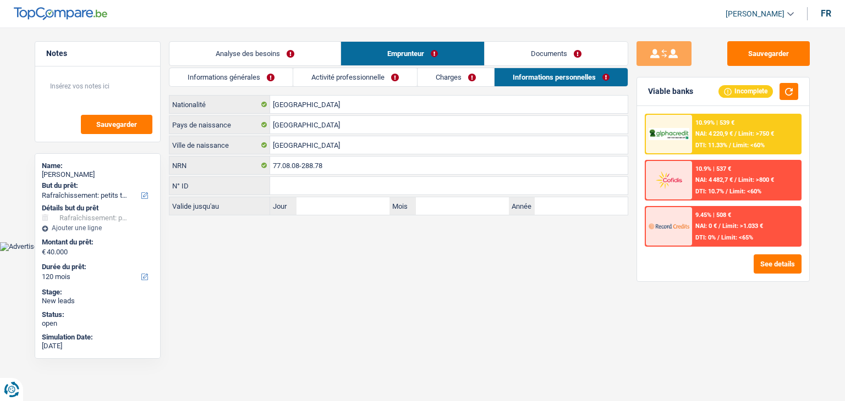
click at [460, 82] on link "Charges" at bounding box center [455, 77] width 76 height 18
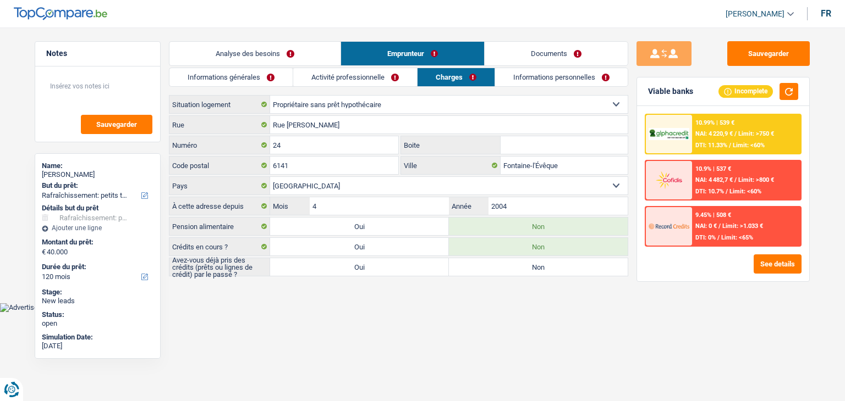
click at [355, 86] on link "Activité professionnelle" at bounding box center [355, 77] width 124 height 18
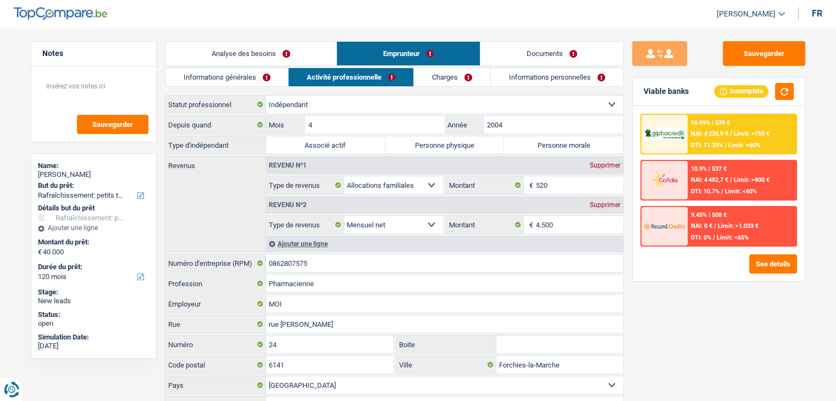
click at [246, 87] on div "Informations générales Activité professionnelle Charges Informations personnell…" at bounding box center [394, 242] width 459 height 349
click at [257, 70] on div "Analyse des besoins Emprunteur Documents 1. Introduction & upselling by underst…" at bounding box center [394, 229] width 459 height 376
click at [274, 56] on link "Analyse des besoins" at bounding box center [251, 54] width 171 height 24
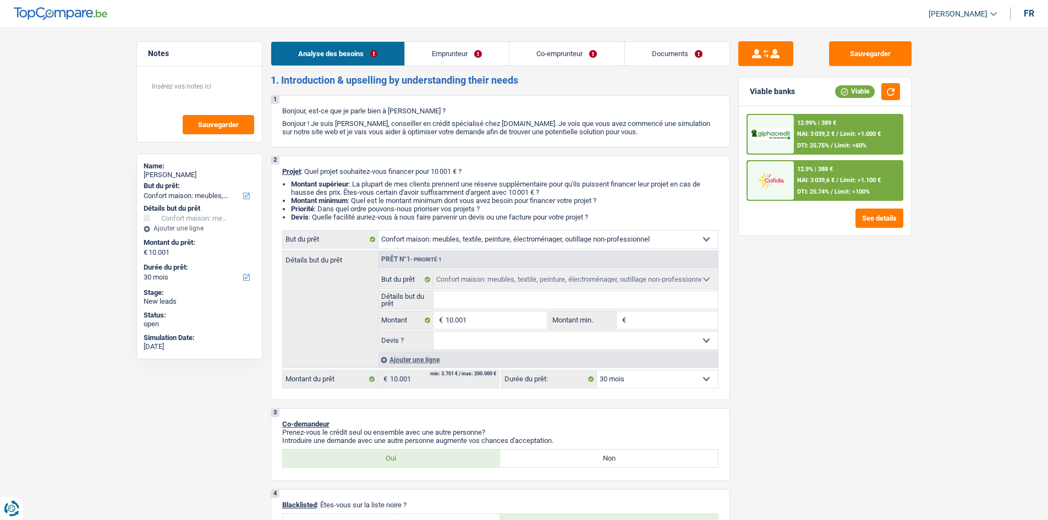
select select "household"
select select "30"
select select "household"
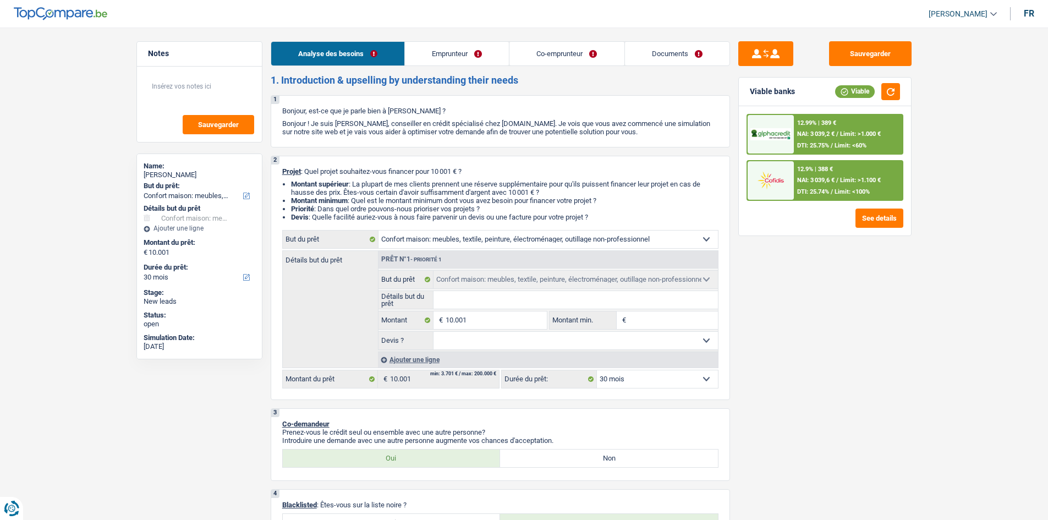
select select "30"
select select "invalid"
select select "disabilityPension"
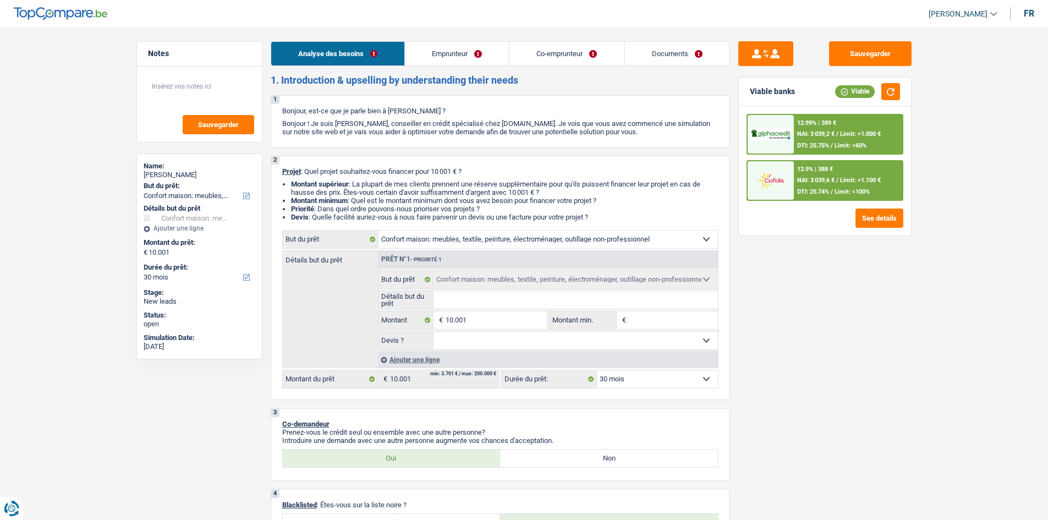
select select "disabilityPension"
select select "ownerWithoutMortgage"
select select "carLoan"
select select "84"
select select "personalSale"
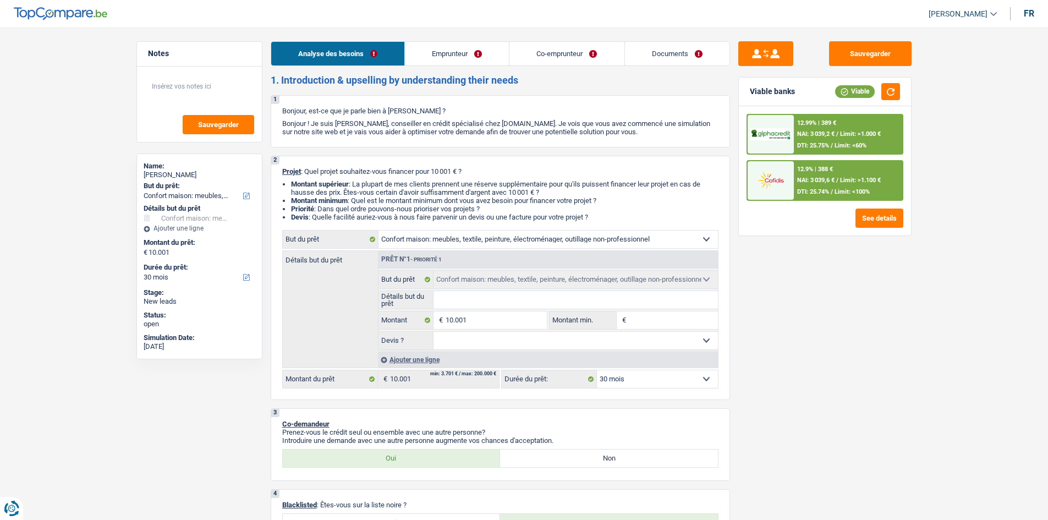
select select "60"
select select "household"
select select "30"
click at [455, 298] on input "Détails but du prêt" at bounding box center [575, 300] width 284 height 18
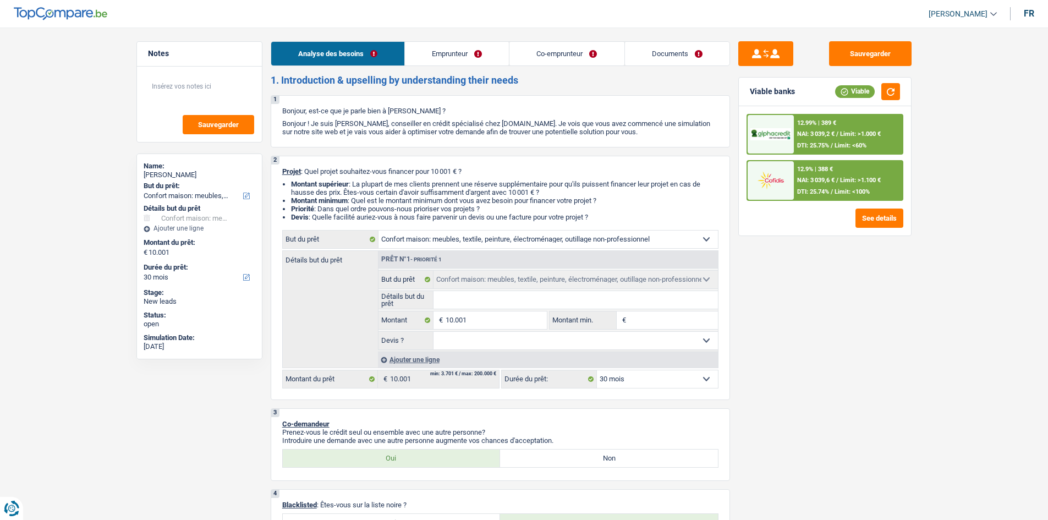
type input "A"
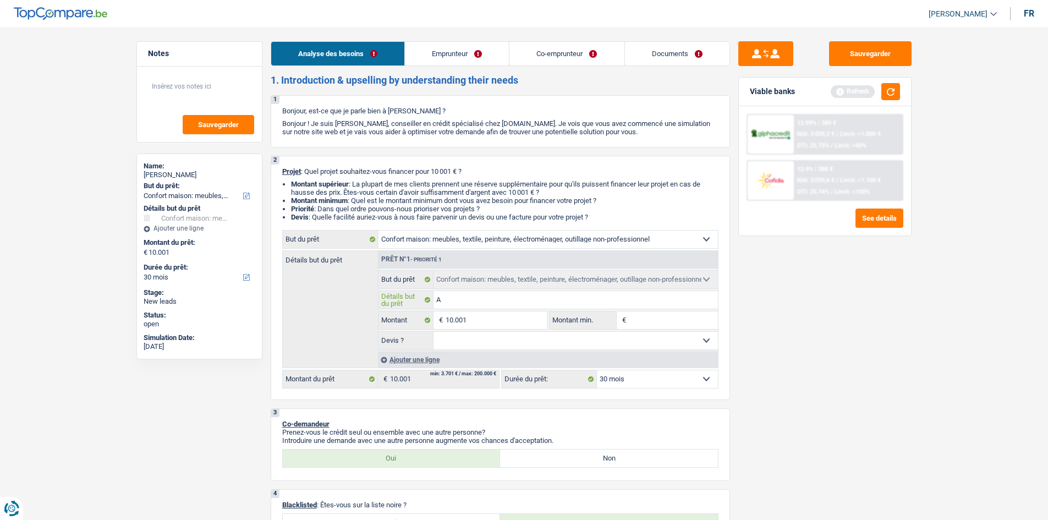
type input "Am"
type input "Ame"
type input "Ameu"
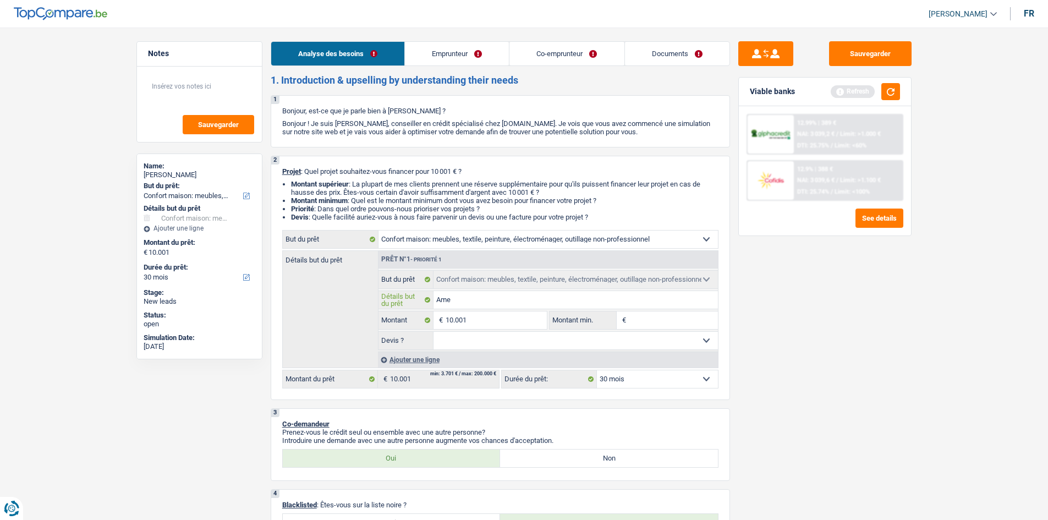
type input "Ameu"
type input "Ameub"
type input "Ameubl"
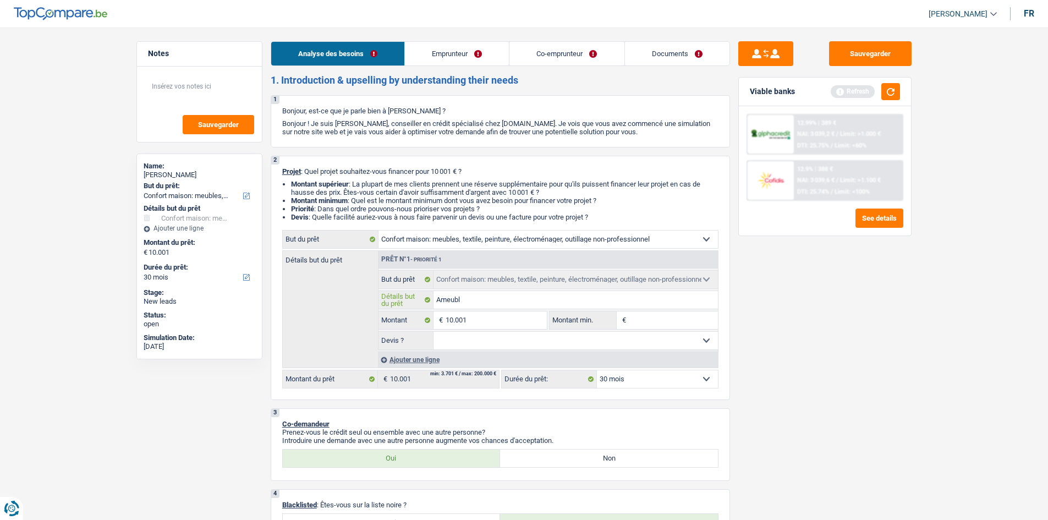
type input "Ameuble"
type input "Ameublem"
type input "Ameubleme"
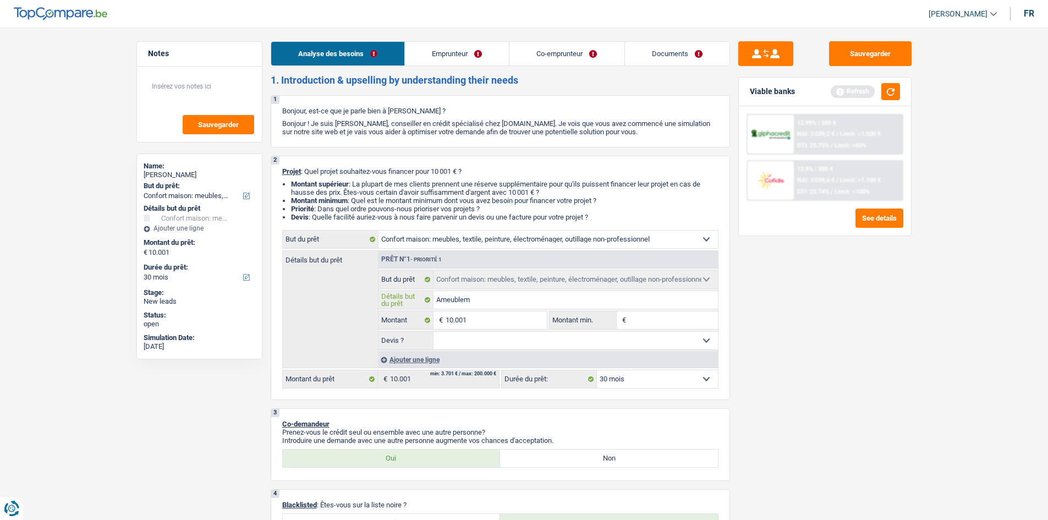
type input "Ameubleme"
type input "Ameublemen"
type input "Ameublement"
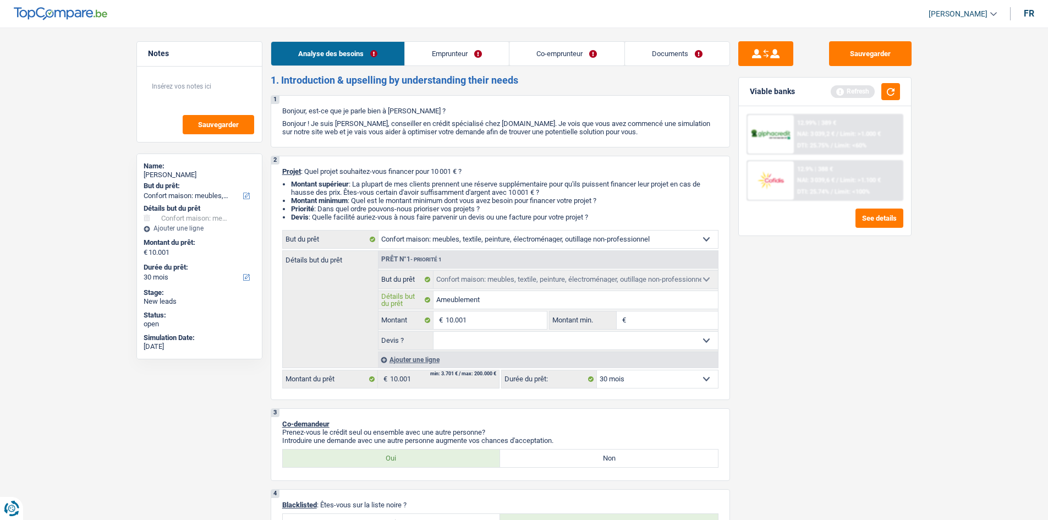
type input "Ameublement"
click at [886, 352] on div "Sauvegarder Viable banks Refresh 12.99% | 389 € NAI: 3 039,2 € / Limit: >1.000 …" at bounding box center [825, 270] width 190 height 458
click at [467, 63] on link "Emprunteur" at bounding box center [457, 54] width 104 height 24
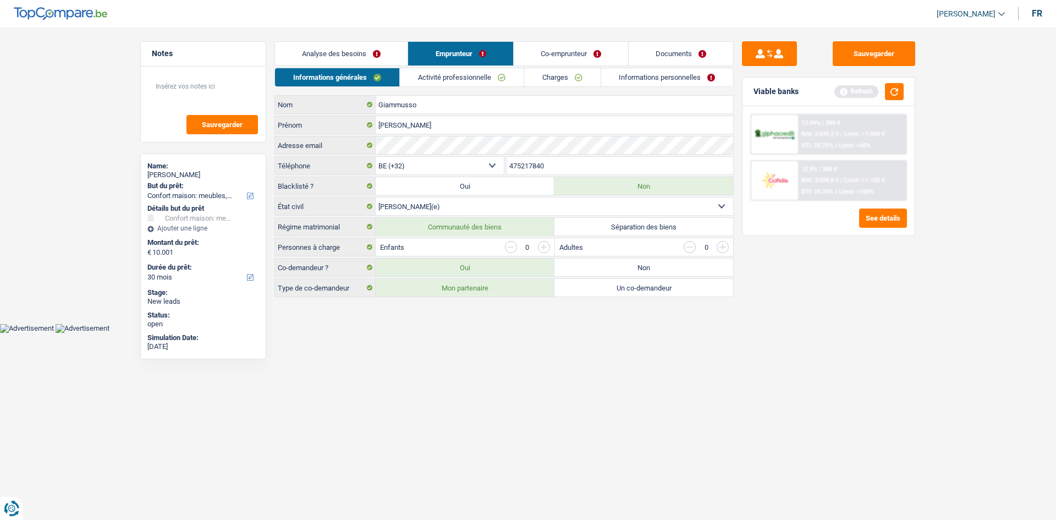
click at [475, 74] on link "Activité professionnelle" at bounding box center [462, 77] width 124 height 18
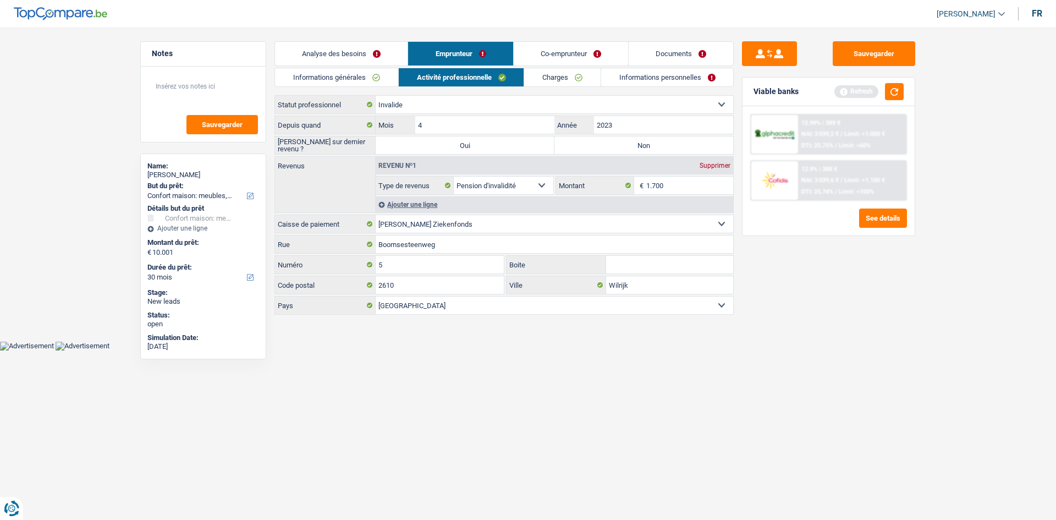
click at [344, 76] on link "Informations générales" at bounding box center [336, 77] width 123 height 18
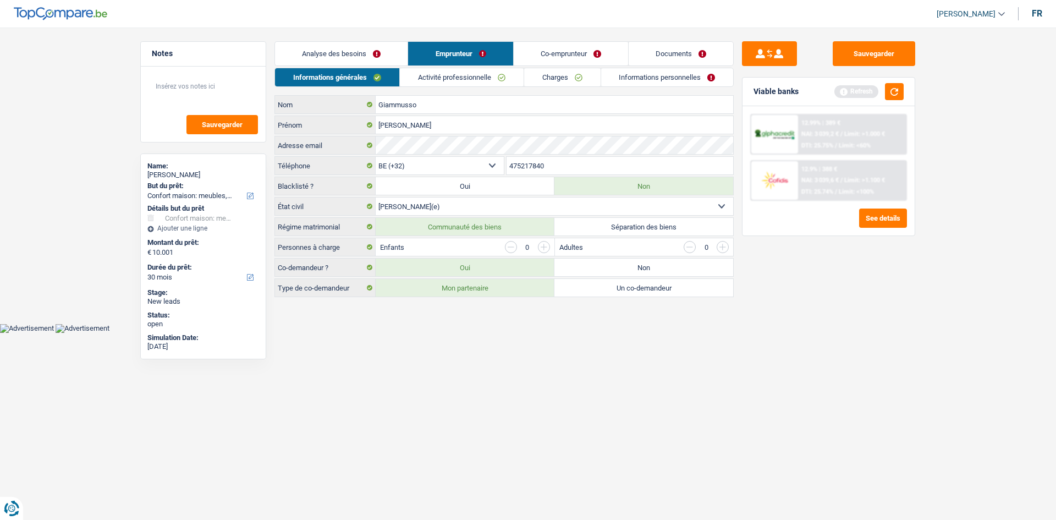
click at [397, 50] on link "Analyse des besoins" at bounding box center [341, 54] width 133 height 24
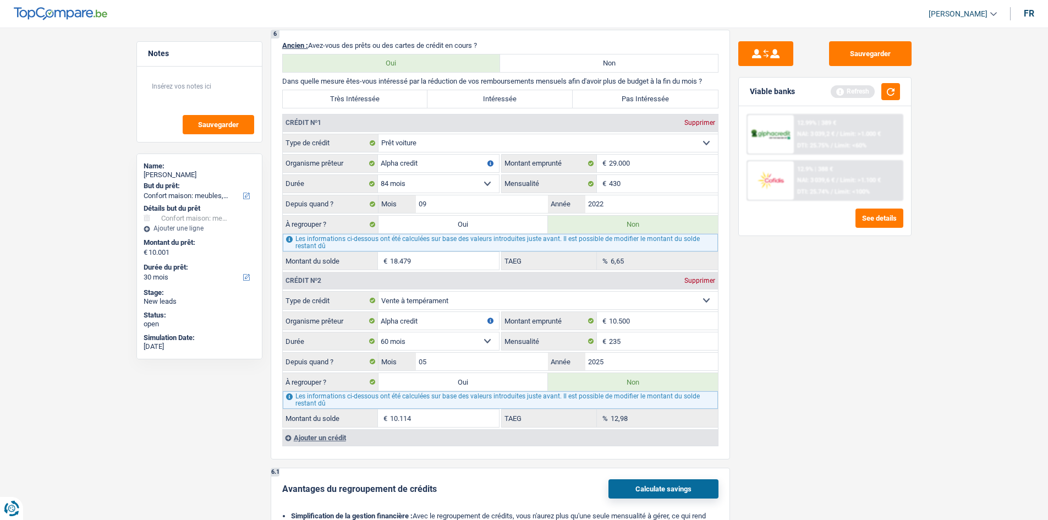
scroll to position [825, 0]
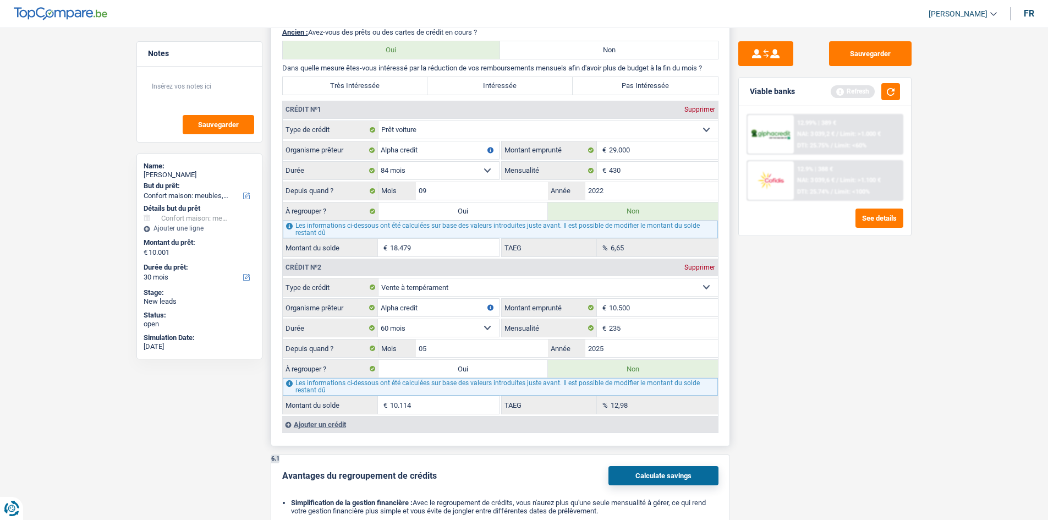
click at [619, 86] on label "Pas Intéressée" at bounding box center [644, 86] width 145 height 18
click at [619, 86] on input "Pas Intéressée" at bounding box center [644, 86] width 145 height 18
radio input "true"
click at [630, 168] on input "430" at bounding box center [663, 171] width 109 height 18
click at [808, 275] on div "Sauvegarder Viable banks Refresh 12.99% | 389 € NAI: 3 039,2 € / Limit: >1.000 …" at bounding box center [825, 270] width 190 height 458
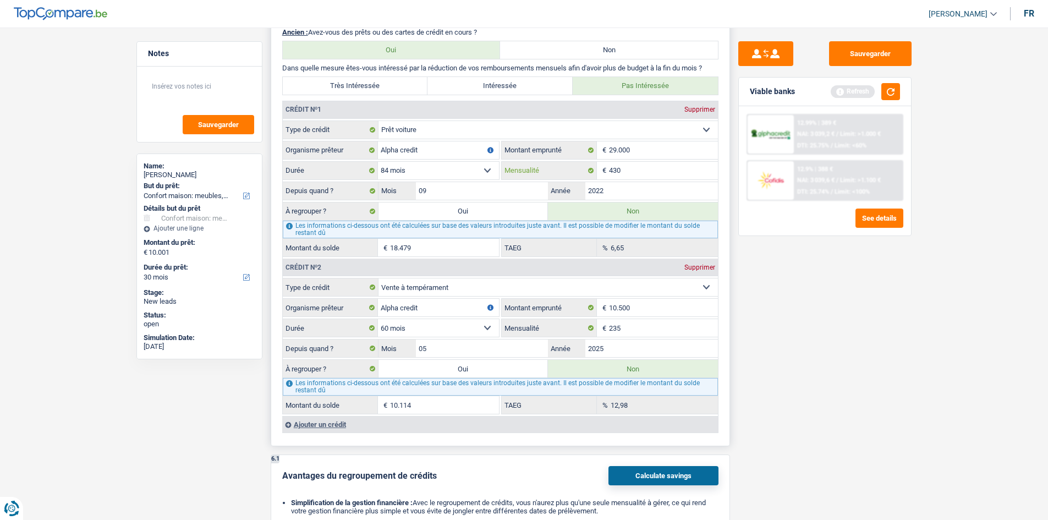
click at [641, 169] on input "430" at bounding box center [663, 171] width 109 height 18
type input "410"
type input "18.135"
type input "5,13"
click at [872, 306] on div "Sauvegarder Viable banks Refresh 12.99% | 389 € NAI: 3 039,2 € / Limit: >1.000 …" at bounding box center [825, 270] width 190 height 458
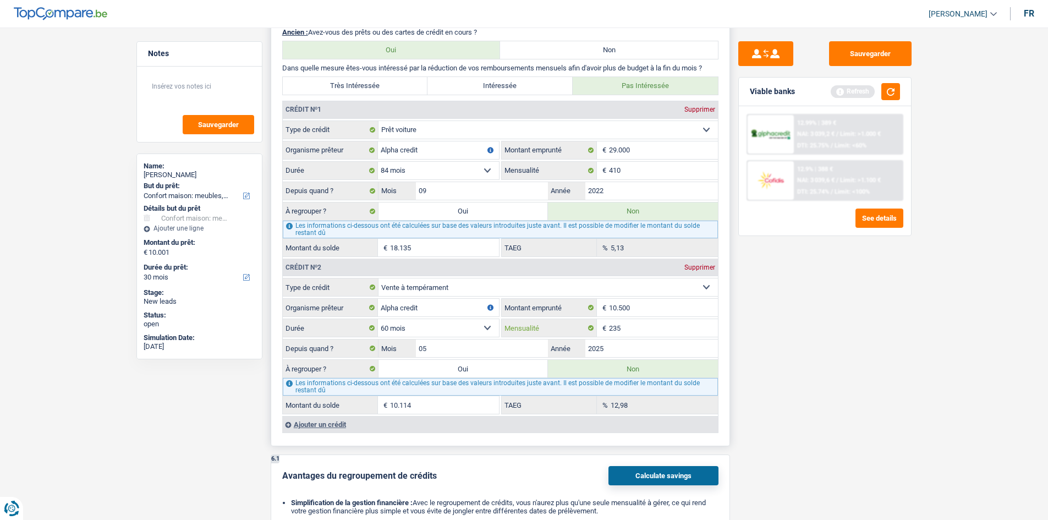
click at [671, 322] on input "235" at bounding box center [663, 328] width 109 height 18
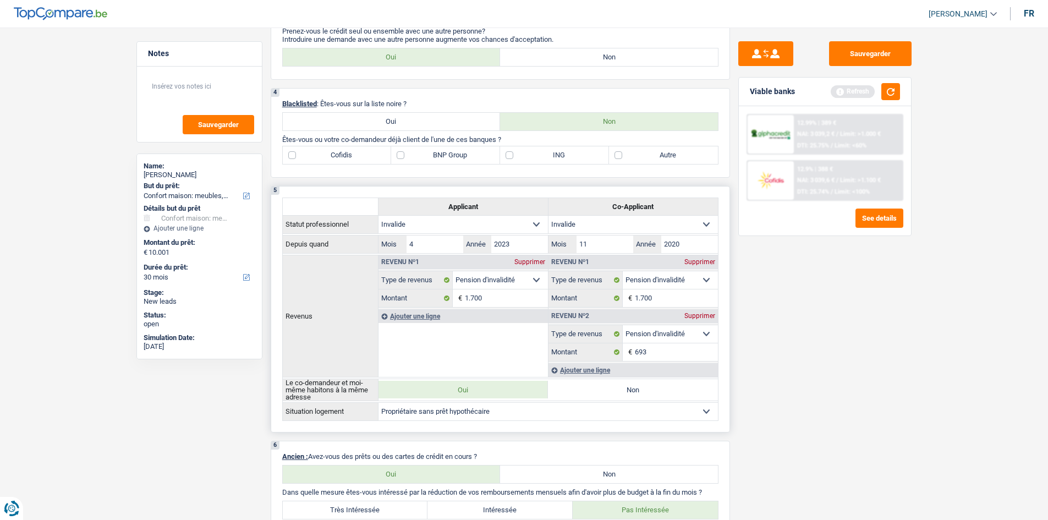
scroll to position [385, 0]
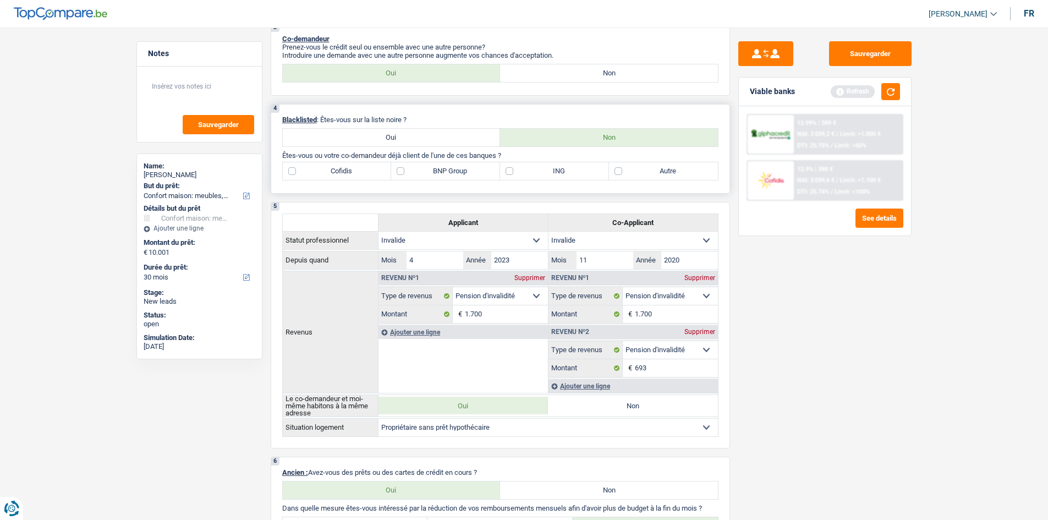
click at [439, 173] on label "BNP Group" at bounding box center [445, 171] width 109 height 18
click at [439, 173] on input "BNP Group" at bounding box center [445, 171] width 109 height 18
checkbox input "true"
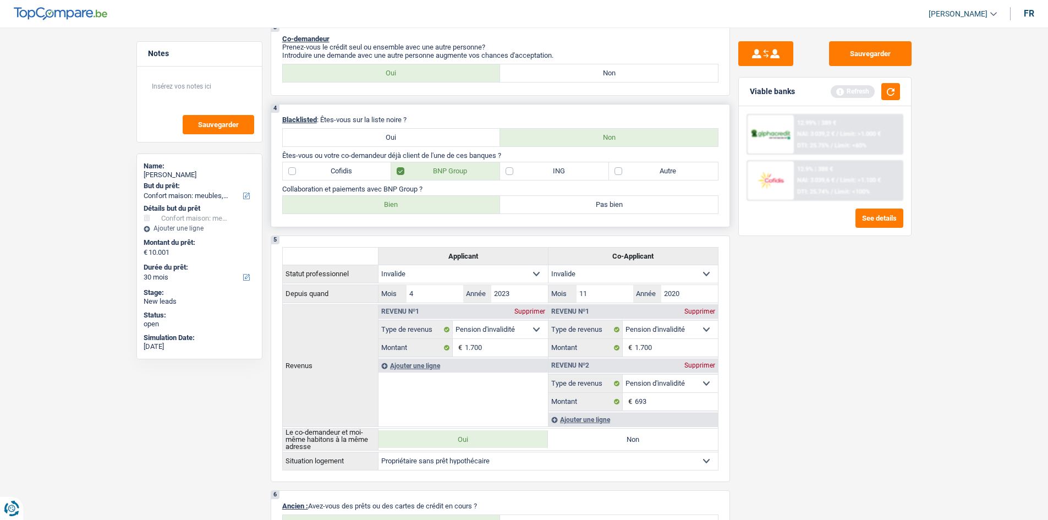
click at [374, 206] on label "Bien" at bounding box center [392, 205] width 218 height 18
click at [374, 206] on input "Bien" at bounding box center [392, 205] width 218 height 18
radio input "true"
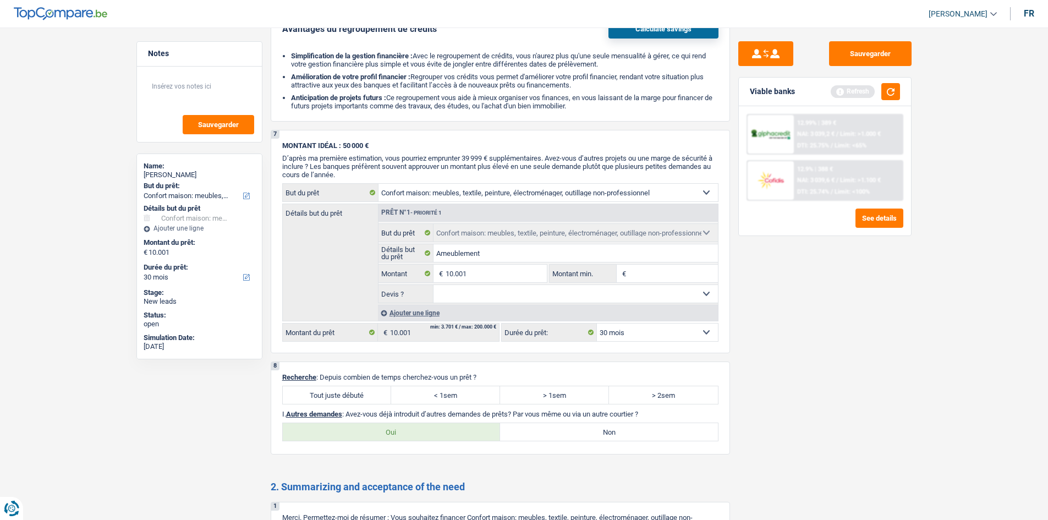
scroll to position [1375, 0]
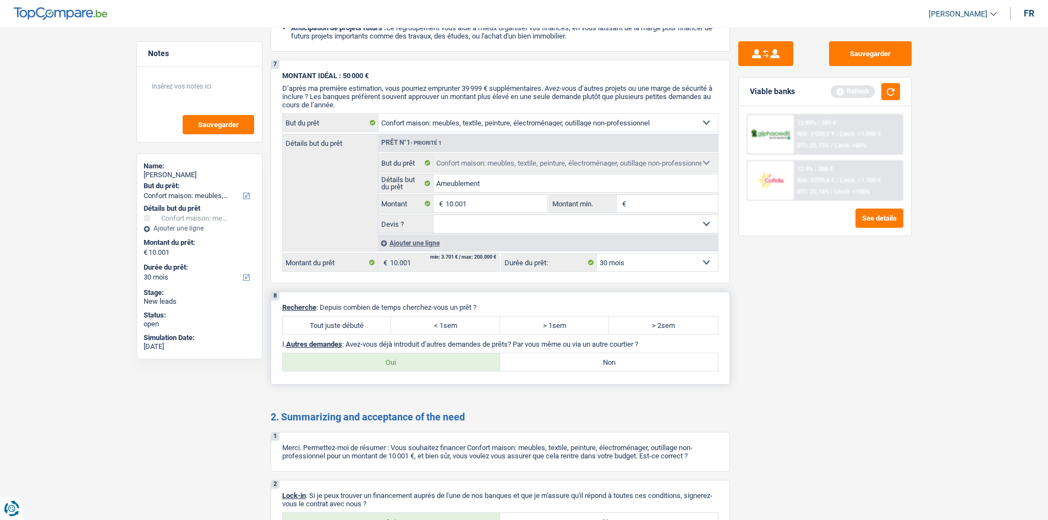
click at [362, 323] on label "Tout juste débuté" at bounding box center [337, 325] width 109 height 18
click at [362, 323] on input "Tout juste débuté" at bounding box center [337, 325] width 109 height 18
radio input "true"
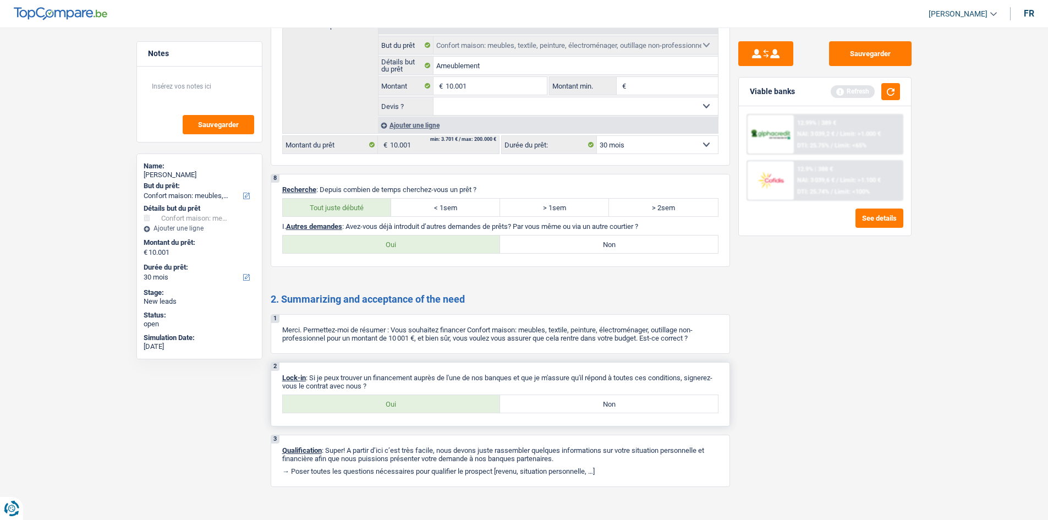
scroll to position [1501, 0]
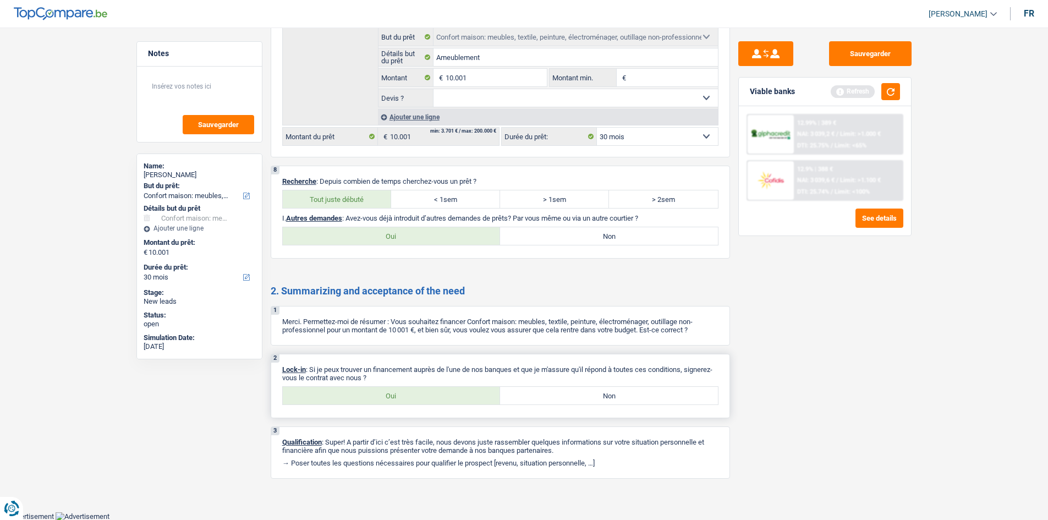
drag, startPoint x: 437, startPoint y: 401, endPoint x: 579, endPoint y: 379, distance: 144.1
click at [437, 401] on label "Oui" at bounding box center [392, 396] width 218 height 18
click at [437, 401] on input "Oui" at bounding box center [392, 396] width 218 height 18
radio input "true"
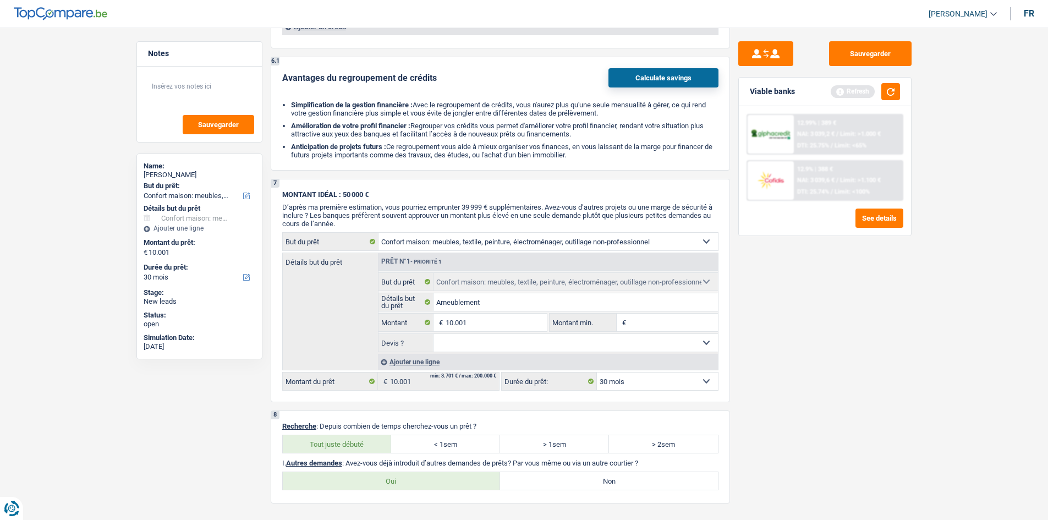
scroll to position [1336, 0]
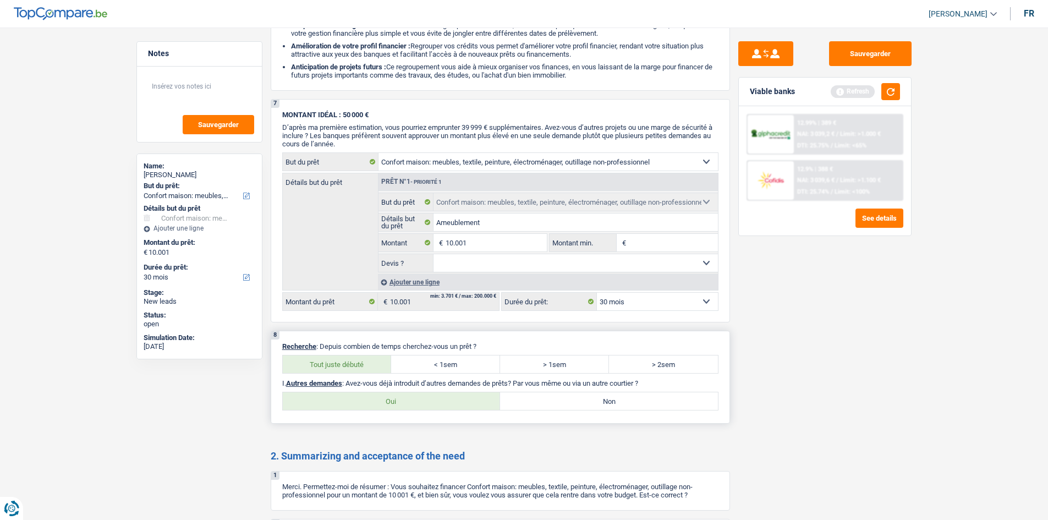
click at [601, 393] on label "Non" at bounding box center [609, 401] width 218 height 18
click at [601, 393] on input "Non" at bounding box center [609, 401] width 218 height 18
radio input "true"
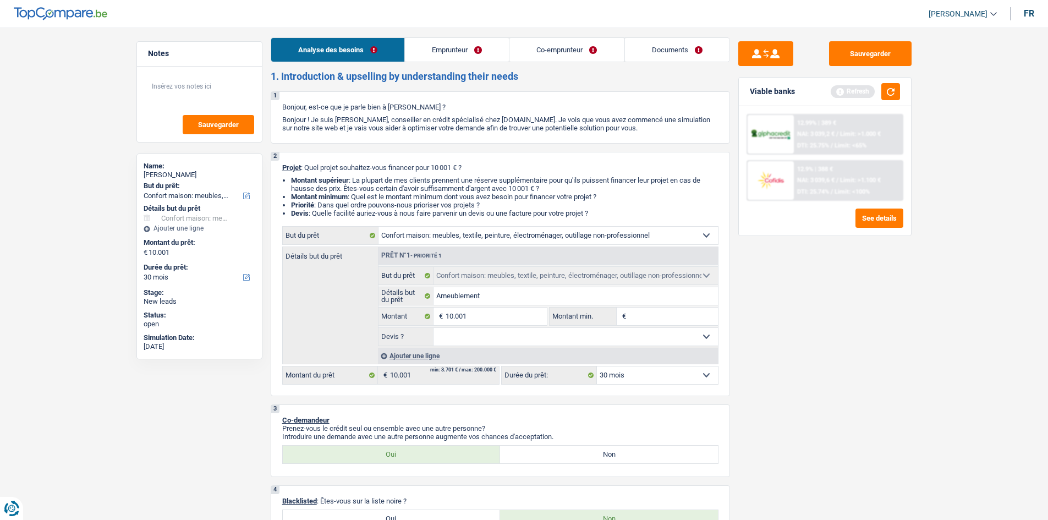
scroll to position [0, 0]
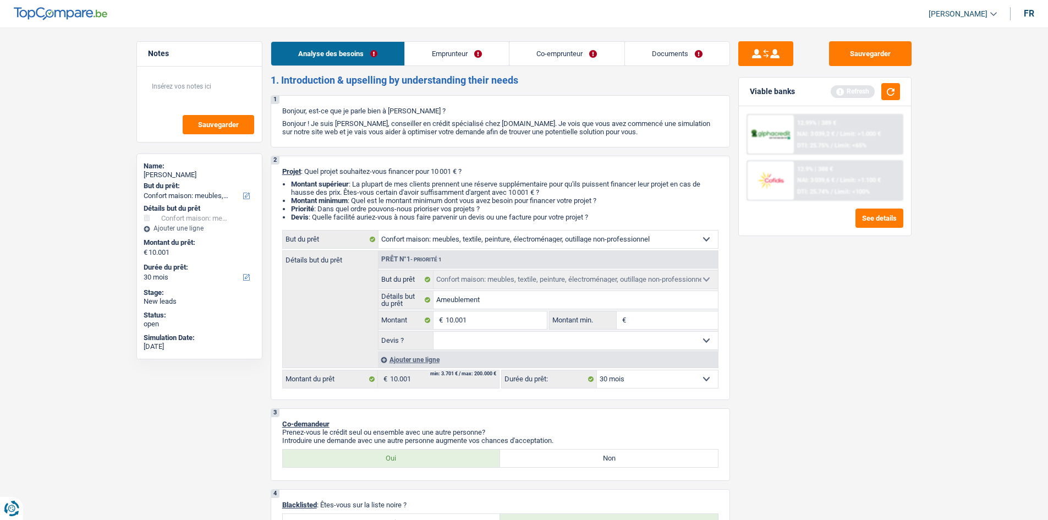
click at [473, 55] on link "Emprunteur" at bounding box center [457, 54] width 104 height 24
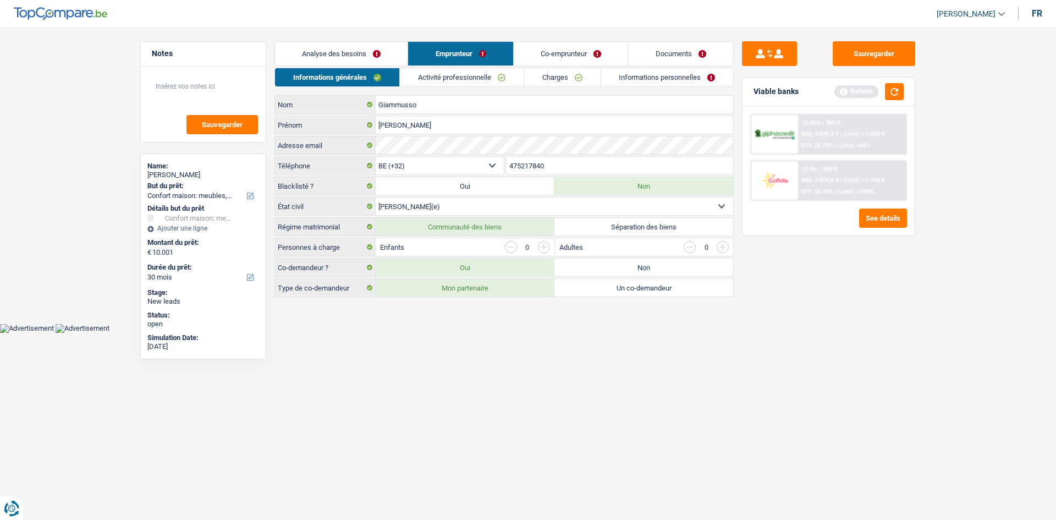
click at [456, 79] on link "Activité professionnelle" at bounding box center [462, 77] width 124 height 18
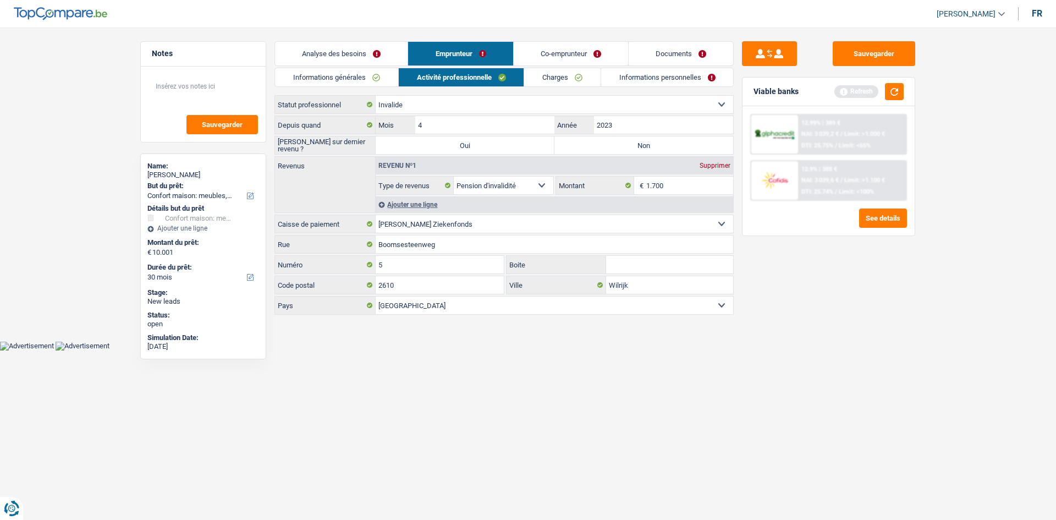
click at [616, 147] on label "Non" at bounding box center [643, 145] width 179 height 18
click at [616, 147] on input "Non" at bounding box center [643, 145] width 179 height 18
radio input "true"
click at [626, 126] on input "2023" at bounding box center [663, 125] width 139 height 18
click at [703, 186] on input "1.700" at bounding box center [689, 186] width 87 height 18
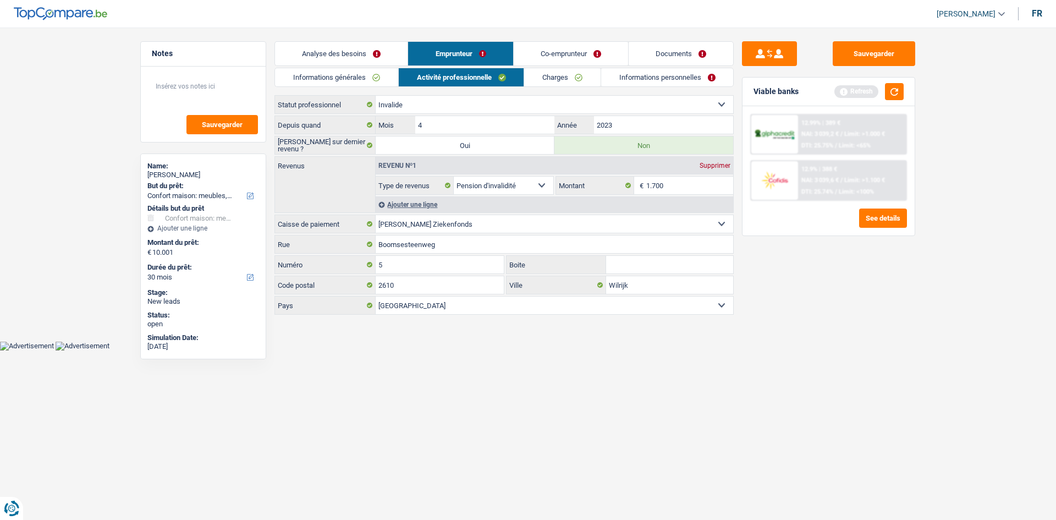
click at [565, 79] on link "Charges" at bounding box center [562, 77] width 76 height 18
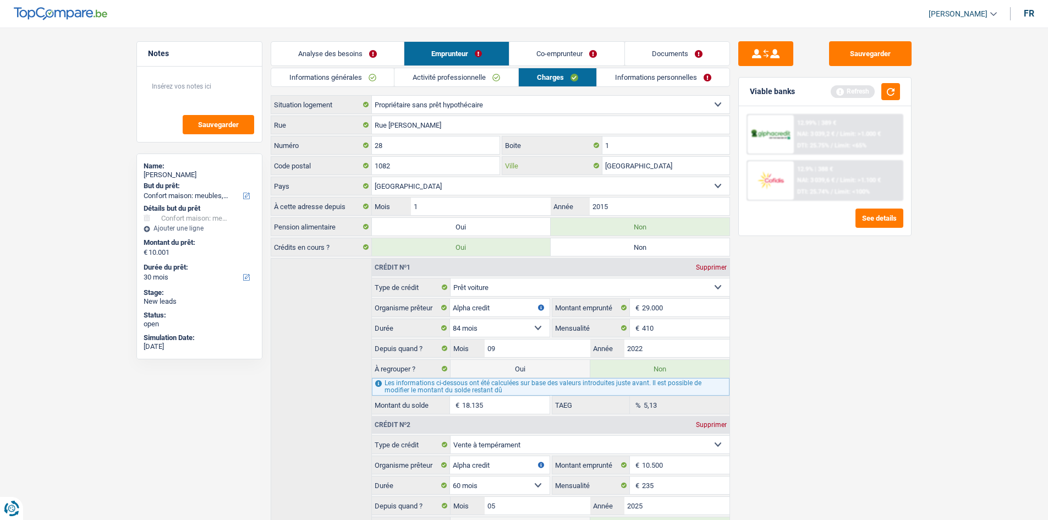
drag, startPoint x: 703, startPoint y: 168, endPoint x: 696, endPoint y: 169, distance: 7.7
click at [703, 167] on input "[GEOGRAPHIC_DATA]" at bounding box center [665, 166] width 127 height 18
click at [660, 76] on link "Informations personnelles" at bounding box center [663, 77] width 133 height 18
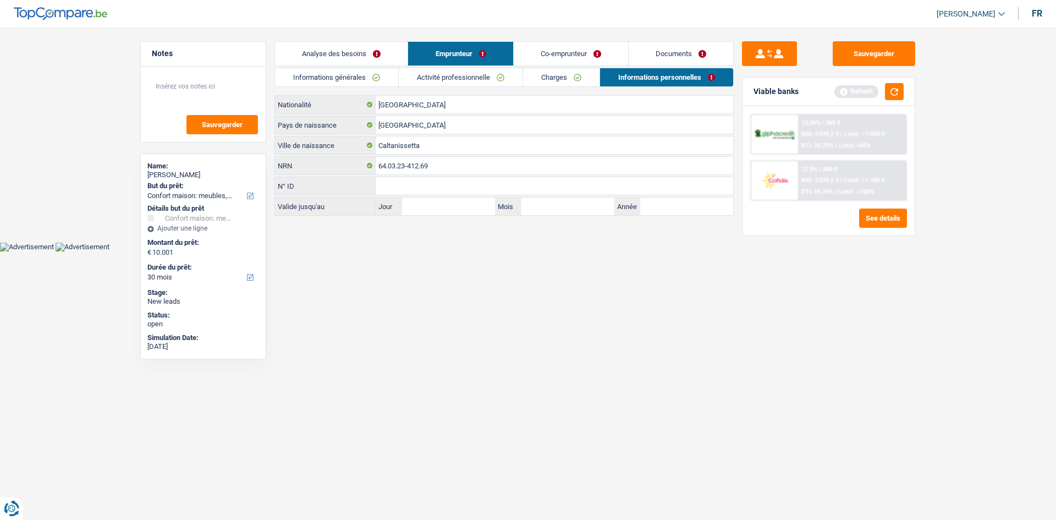
click at [563, 45] on link "Co-emprunteur" at bounding box center [571, 54] width 114 height 24
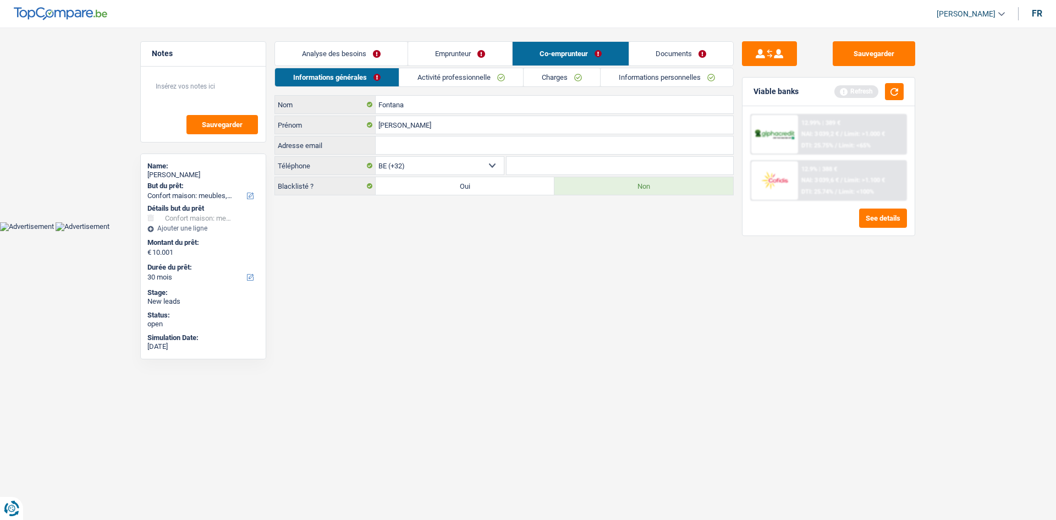
click at [498, 78] on link "Activité professionnelle" at bounding box center [461, 77] width 124 height 18
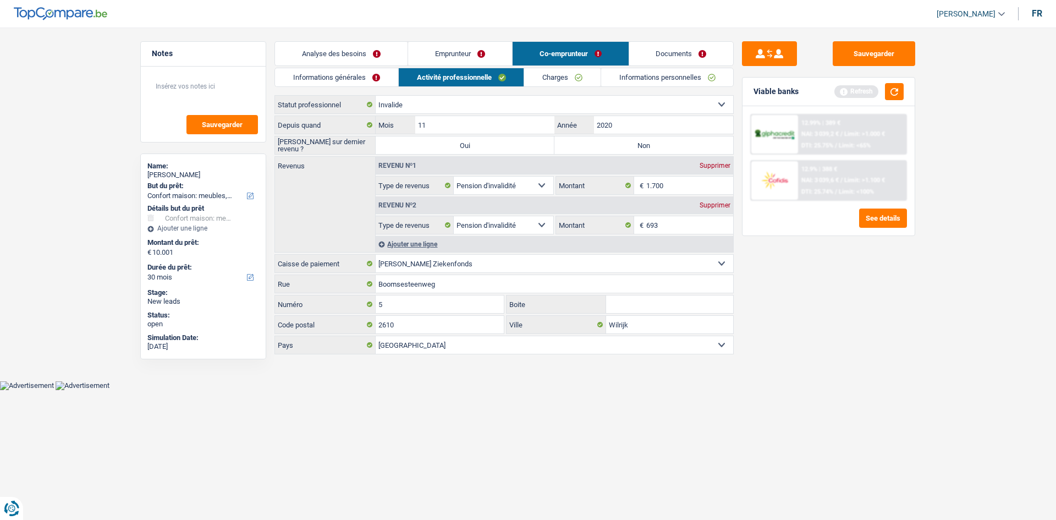
click at [427, 48] on link "Emprunteur" at bounding box center [460, 54] width 104 height 24
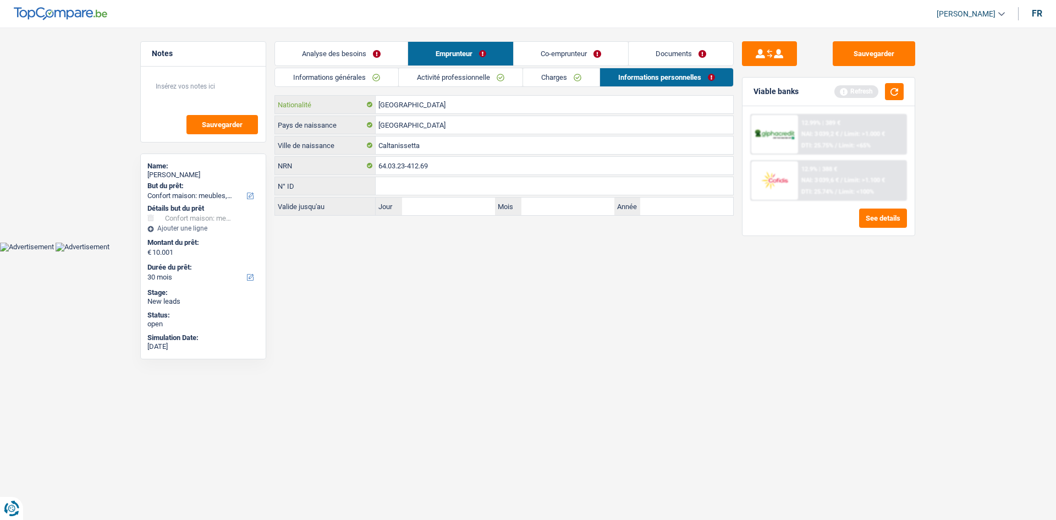
click at [415, 101] on input "[GEOGRAPHIC_DATA]" at bounding box center [554, 105] width 357 height 18
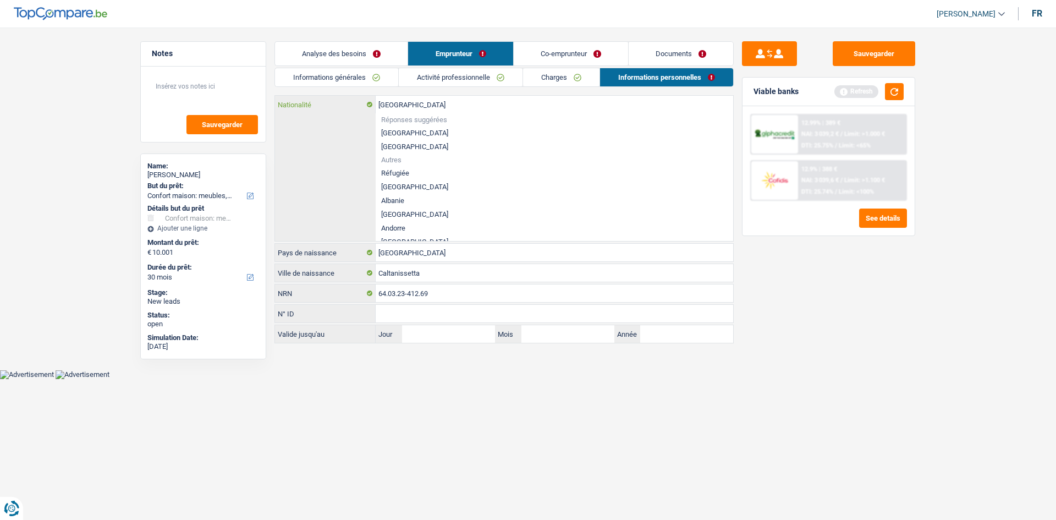
type input "Belgiqu"
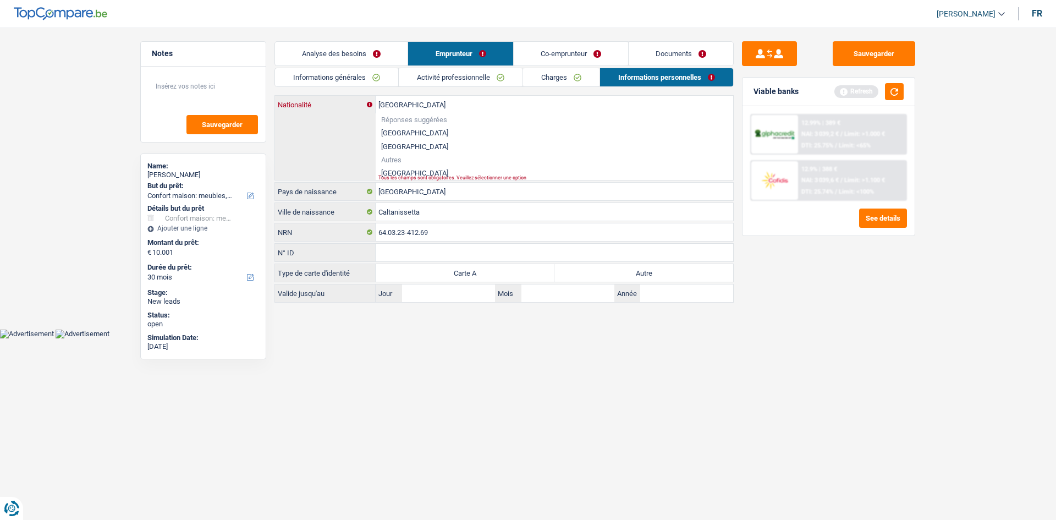
type input "[GEOGRAPHIC_DATA]"
click at [399, 169] on li "[GEOGRAPHIC_DATA]" at bounding box center [554, 173] width 357 height 14
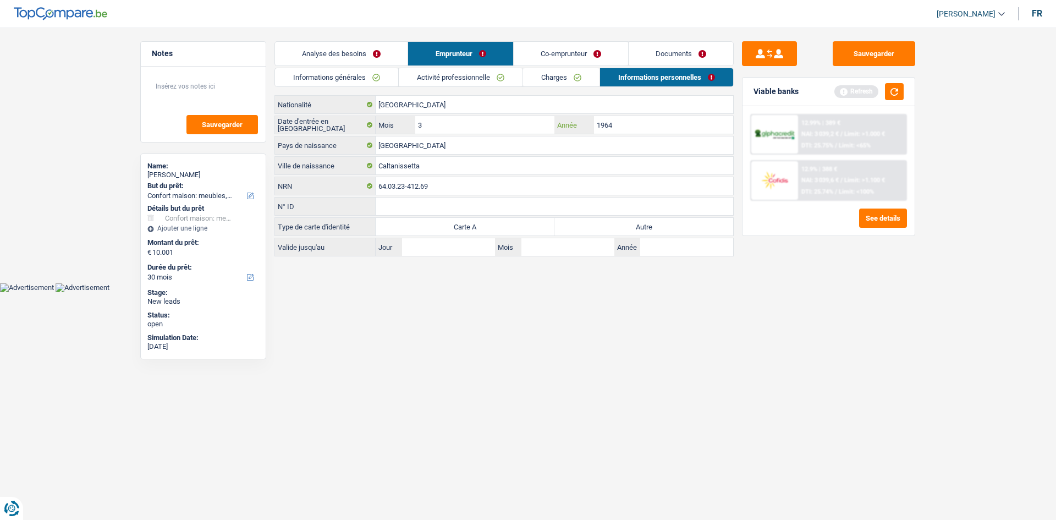
click at [636, 125] on input "1964" at bounding box center [663, 125] width 139 height 18
type input "1969"
click at [471, 115] on div "[DEMOGRAPHIC_DATA] Nationalité Date d'entrée en [GEOGRAPHIC_DATA] 3 Mois / 1969…" at bounding box center [503, 175] width 459 height 161
click at [655, 225] on label "Autre" at bounding box center [643, 227] width 179 height 18
click at [655, 225] on input "Autre" at bounding box center [643, 227] width 179 height 18
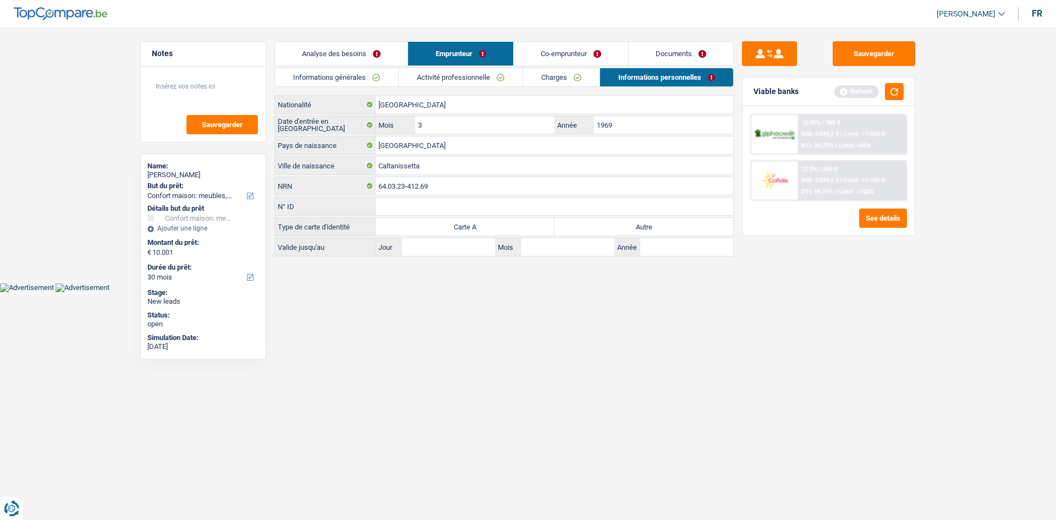
radio input "true"
click at [483, 117] on input "3" at bounding box center [484, 125] width 139 height 18
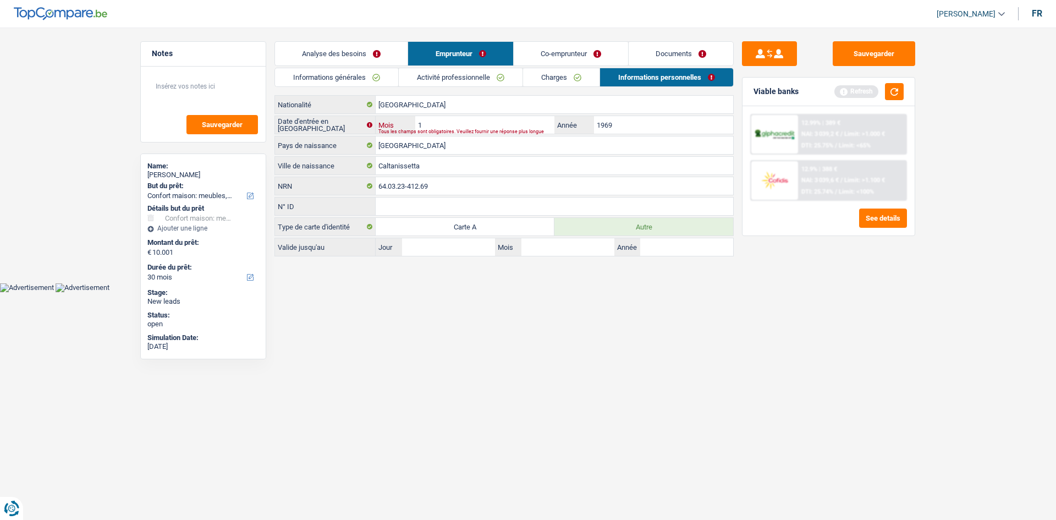
type input "11"
click at [577, 59] on link "Co-emprunteur" at bounding box center [571, 54] width 114 height 24
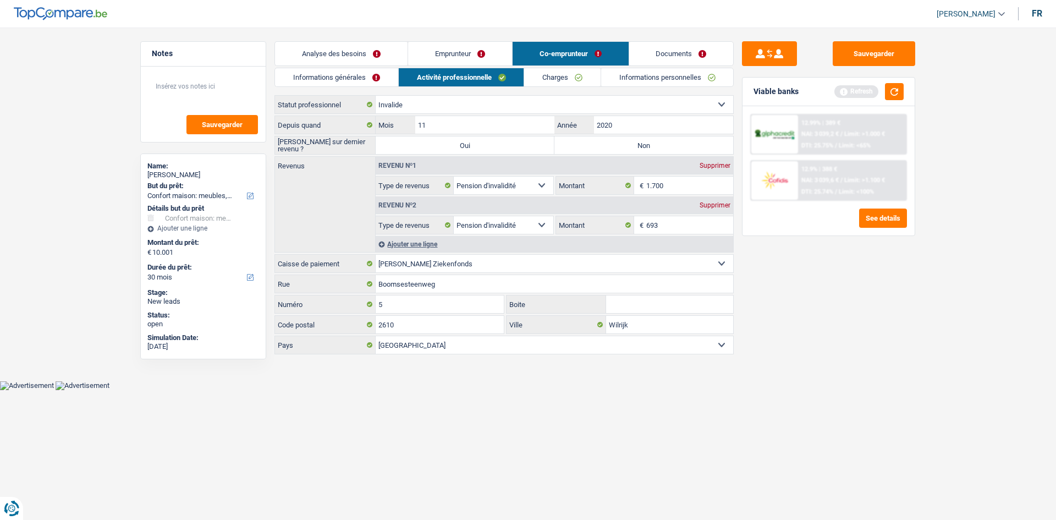
click at [360, 81] on link "Informations générales" at bounding box center [336, 77] width 123 height 18
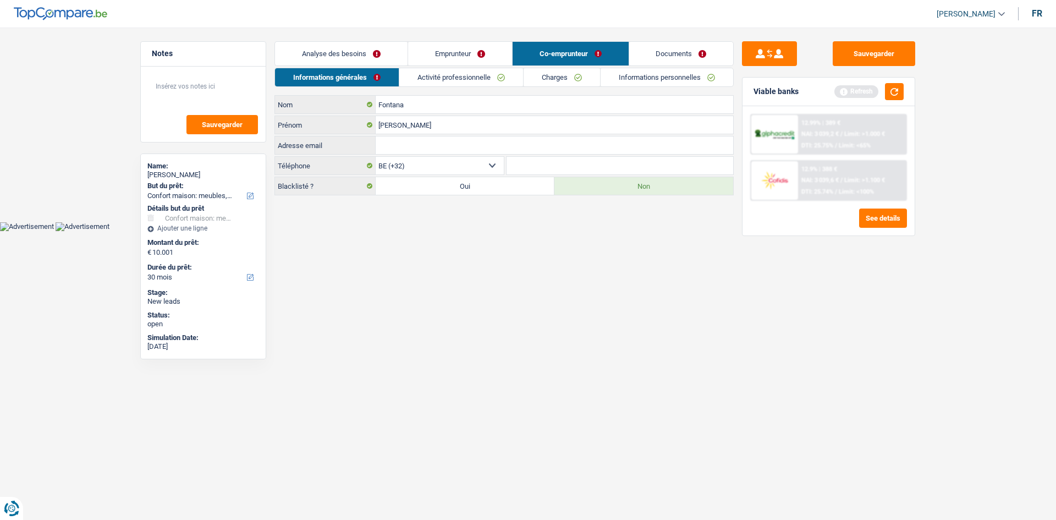
drag, startPoint x: 430, startPoint y: 78, endPoint x: 436, endPoint y: 77, distance: 5.6
click at [429, 79] on link "Activité professionnelle" at bounding box center [461, 77] width 124 height 18
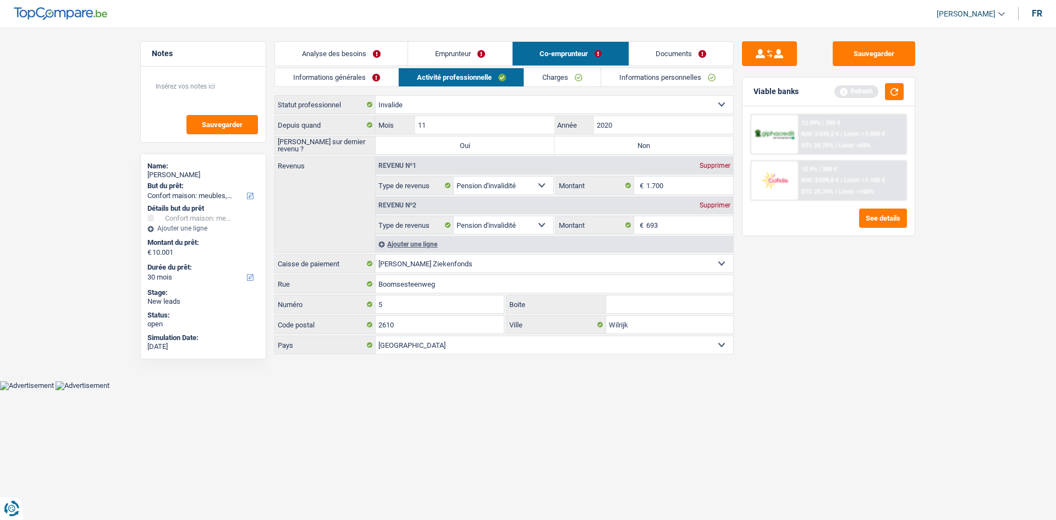
click at [643, 140] on label "Non" at bounding box center [643, 145] width 179 height 18
click at [643, 140] on input "Non" at bounding box center [643, 145] width 179 height 18
radio input "true"
click at [641, 126] on input "2020" at bounding box center [663, 125] width 139 height 18
click at [488, 58] on link "Emprunteur" at bounding box center [460, 54] width 104 height 24
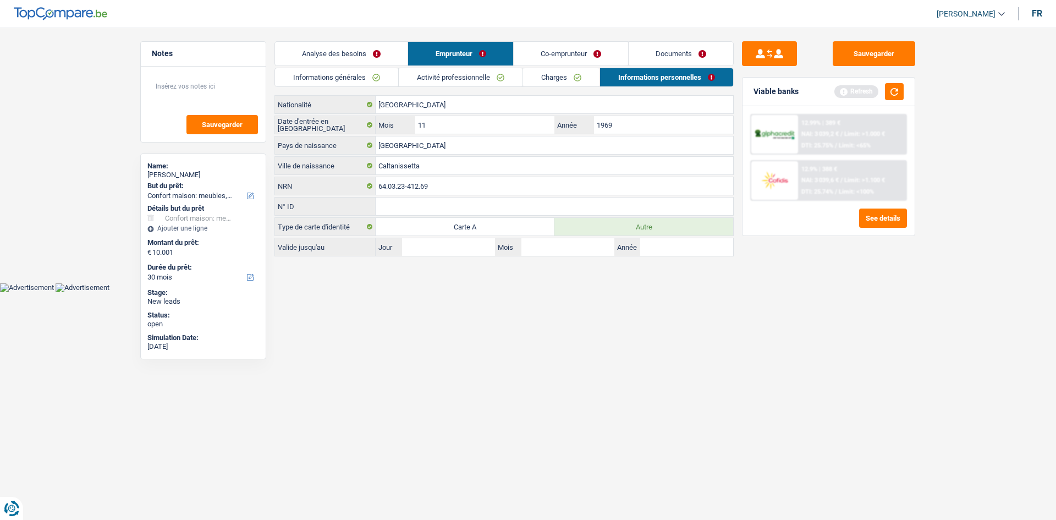
click at [464, 71] on link "Activité professionnelle" at bounding box center [461, 77] width 124 height 18
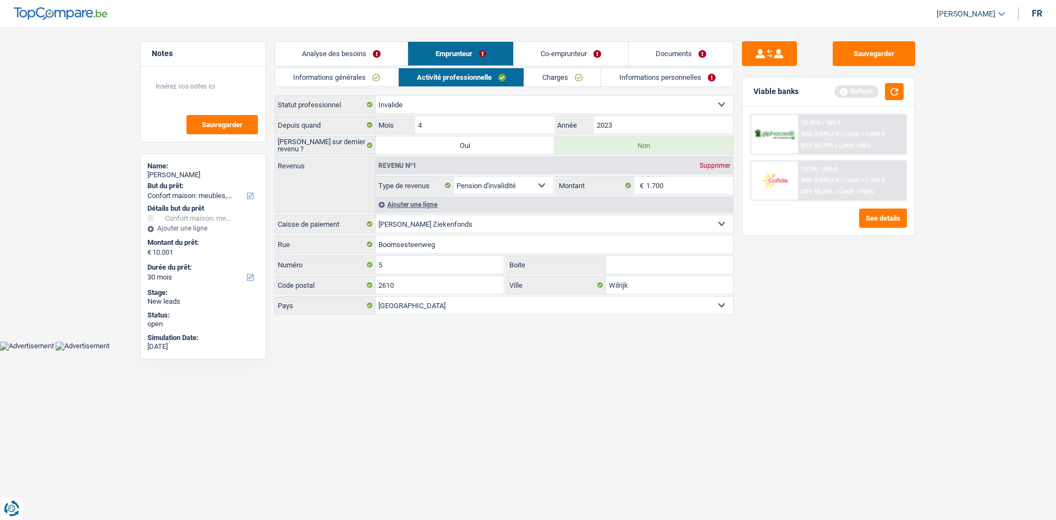
click at [580, 64] on link "Co-emprunteur" at bounding box center [571, 54] width 114 height 24
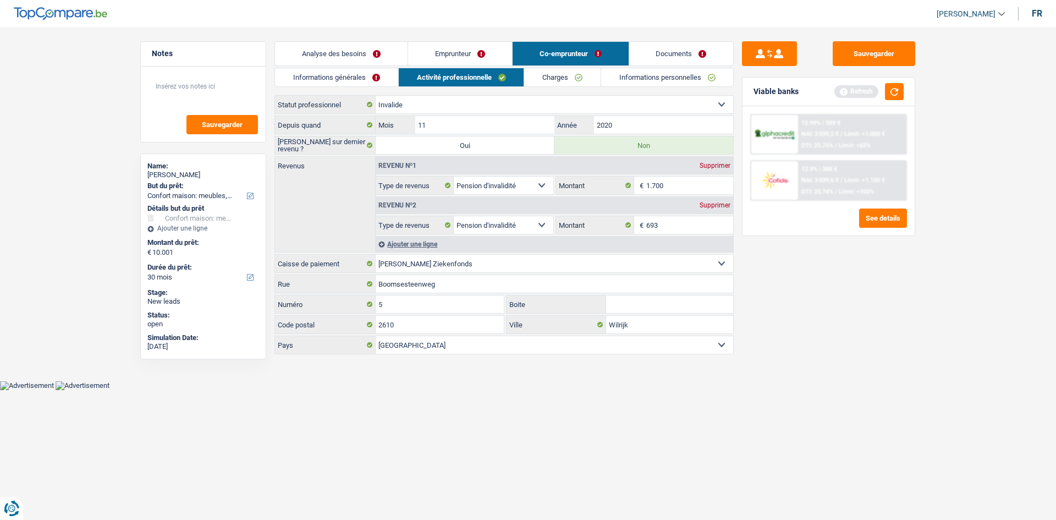
click at [720, 200] on div "Revenu nº2 Supprimer" at bounding box center [554, 205] width 357 height 18
click at [715, 206] on div "Supprimer" at bounding box center [715, 205] width 36 height 7
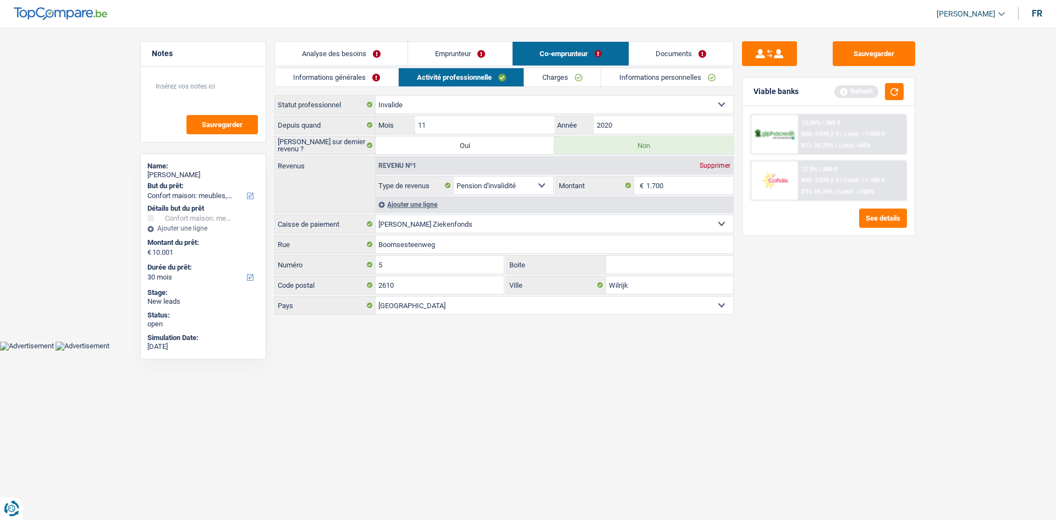
click at [803, 275] on div "Sauvegarder Viable banks Refresh 12.99% | 389 € NAI: 3 039,2 € / Limit: >1.000 …" at bounding box center [829, 270] width 190 height 458
click at [563, 87] on div "Informations générales Activité professionnelle Charges Informations personnell…" at bounding box center [503, 192] width 459 height 249
click at [568, 81] on link "Charges" at bounding box center [562, 77] width 76 height 18
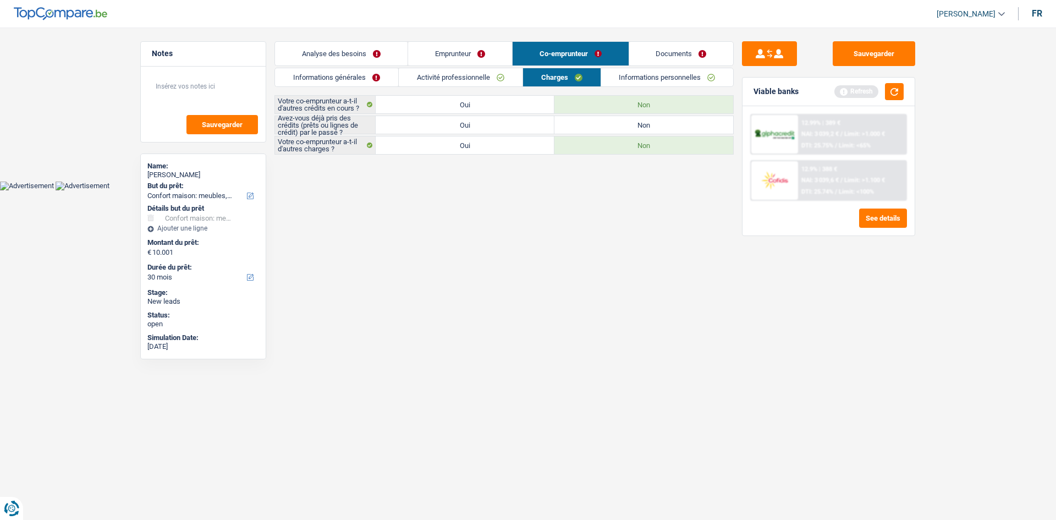
drag, startPoint x: 498, startPoint y: 125, endPoint x: 654, endPoint y: 125, distance: 155.6
click at [498, 125] on label "Oui" at bounding box center [465, 125] width 179 height 18
click at [498, 125] on input "Oui" at bounding box center [465, 125] width 179 height 18
radio input "true"
click at [664, 79] on link "Informations personnelles" at bounding box center [667, 77] width 133 height 18
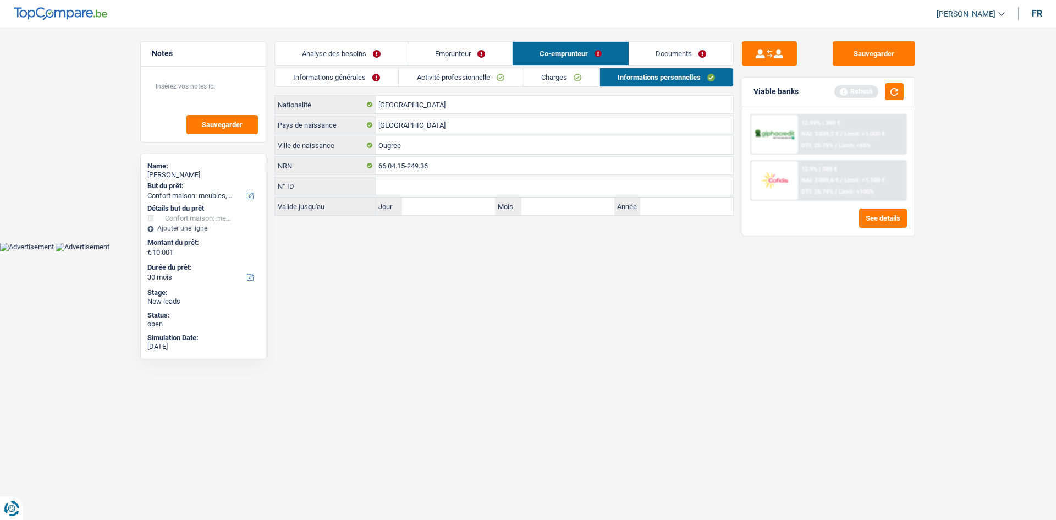
click at [453, 50] on link "Emprunteur" at bounding box center [460, 54] width 104 height 24
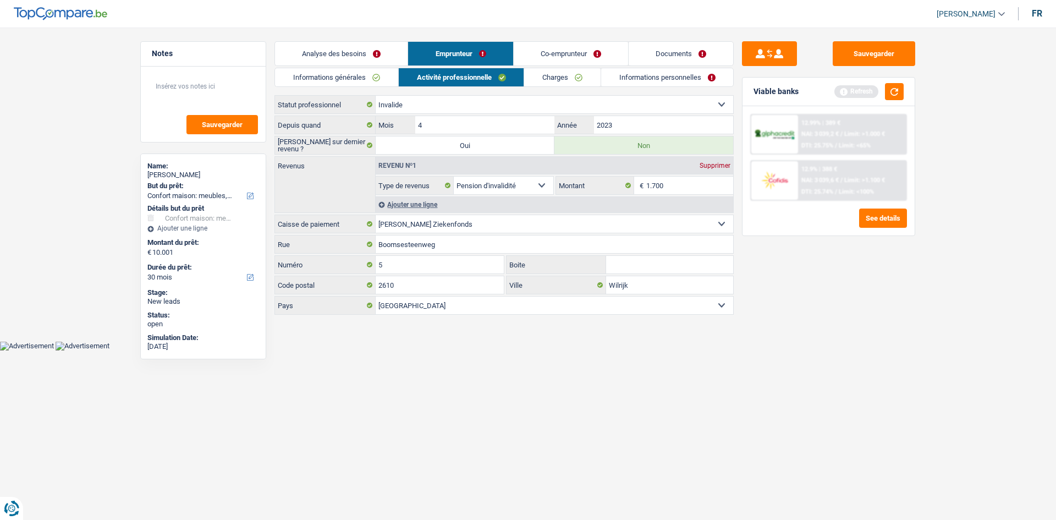
click at [644, 82] on link "Informations personnelles" at bounding box center [667, 77] width 133 height 18
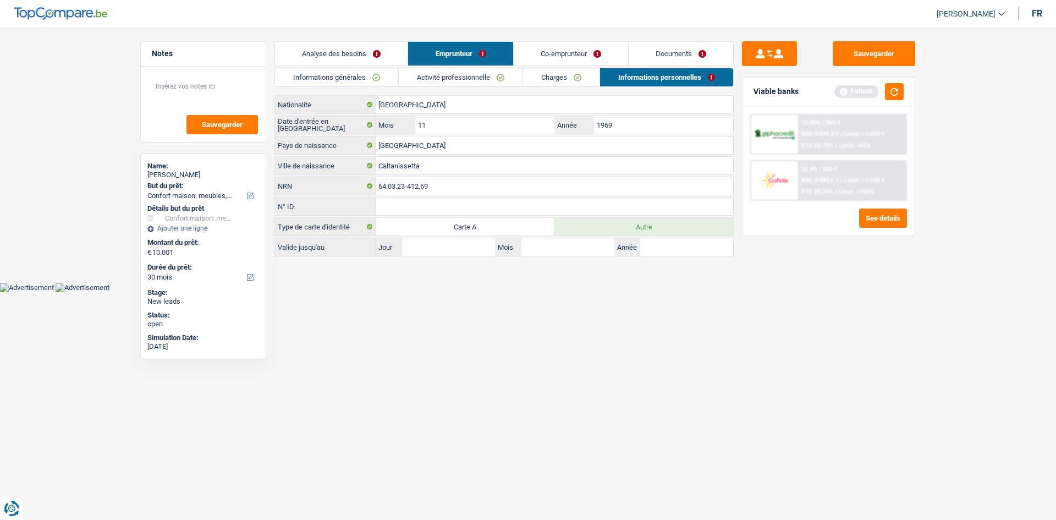
click at [580, 56] on link "Co-emprunteur" at bounding box center [571, 54] width 114 height 24
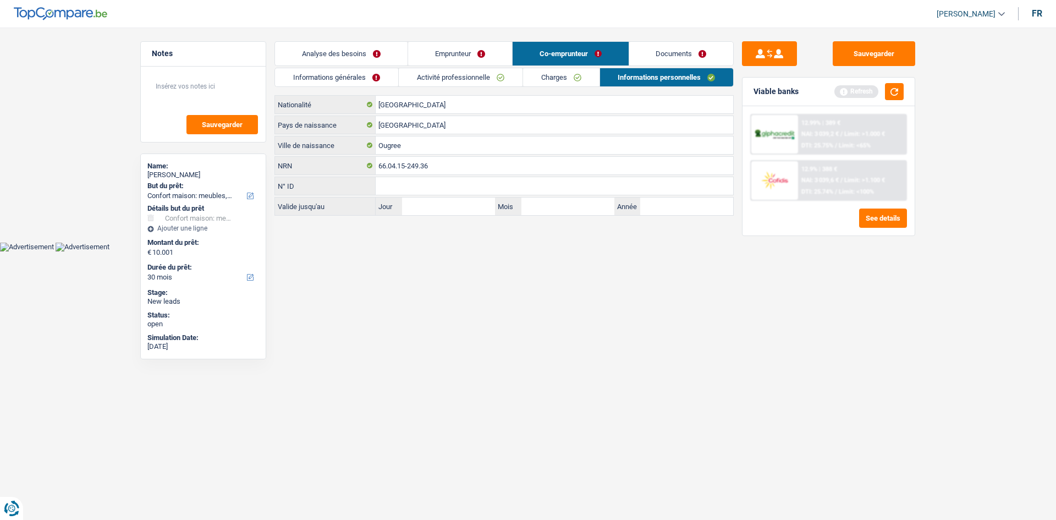
click at [693, 52] on link "Documents" at bounding box center [681, 54] width 104 height 24
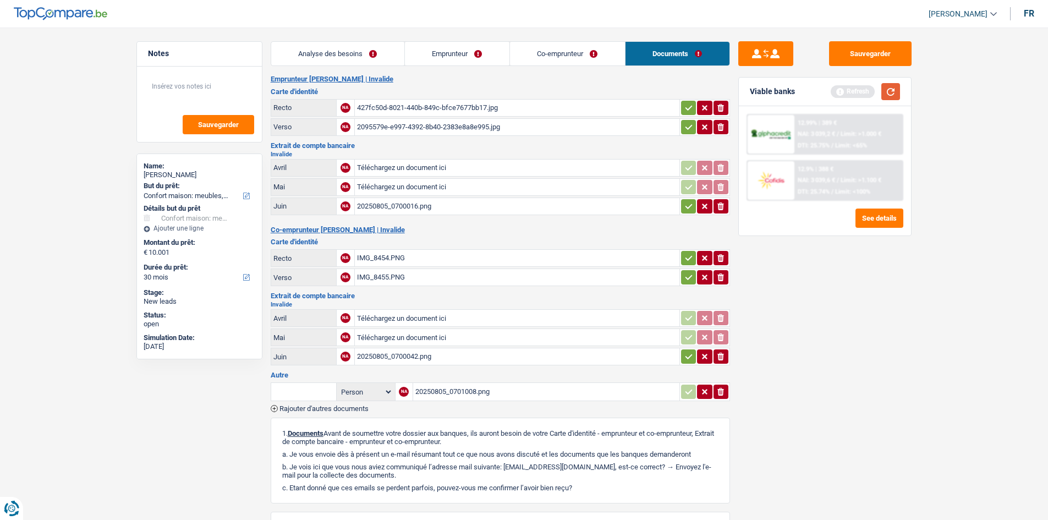
click at [895, 98] on button "button" at bounding box center [890, 91] width 19 height 17
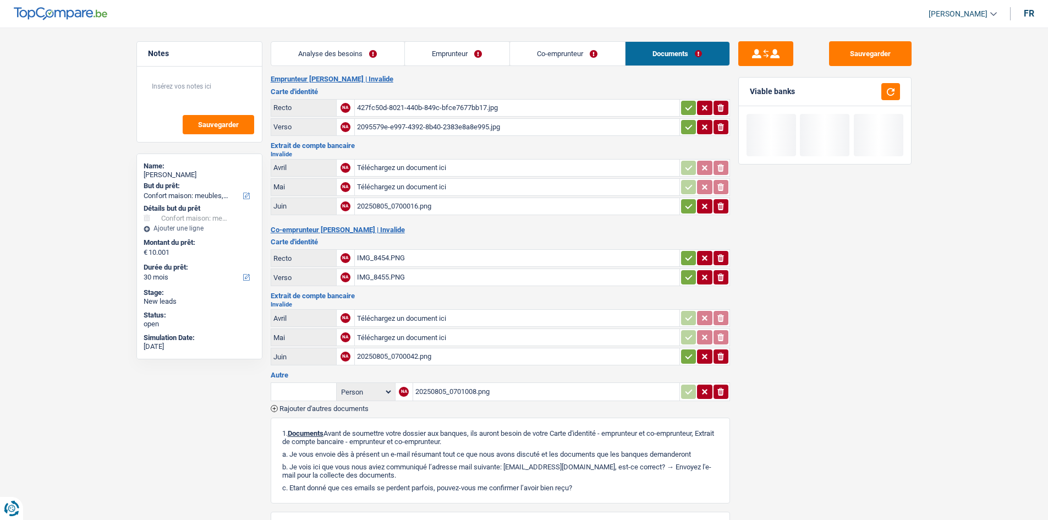
click at [348, 52] on link "Analyse des besoins" at bounding box center [337, 54] width 133 height 24
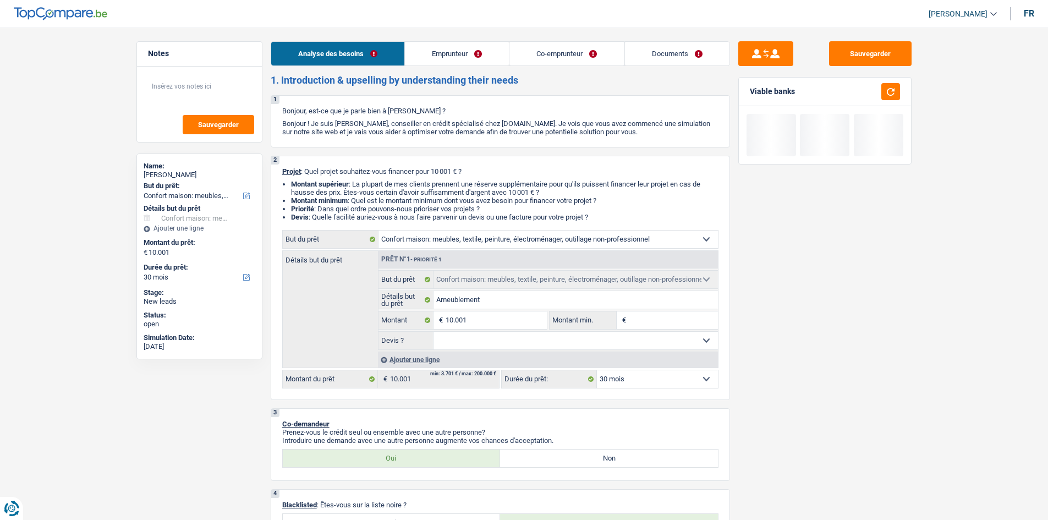
click at [570, 59] on link "Co-emprunteur" at bounding box center [566, 54] width 114 height 24
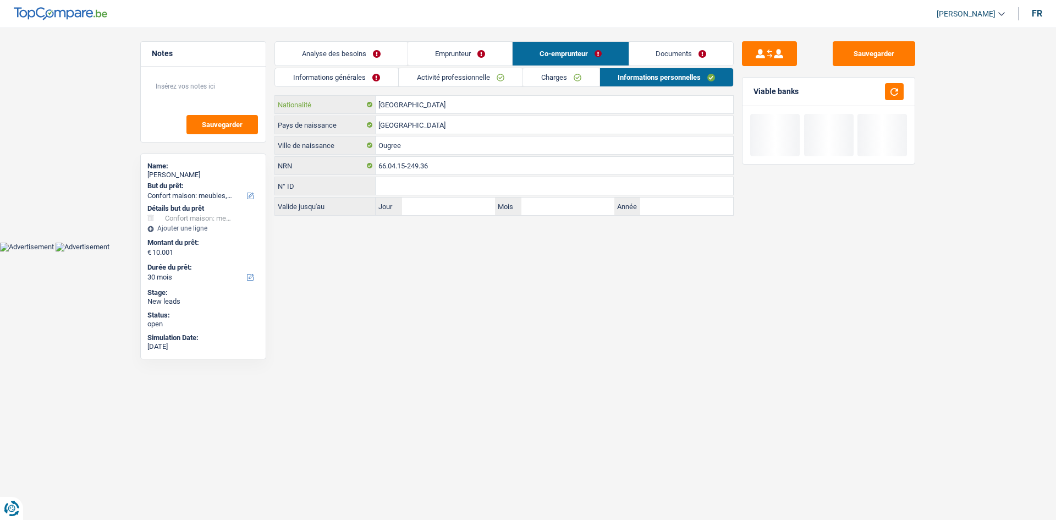
click at [455, 106] on input "[GEOGRAPHIC_DATA]" at bounding box center [554, 105] width 357 height 18
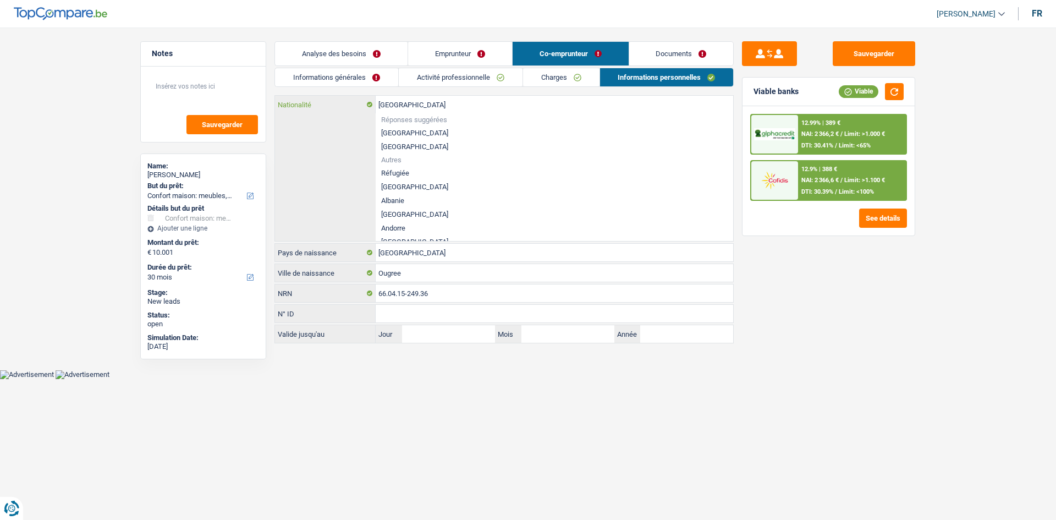
type input "Belgiqu"
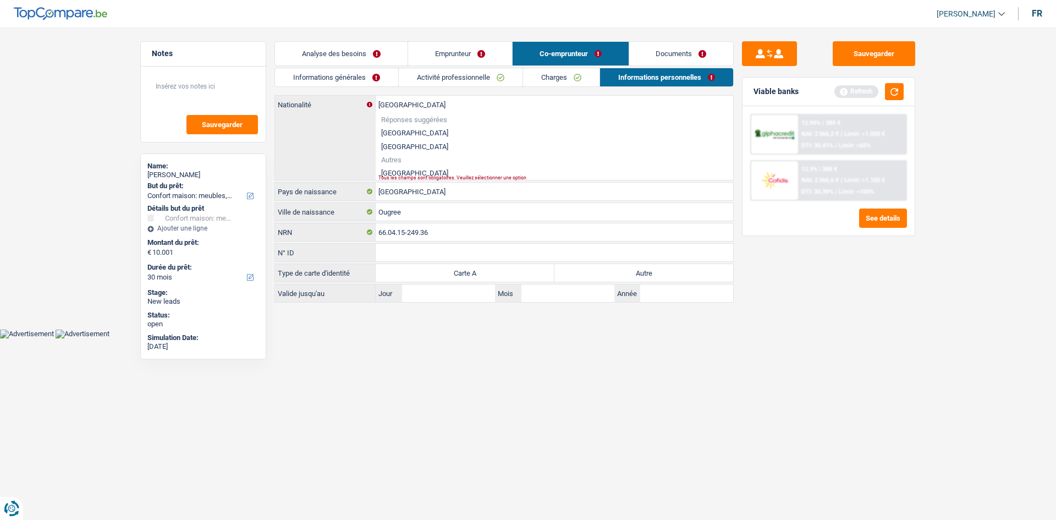
click at [393, 168] on li "[GEOGRAPHIC_DATA]" at bounding box center [554, 173] width 357 height 14
type input "[GEOGRAPHIC_DATA]"
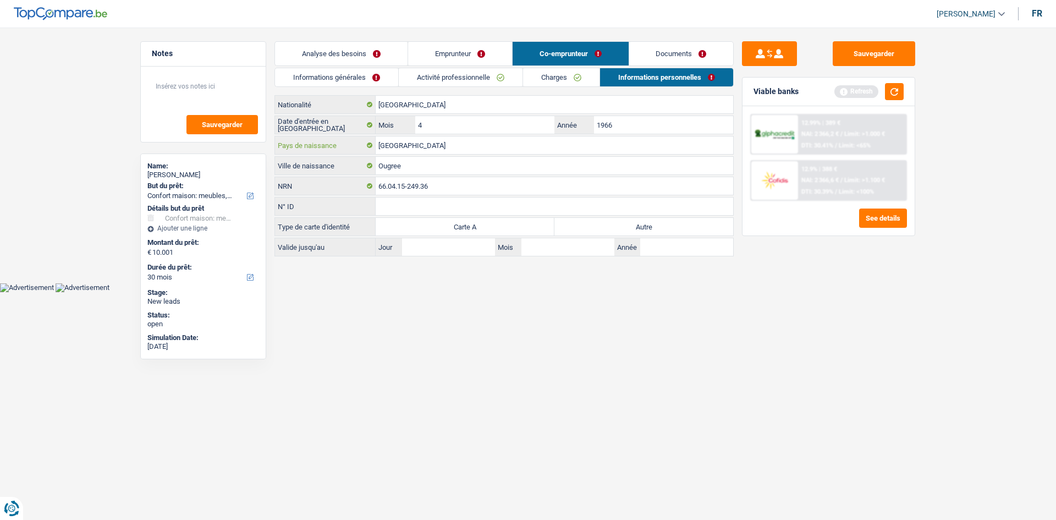
click at [438, 145] on input "[GEOGRAPHIC_DATA]" at bounding box center [554, 145] width 357 height 18
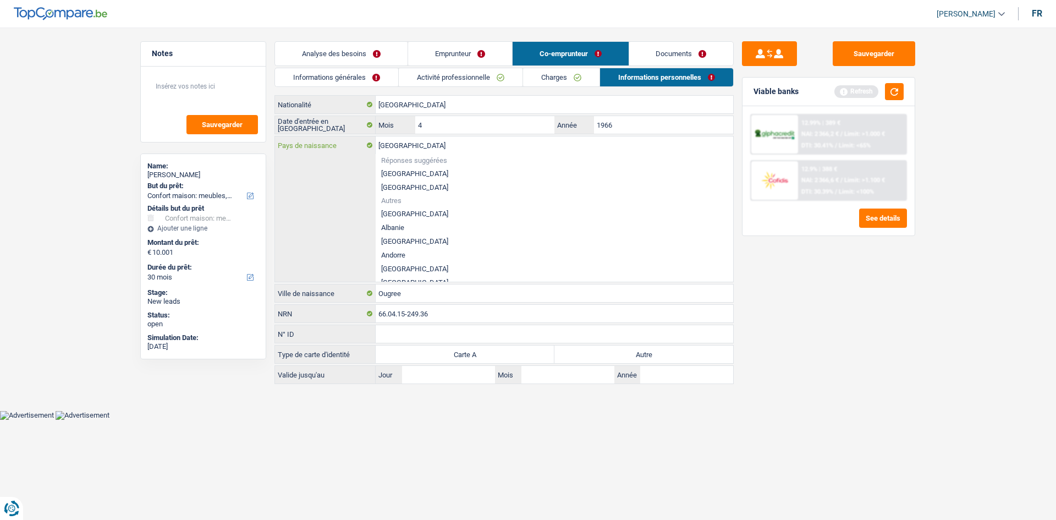
type input "Belgiqu"
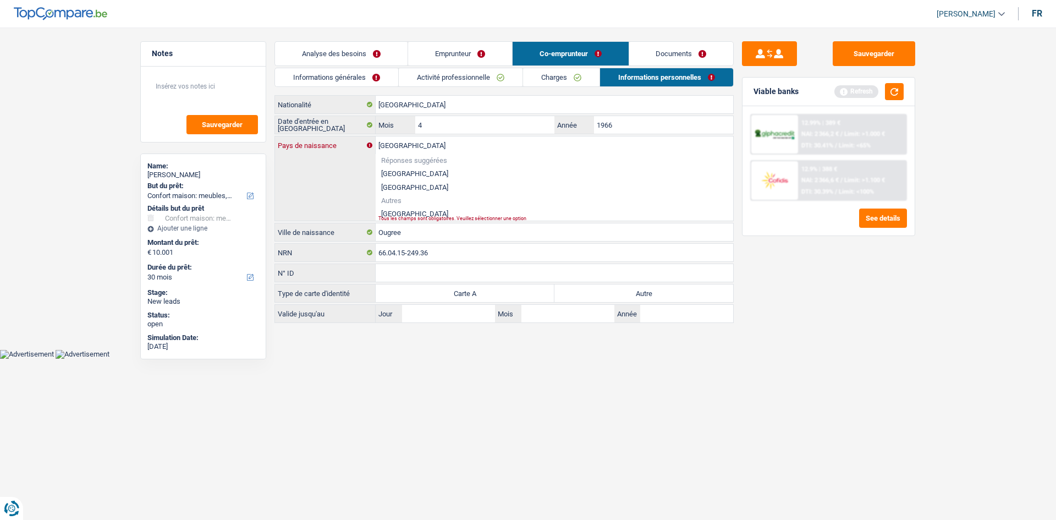
type input "[GEOGRAPHIC_DATA]"
click at [388, 210] on li "[GEOGRAPHIC_DATA]" at bounding box center [554, 214] width 357 height 14
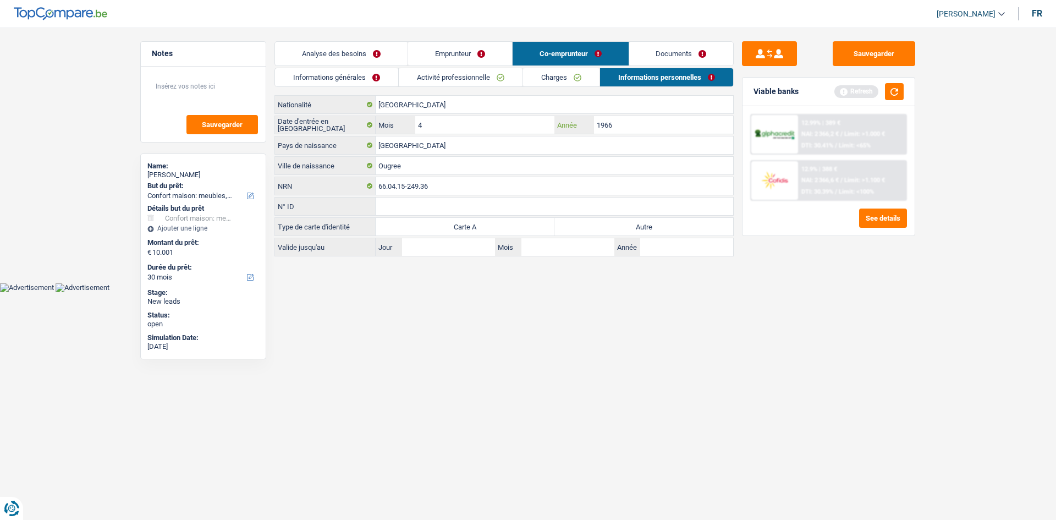
click at [637, 123] on input "1966" at bounding box center [663, 125] width 139 height 18
drag, startPoint x: 668, startPoint y: 227, endPoint x: 665, endPoint y: 219, distance: 8.2
click at [665, 225] on label "Autre" at bounding box center [643, 227] width 179 height 18
click at [665, 225] on input "Autre" at bounding box center [643, 227] width 179 height 18
radio input "true"
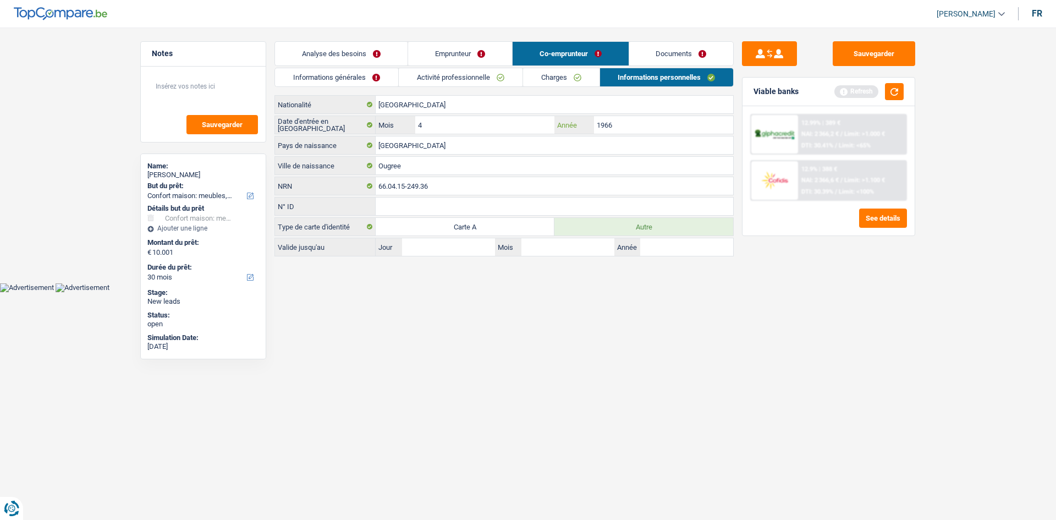
click at [629, 123] on input "1966" at bounding box center [663, 125] width 139 height 18
click at [432, 164] on input "Ougree" at bounding box center [554, 166] width 357 height 18
click at [475, 54] on link "Emprunteur" at bounding box center [460, 54] width 104 height 24
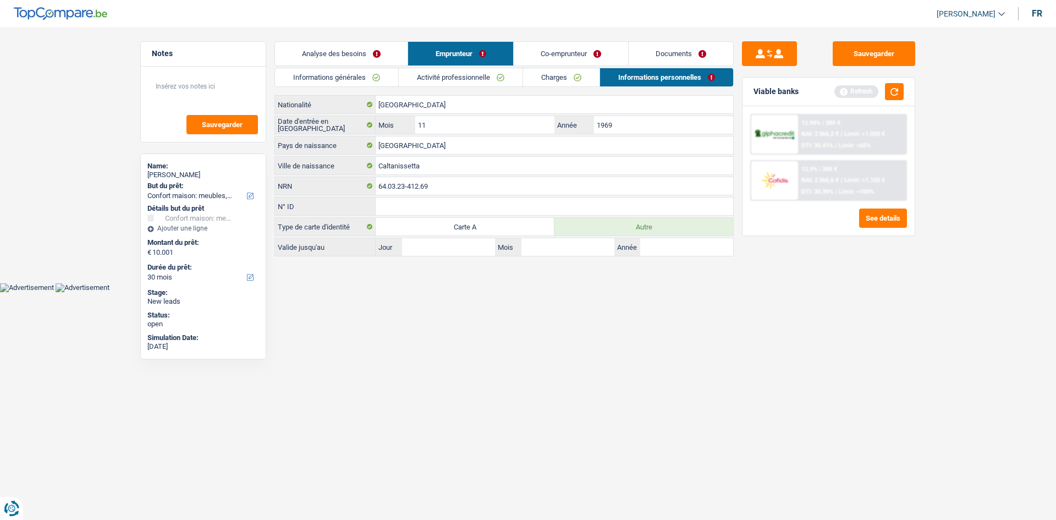
click at [357, 52] on link "Analyse des besoins" at bounding box center [341, 54] width 133 height 24
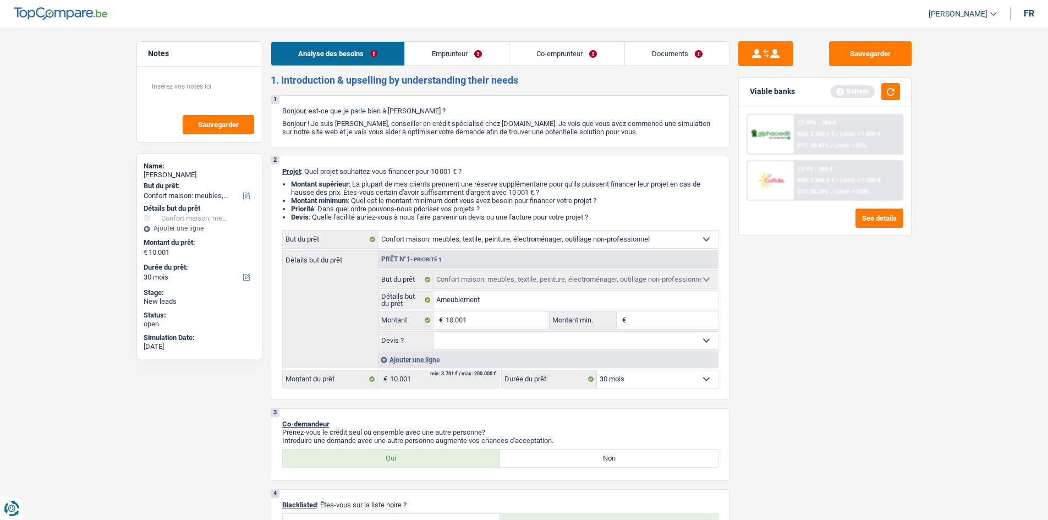
click at [549, 53] on link "Co-emprunteur" at bounding box center [566, 54] width 114 height 24
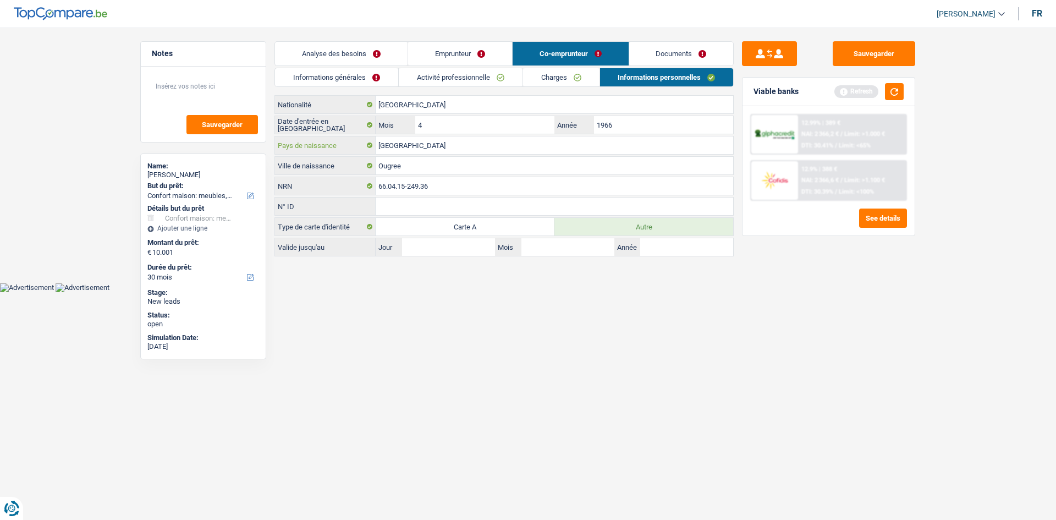
click at [447, 152] on input "[GEOGRAPHIC_DATA]" at bounding box center [554, 145] width 357 height 18
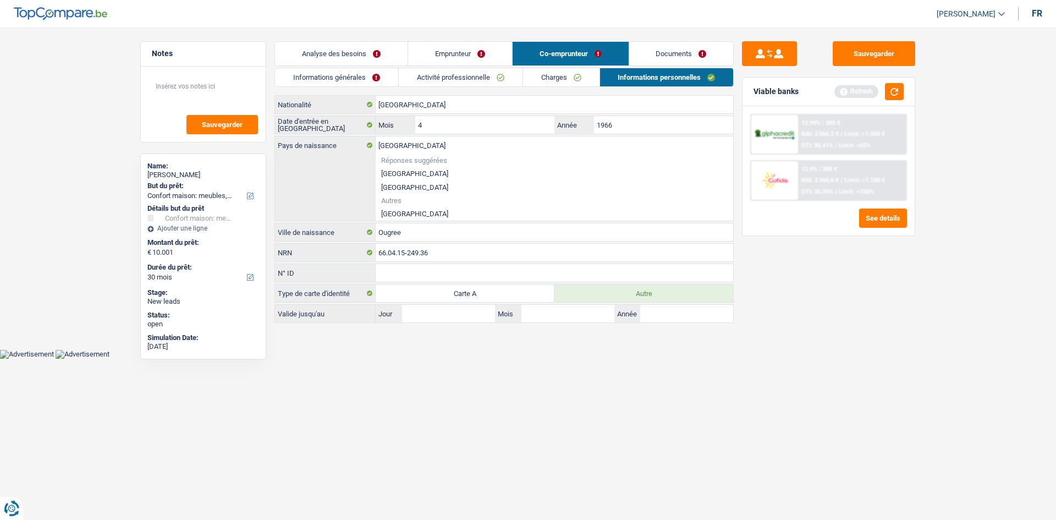
click at [398, 169] on li "[GEOGRAPHIC_DATA]" at bounding box center [554, 174] width 357 height 14
type input "[GEOGRAPHIC_DATA]"
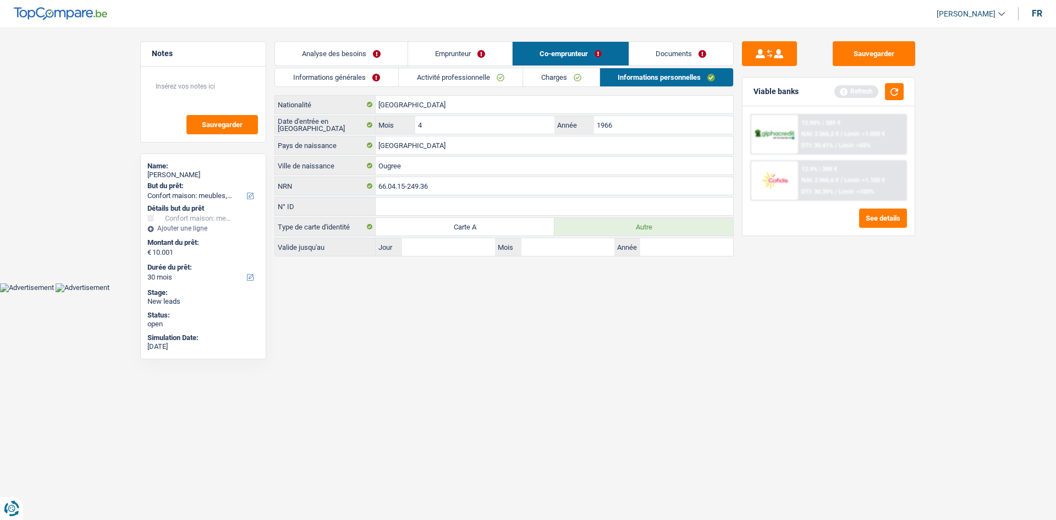
click at [654, 53] on link "Documents" at bounding box center [681, 54] width 104 height 24
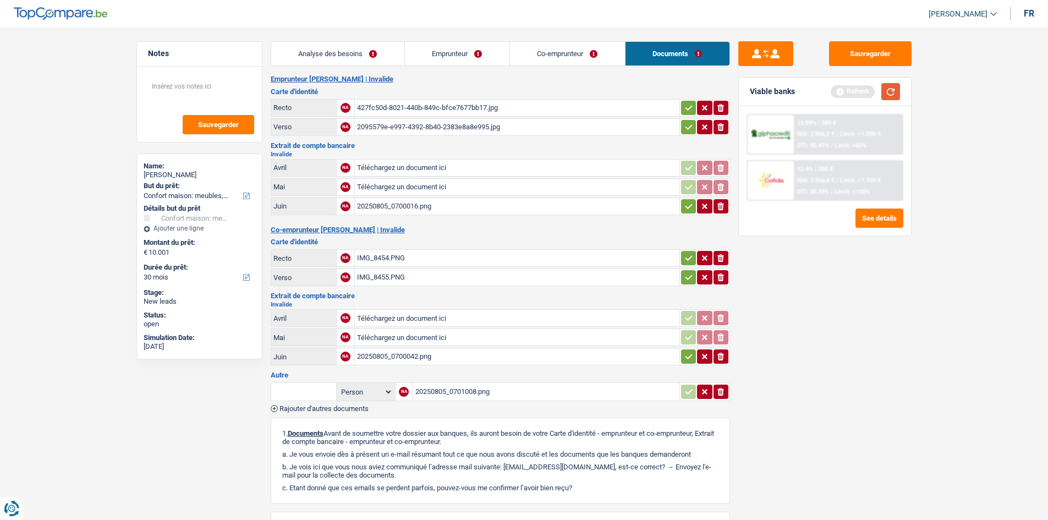
click at [885, 88] on button "button" at bounding box center [890, 91] width 19 height 17
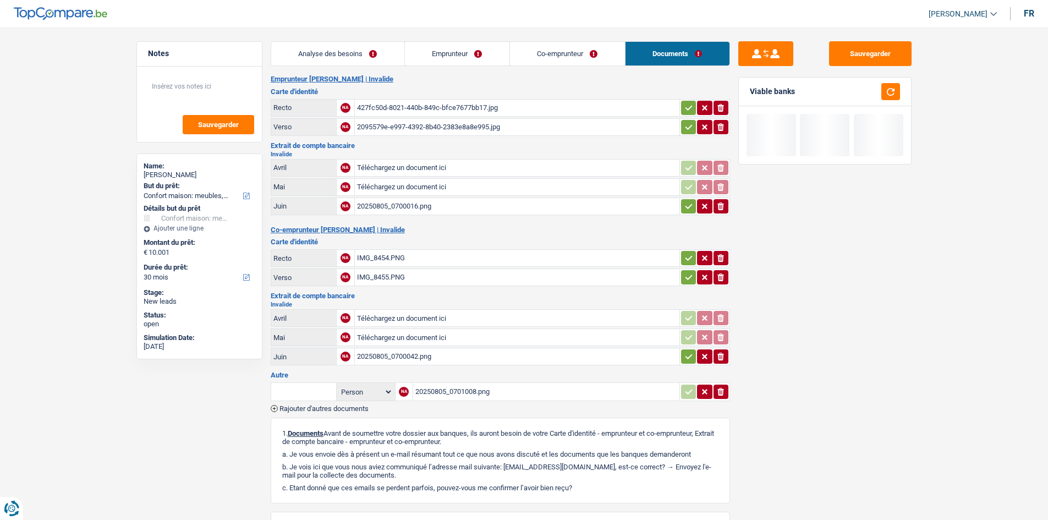
click at [458, 103] on div "427fc50d-8021-440b-849c-bfce7677bb17.jpg" at bounding box center [517, 108] width 320 height 16
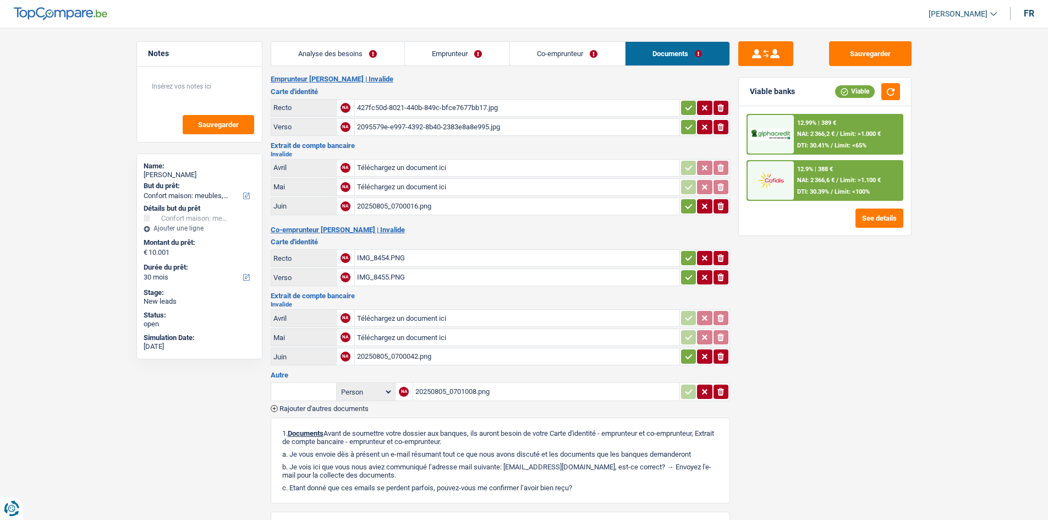
click at [405, 124] on div "2095579e-e997-4392-8b40-2383e8a8e995.jpg" at bounding box center [517, 127] width 320 height 16
click at [411, 246] on div "Carte d'identité Recto NA IMG_8454.PNG ionicons-v5-e Verso NA IMG_8455.PNG ioni…" at bounding box center [500, 262] width 459 height 49
click at [411, 260] on div "IMG_8454.PNG" at bounding box center [517, 258] width 320 height 16
click at [386, 203] on div "20250805_0700016.png" at bounding box center [517, 206] width 320 height 16
click at [867, 49] on button "Sauvegarder" at bounding box center [870, 53] width 82 height 25
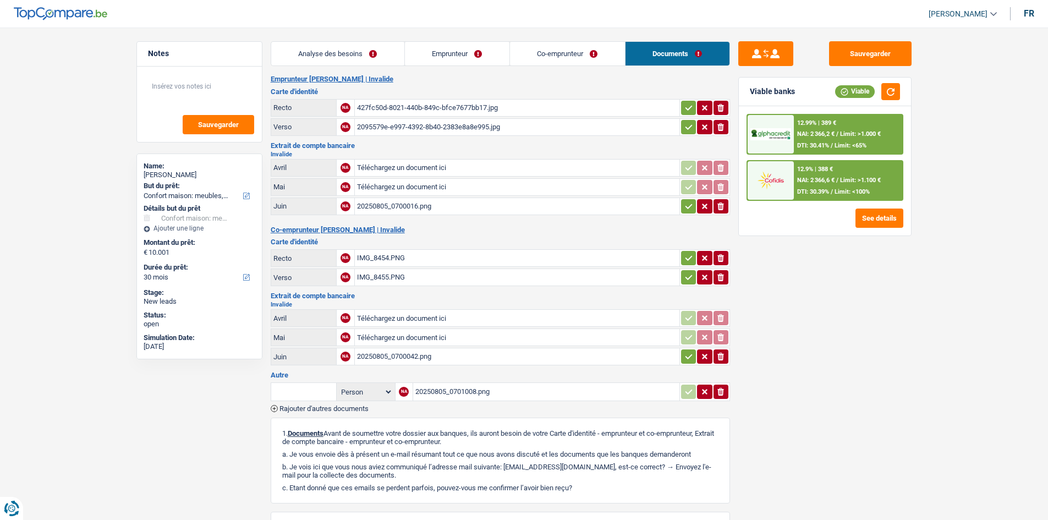
click at [350, 51] on link "Analyse des besoins" at bounding box center [337, 54] width 133 height 24
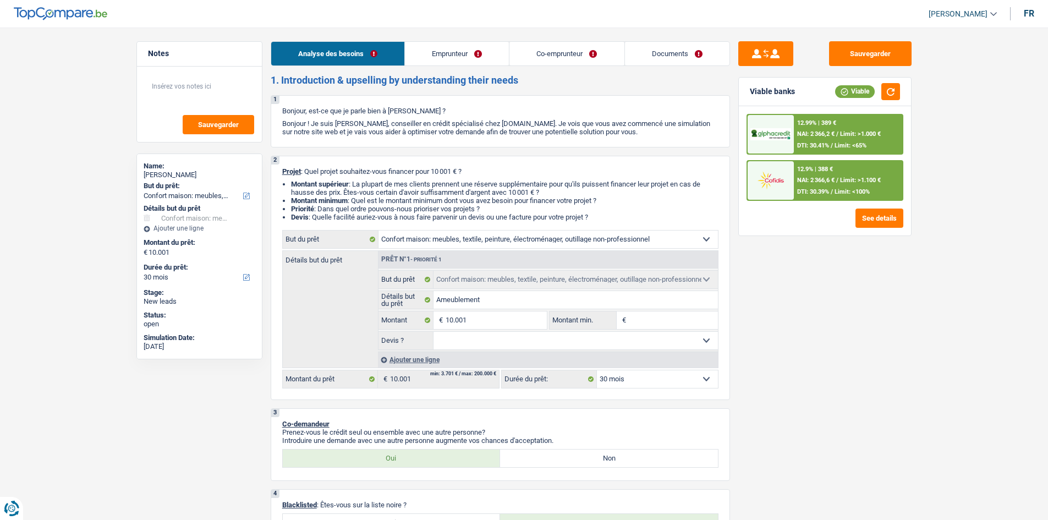
click at [688, 51] on link "Documents" at bounding box center [677, 54] width 104 height 24
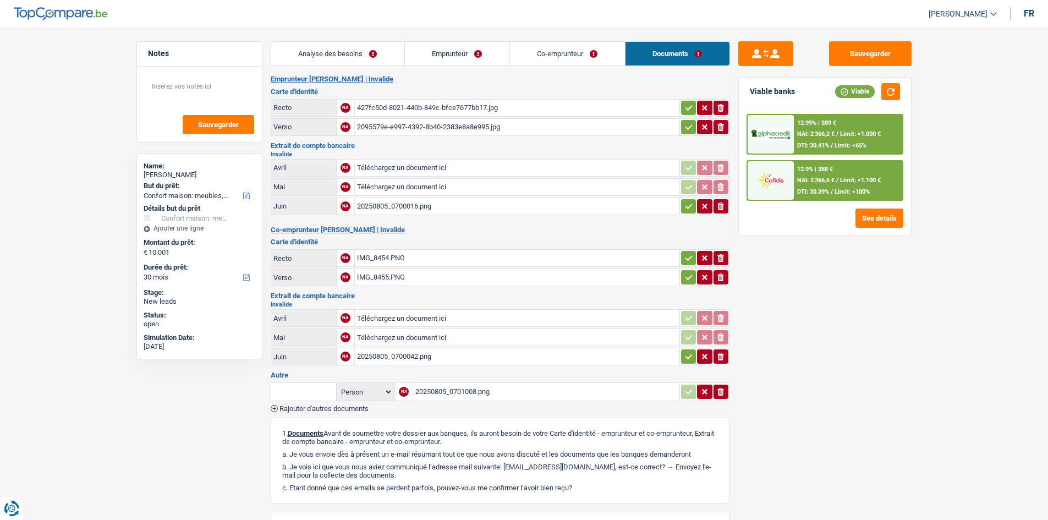
click at [395, 205] on div "20250805_0700016.png" at bounding box center [517, 206] width 320 height 16
click at [407, 351] on div "20250805_0700042.png" at bounding box center [517, 356] width 320 height 16
click at [463, 394] on div "20250805_0701008.png" at bounding box center [546, 391] width 262 height 16
click at [471, 55] on link "Emprunteur" at bounding box center [457, 54] width 104 height 24
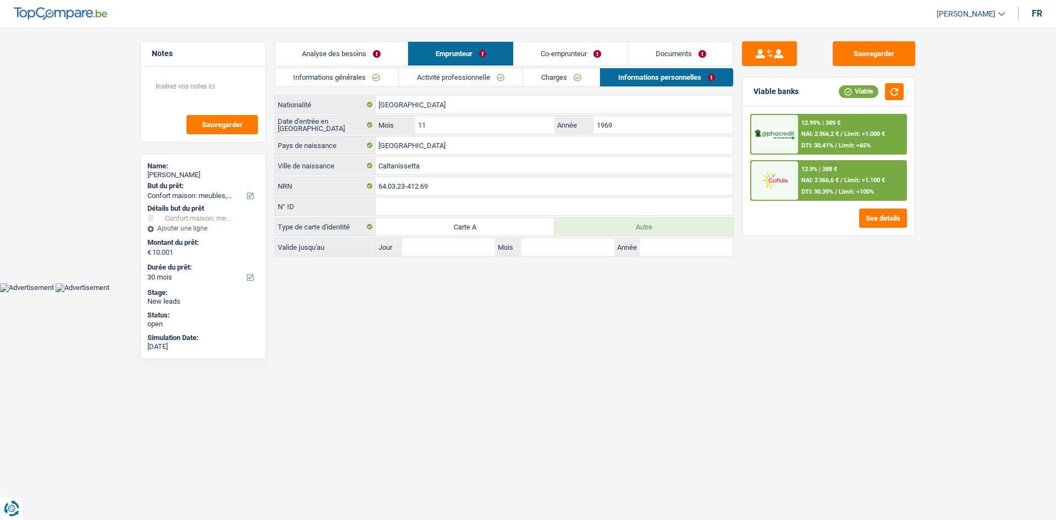
drag, startPoint x: 496, startPoint y: 73, endPoint x: 503, endPoint y: 74, distance: 7.2
click at [496, 73] on link "Activité professionnelle" at bounding box center [461, 77] width 124 height 18
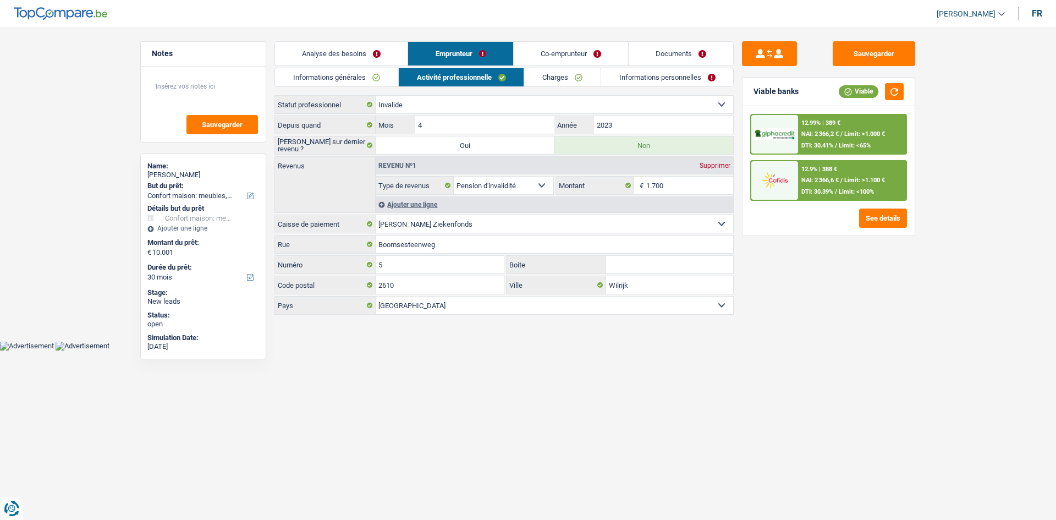
click at [558, 41] on li "Co-emprunteur" at bounding box center [570, 53] width 115 height 25
click at [552, 43] on link "Co-emprunteur" at bounding box center [571, 54] width 114 height 24
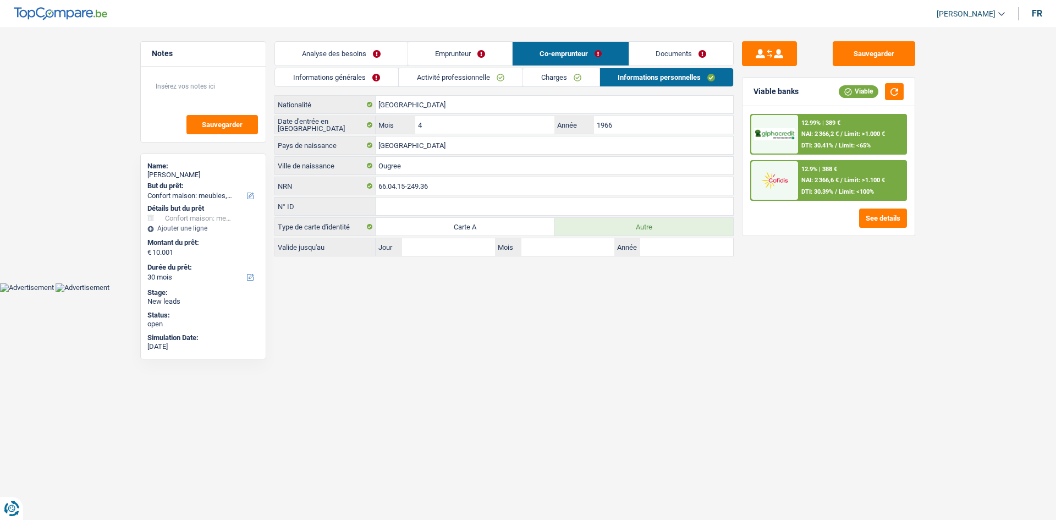
click at [449, 84] on link "Activité professionnelle" at bounding box center [461, 77] width 124 height 18
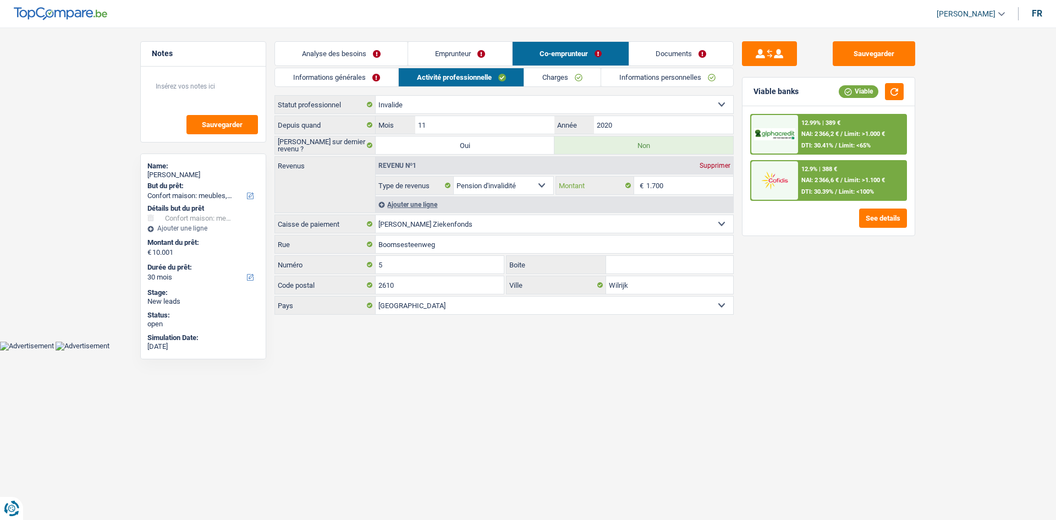
click at [677, 192] on input "1.700" at bounding box center [689, 186] width 87 height 18
click at [379, 54] on link "Analyse des besoins" at bounding box center [341, 54] width 133 height 24
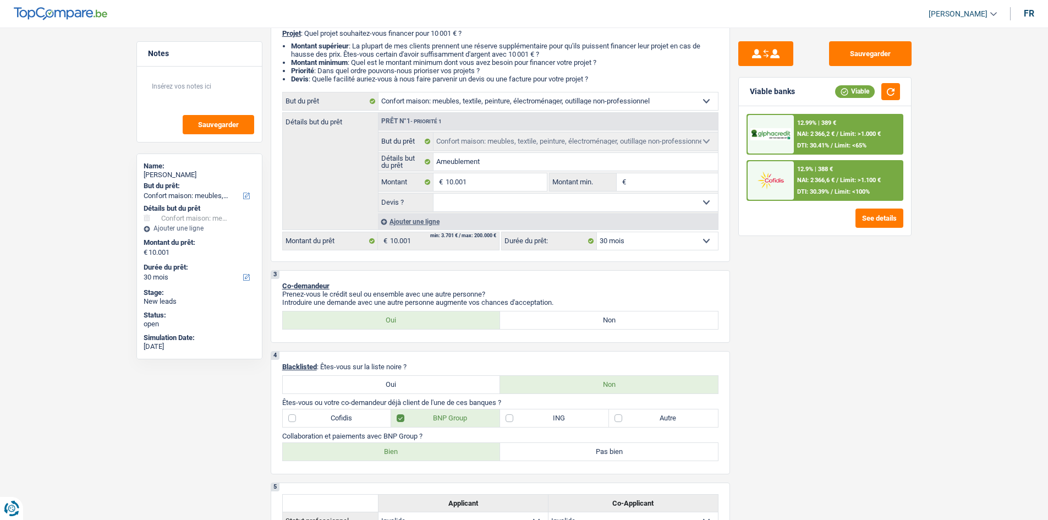
scroll to position [165, 0]
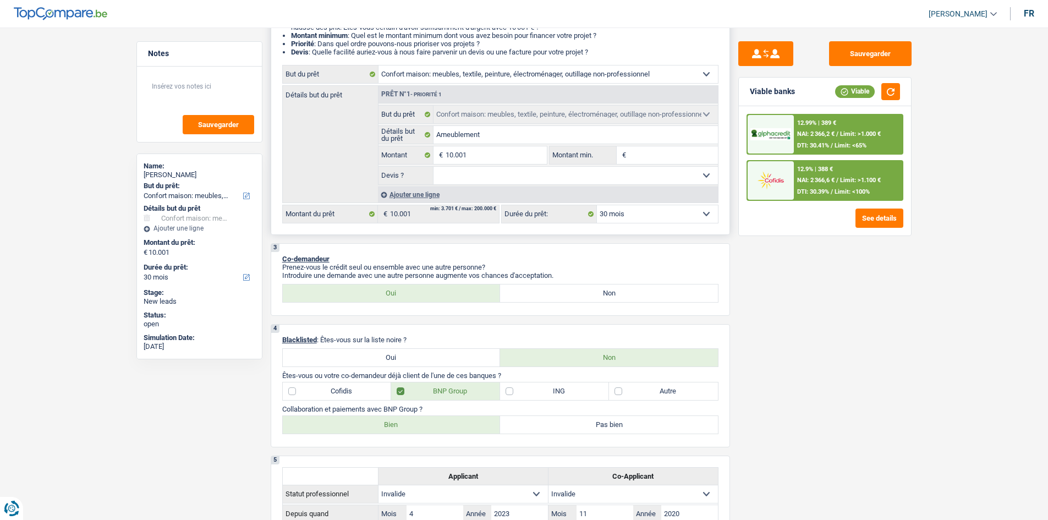
click at [671, 221] on select "12 mois 18 mois 24 mois 30 mois 36 mois 42 mois 48 mois 60 mois Sélectionner un…" at bounding box center [657, 214] width 121 height 18
click at [836, 148] on span "Limit: <65%" at bounding box center [850, 145] width 32 height 7
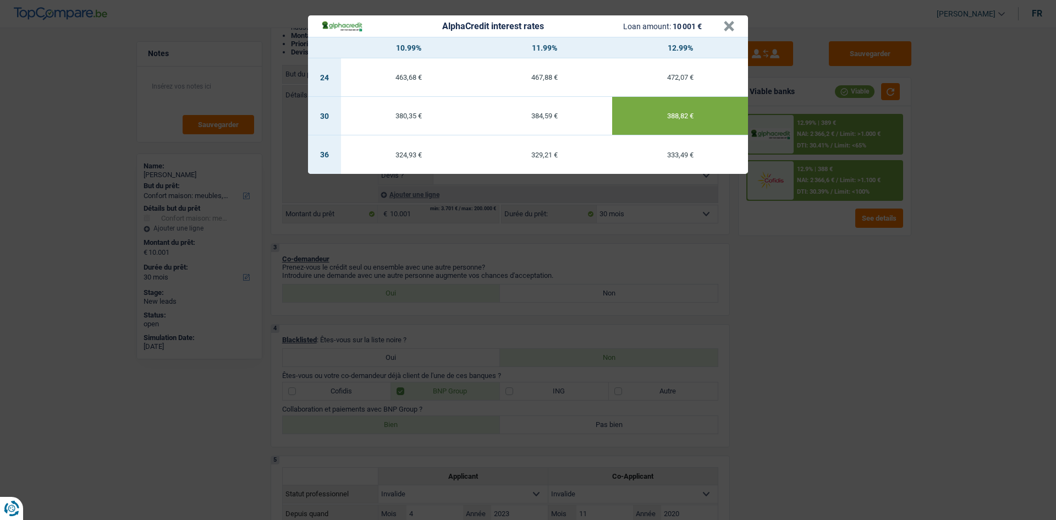
click at [822, 283] on div "AlphaCredit interest rates Loan amount: 10 001 € × 10.99% 11.99% 12.99% 24 463,…" at bounding box center [528, 260] width 1056 height 520
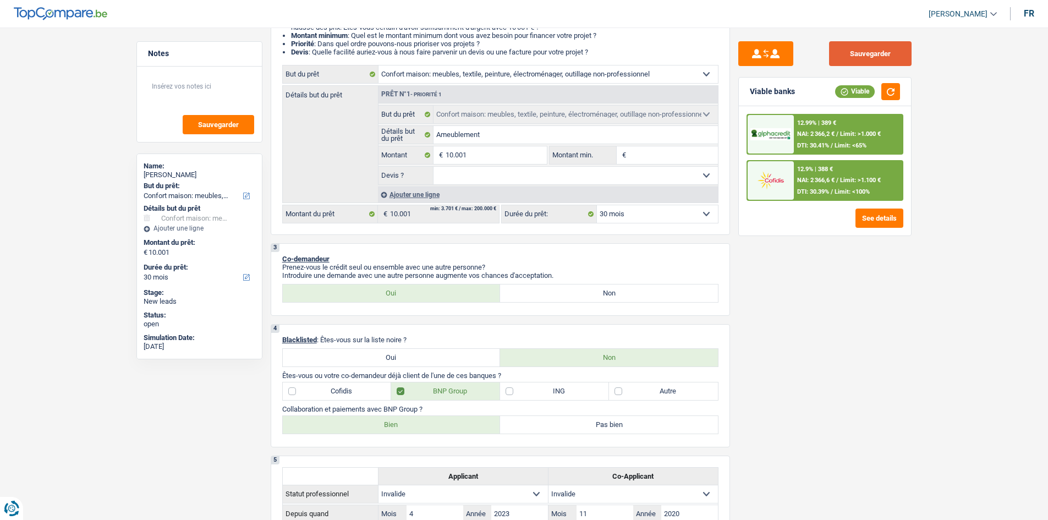
click at [867, 46] on button "Sauvegarder" at bounding box center [870, 53] width 82 height 25
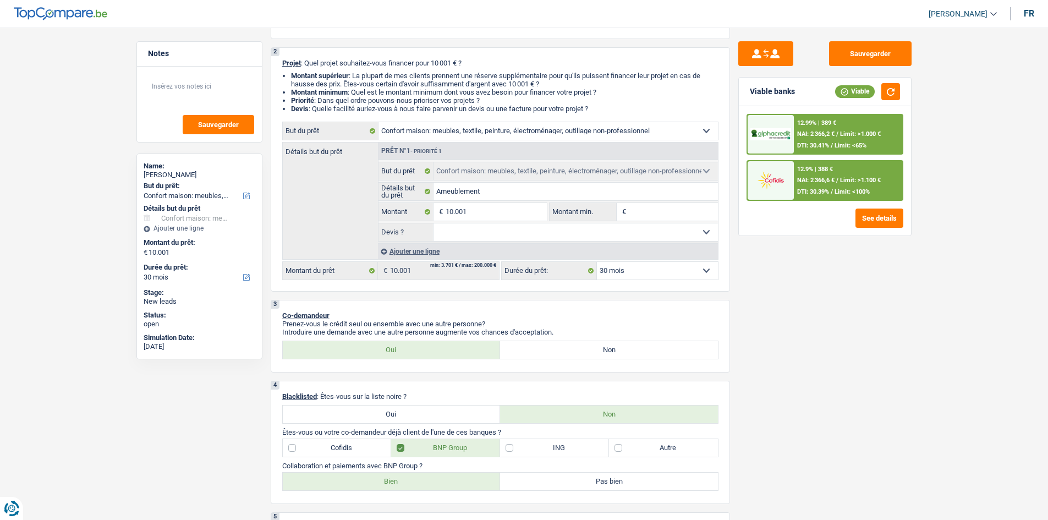
scroll to position [0, 0]
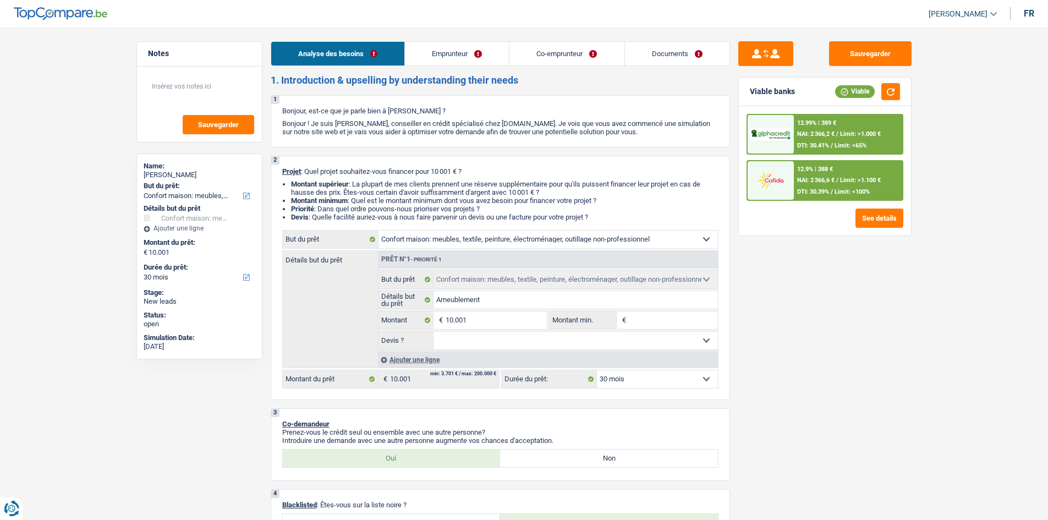
click at [651, 48] on link "Documents" at bounding box center [677, 54] width 104 height 24
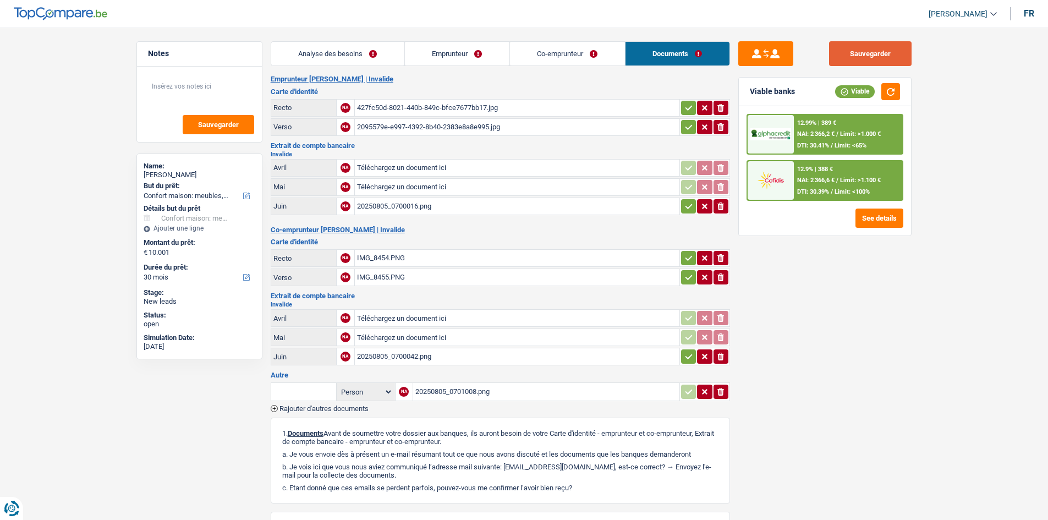
click at [841, 48] on button "Sauvegarder" at bounding box center [870, 53] width 82 height 25
